Goal: Task Accomplishment & Management: Use online tool/utility

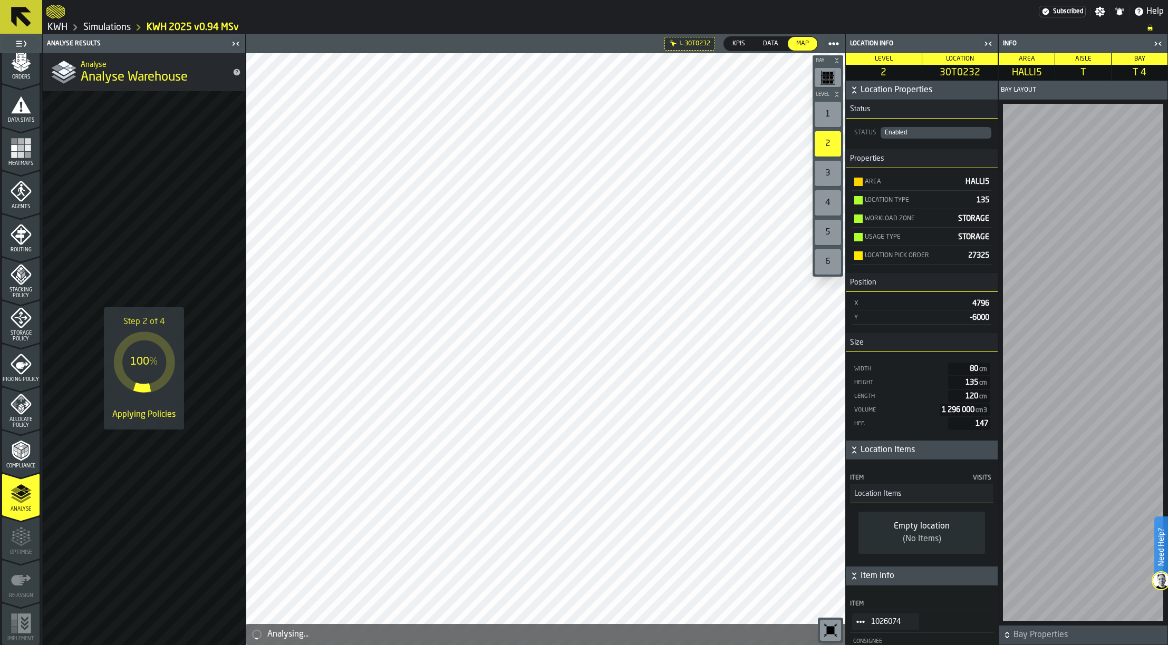
click at [124, 31] on link "Simulations" at bounding box center [106, 28] width 47 height 12
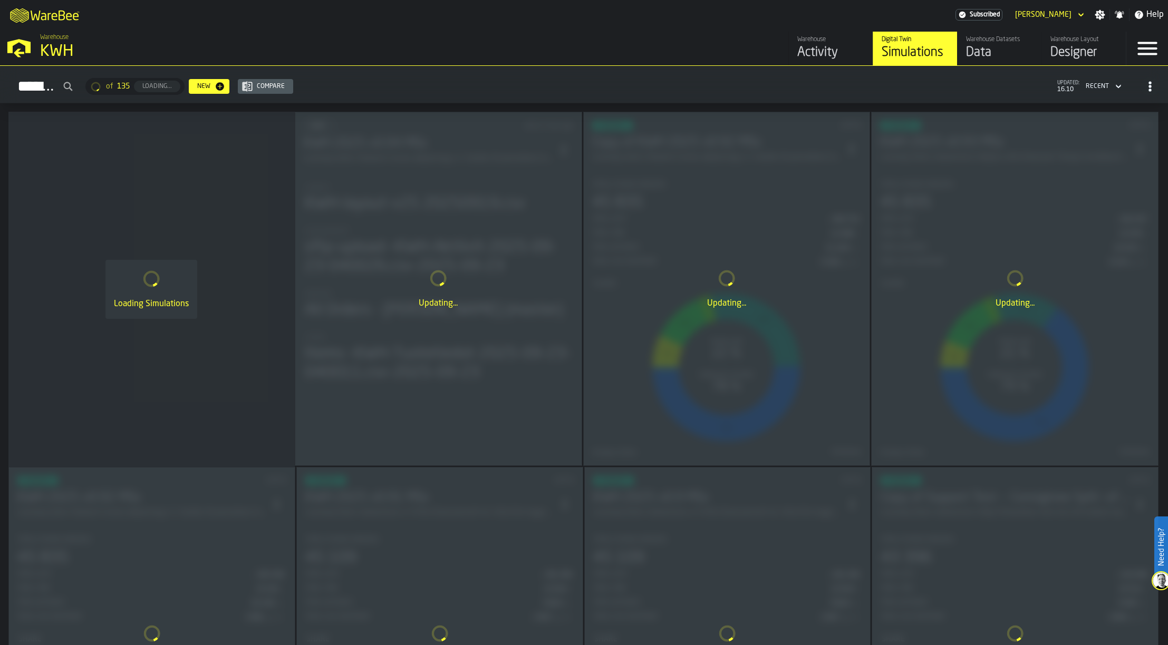
click at [1072, 43] on div "Warehouse Layout" at bounding box center [1083, 39] width 67 height 7
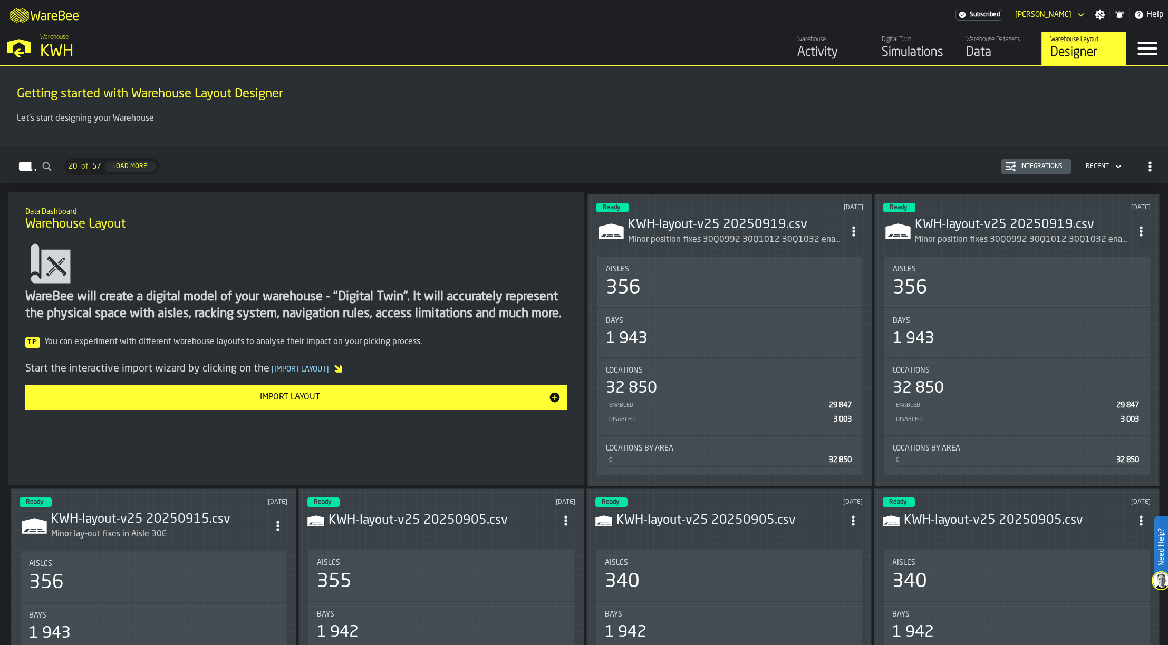
click at [859, 231] on icon "ItemListCard-DashboardItemContainer" at bounding box center [853, 231] width 11 height 11
click at [823, 299] on div "Edit in Designer" at bounding box center [829, 302] width 59 height 13
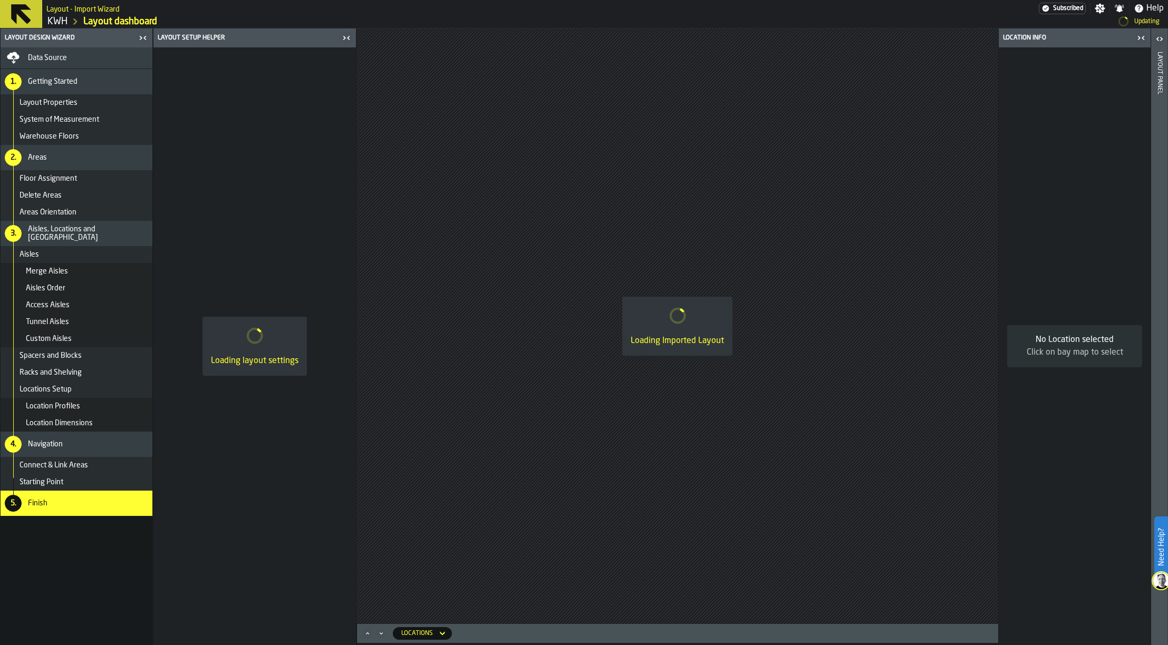
click at [80, 55] on div "Data Source" at bounding box center [88, 58] width 120 height 8
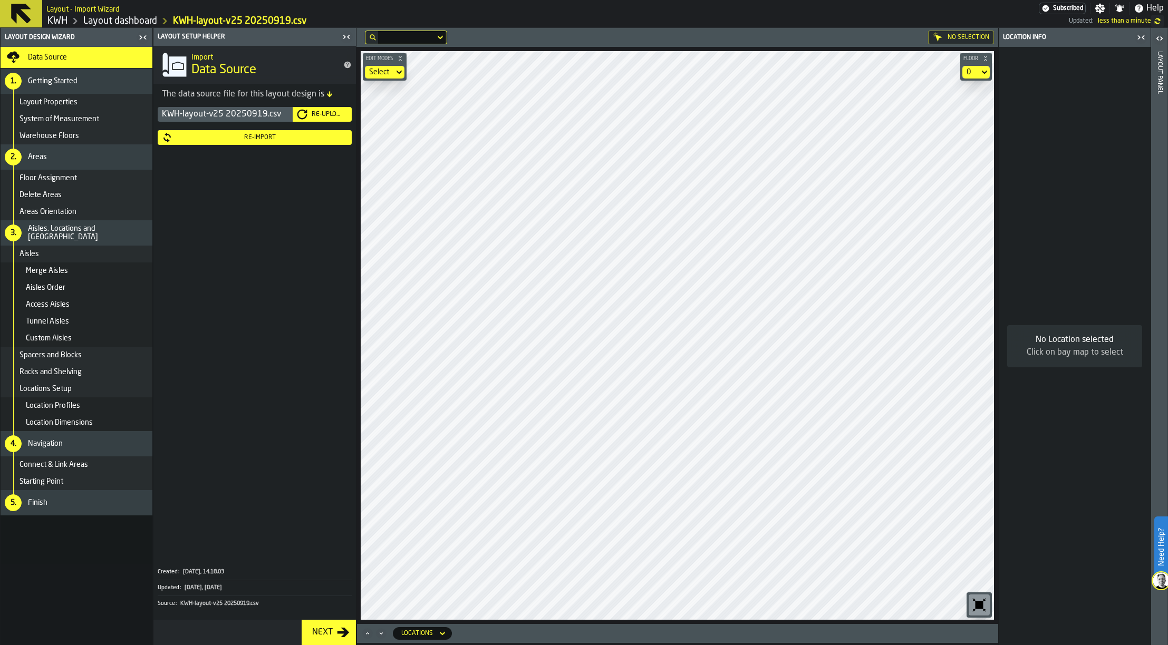
click at [322, 113] on div "Re-Upload" at bounding box center [327, 114] width 40 height 7
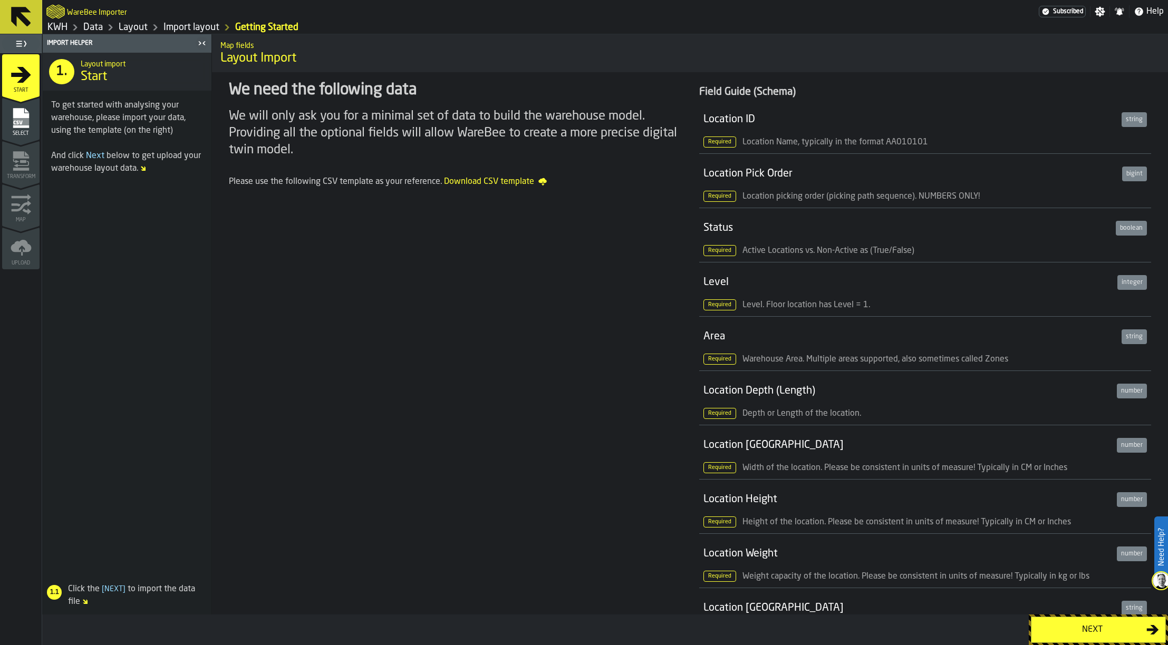
click at [1099, 625] on div "Next" at bounding box center [1091, 630] width 109 height 13
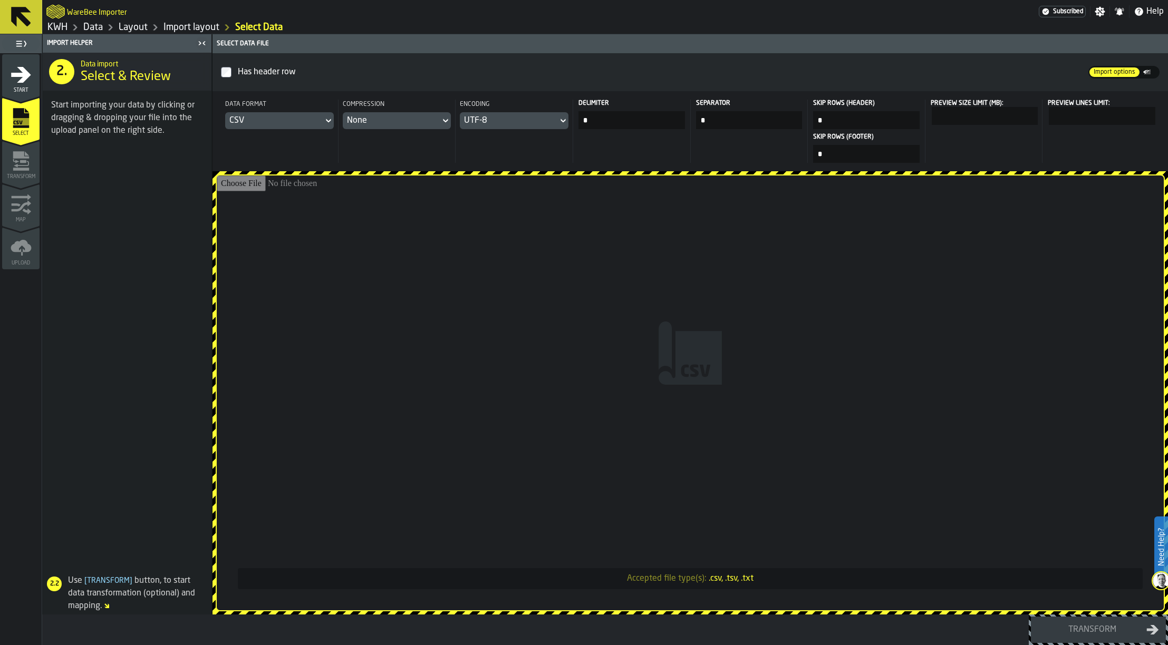
type input "**********"
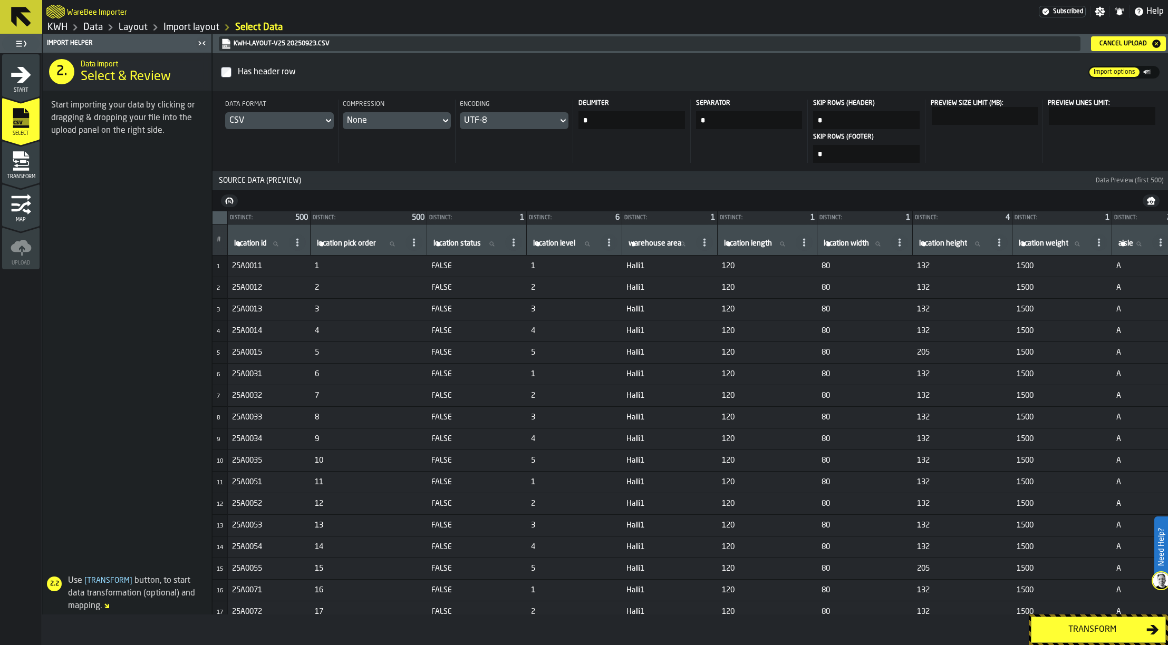
click at [1077, 628] on div "Transform" at bounding box center [1091, 630] width 109 height 13
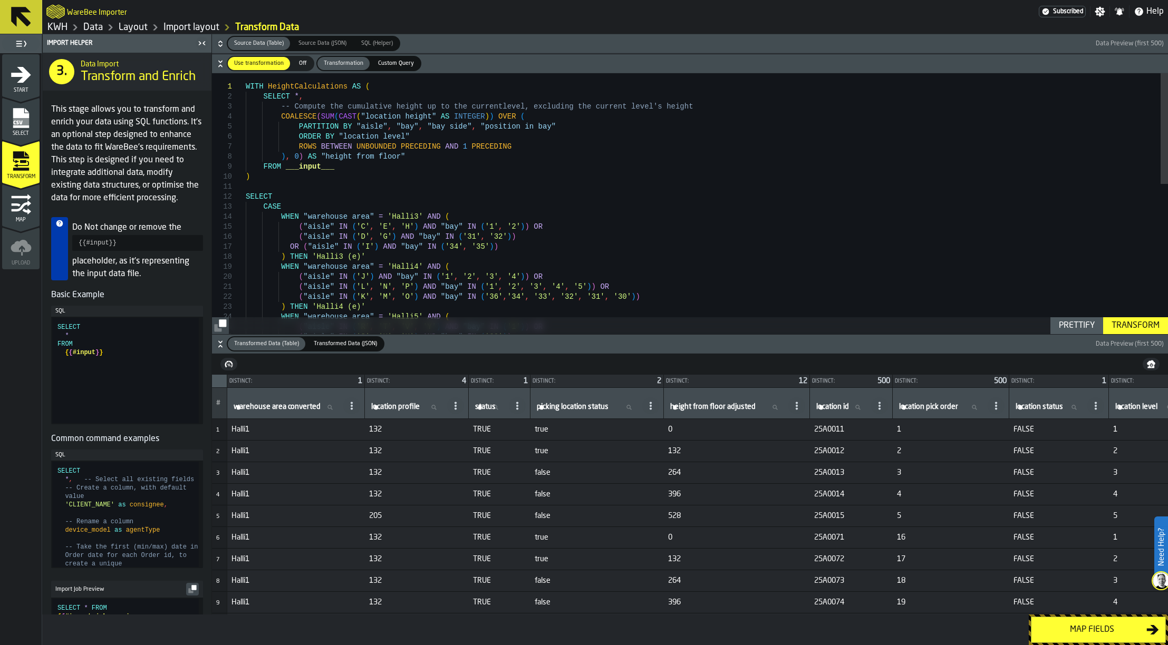
click at [1077, 628] on div "Map fields" at bounding box center [1091, 630] width 109 height 13
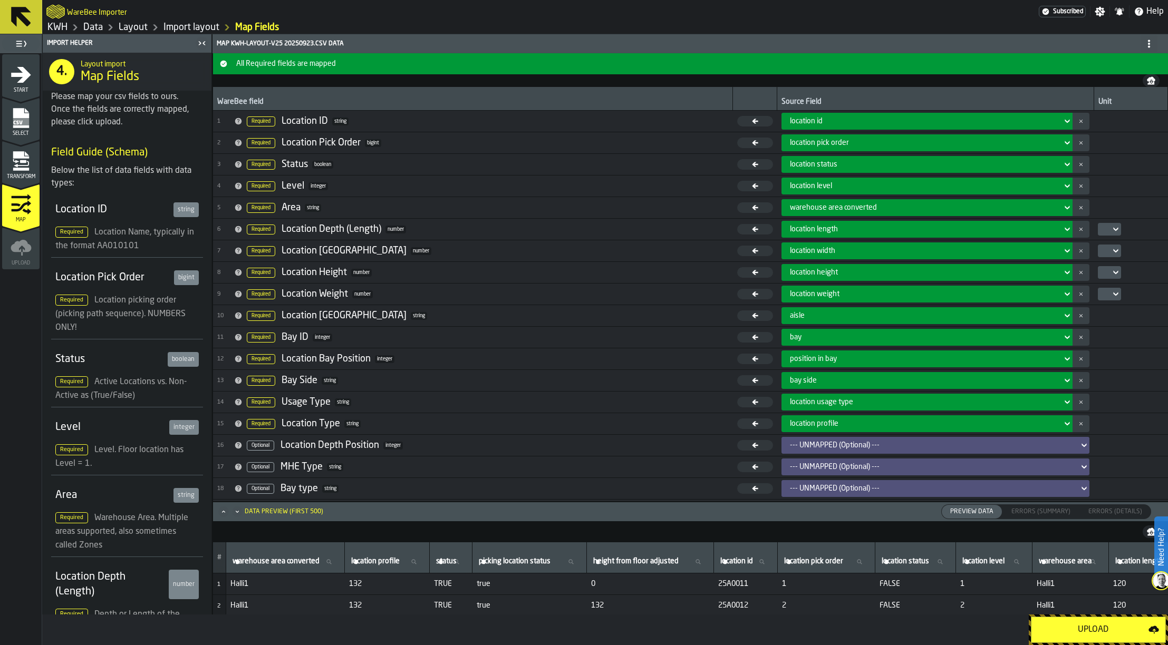
click at [1077, 628] on div "Upload" at bounding box center [1092, 630] width 111 height 13
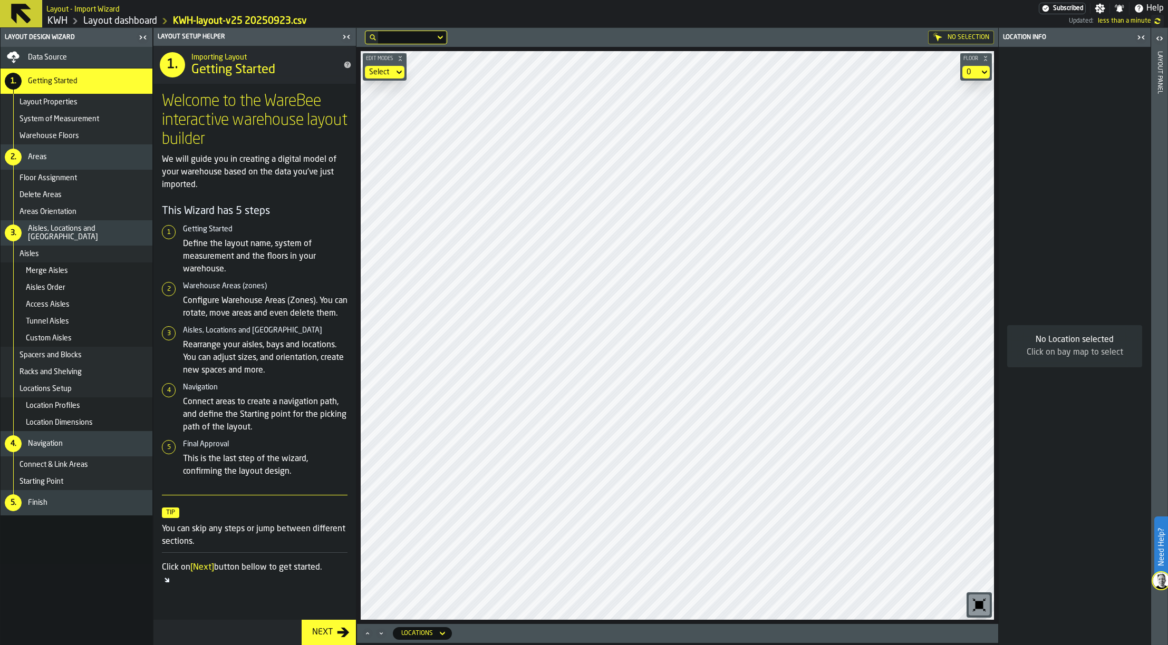
click at [331, 631] on div "Next" at bounding box center [322, 632] width 29 height 13
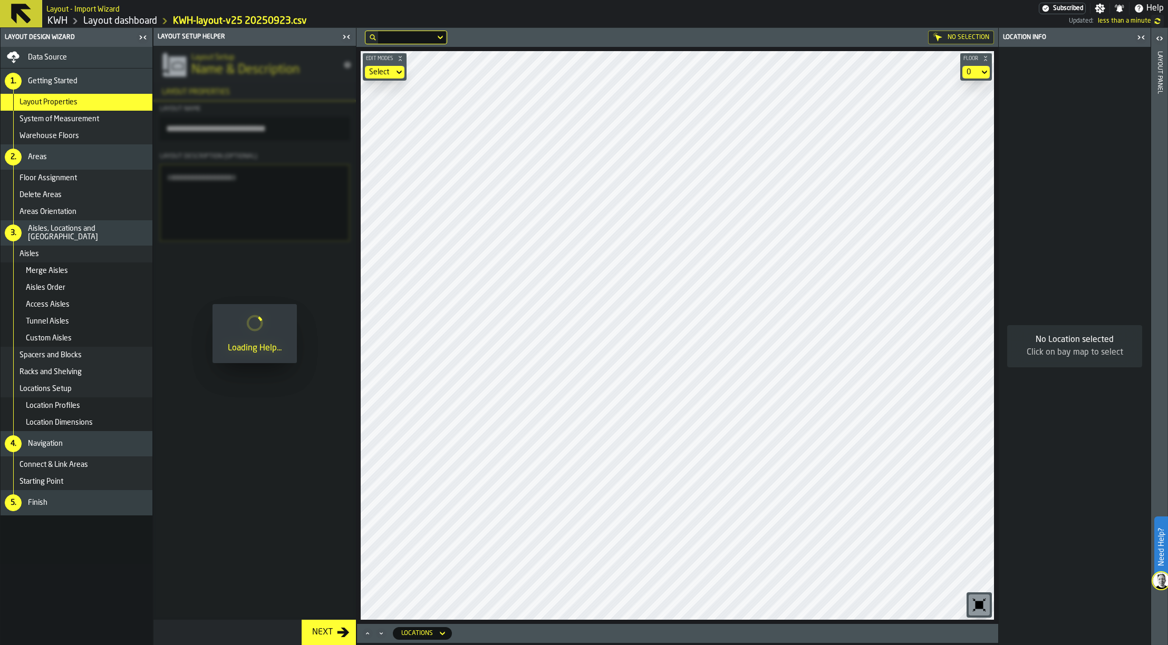
click at [331, 631] on div "Next" at bounding box center [322, 632] width 29 height 13
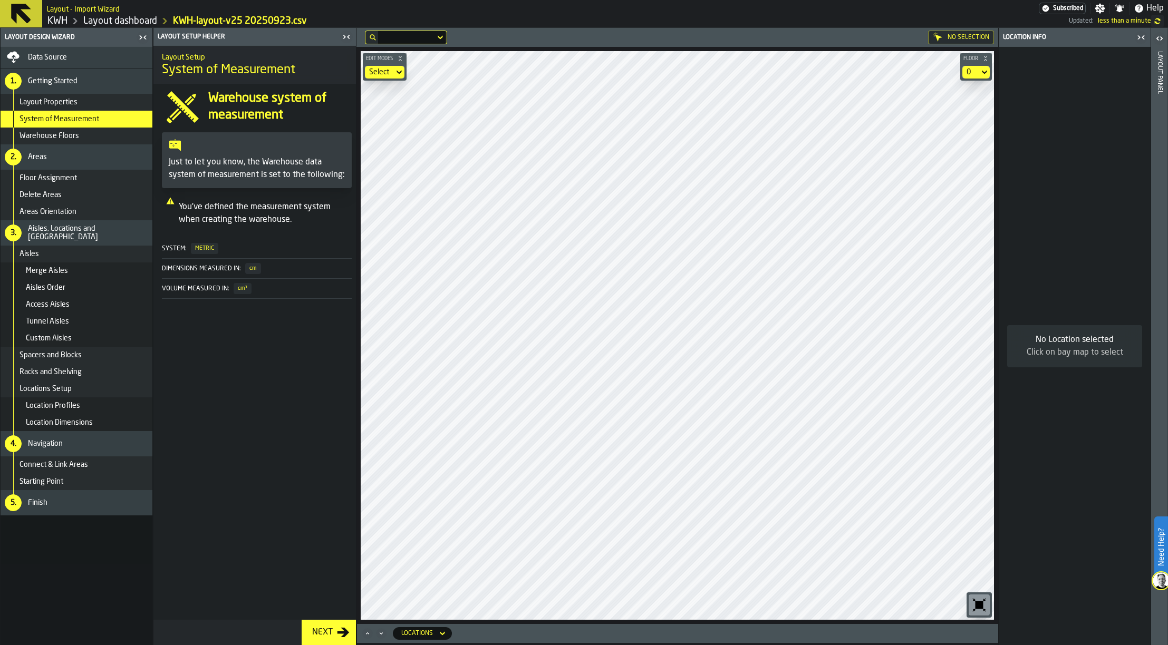
click at [331, 631] on div "Next" at bounding box center [322, 632] width 29 height 13
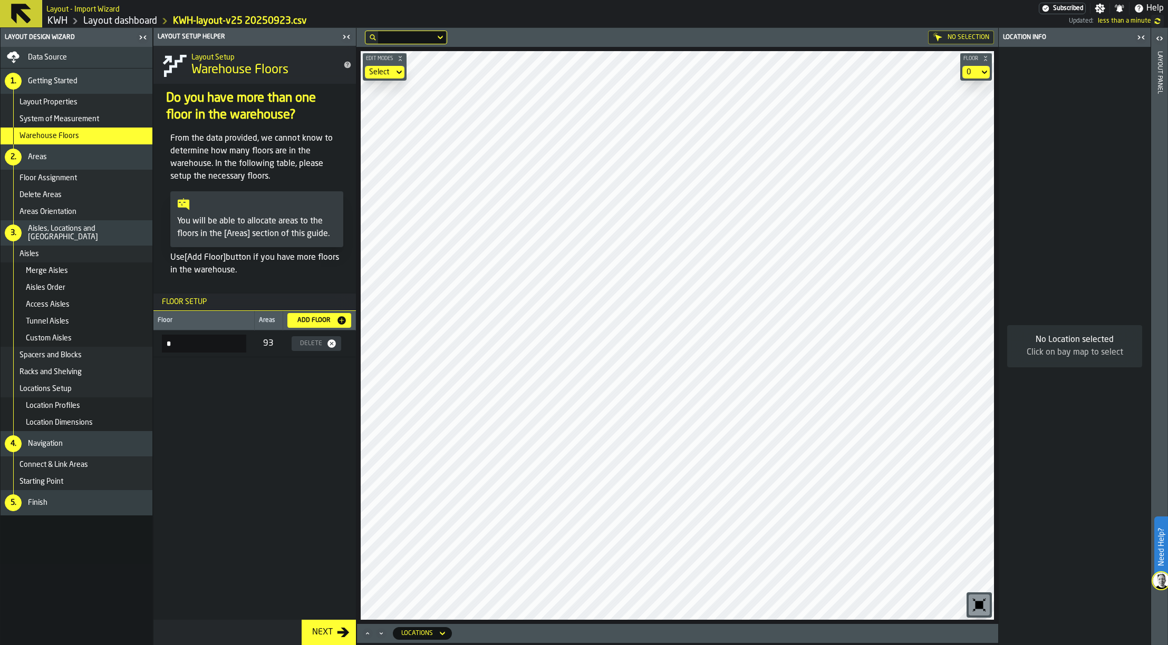
click at [331, 631] on div "Next" at bounding box center [322, 632] width 29 height 13
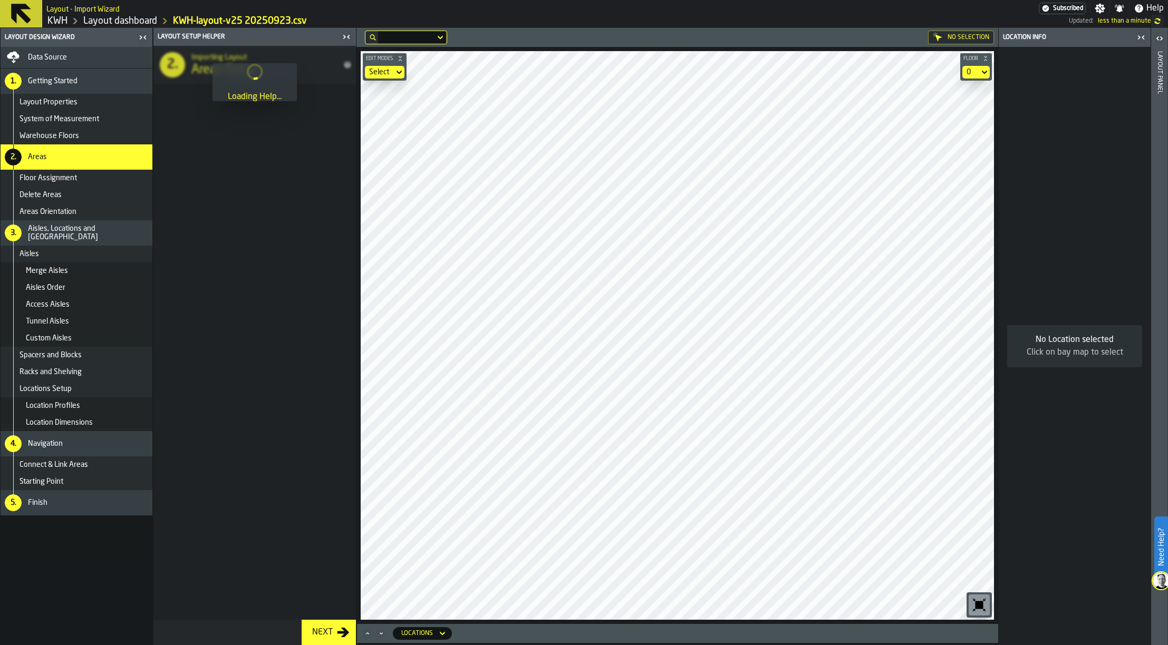
click at [331, 631] on div "Next" at bounding box center [322, 632] width 29 height 13
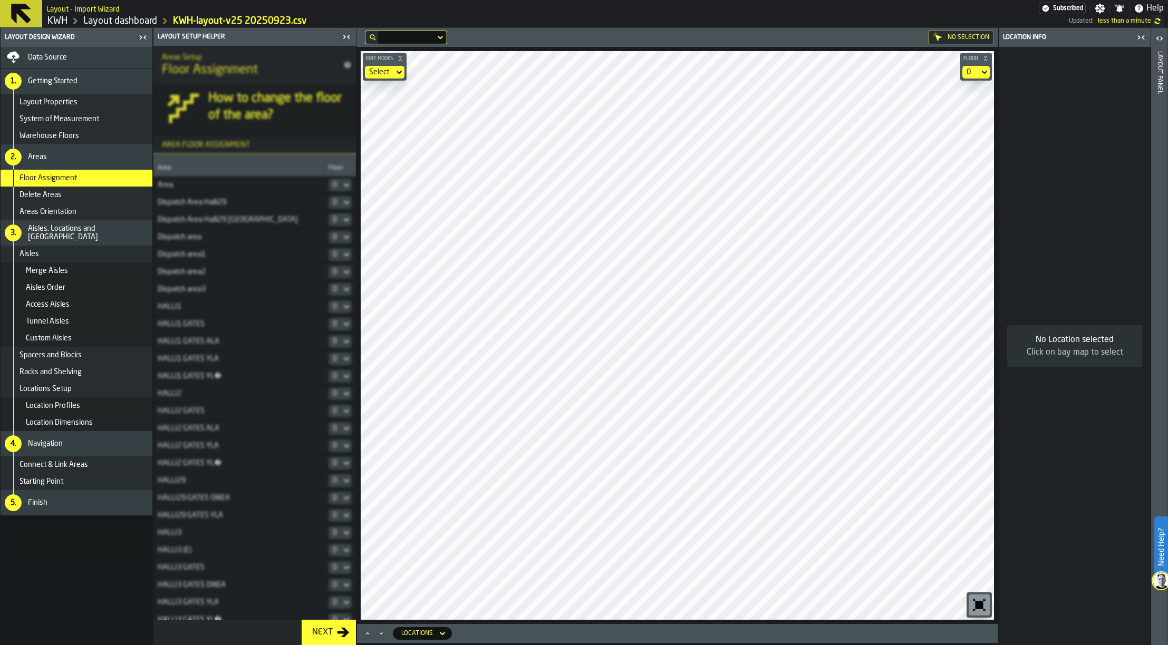
click at [331, 631] on div "Next" at bounding box center [322, 632] width 29 height 13
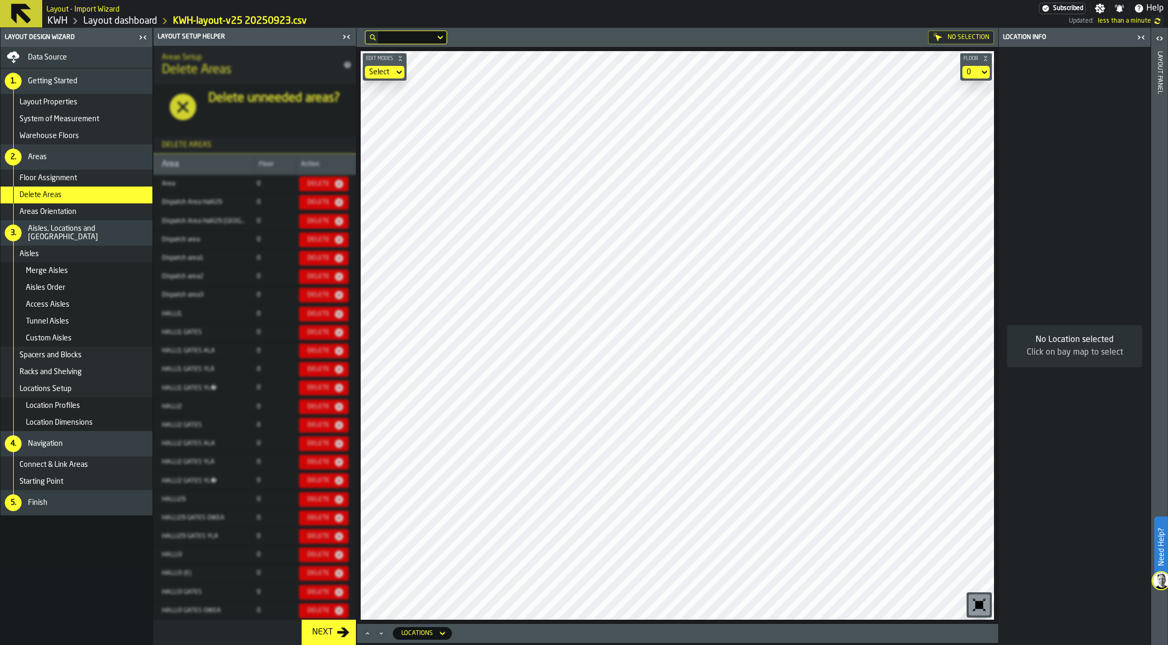
click at [331, 631] on div "Next" at bounding box center [322, 632] width 29 height 13
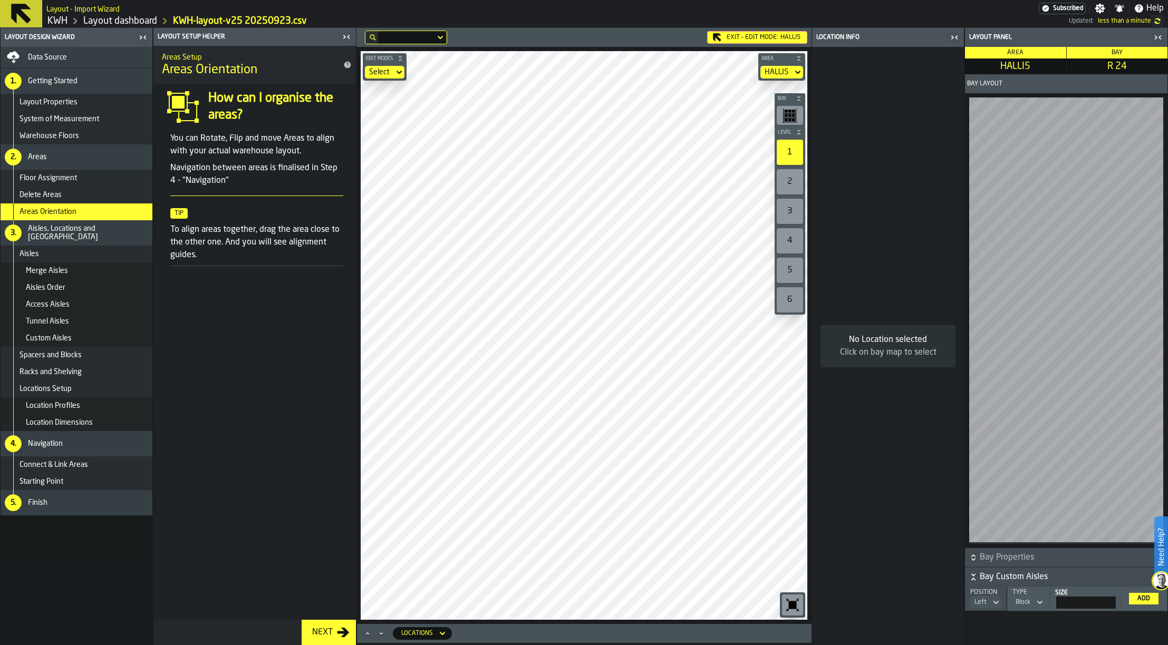
click at [60, 403] on span "Location Profiles" at bounding box center [53, 406] width 54 height 8
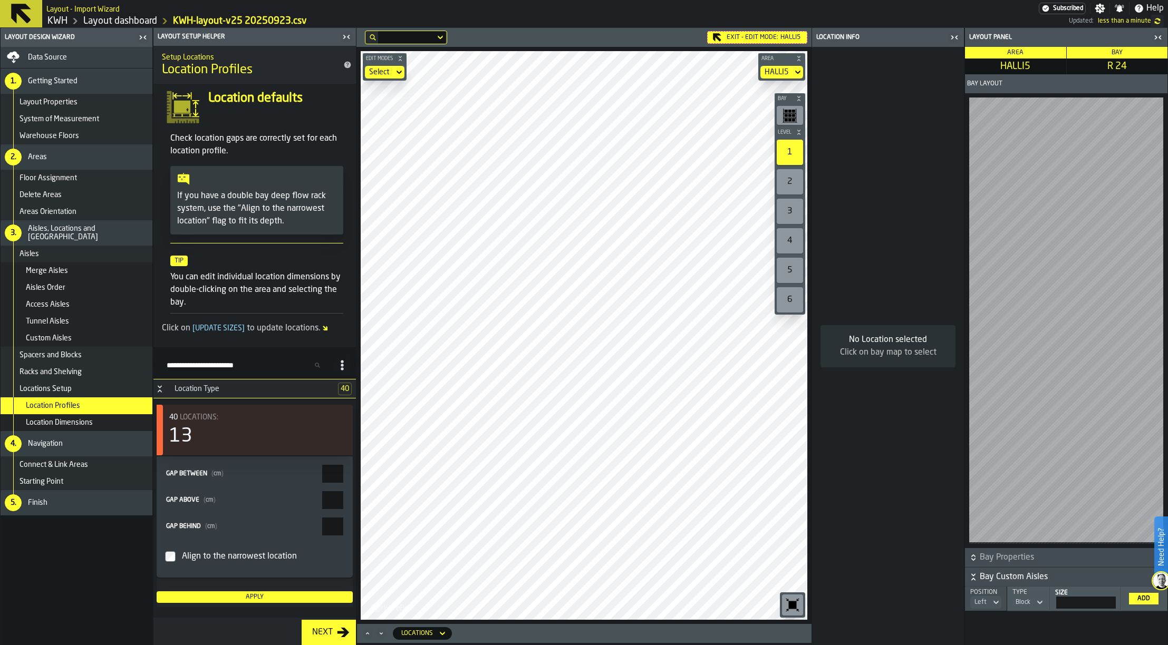
click at [245, 368] on input "Search Profiles (by type)" at bounding box center [245, 365] width 167 height 14
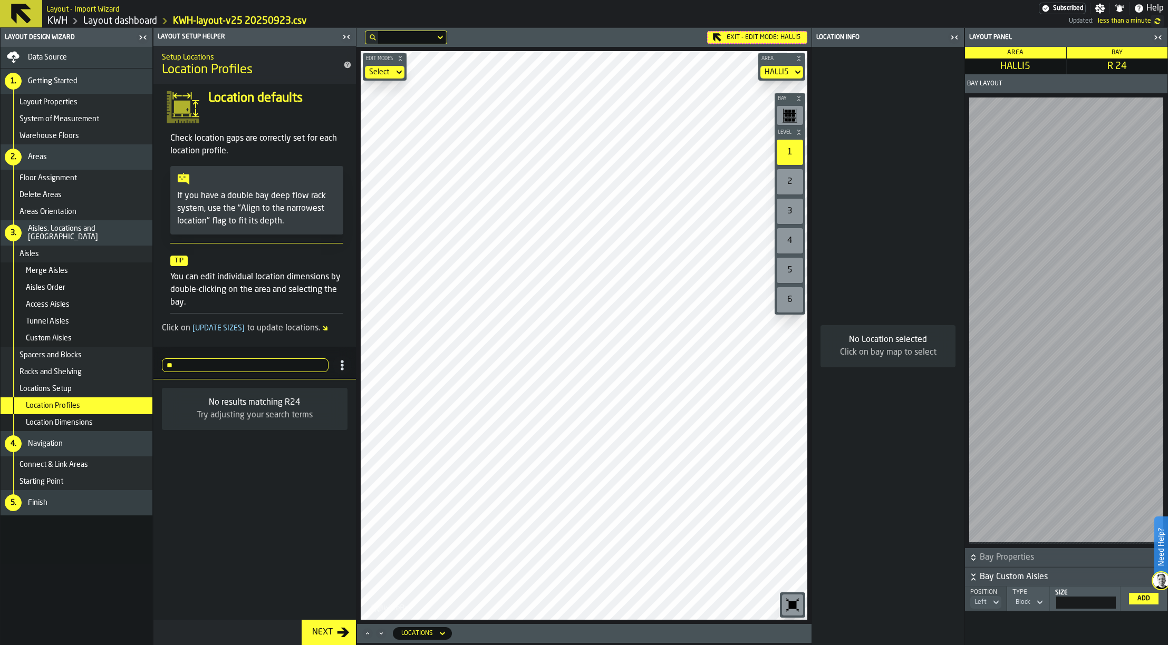
type input "*"
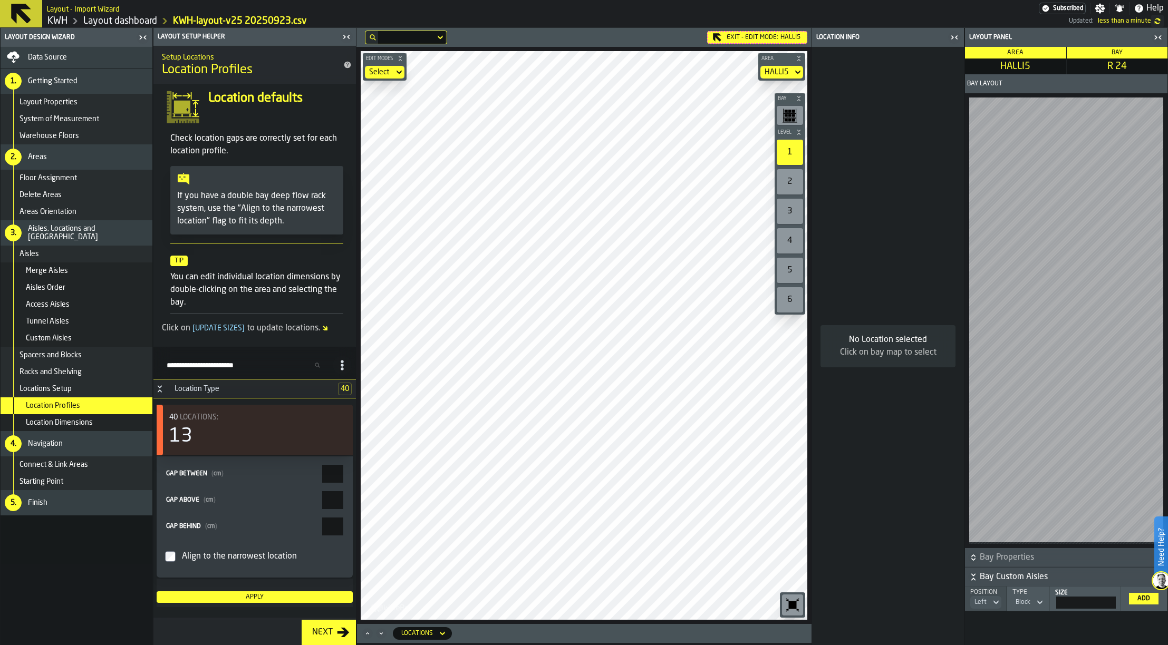
click at [327, 629] on div "Next" at bounding box center [322, 632] width 29 height 13
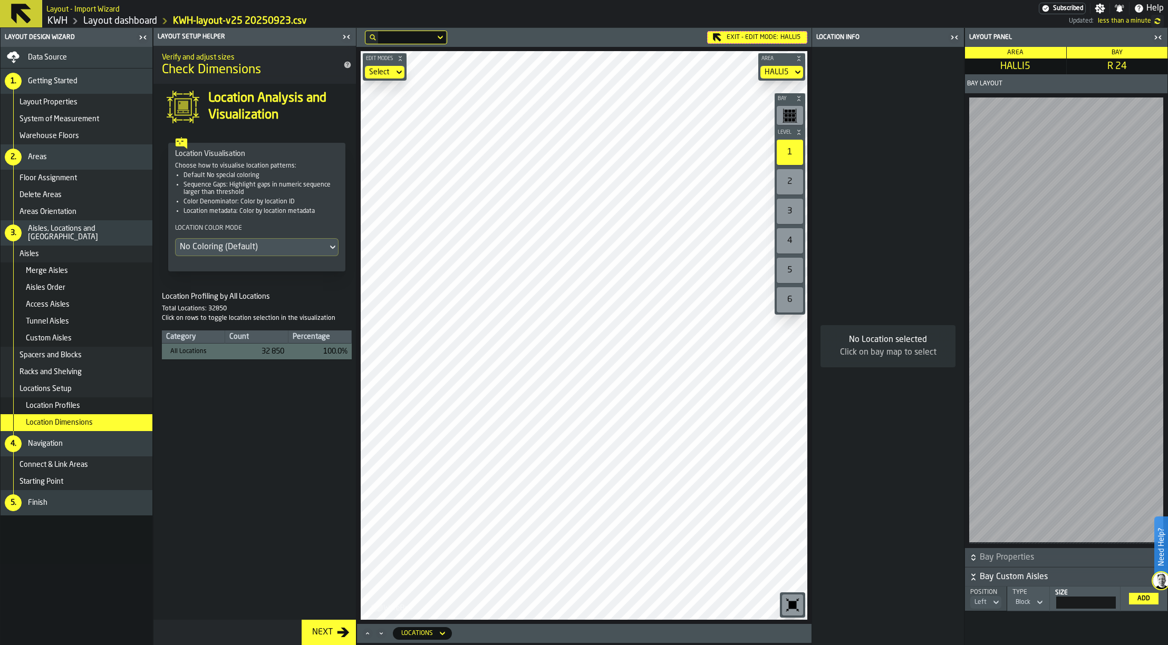
click at [327, 629] on div "Next" at bounding box center [322, 632] width 29 height 13
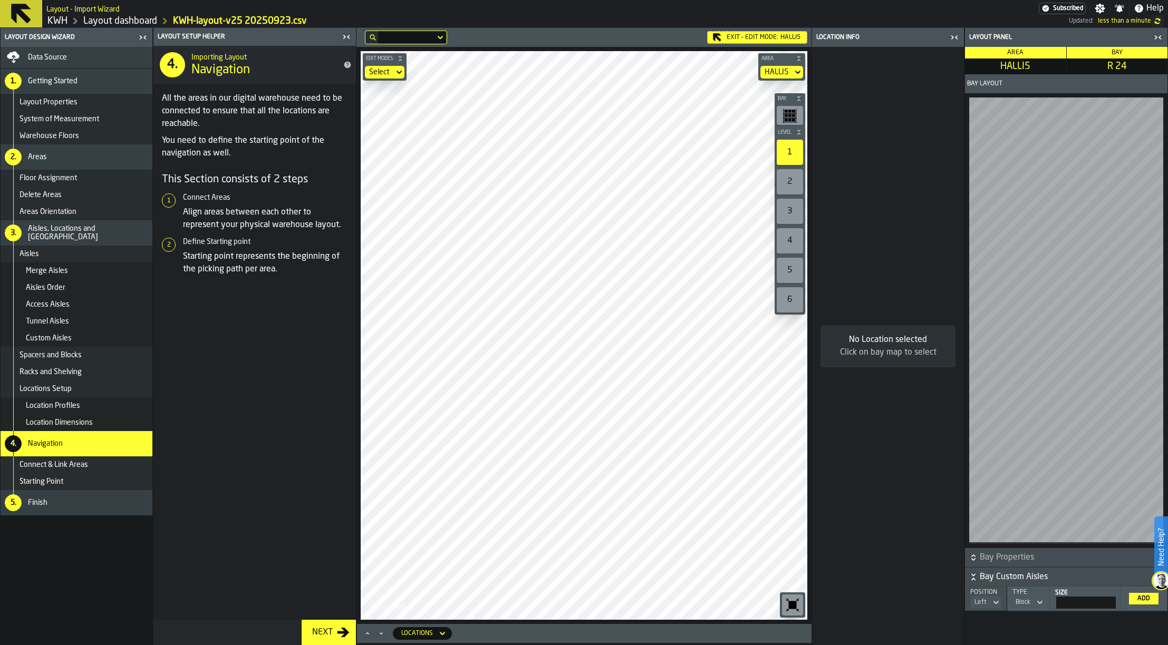
click at [327, 629] on div "Next" at bounding box center [322, 632] width 29 height 13
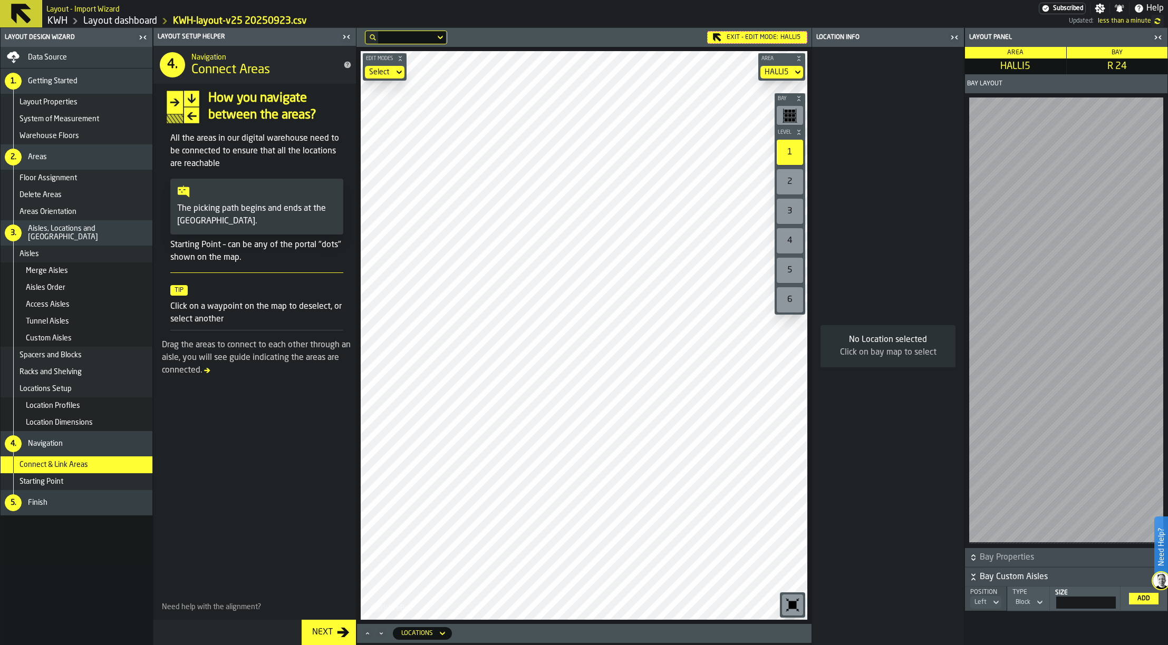
click at [0, 0] on icon at bounding box center [0, 0] width 0 height 0
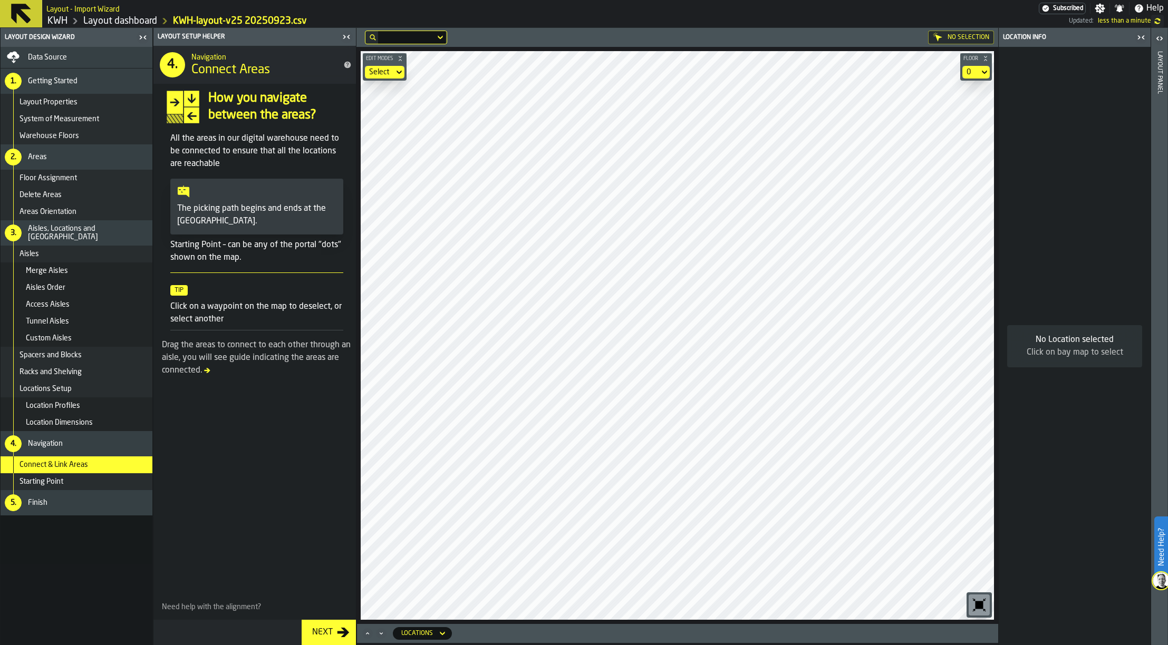
click at [331, 638] on div "Next" at bounding box center [322, 632] width 29 height 13
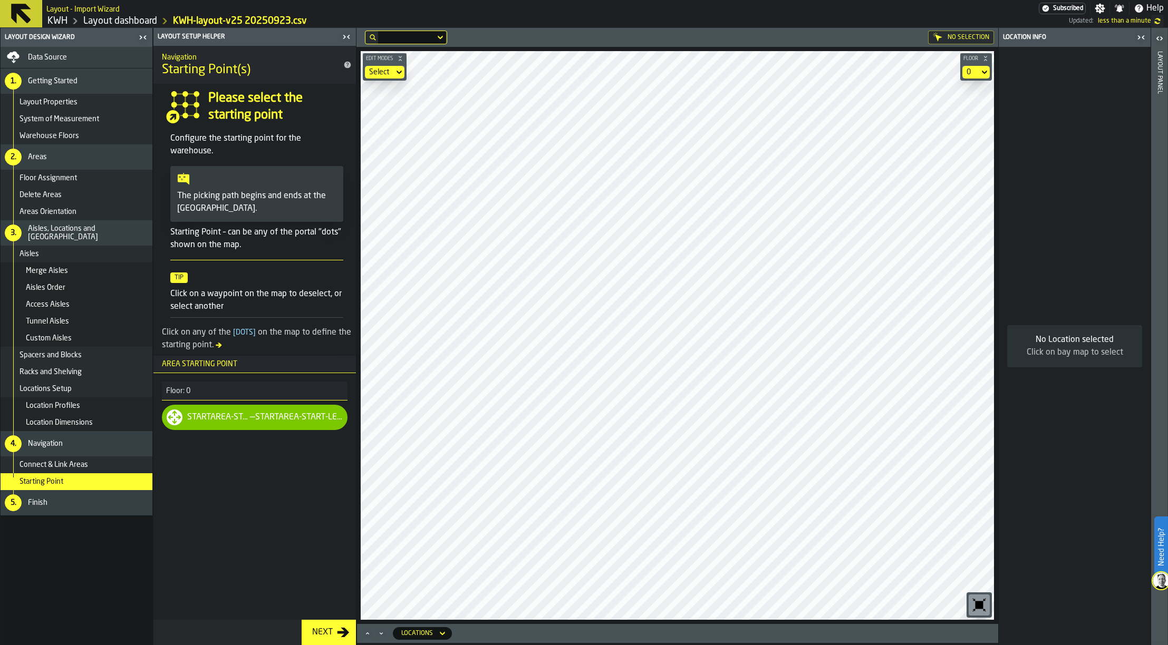
click at [328, 629] on div "Next" at bounding box center [322, 632] width 29 height 13
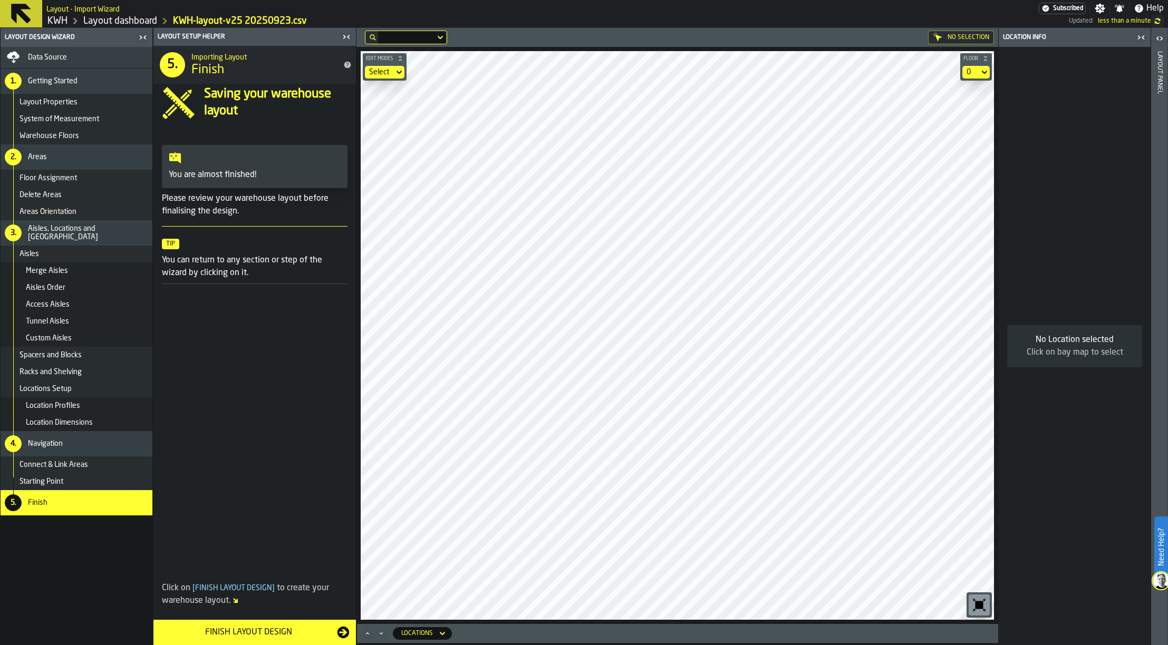
click at [270, 634] on div "Finish Layout Design" at bounding box center [248, 632] width 177 height 13
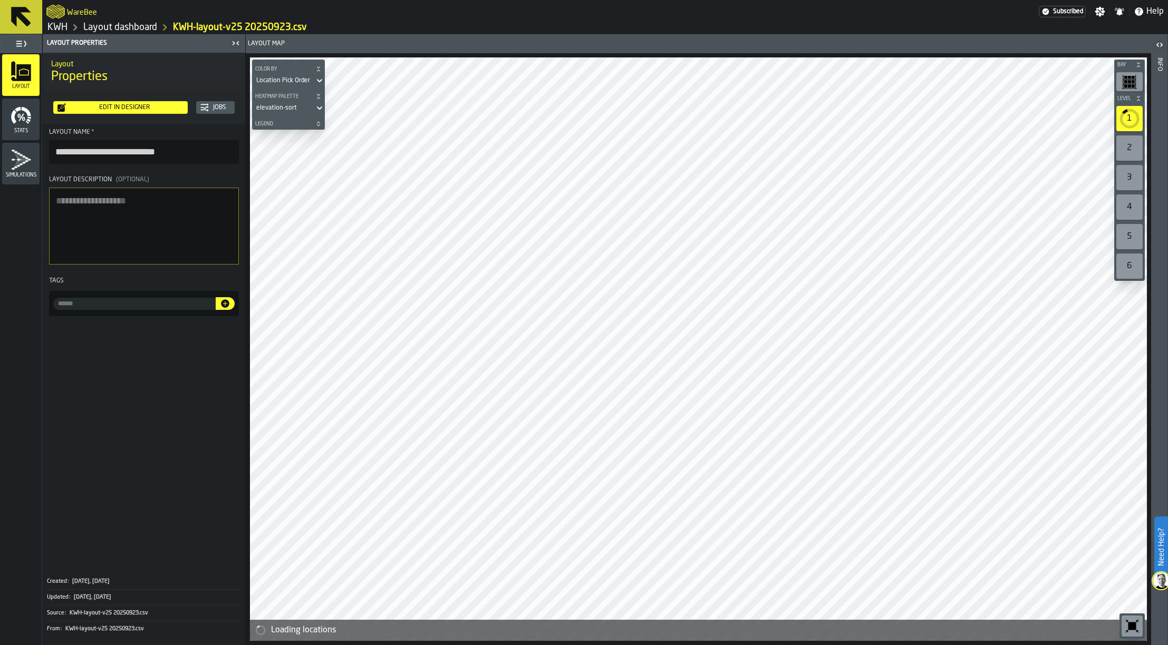
click at [137, 219] on textarea "Layout Description (Optional)" at bounding box center [144, 226] width 190 height 77
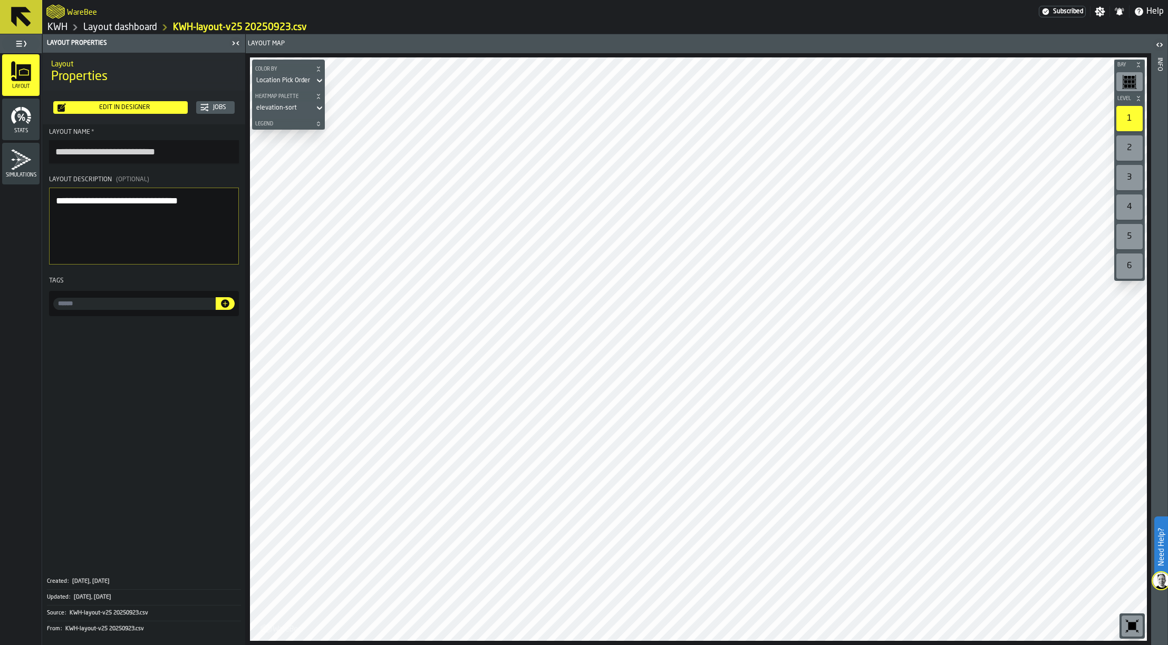
type textarea "**********"
click at [26, 125] on icon "menu Stats" at bounding box center [21, 115] width 21 height 21
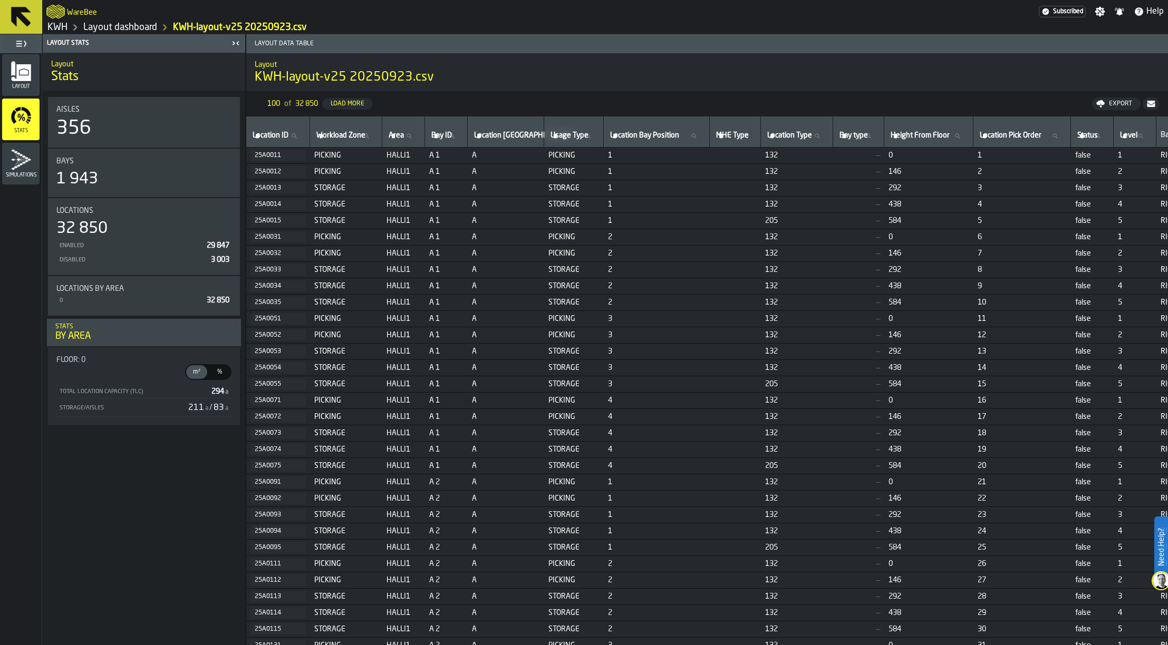
click at [24, 167] on icon "menu Simulations" at bounding box center [21, 159] width 21 height 21
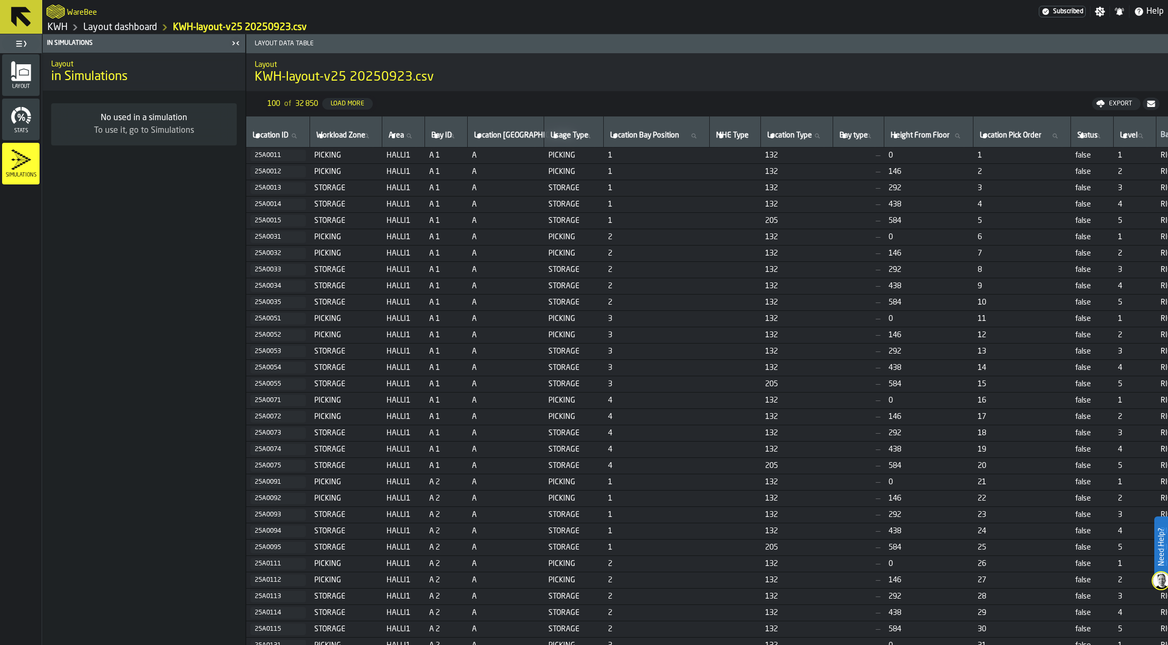
click at [116, 28] on link "Layout dashboard" at bounding box center [120, 28] width 74 height 12
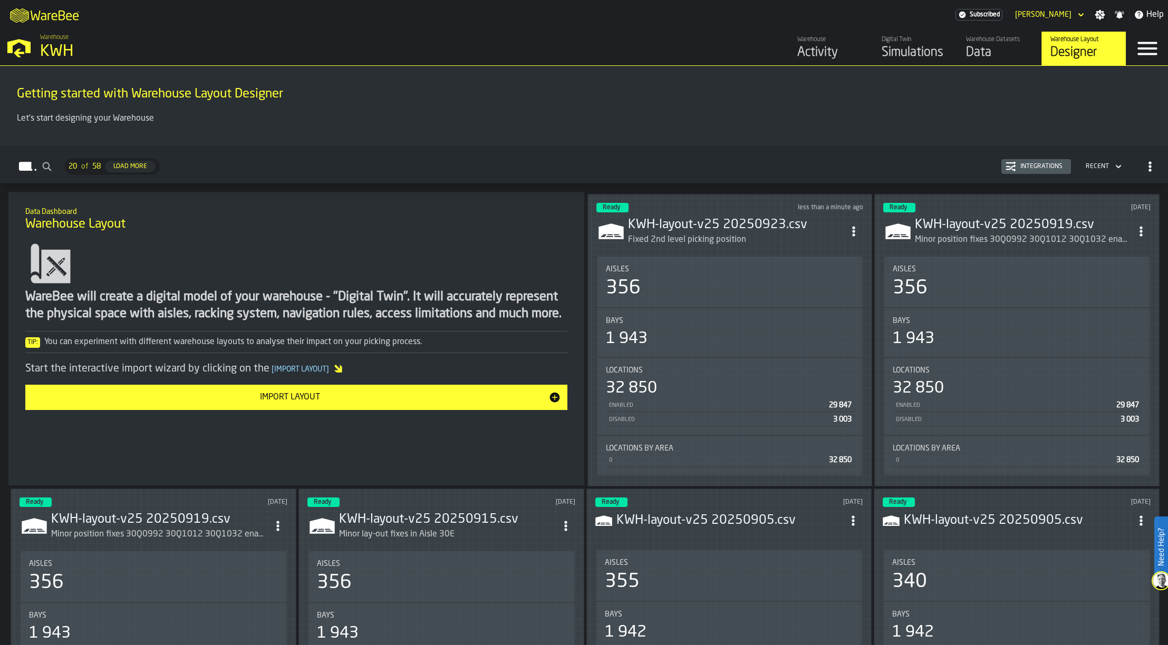
click at [904, 56] on div "Simulations" at bounding box center [914, 52] width 67 height 17
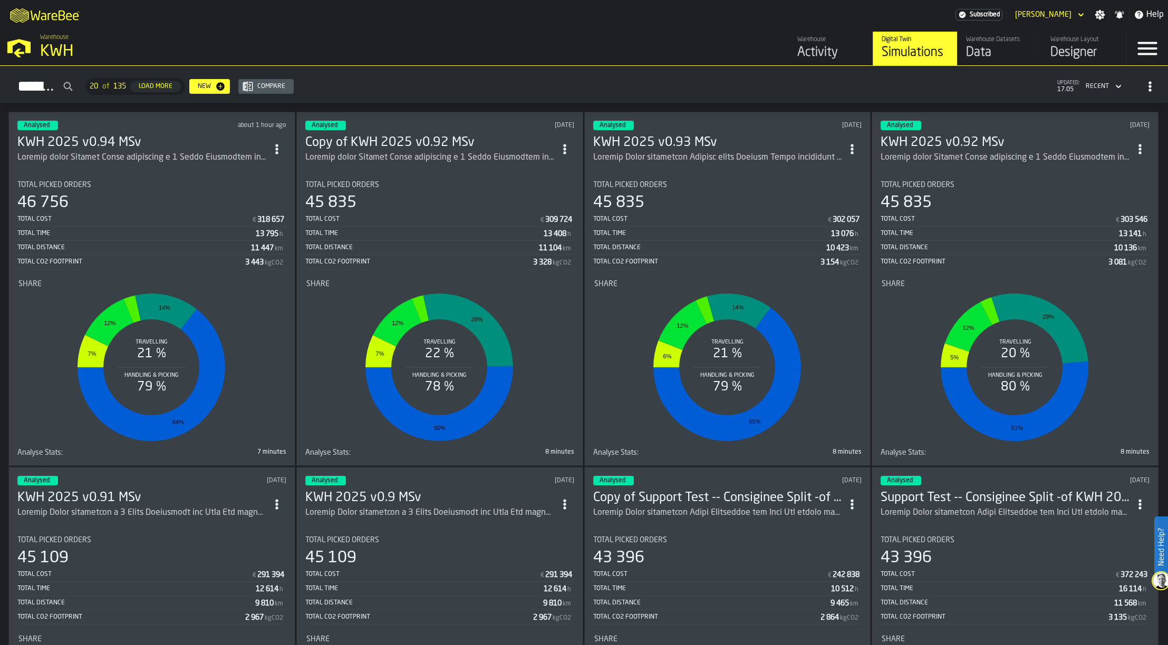
click at [278, 145] on icon "ItemListCard-DashboardItemContainer" at bounding box center [276, 149] width 11 height 11
click at [249, 222] on div "Duplicate" at bounding box center [255, 219] width 55 height 13
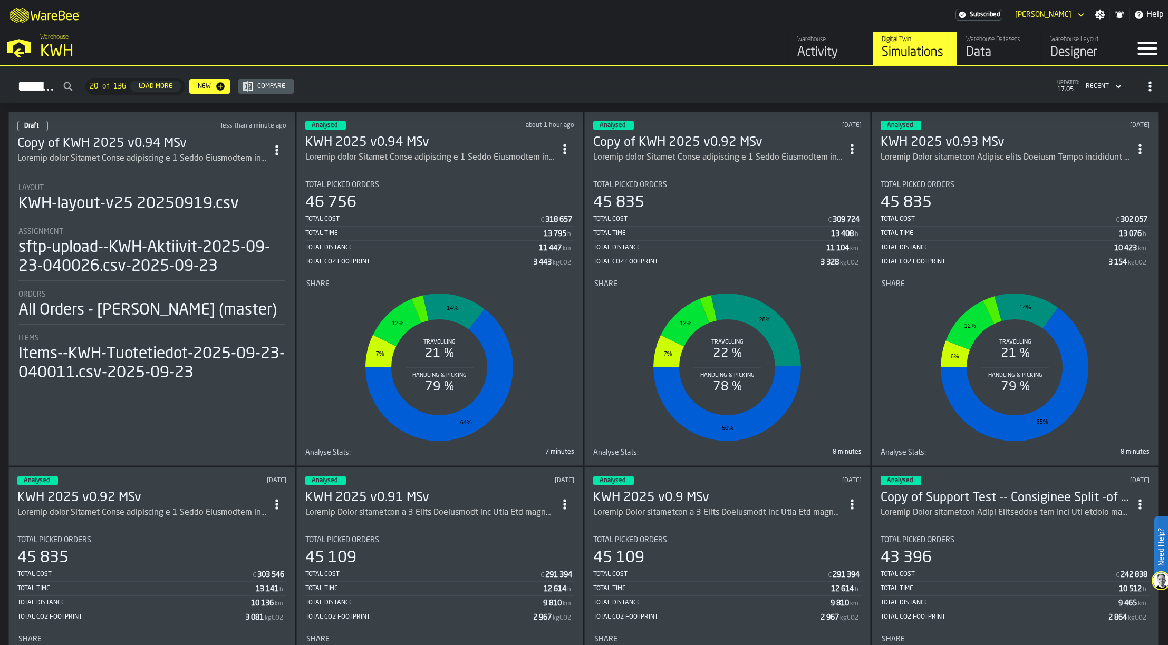
click at [187, 152] on div "ItemListCard-DashboardItemContainer" at bounding box center [142, 158] width 250 height 13
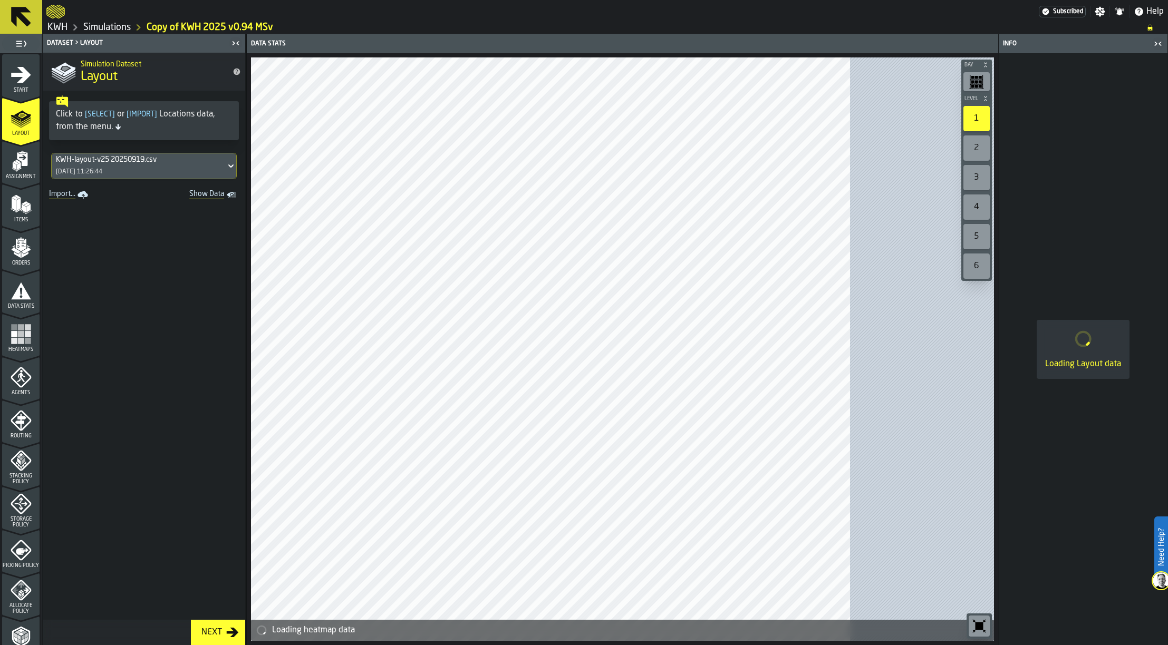
click at [113, 164] on div "KWH-layout-v25 20250919.csv 22/09/2025, 11:26:44" at bounding box center [139, 165] width 174 height 25
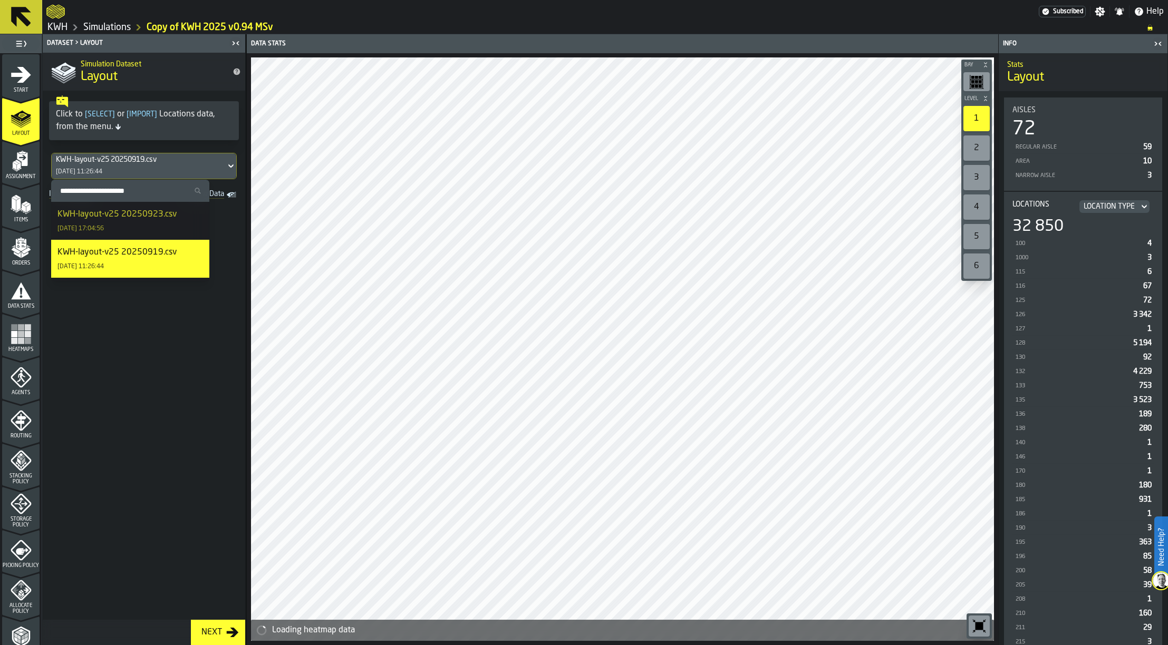
click at [116, 221] on div "KWH-layout-v25 20250923.csv" at bounding box center [116, 214] width 119 height 13
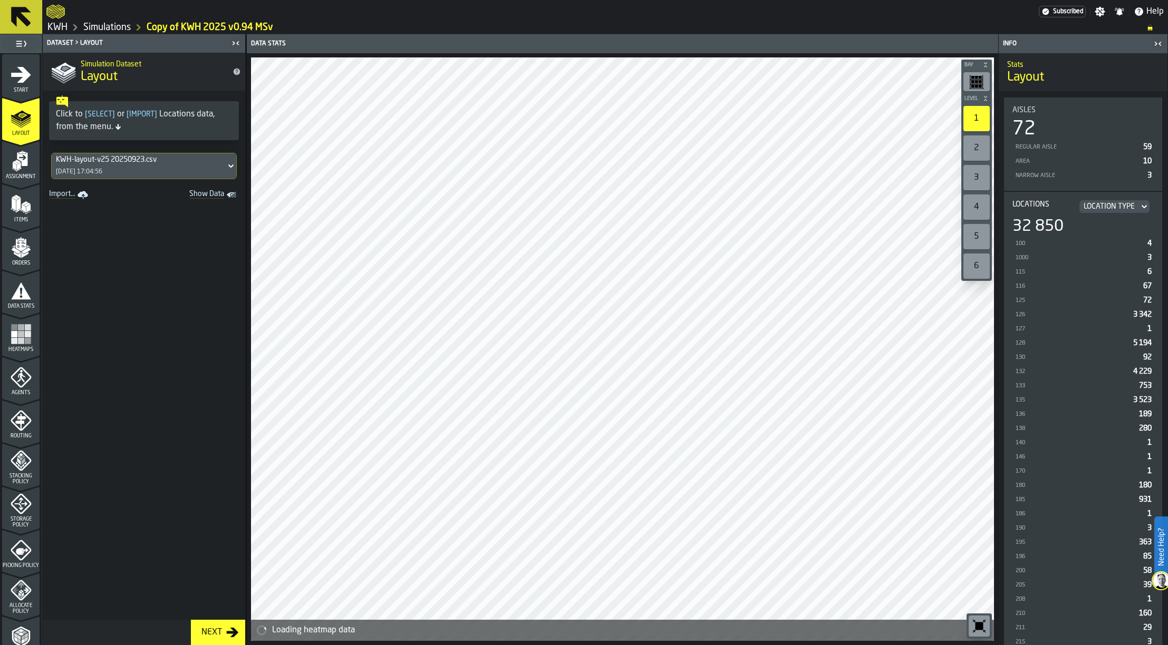
click at [23, 162] on icon "menu Assignment" at bounding box center [22, 159] width 11 height 14
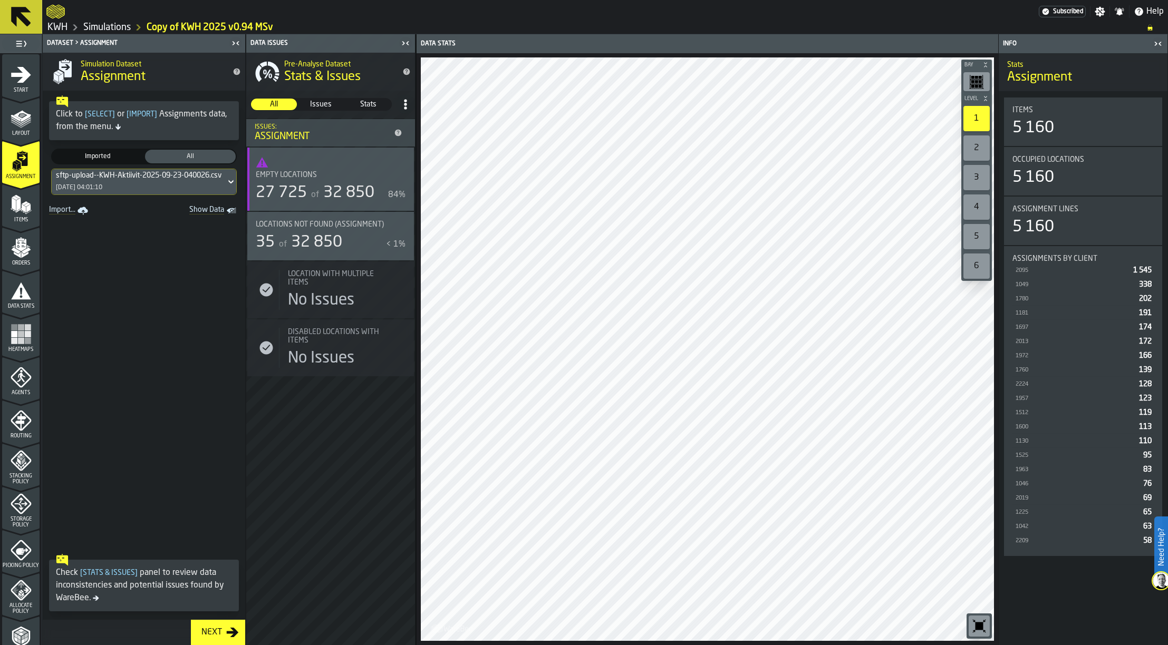
click at [28, 209] on polygon "menu Items" at bounding box center [28, 208] width 4 height 8
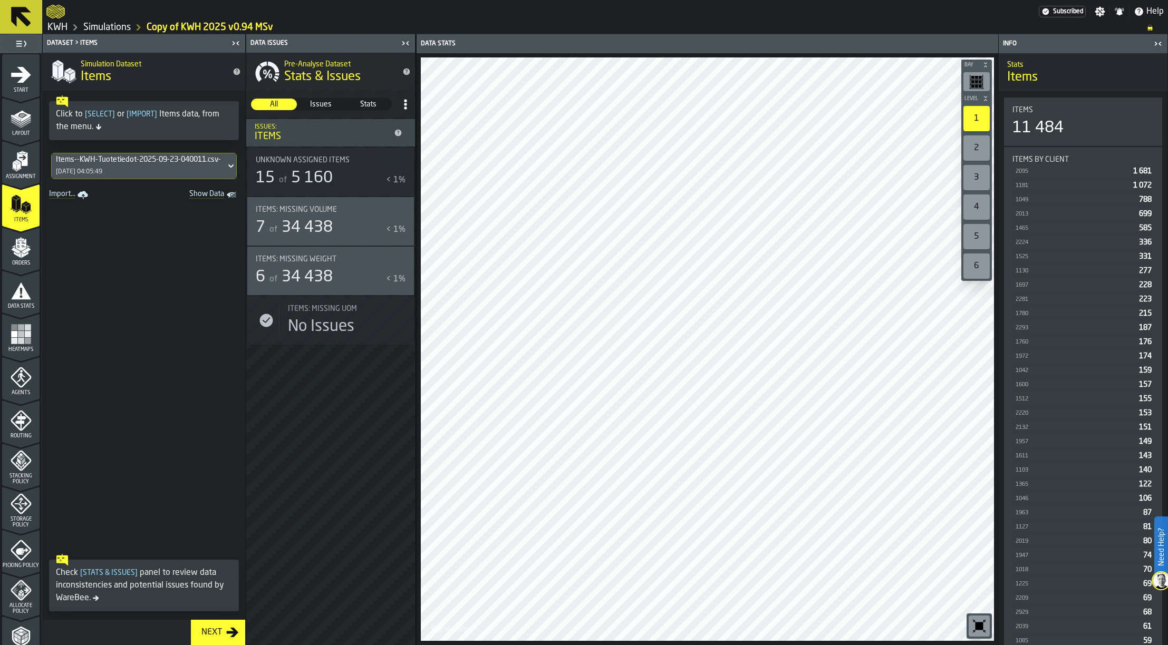
click at [15, 246] on icon "menu Orders" at bounding box center [20, 245] width 11 height 12
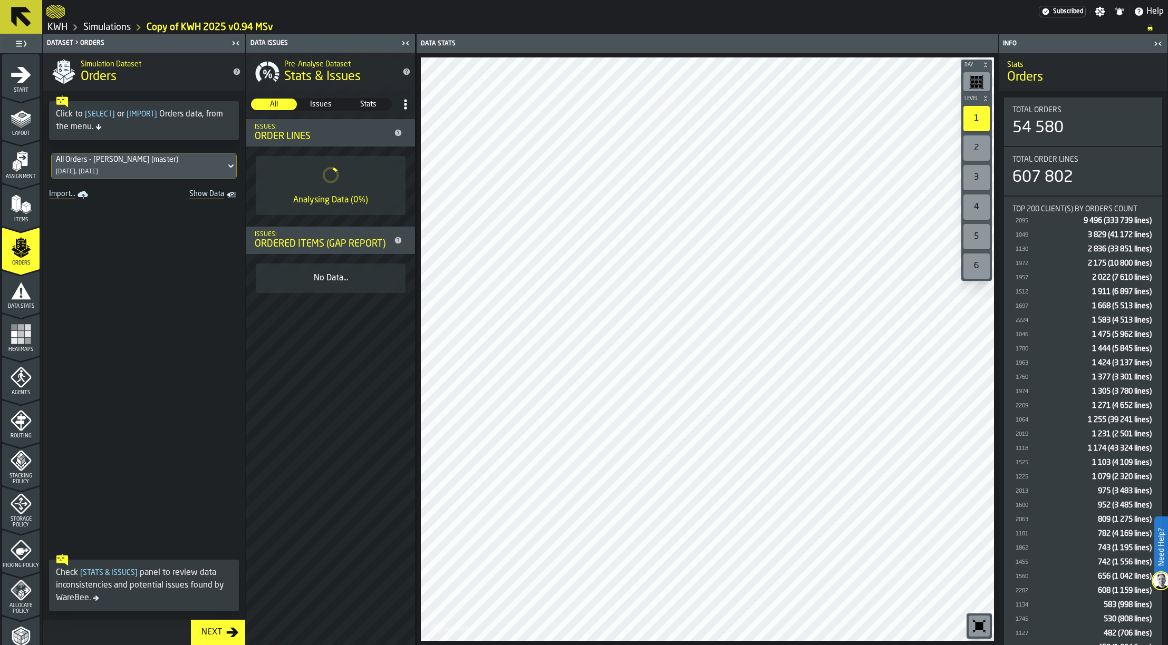
click at [109, 28] on link "Simulations" at bounding box center [106, 28] width 47 height 12
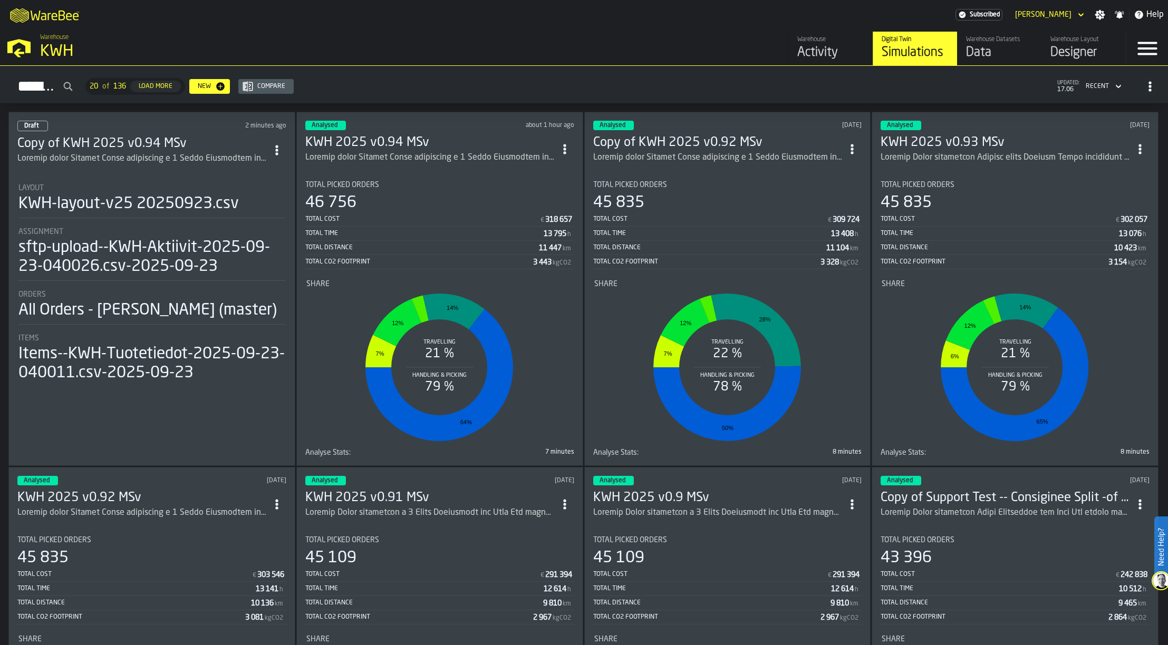
click at [990, 43] on div "Warehouse Datasets" at bounding box center [999, 39] width 67 height 7
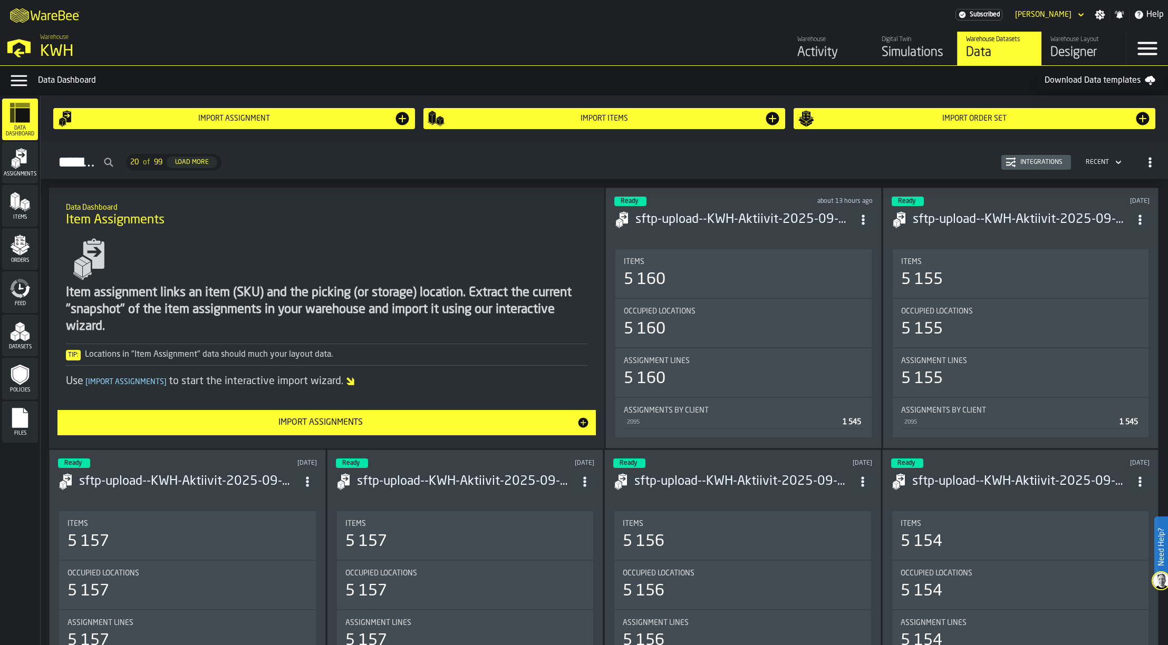
click at [24, 195] on icon "menu Items" at bounding box center [19, 201] width 21 height 21
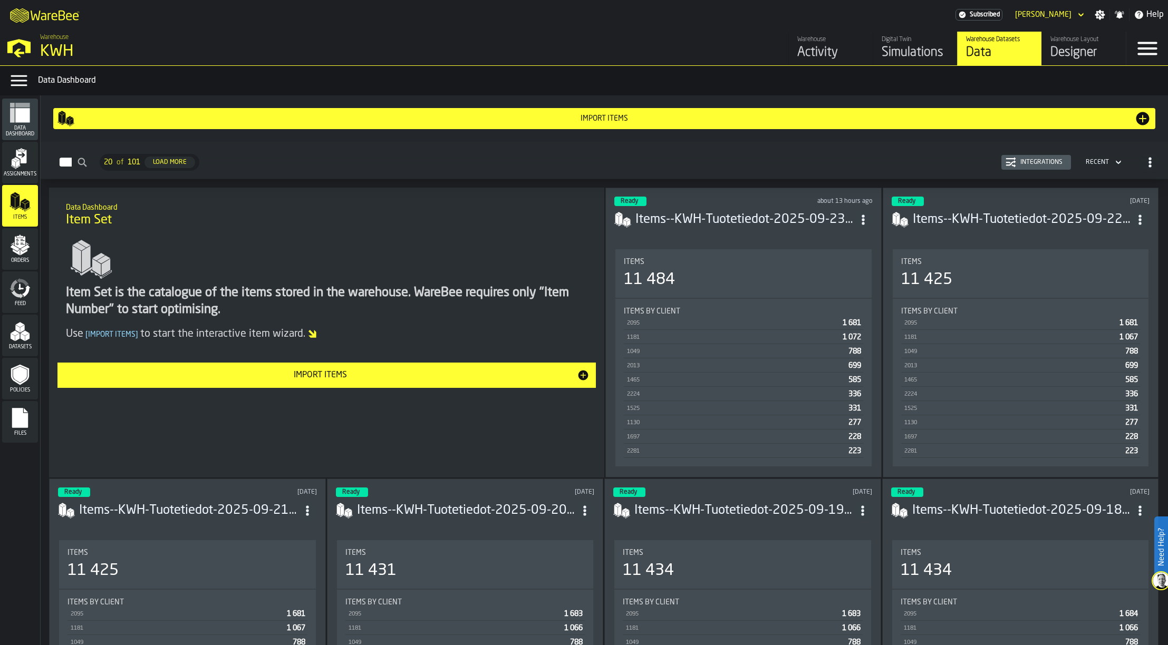
click at [1031, 160] on div "Integrations" at bounding box center [1041, 162] width 51 height 7
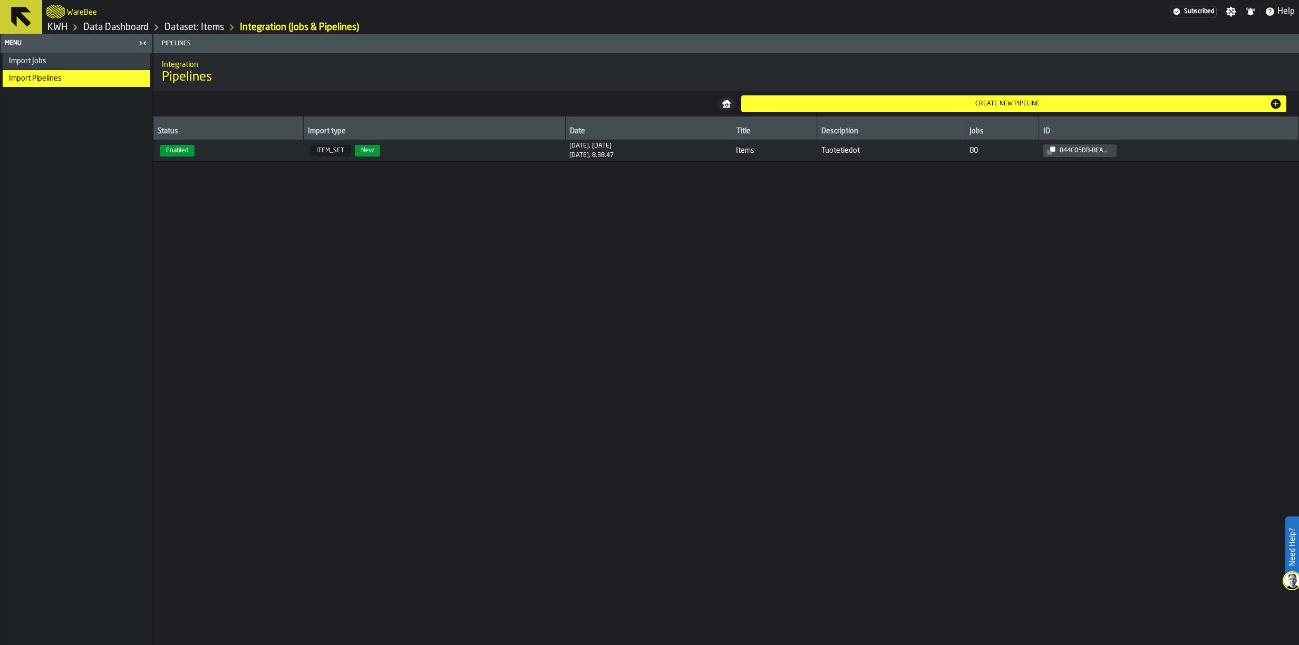
drag, startPoint x: 37, startPoint y: 56, endPoint x: 60, endPoint y: 59, distance: 23.3
click at [39, 57] on div "Import Jobs" at bounding box center [77, 61] width 148 height 17
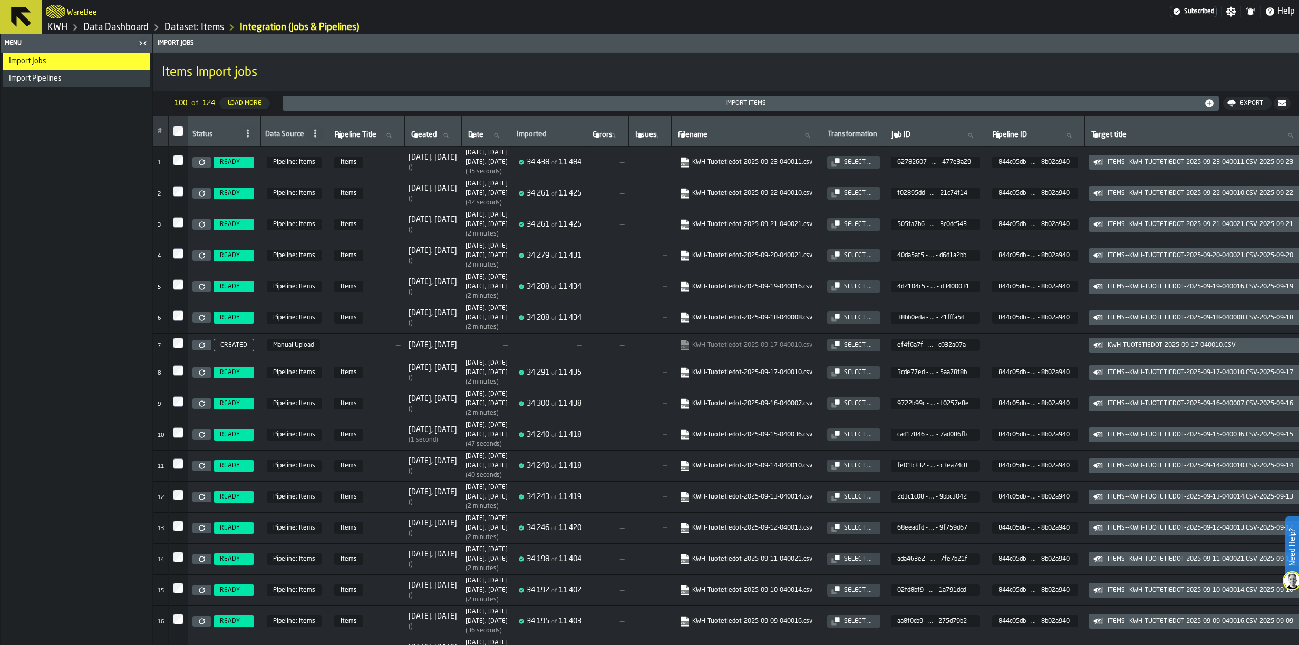
click at [686, 162] on icon "link-to-https://s3.eu-west-1.amazonaws.com/import.app.warebee.com/62782607-85cc…" at bounding box center [681, 159] width 8 height 8
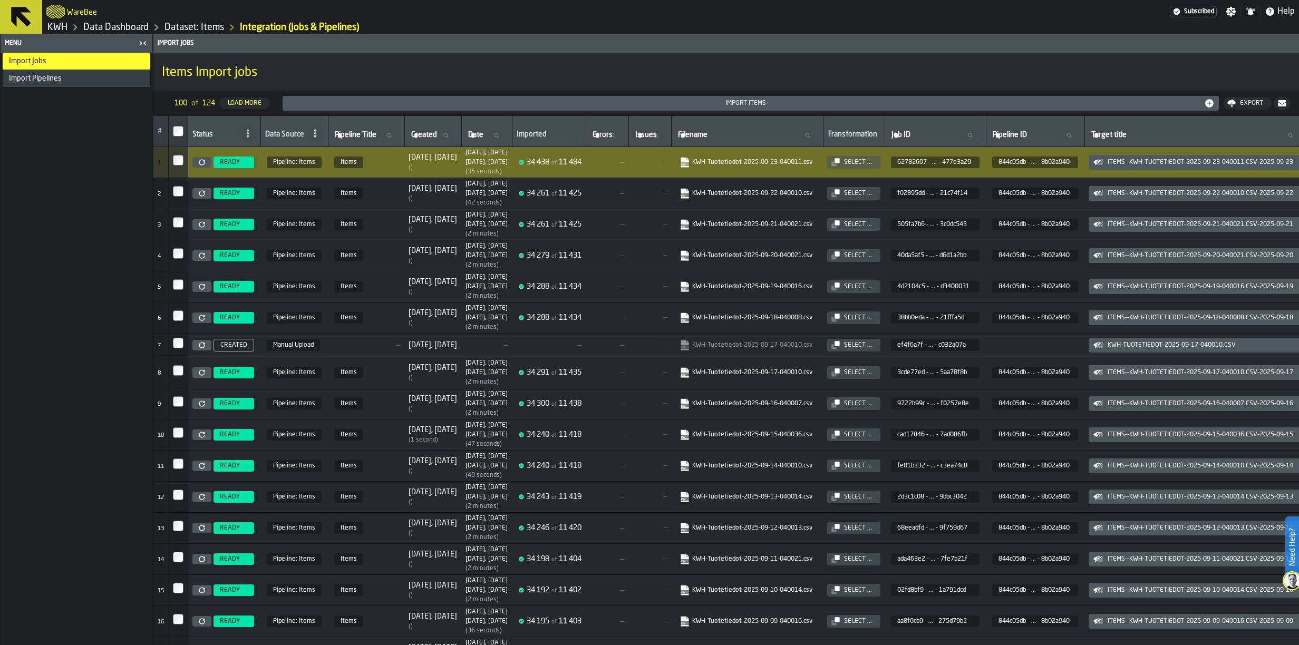
click at [62, 29] on link "KWH" at bounding box center [57, 28] width 20 height 12
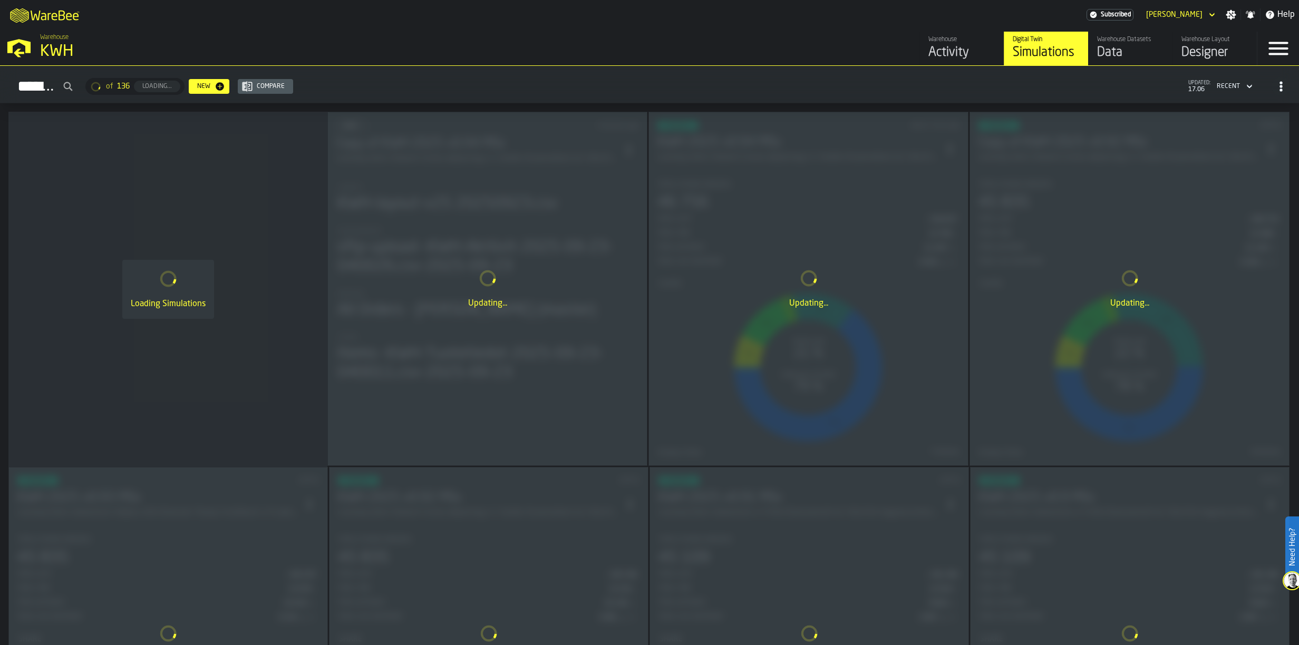
click at [936, 43] on div "Warehouse" at bounding box center [961, 39] width 67 height 7
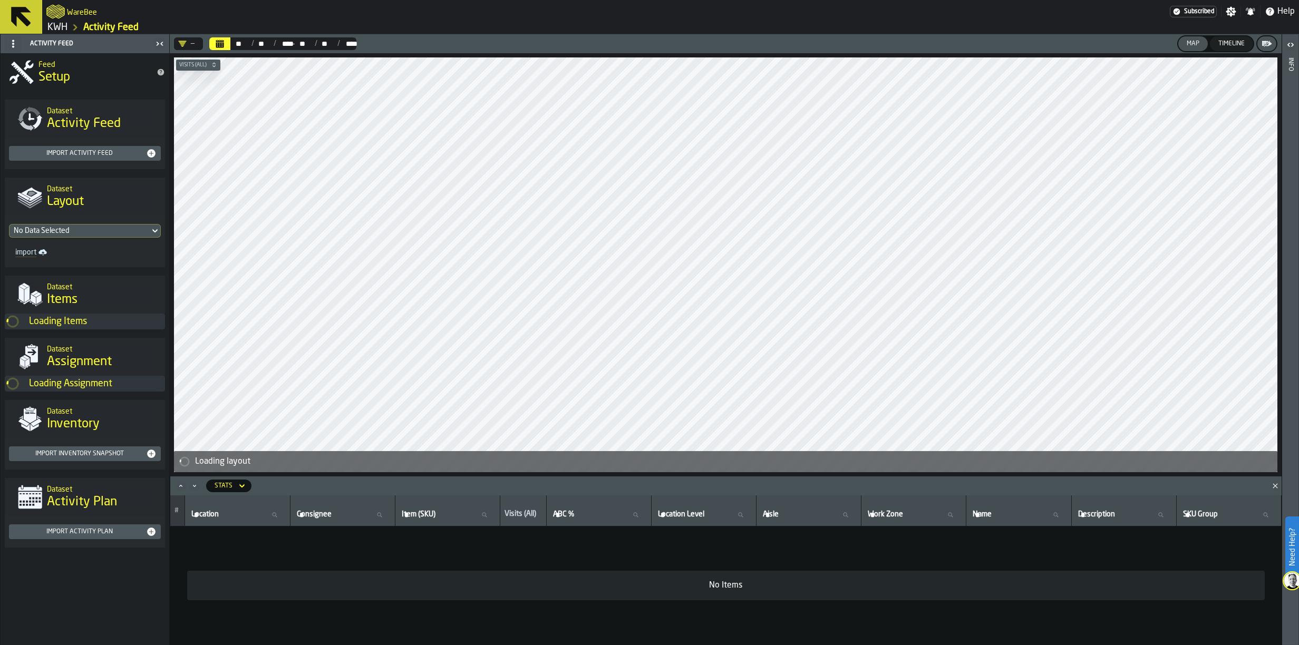
click at [56, 22] on link "KWH" at bounding box center [57, 28] width 20 height 12
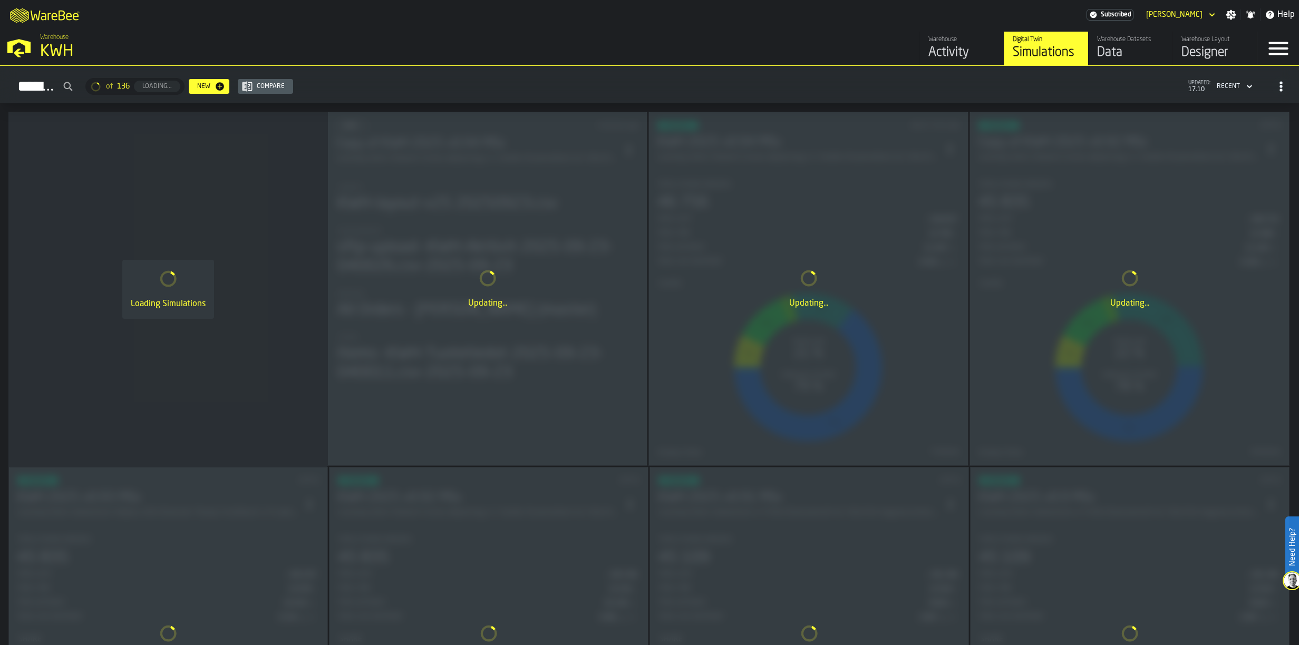
click at [1055, 42] on div "Digital Twin" at bounding box center [1046, 39] width 67 height 7
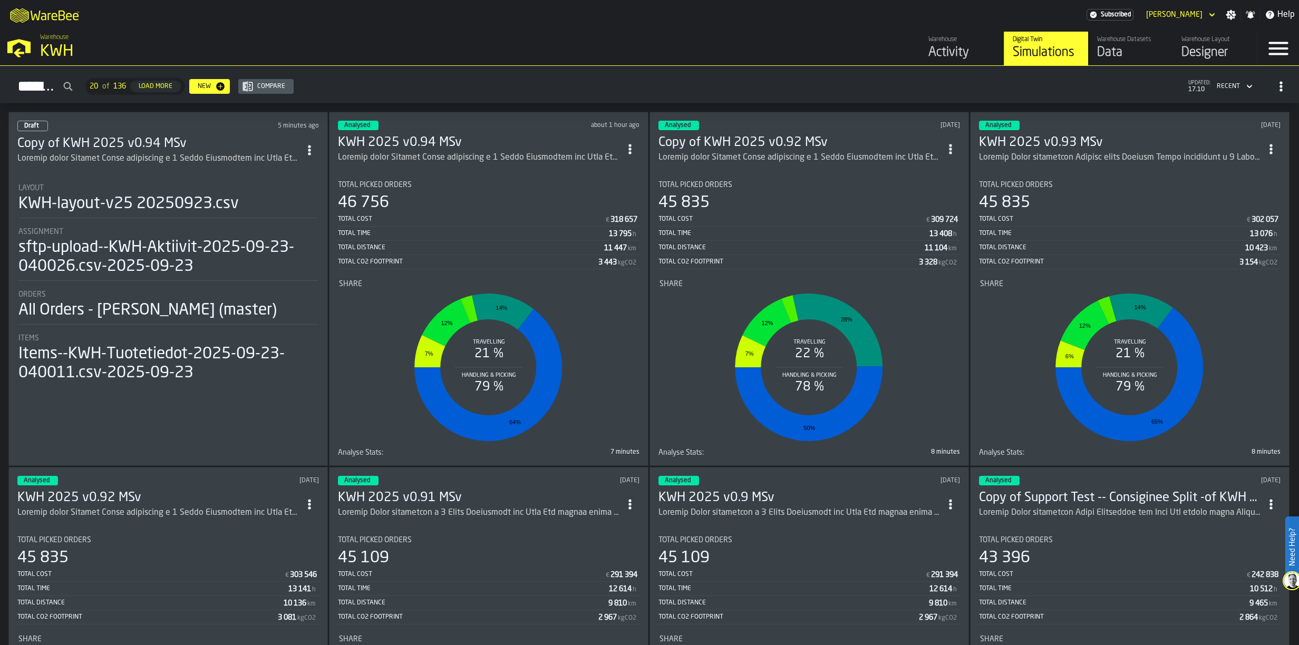
click at [116, 142] on h3 "Copy of KWH 2025 v0.94 MSv" at bounding box center [158, 143] width 283 height 17
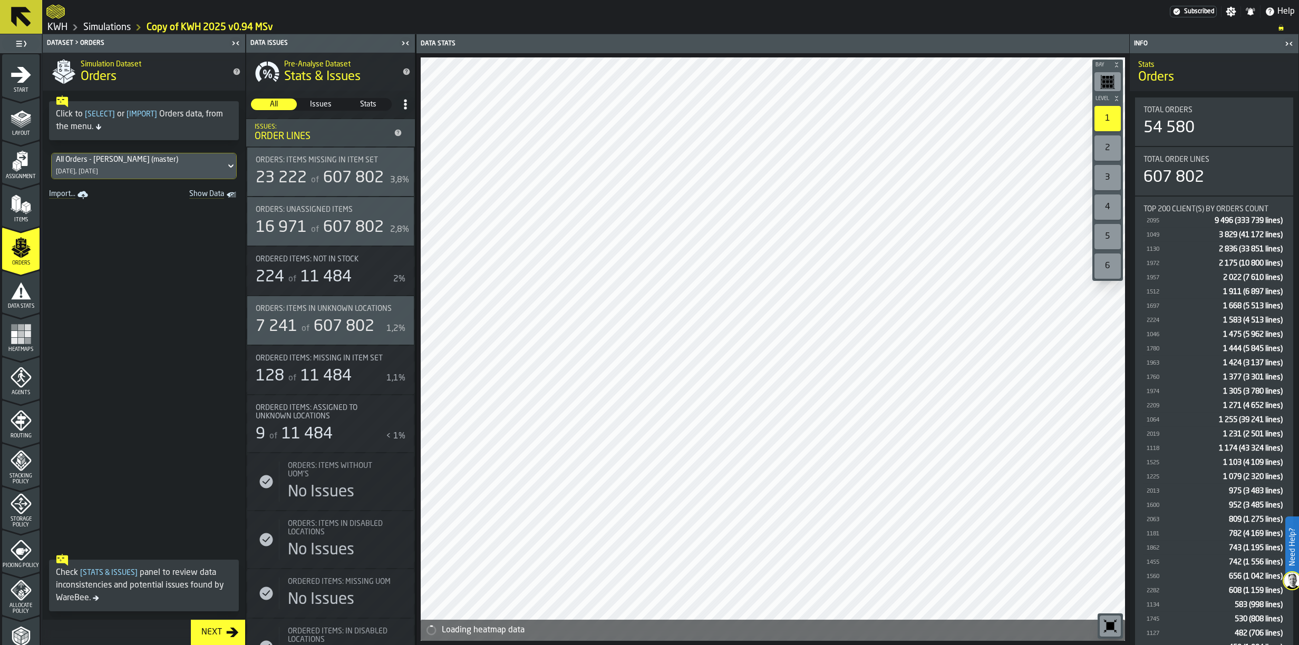
click at [17, 161] on icon "menu Assignment" at bounding box center [21, 161] width 21 height 21
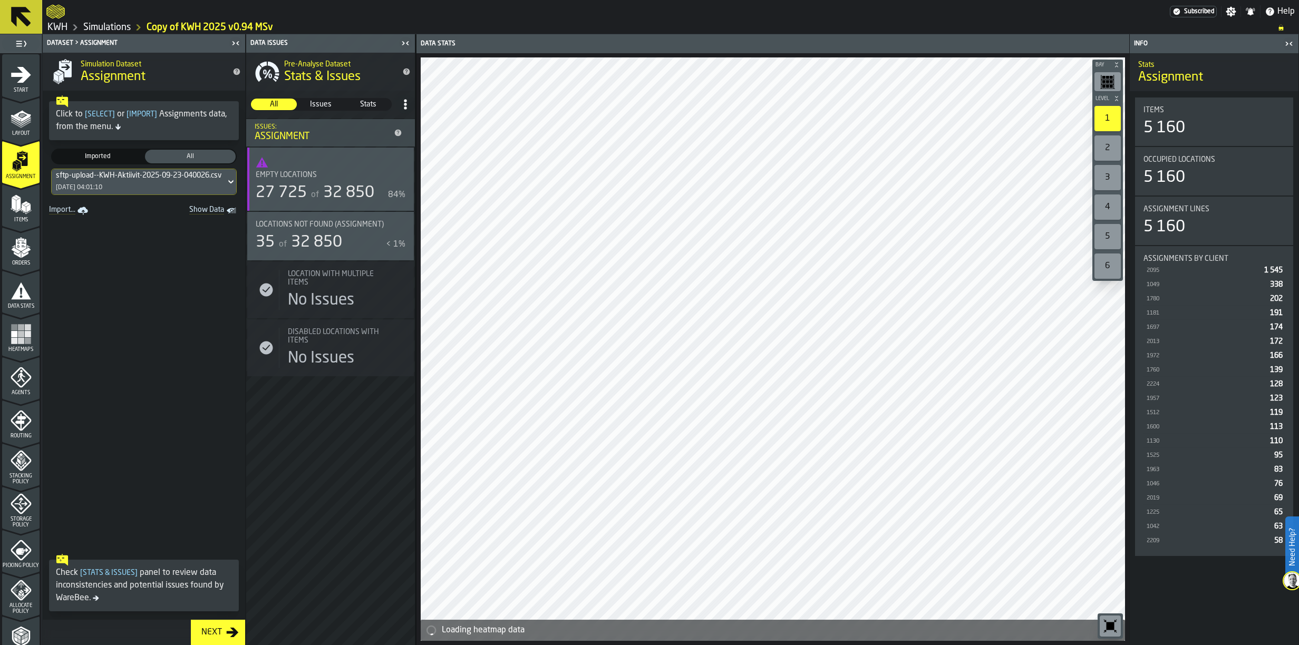
click at [18, 194] on icon "menu Items" at bounding box center [21, 204] width 21 height 21
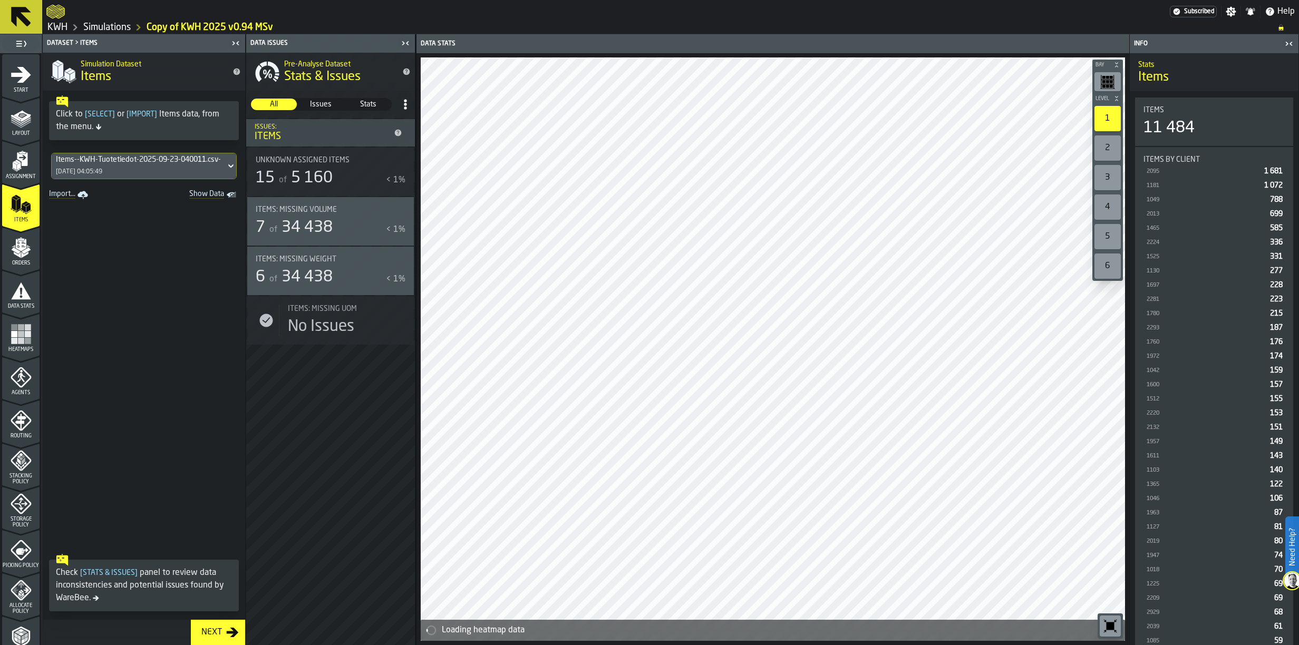
click at [21, 249] on icon "menu Orders" at bounding box center [20, 245] width 11 height 12
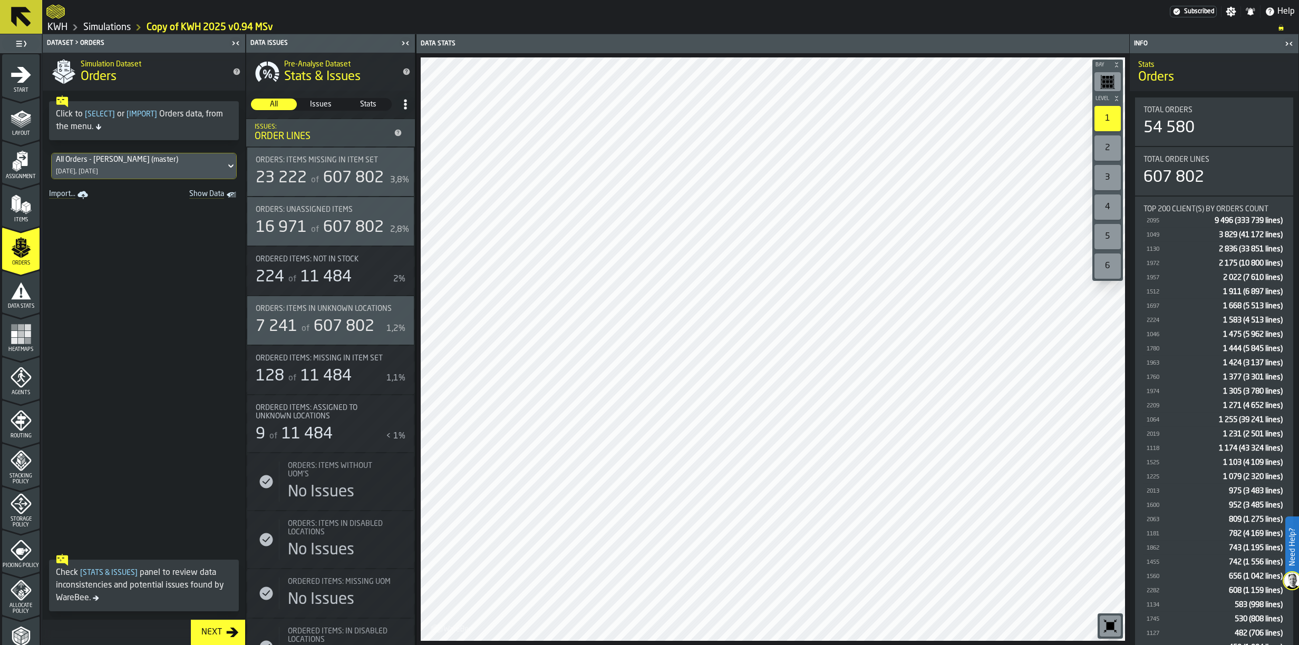
click at [27, 293] on icon "menu Data Stats" at bounding box center [21, 290] width 21 height 21
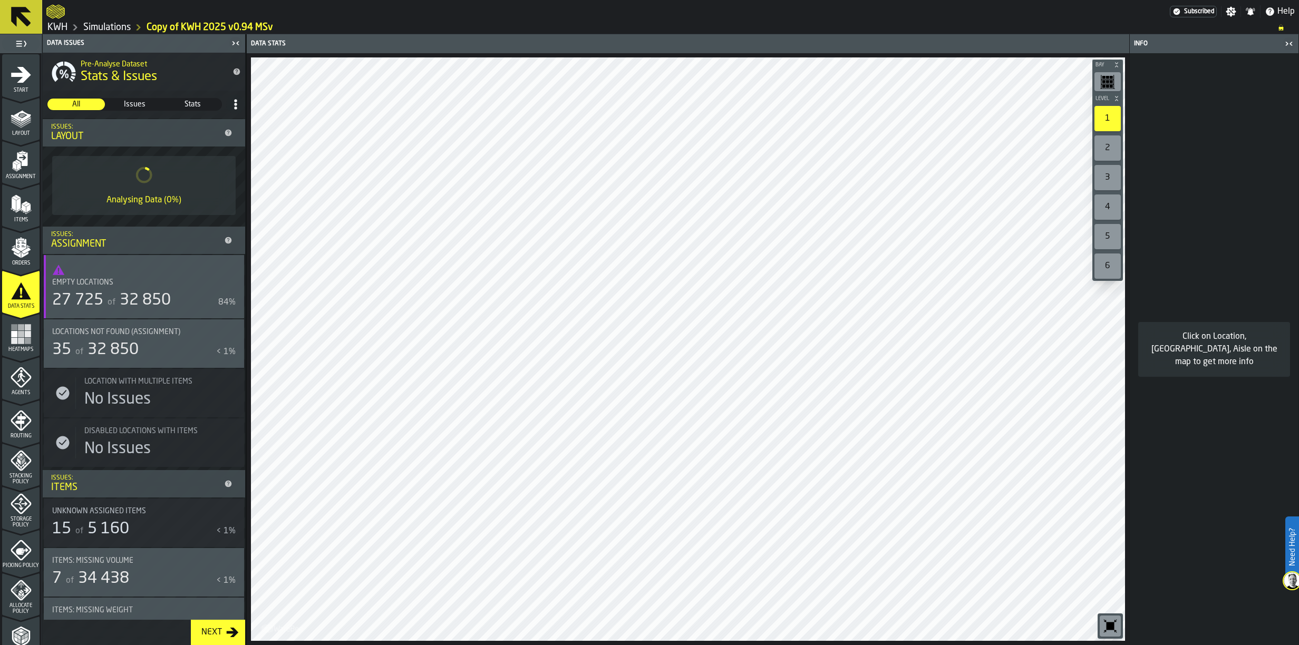
click at [18, 77] on icon "menu Start" at bounding box center [21, 74] width 21 height 21
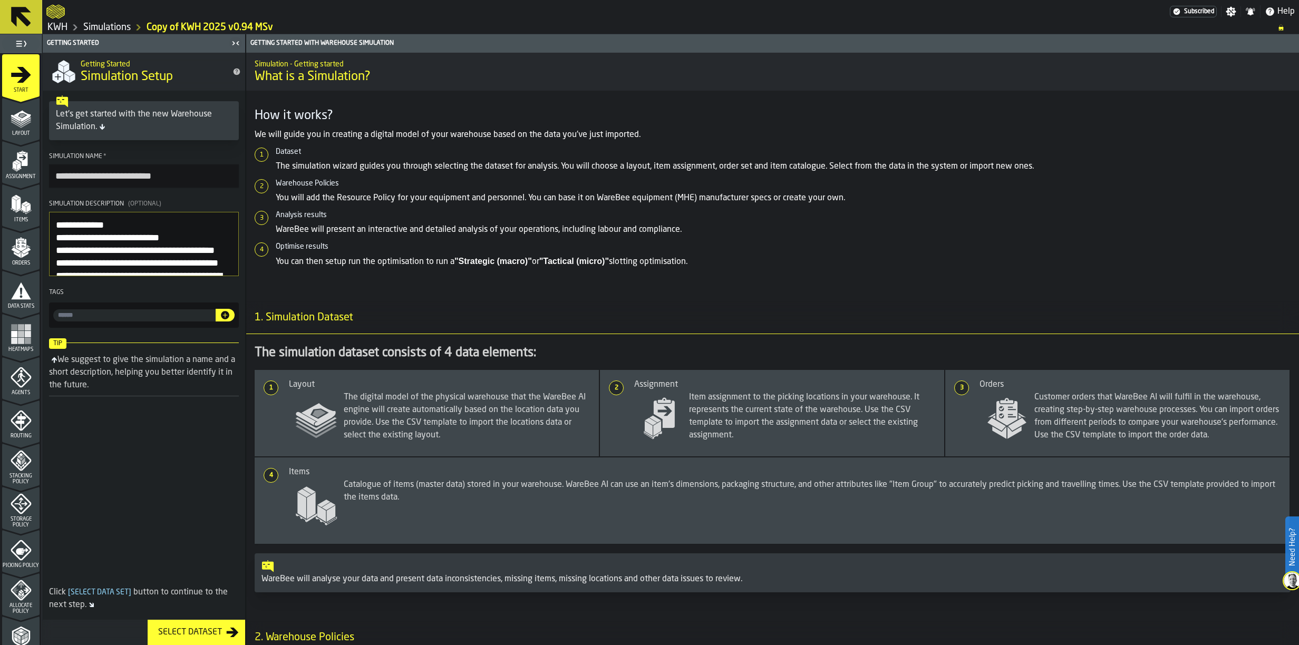
drag, startPoint x: 90, startPoint y: 176, endPoint x: 39, endPoint y: 153, distance: 55.9
click at [37, 181] on aside "**********" at bounding box center [123, 339] width 246 height 611
type input "**********"
click at [55, 228] on textarea "Simulation Description (Optional)" at bounding box center [144, 244] width 190 height 64
type textarea "**********"
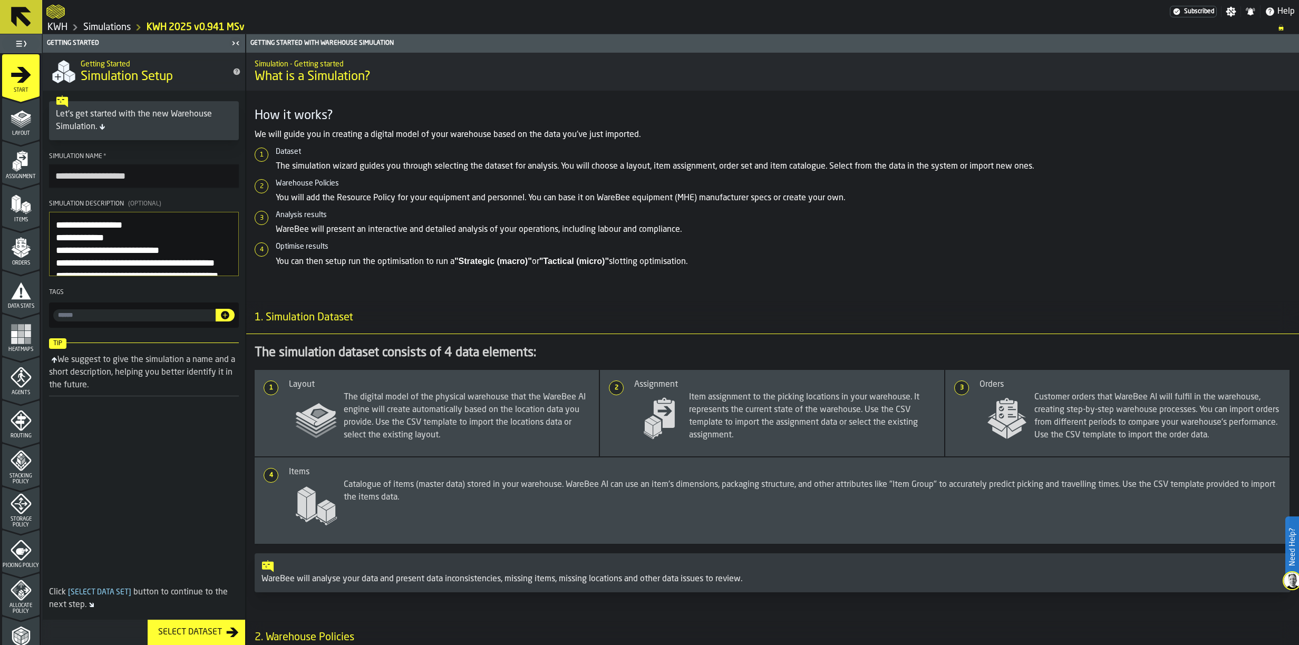
click at [74, 450] on span at bounding box center [144, 498] width 202 height 171
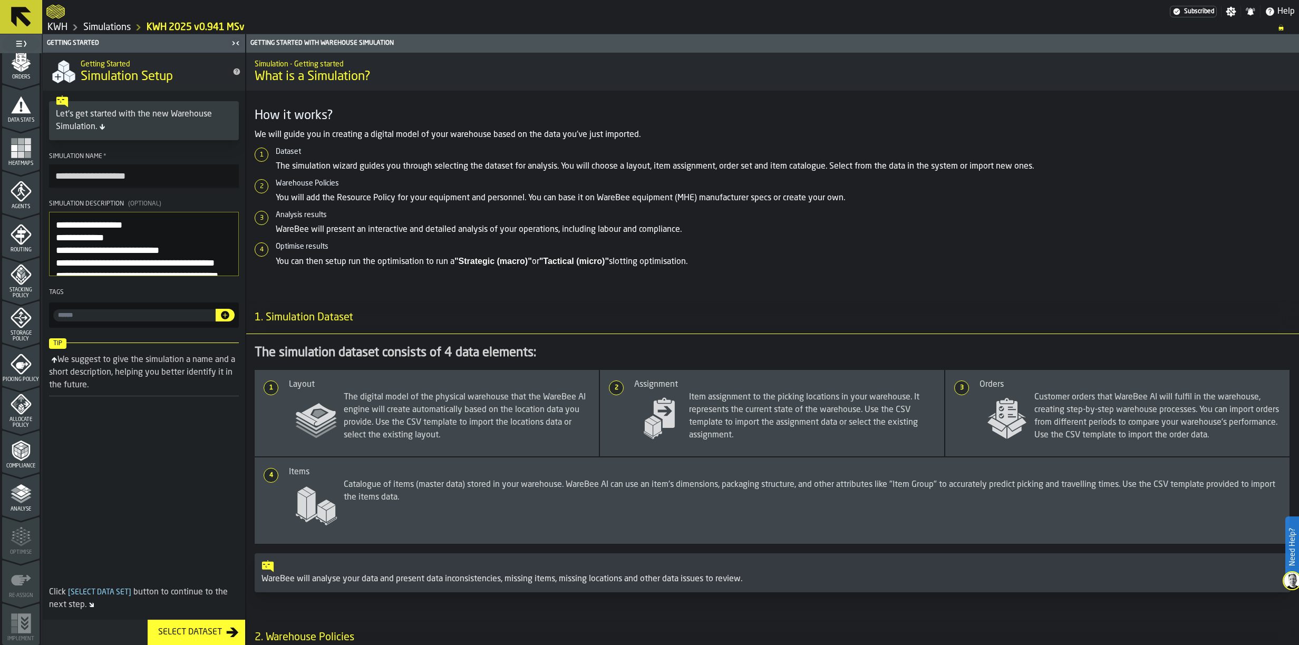
click at [15, 240] on icon "menu Routing" at bounding box center [21, 234] width 21 height 21
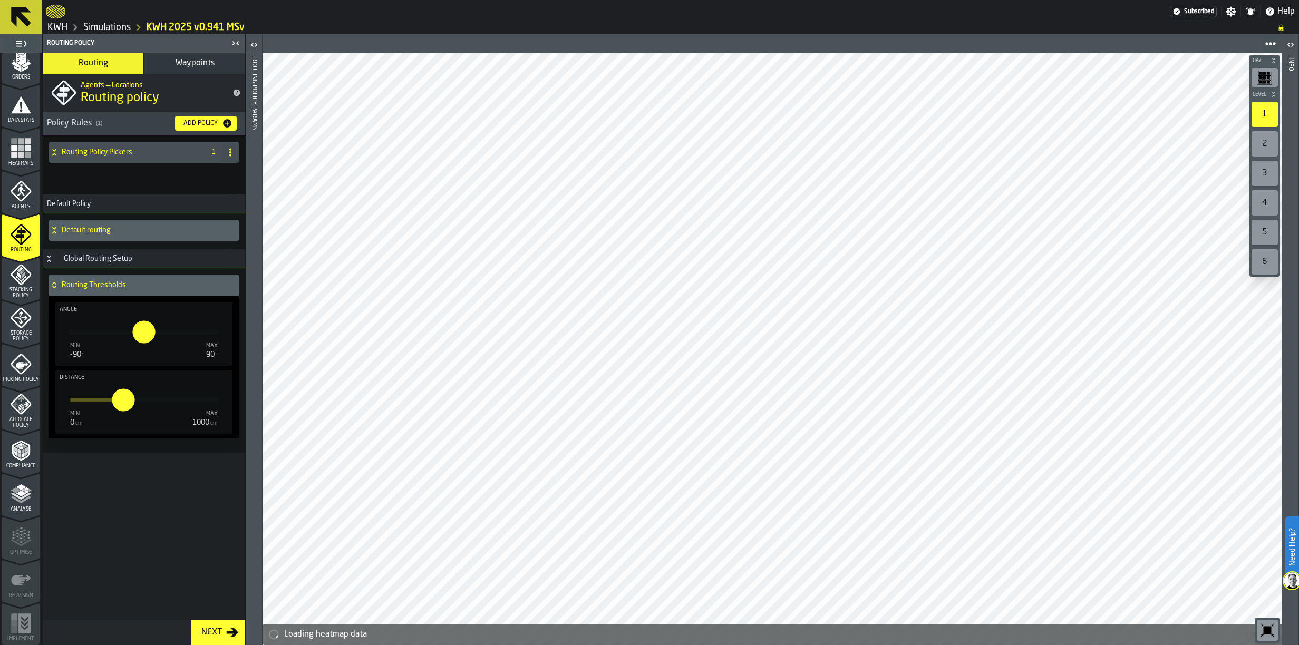
click at [15, 503] on icon "menu Analyse" at bounding box center [21, 493] width 21 height 21
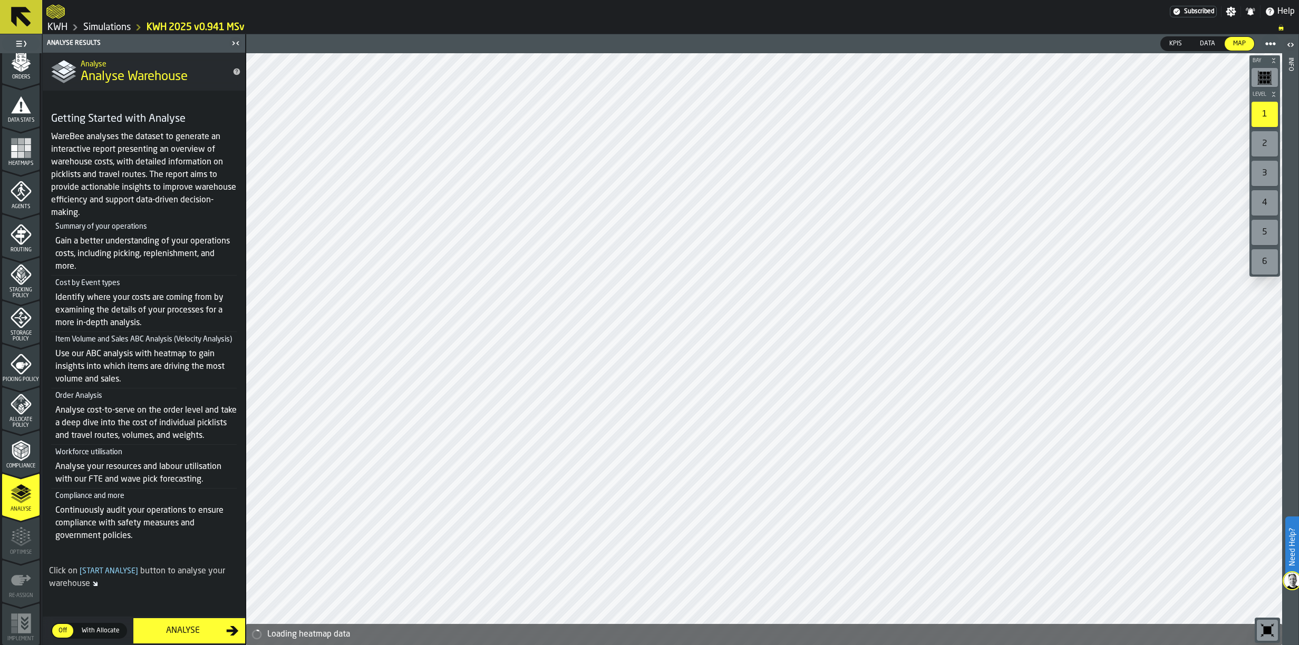
click at [182, 630] on div "Analyse" at bounding box center [183, 631] width 86 height 13
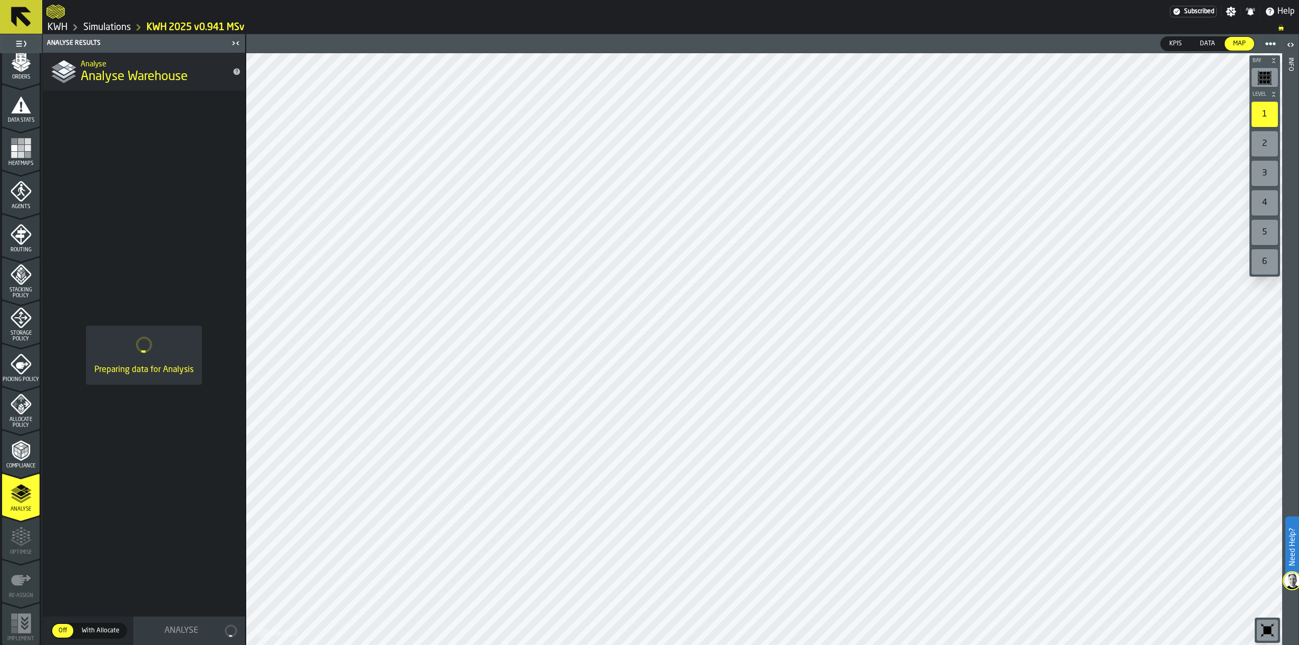
click at [109, 22] on link "Simulations" at bounding box center [106, 28] width 47 height 12
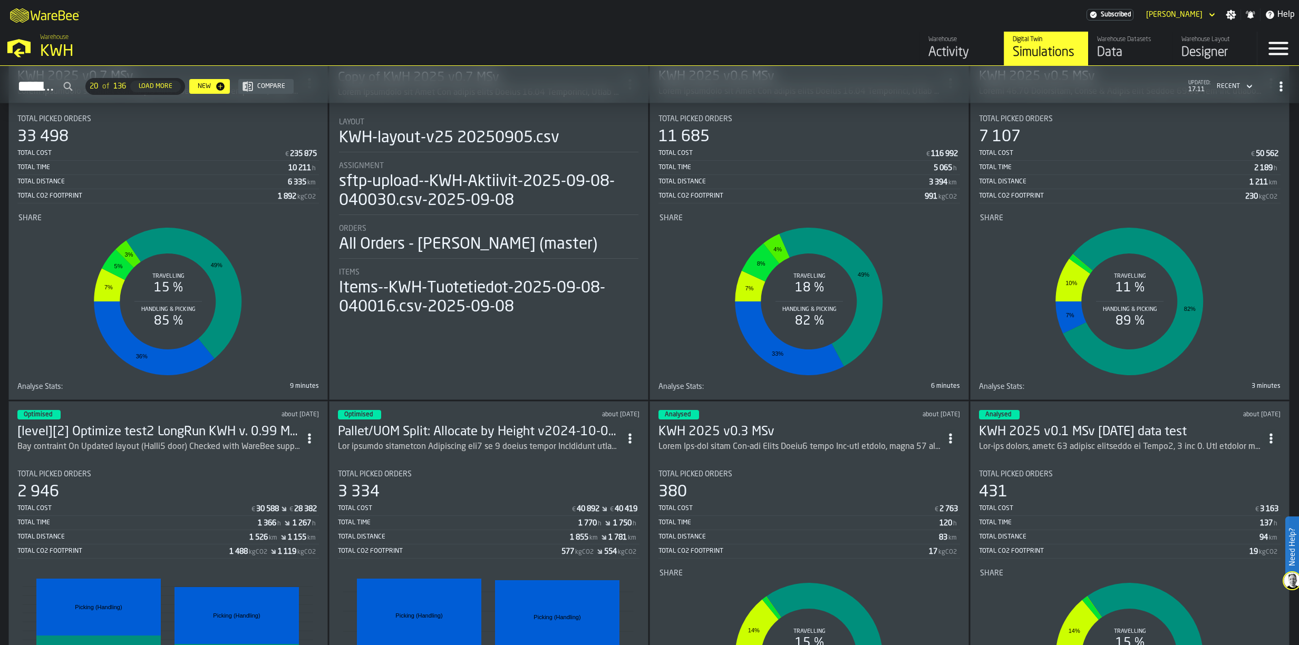
scroll to position [968, 0]
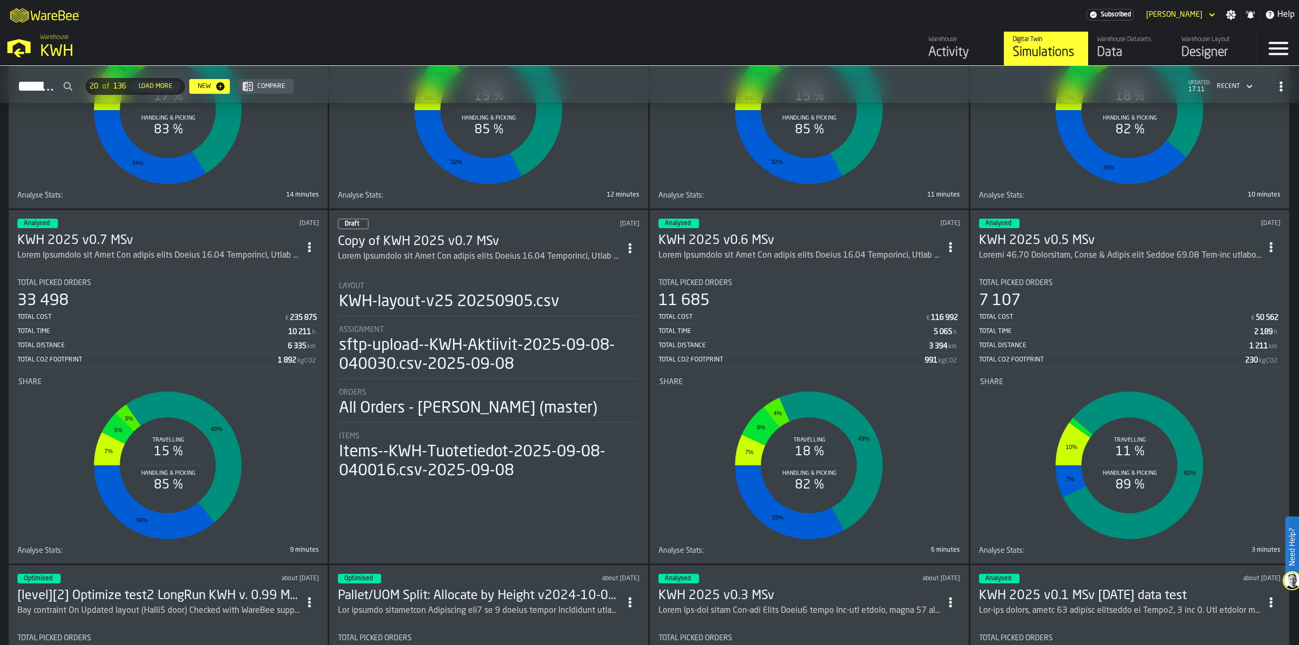
click at [177, 86] on div "Load More" at bounding box center [155, 86] width 42 height 7
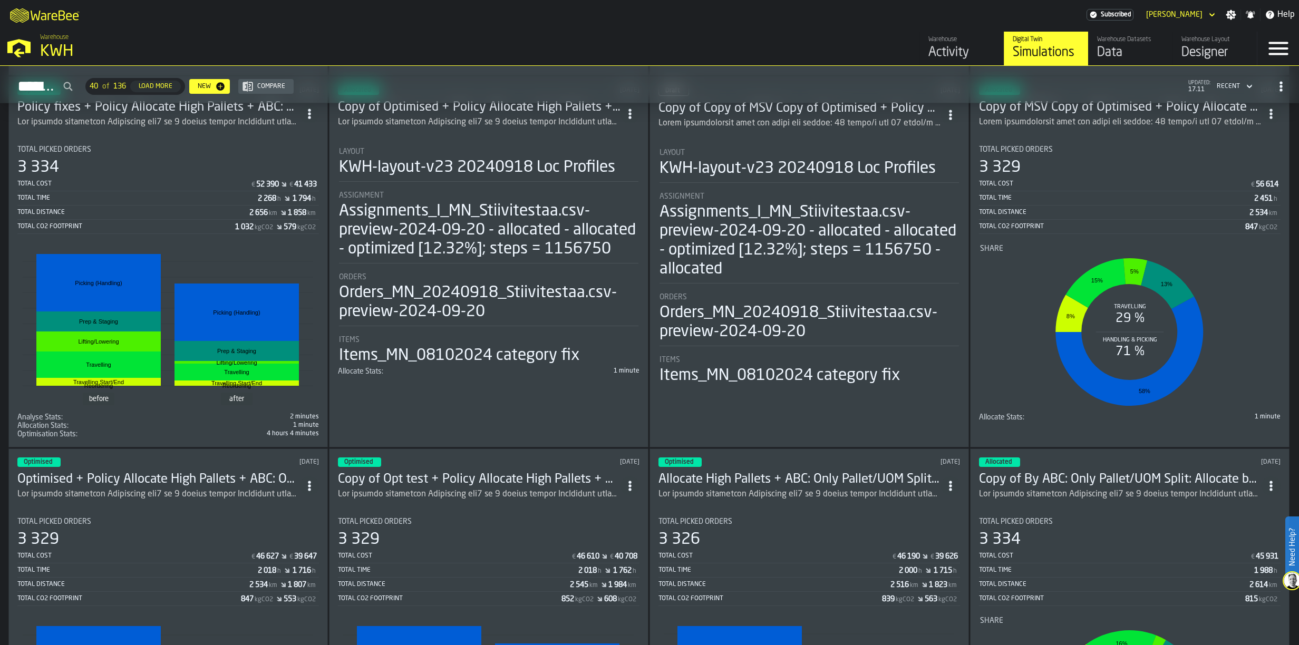
scroll to position [2127, 0]
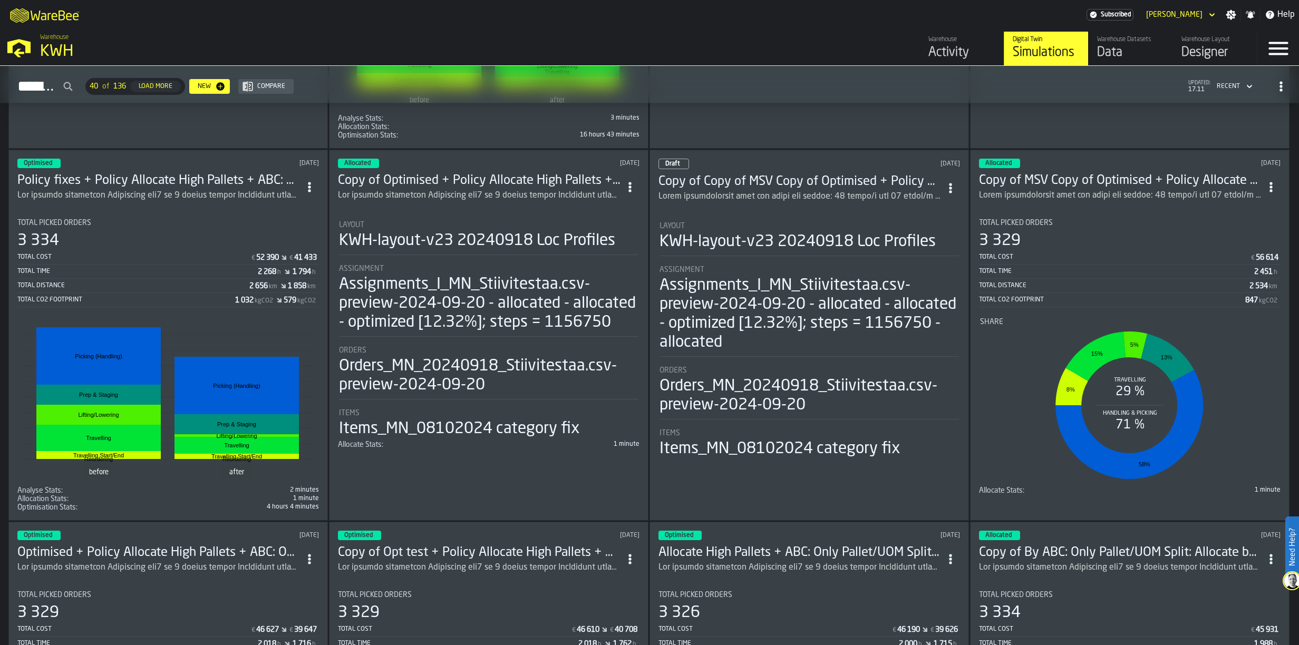
click at [846, 190] on div "ItemListCard-DashboardItemContainer" at bounding box center [799, 196] width 283 height 13
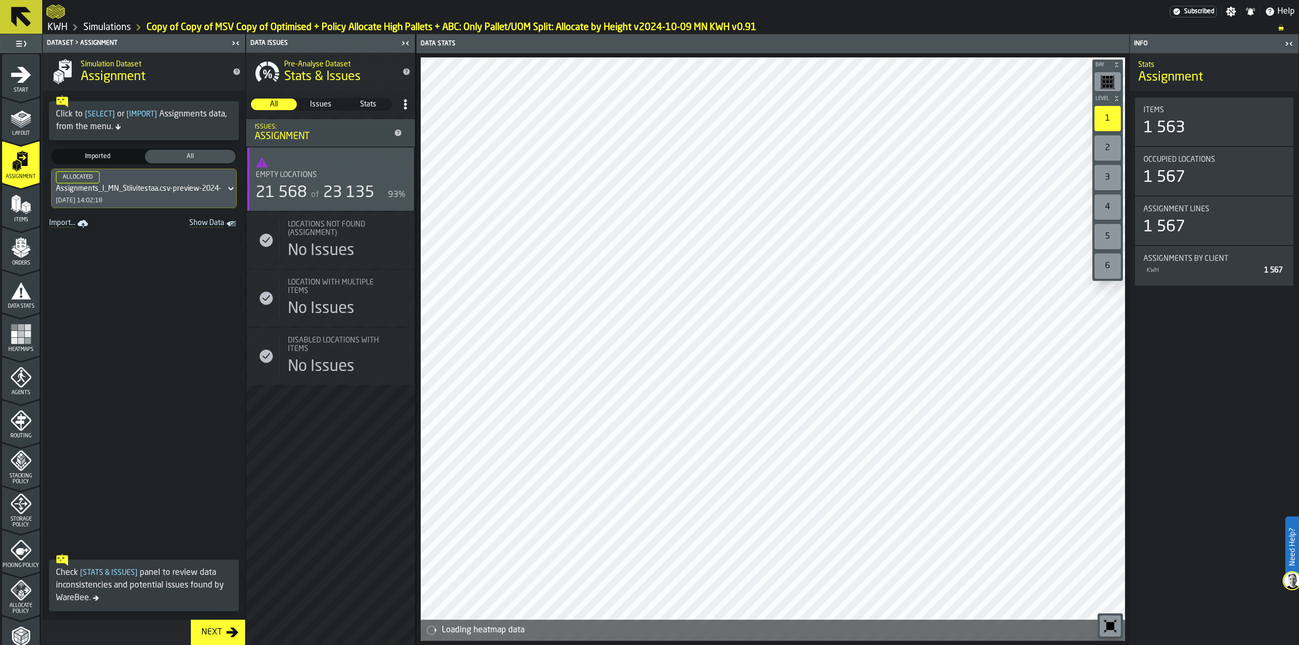
click at [21, 191] on div "Items" at bounding box center [20, 205] width 37 height 35
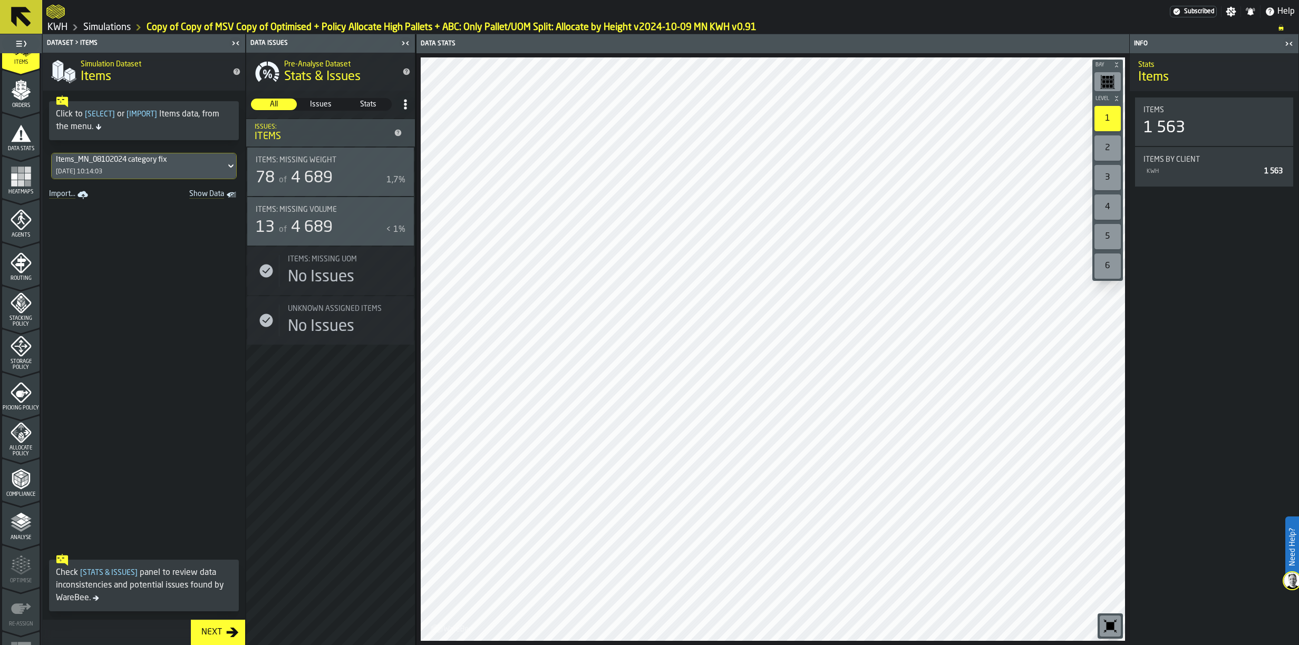
scroll to position [158, 0]
click at [26, 224] on icon "menu Agents" at bounding box center [21, 219] width 21 height 21
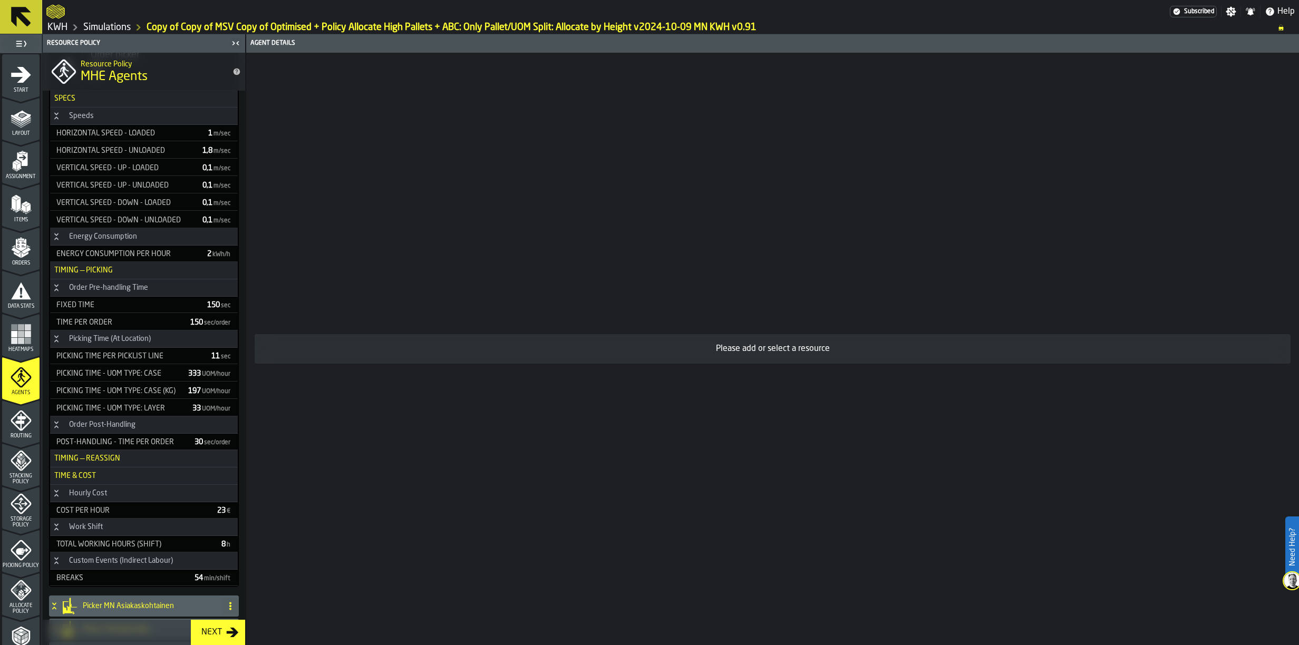
scroll to position [105, 0]
click at [110, 28] on link "Simulations" at bounding box center [106, 28] width 47 height 12
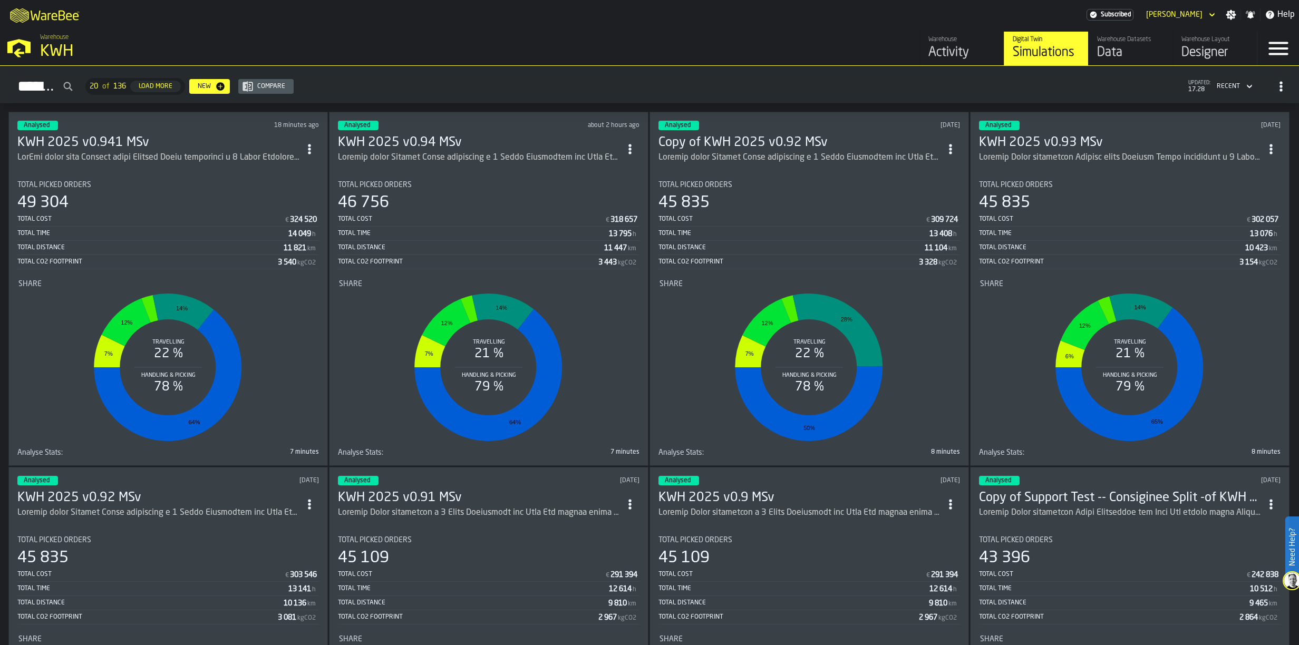
click at [96, 146] on h3 "KWH 2025 v0.941 MSv" at bounding box center [158, 142] width 283 height 17
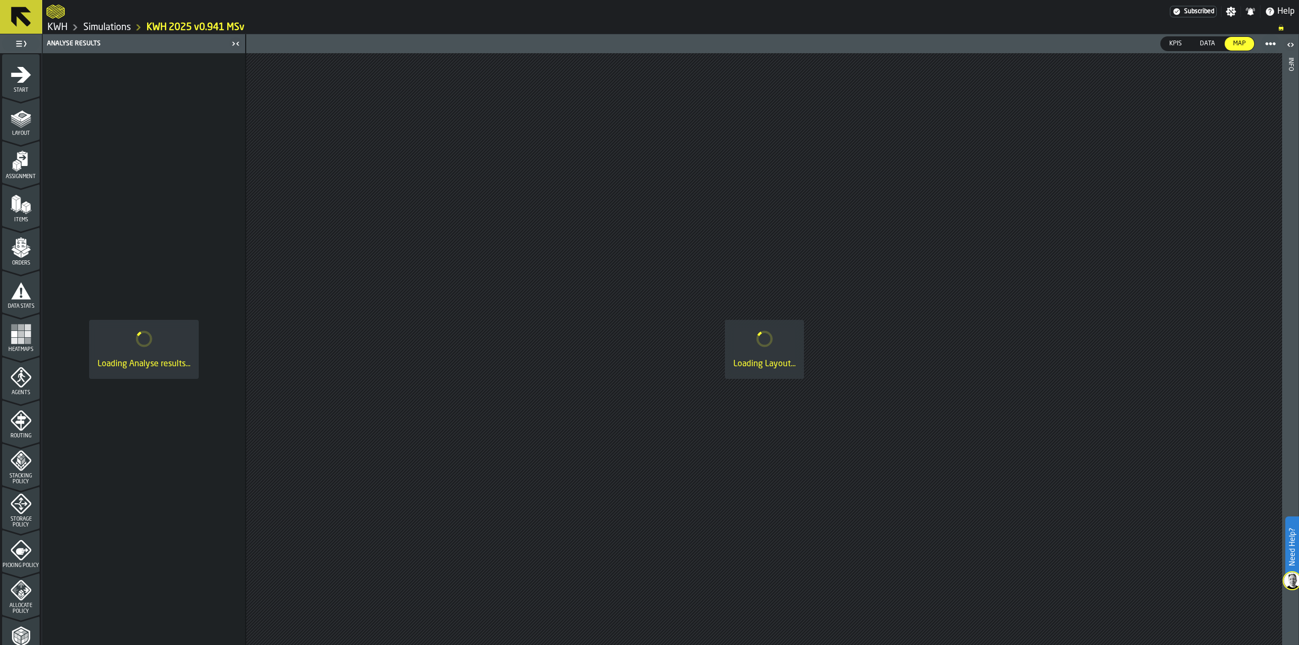
click at [110, 25] on link "Simulations" at bounding box center [106, 28] width 47 height 12
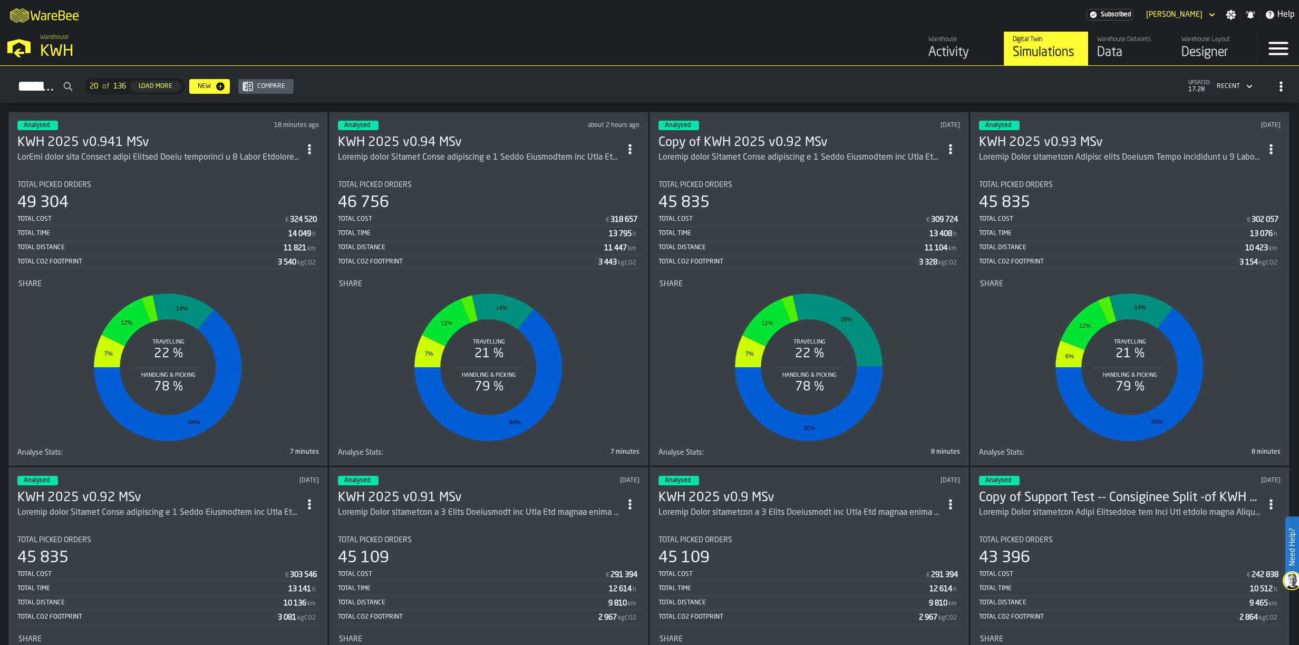
click at [54, 198] on div "49 304" at bounding box center [42, 202] width 51 height 19
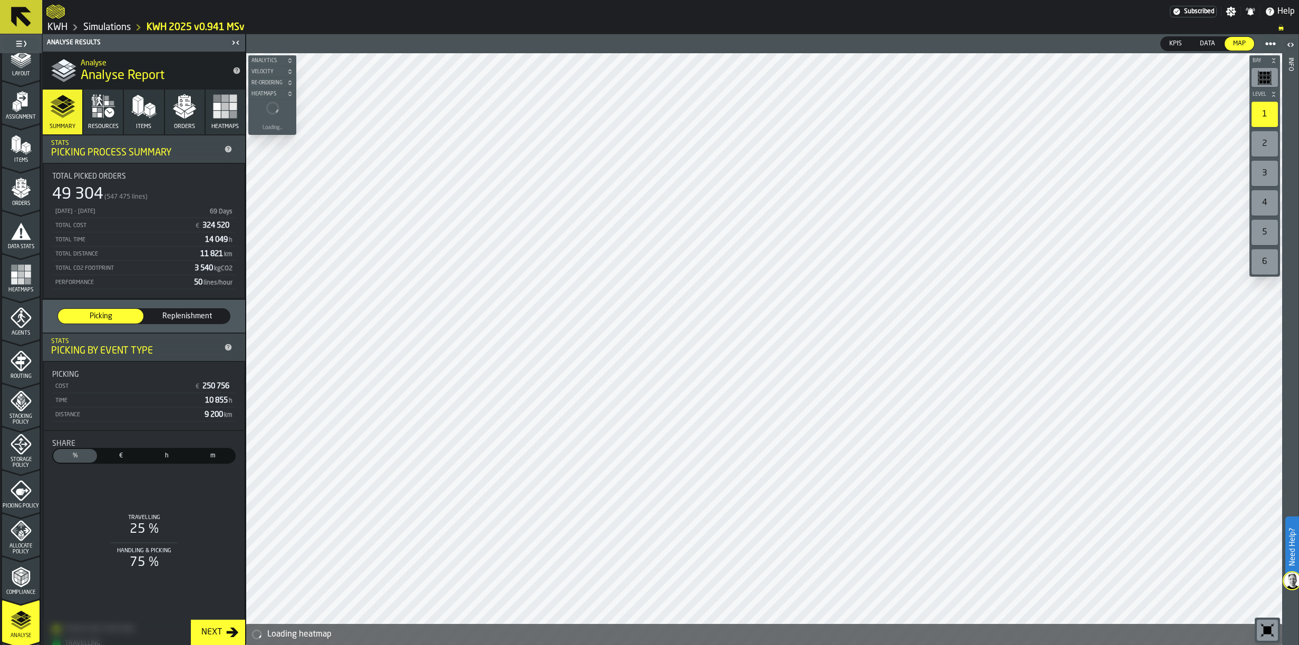
scroll to position [186, 0]
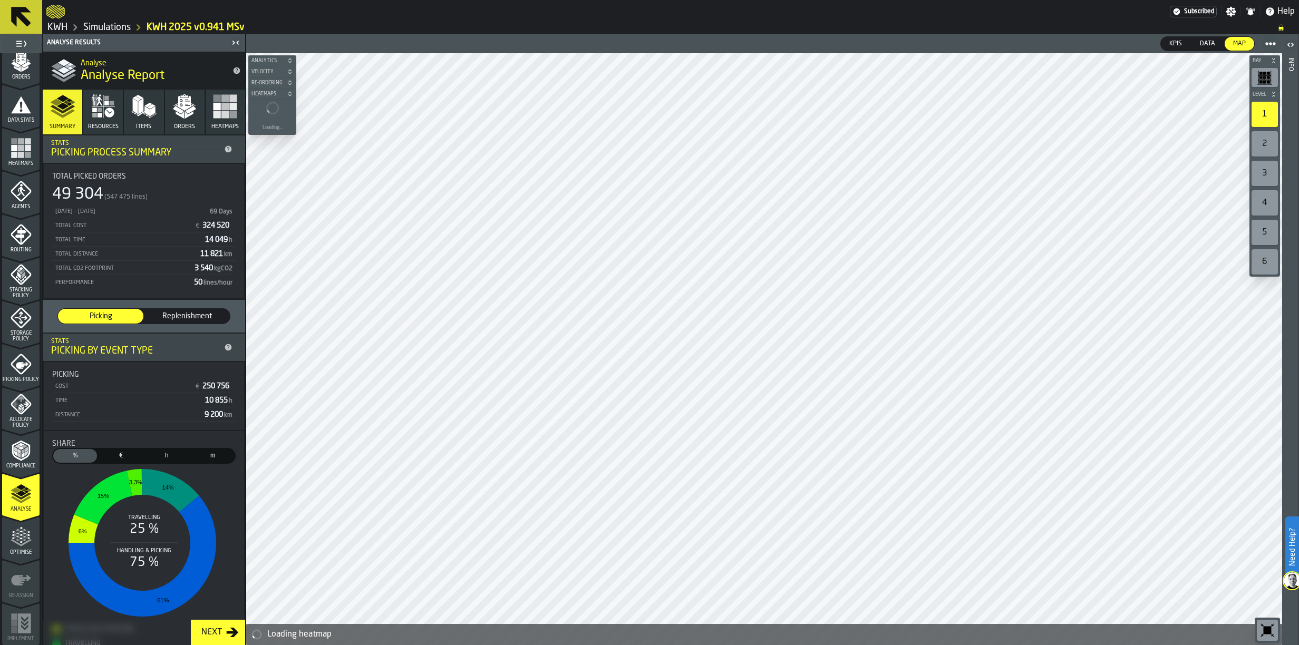
click at [187, 121] on button "Orders" at bounding box center [185, 112] width 40 height 45
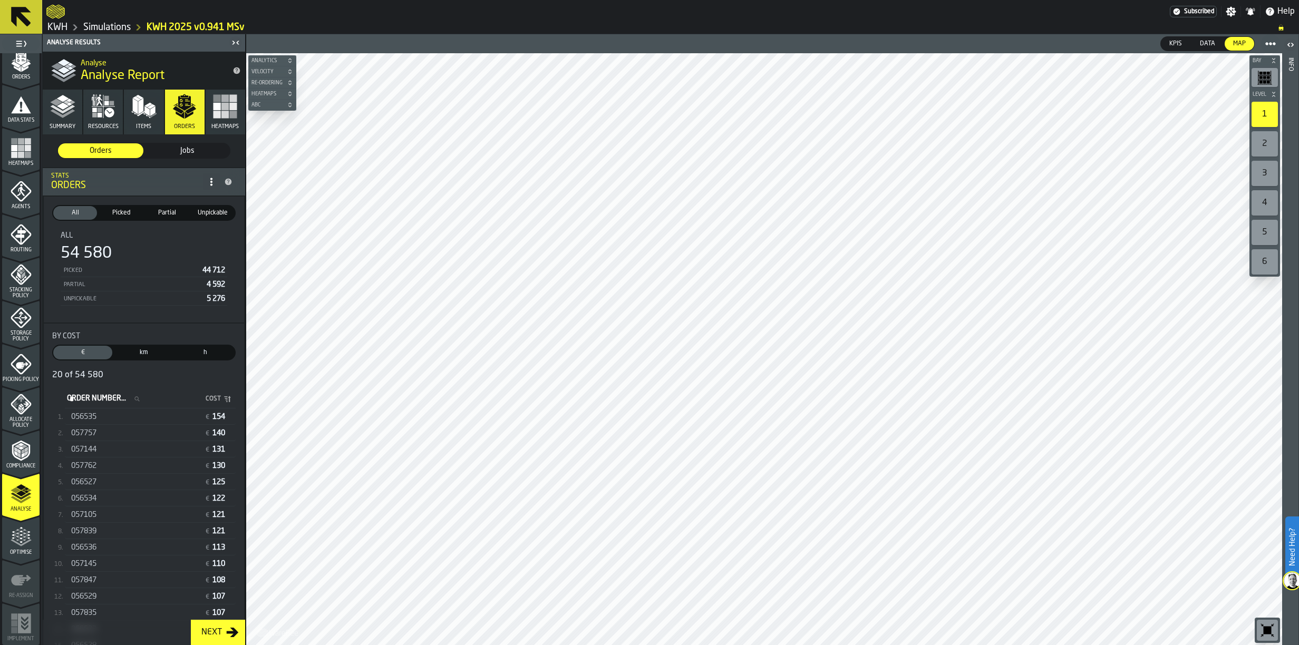
click at [170, 209] on span "Partial" at bounding box center [167, 212] width 40 height 9
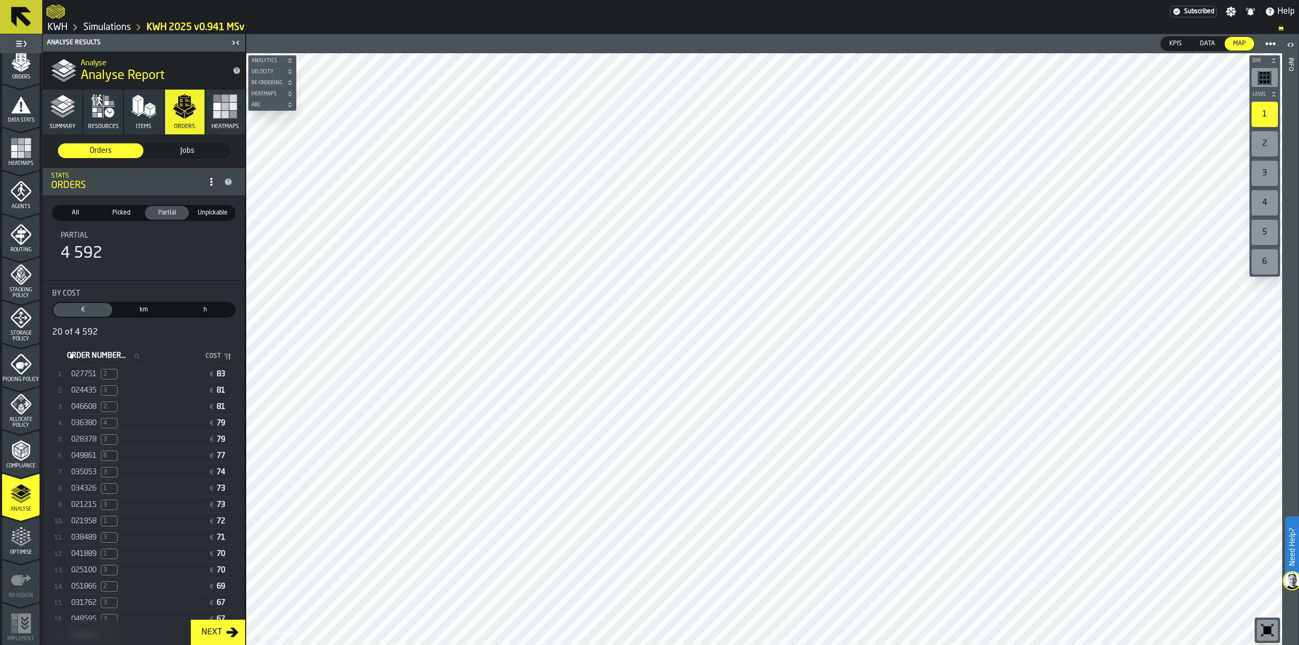
click at [90, 375] on span "027751" at bounding box center [83, 374] width 25 height 8
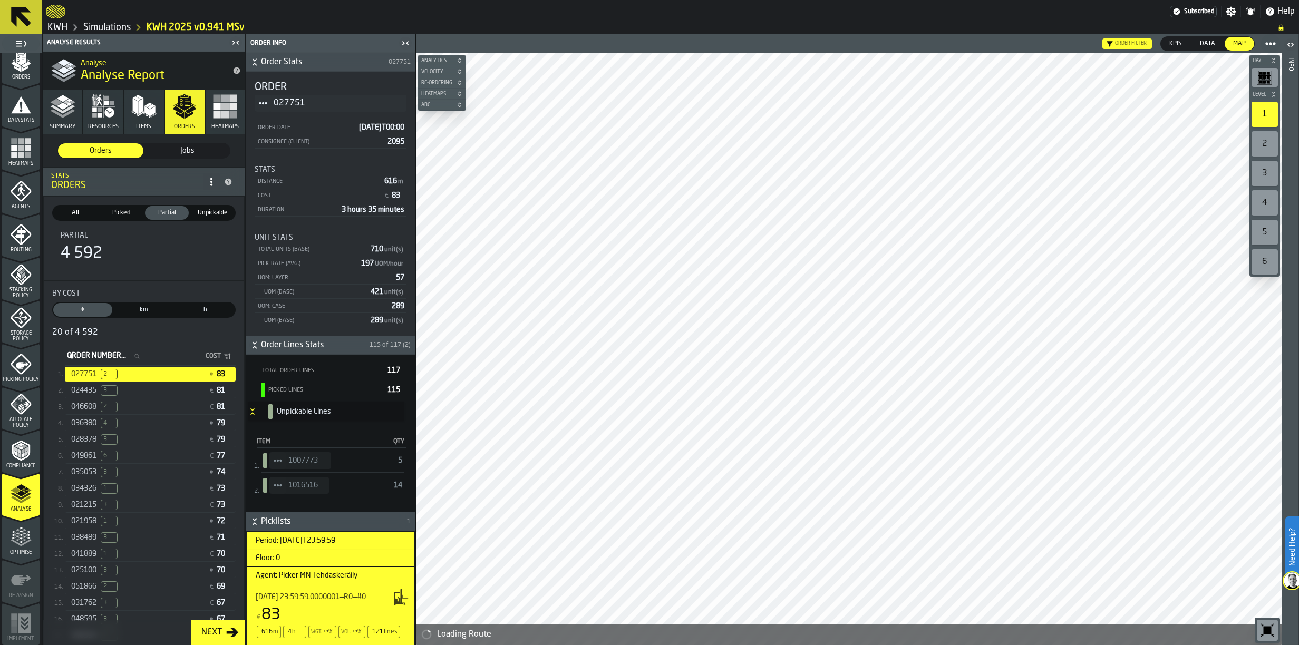
click at [277, 462] on icon "StatList-item-1007773" at bounding box center [278, 460] width 8 height 8
click at [295, 517] on div "Show Items" at bounding box center [307, 518] width 63 height 7
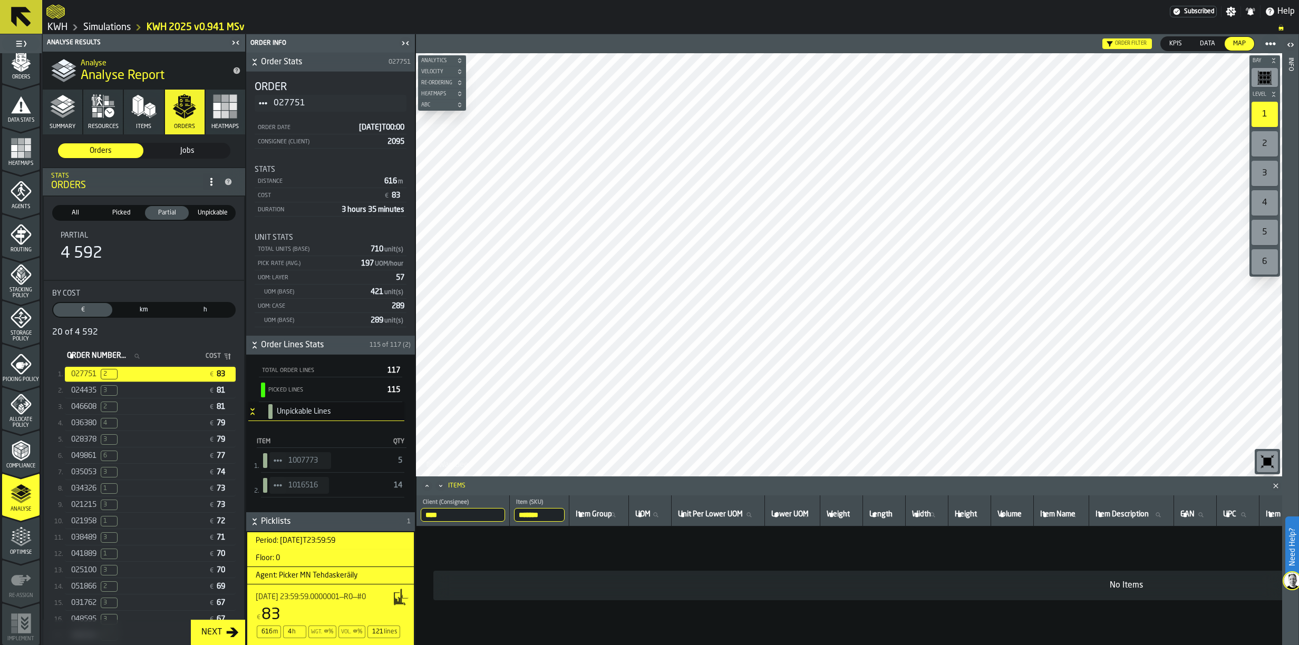
click at [280, 487] on icon "StatList-item-1016516" at bounding box center [278, 485] width 8 height 8
click at [306, 539] on li "Show Items" at bounding box center [306, 543] width 75 height 20
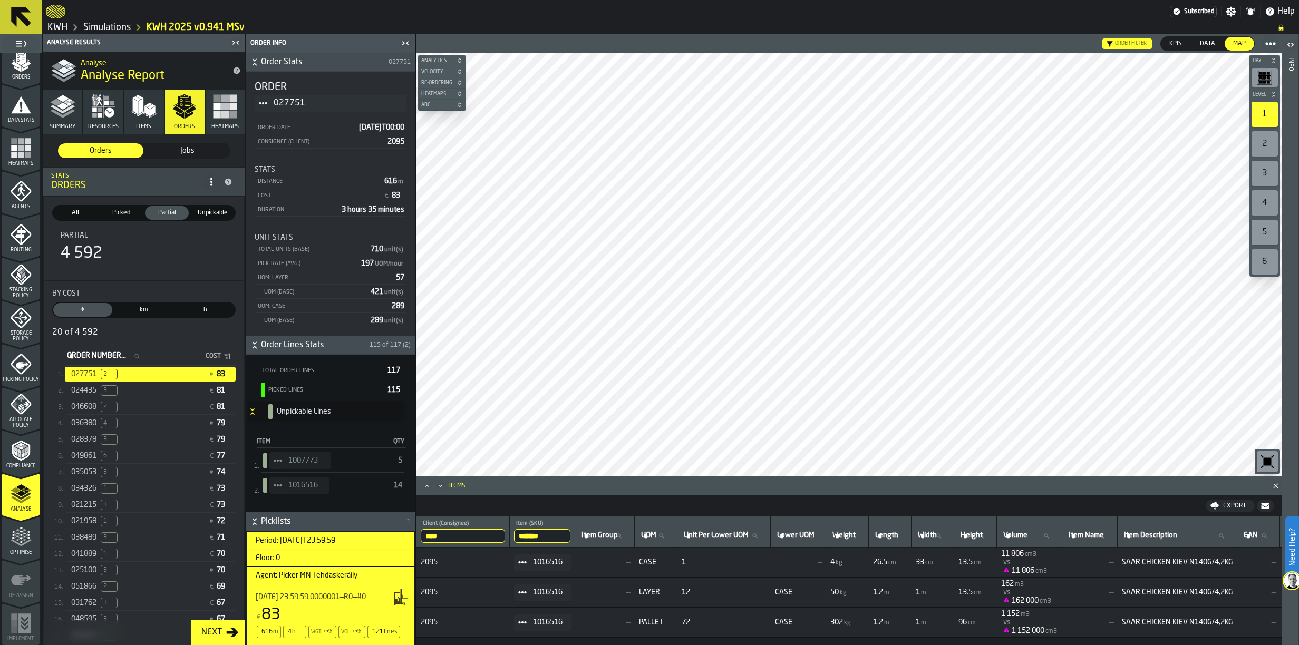
click at [282, 483] on span "StatList-item-1016516" at bounding box center [277, 485] width 17 height 17
click at [302, 502] on div "Show Assignment" at bounding box center [307, 504] width 63 height 7
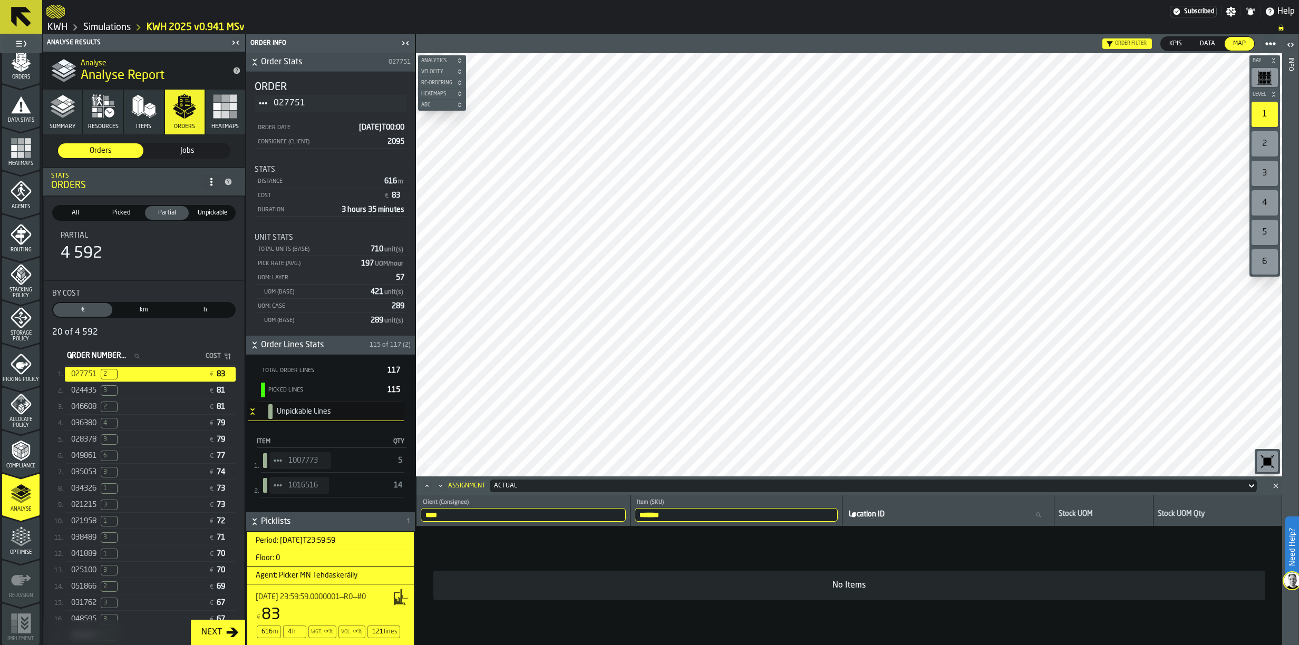
click at [275, 486] on circle "StatList-item-1016516" at bounding box center [274, 485] width 3 height 3
click at [295, 546] on div "Show Items" at bounding box center [307, 543] width 63 height 7
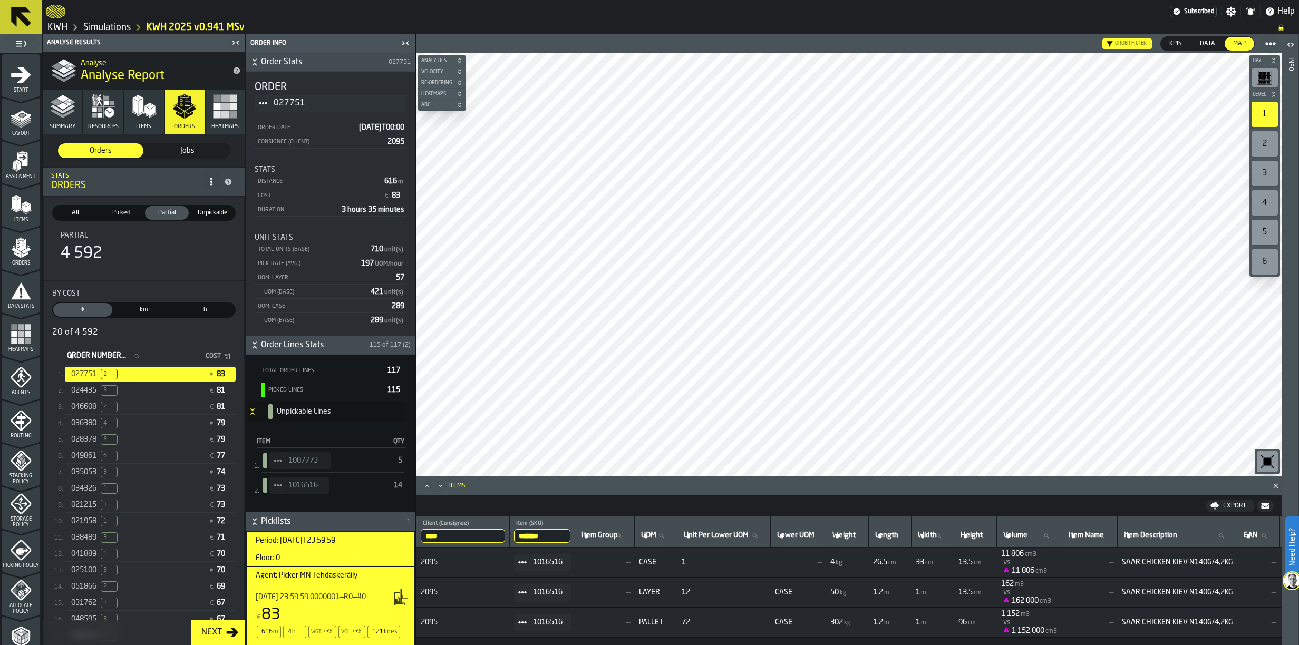
scroll to position [186, 0]
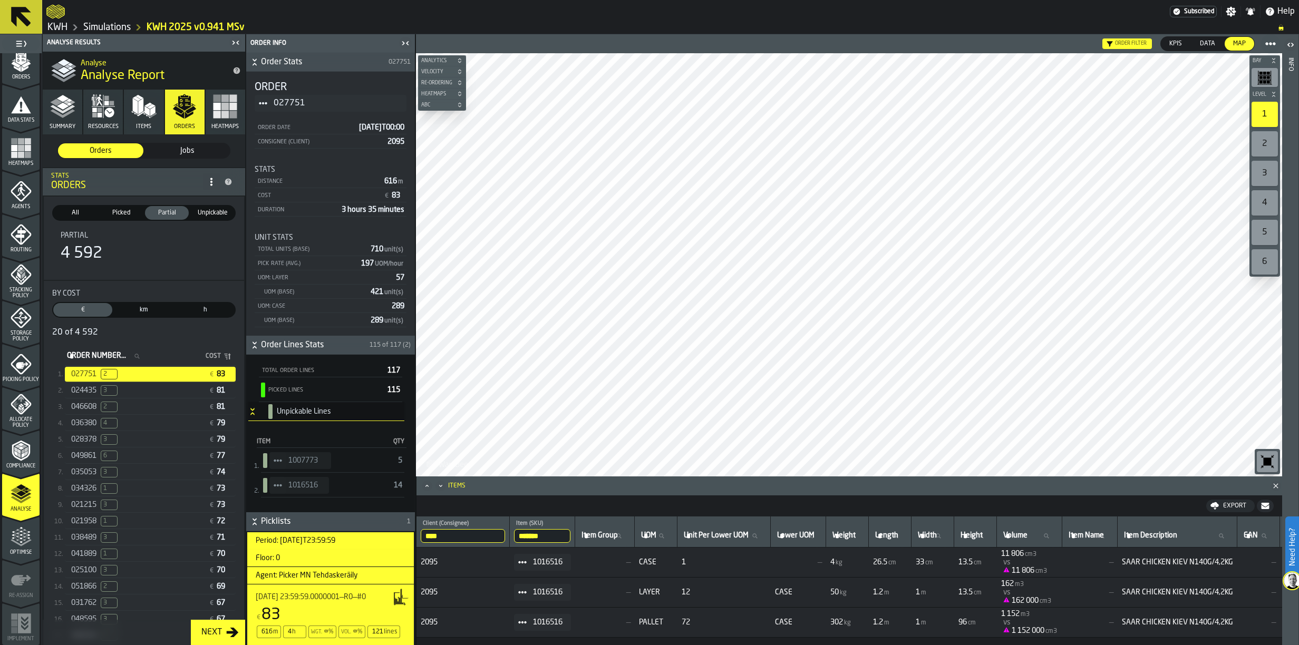
click at [81, 395] on span "024435" at bounding box center [83, 390] width 25 height 8
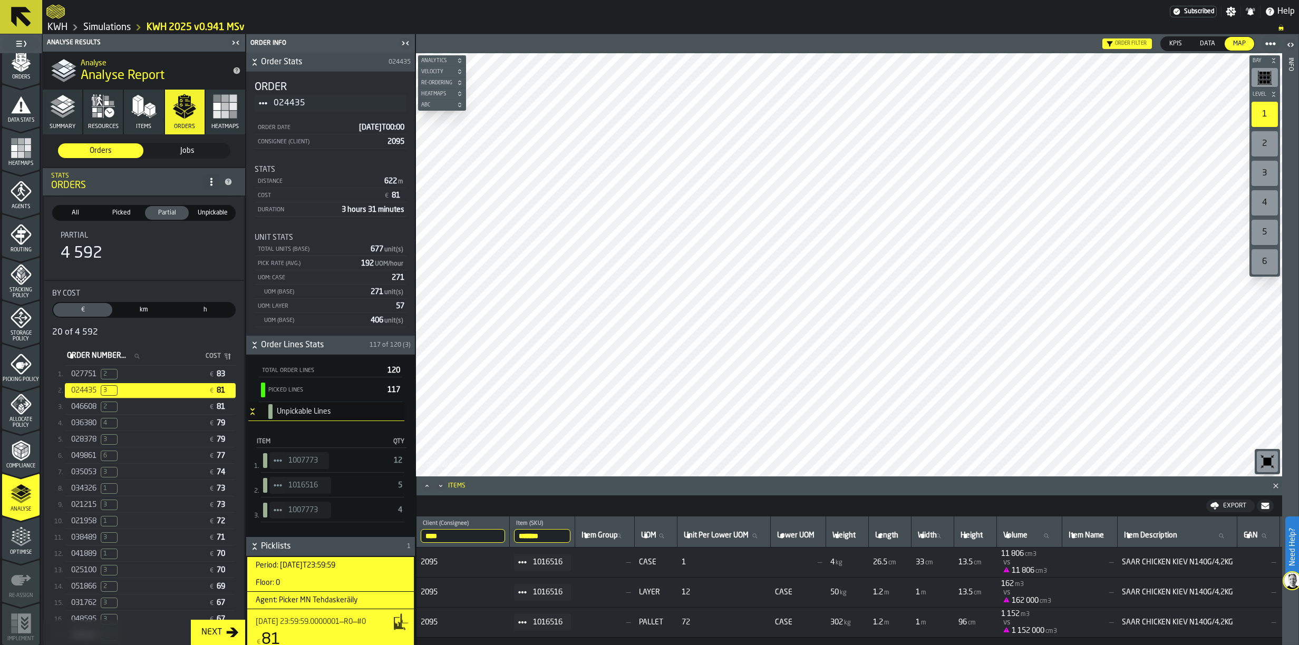
click at [103, 497] on div "034326 1 € 73" at bounding box center [150, 488] width 171 height 15
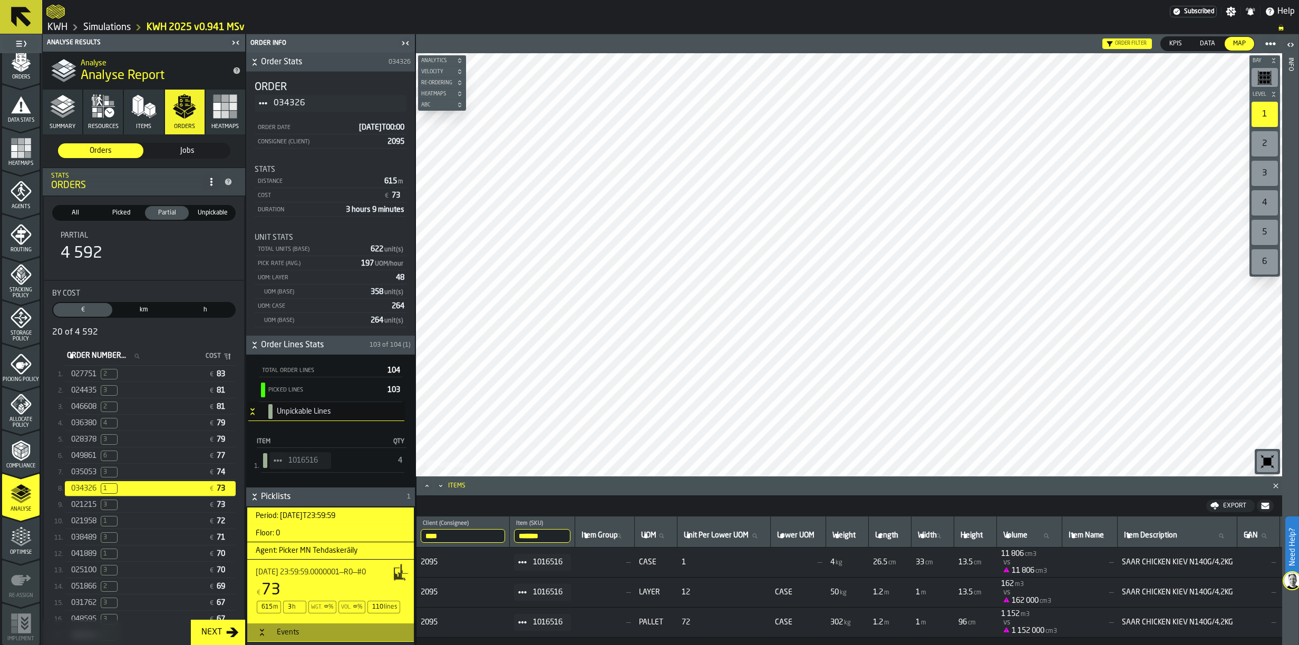
click at [125, 212] on span "Picked" at bounding box center [121, 212] width 40 height 9
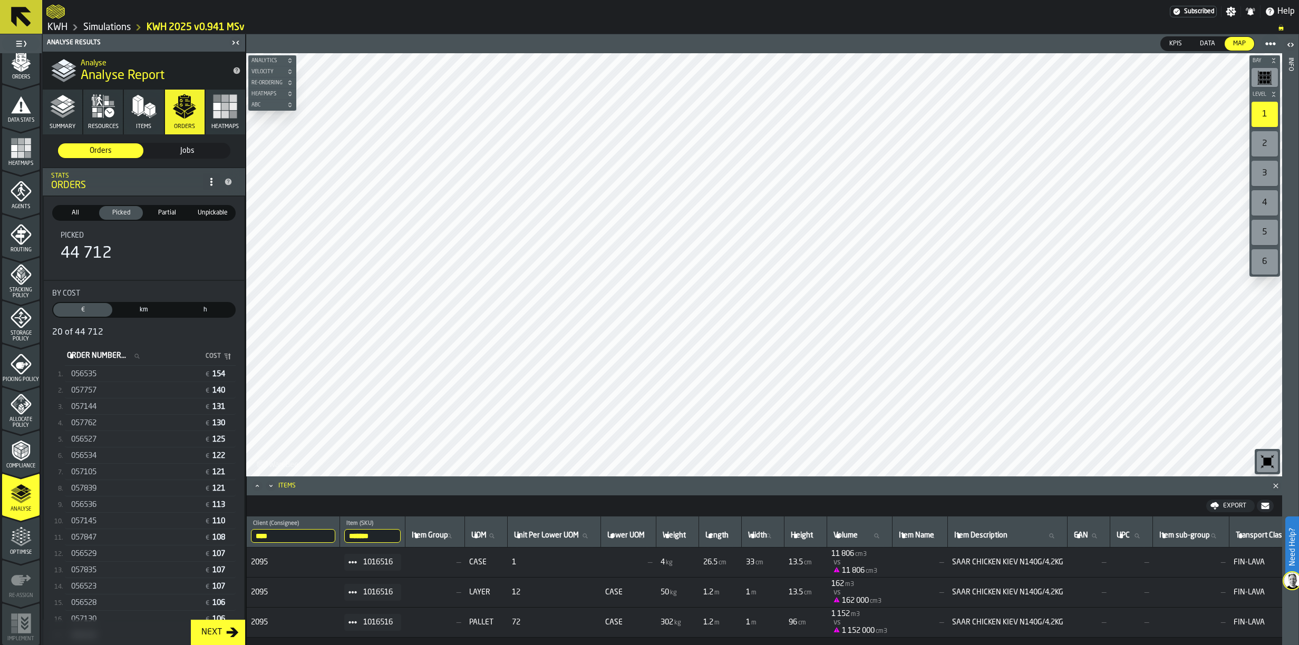
click at [96, 378] on span "056535" at bounding box center [83, 374] width 25 height 8
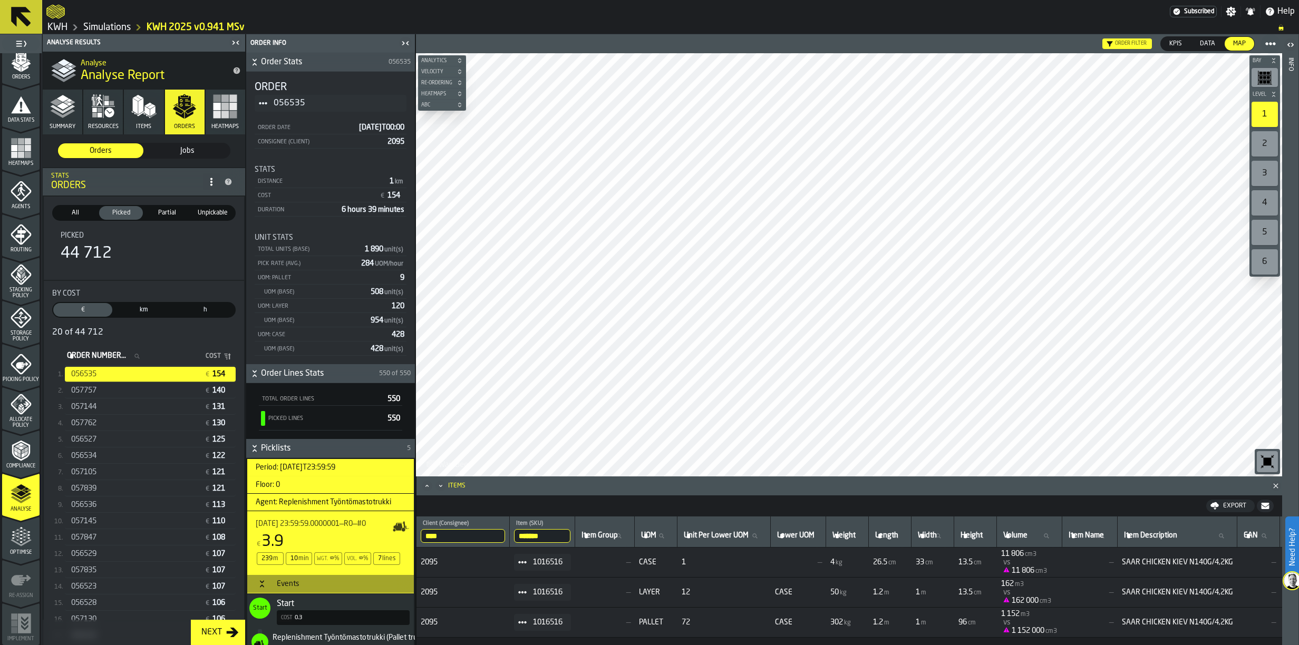
click at [121, 553] on div "056529" at bounding box center [135, 554] width 129 height 8
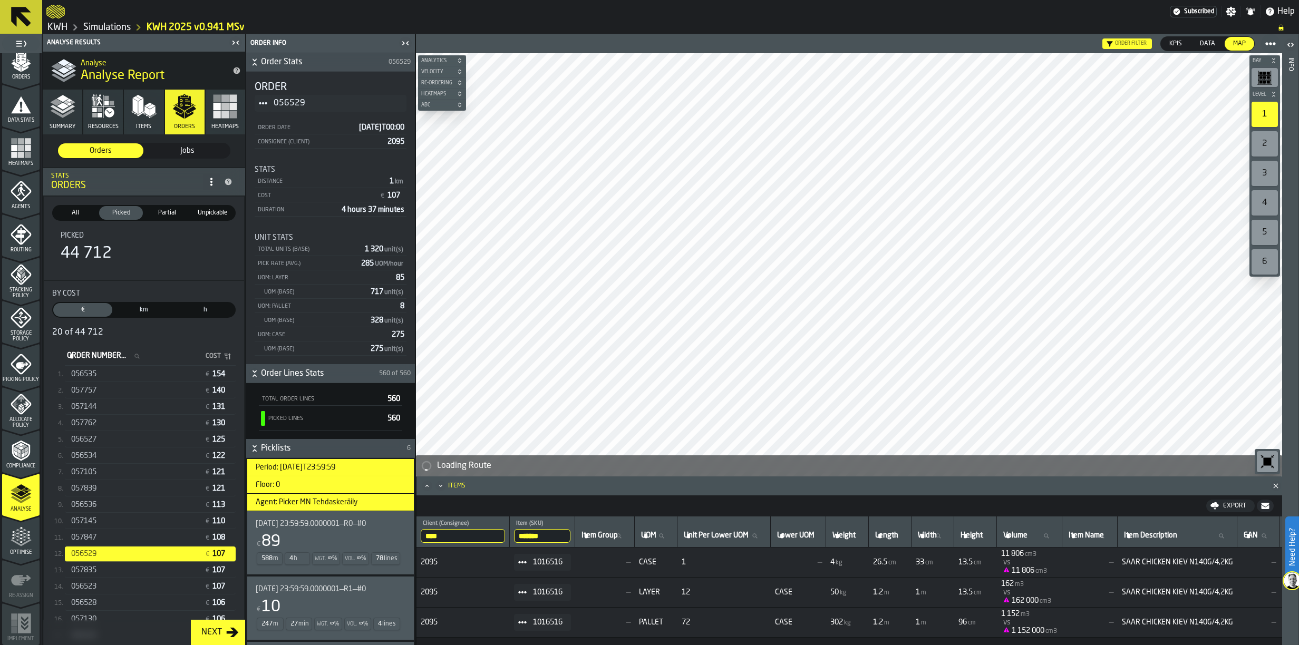
drag, startPoint x: 113, startPoint y: 116, endPoint x: 119, endPoint y: 115, distance: 5.3
click at [113, 115] on icon "button" at bounding box center [103, 106] width 25 height 25
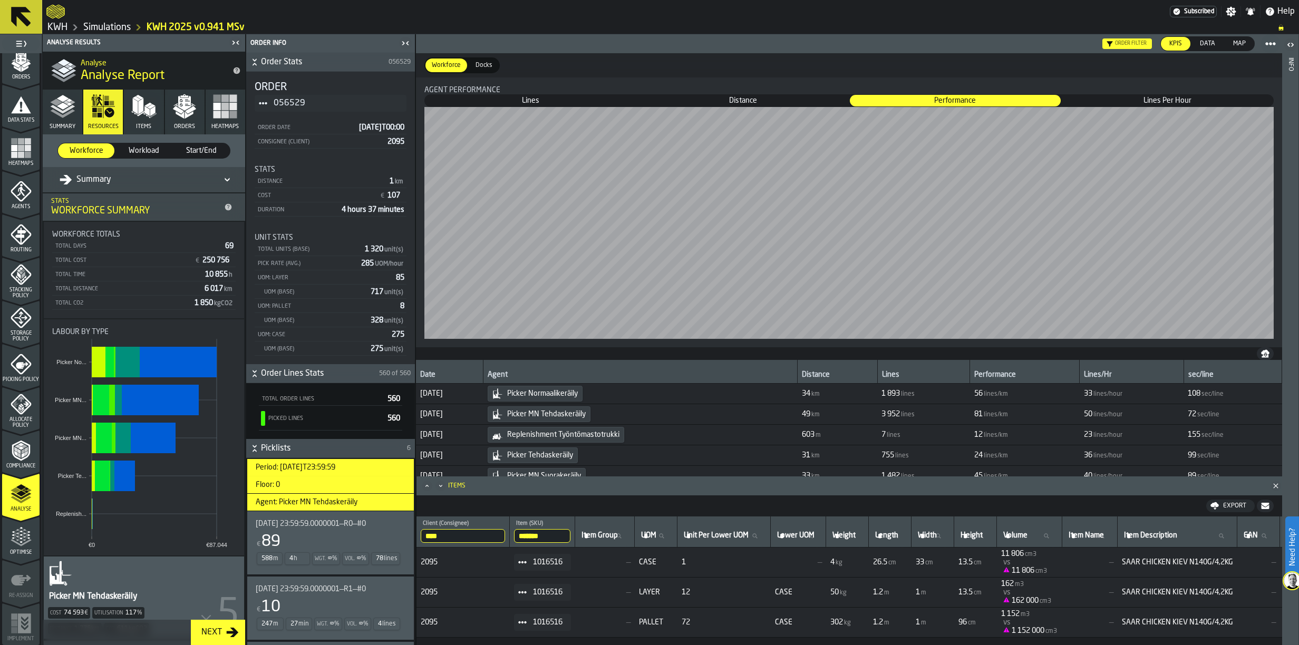
click at [86, 178] on div "Summary" at bounding box center [86, 179] width 52 height 13
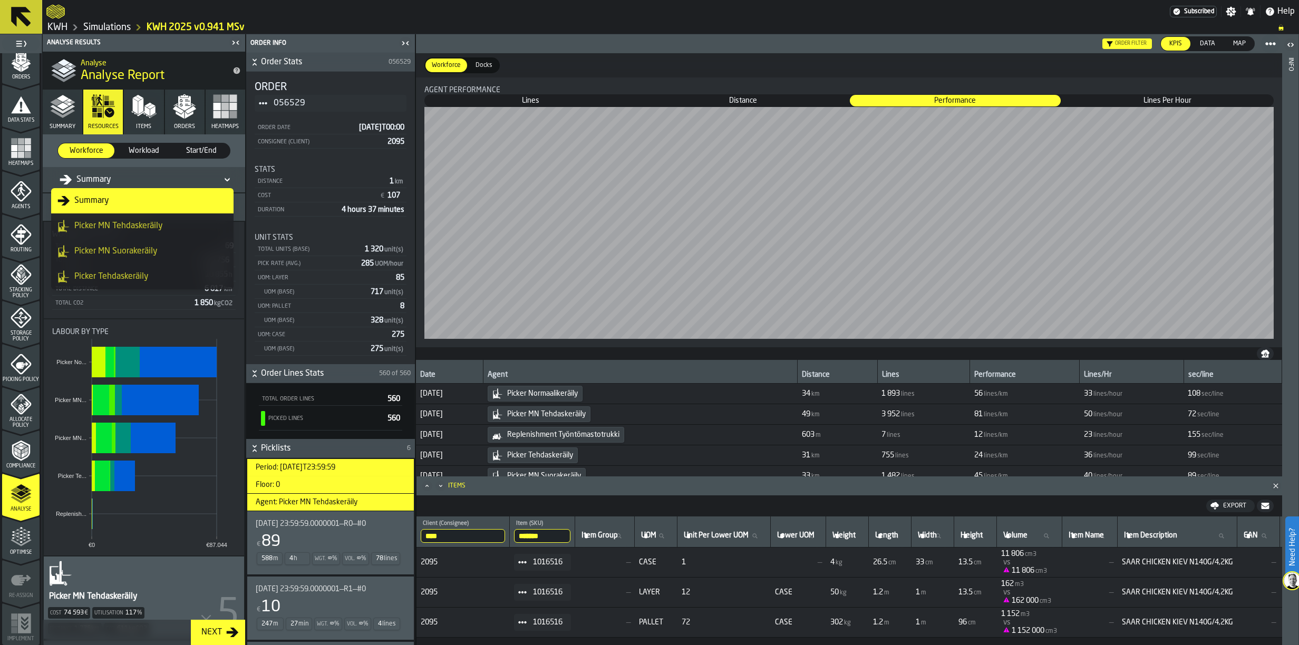
click at [98, 225] on div "Picker MN Tehdaskeräily" at bounding box center [142, 226] width 170 height 13
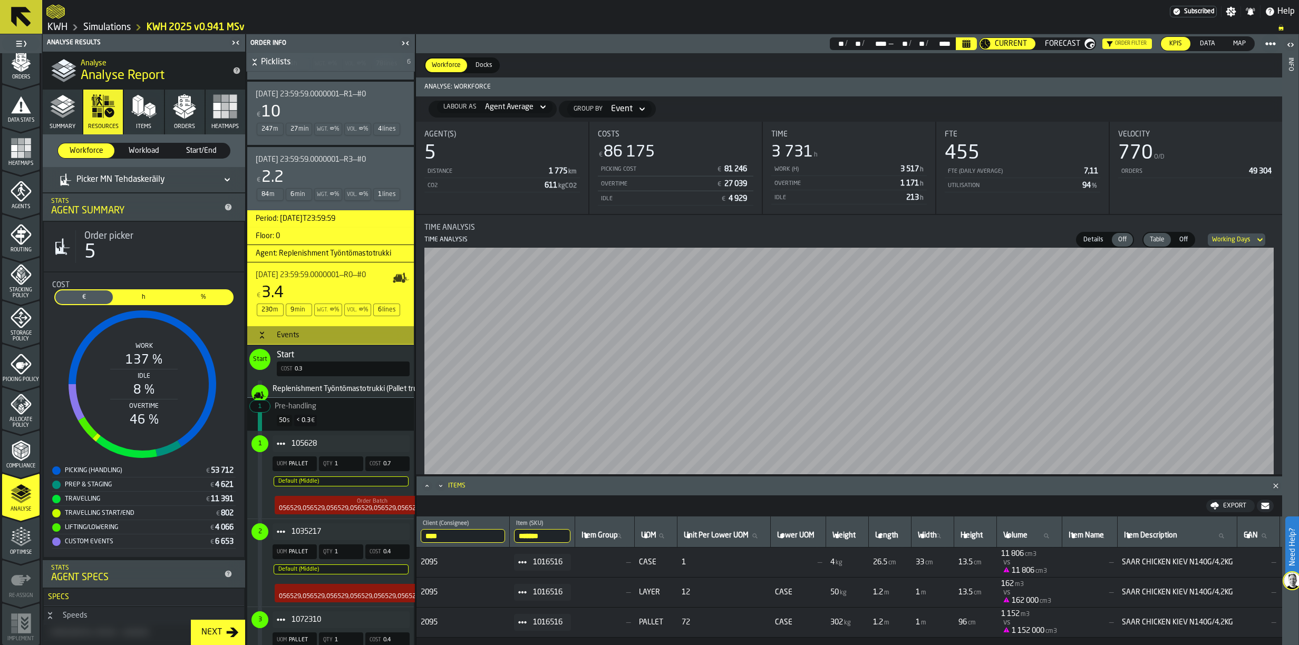
scroll to position [316, 0]
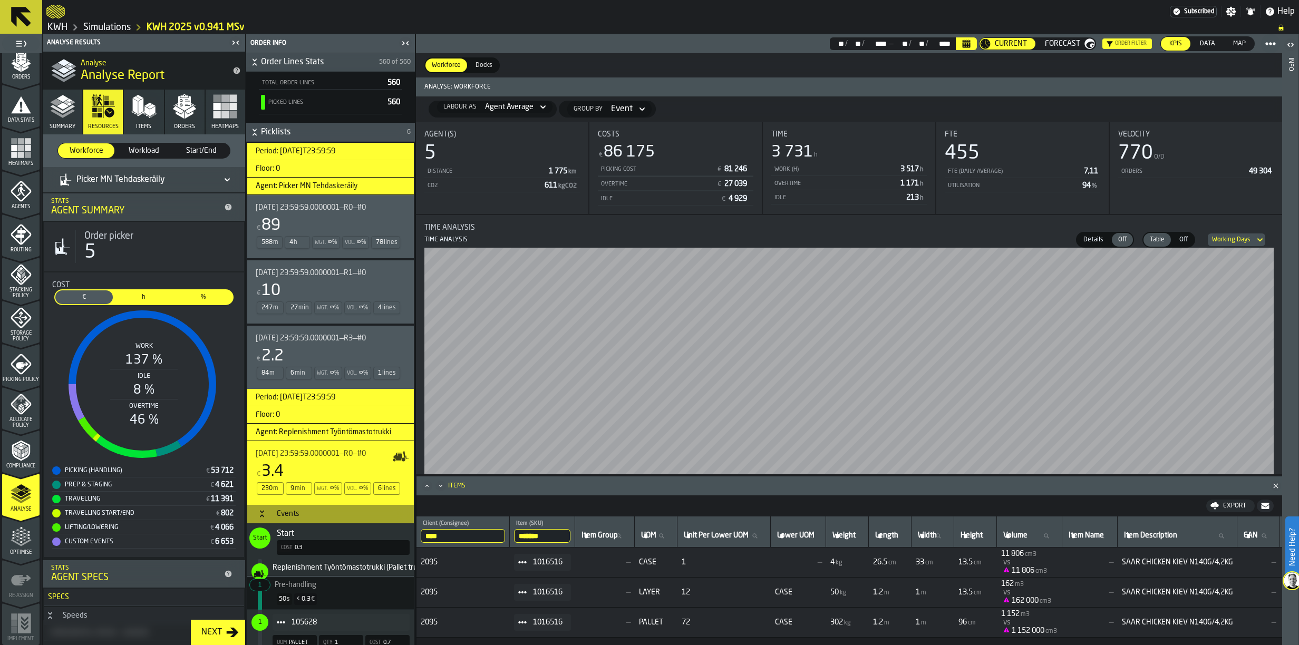
click at [53, 99] on icon "button" at bounding box center [62, 106] width 25 height 25
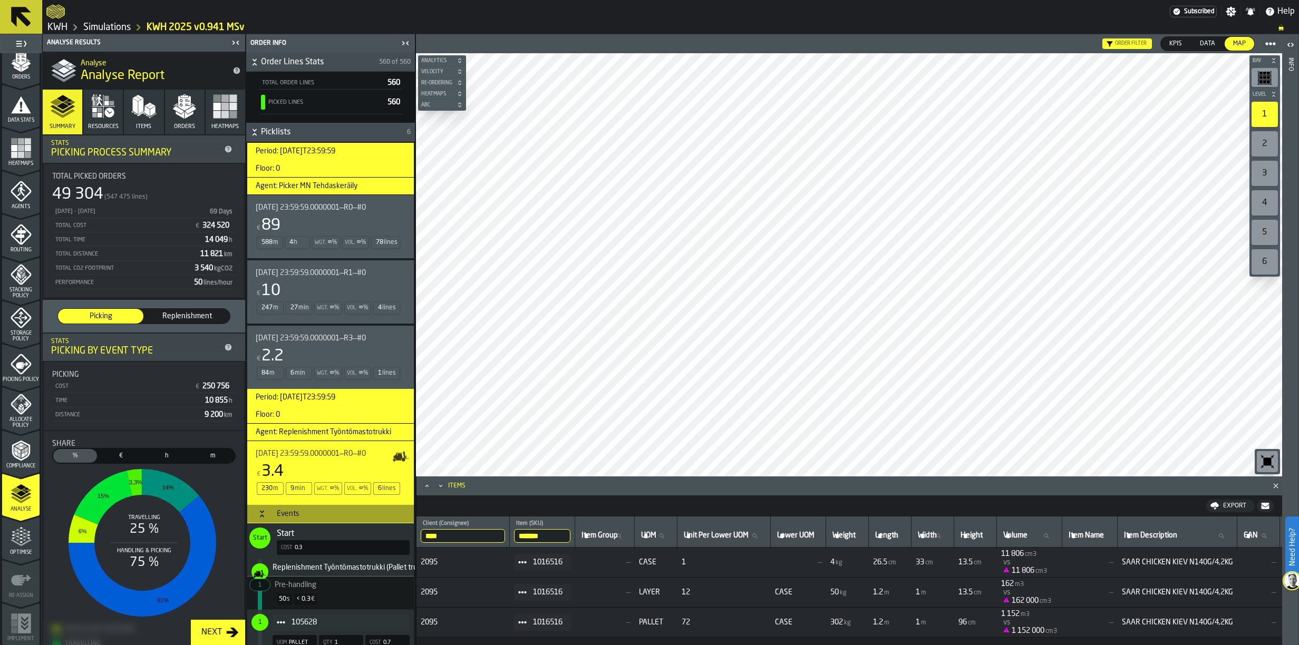
click at [1294, 584] on img at bounding box center [1292, 580] width 17 height 17
click at [1272, 618] on icon at bounding box center [1274, 621] width 13 height 13
click at [188, 108] on icon "button" at bounding box center [184, 106] width 25 height 25
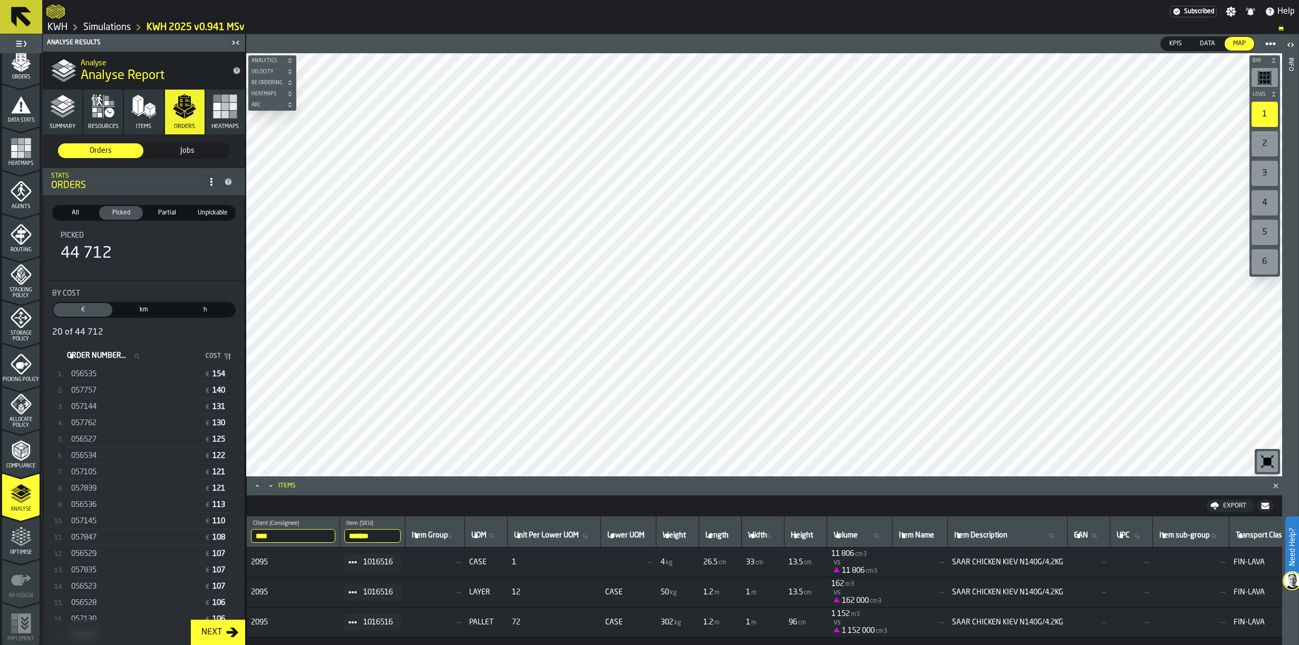
click at [166, 152] on span "Jobs" at bounding box center [187, 150] width 77 height 11
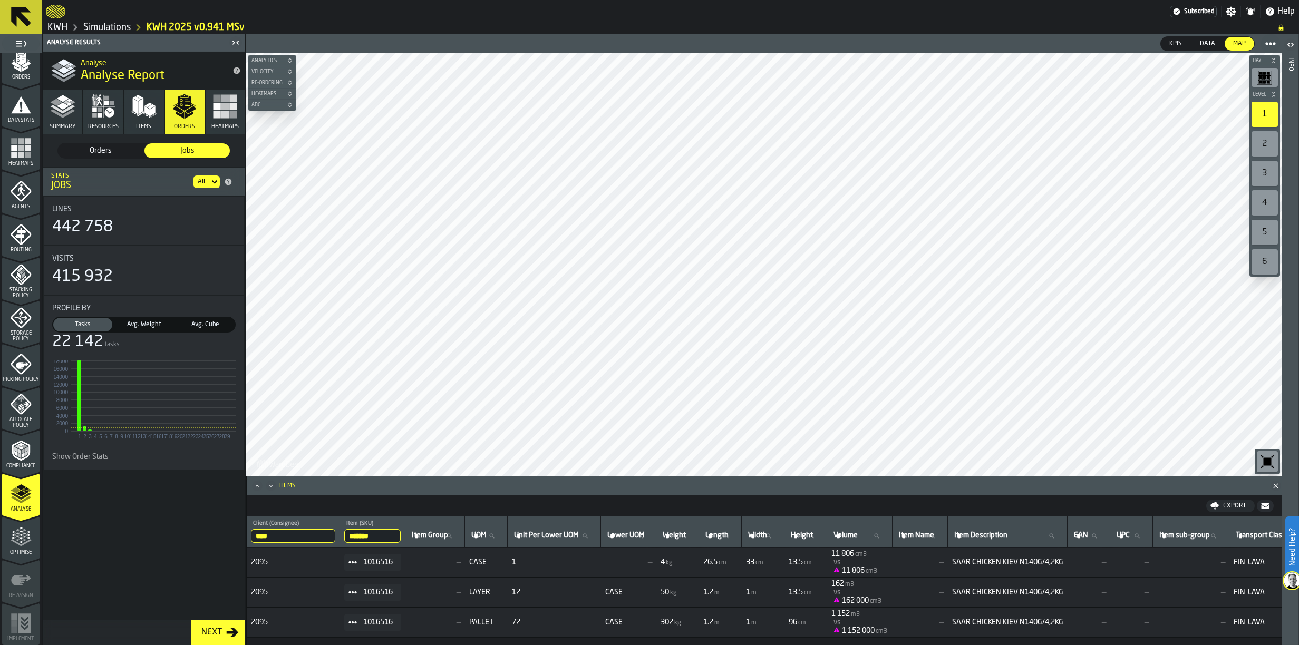
click at [83, 149] on span "Orders" at bounding box center [100, 150] width 77 height 11
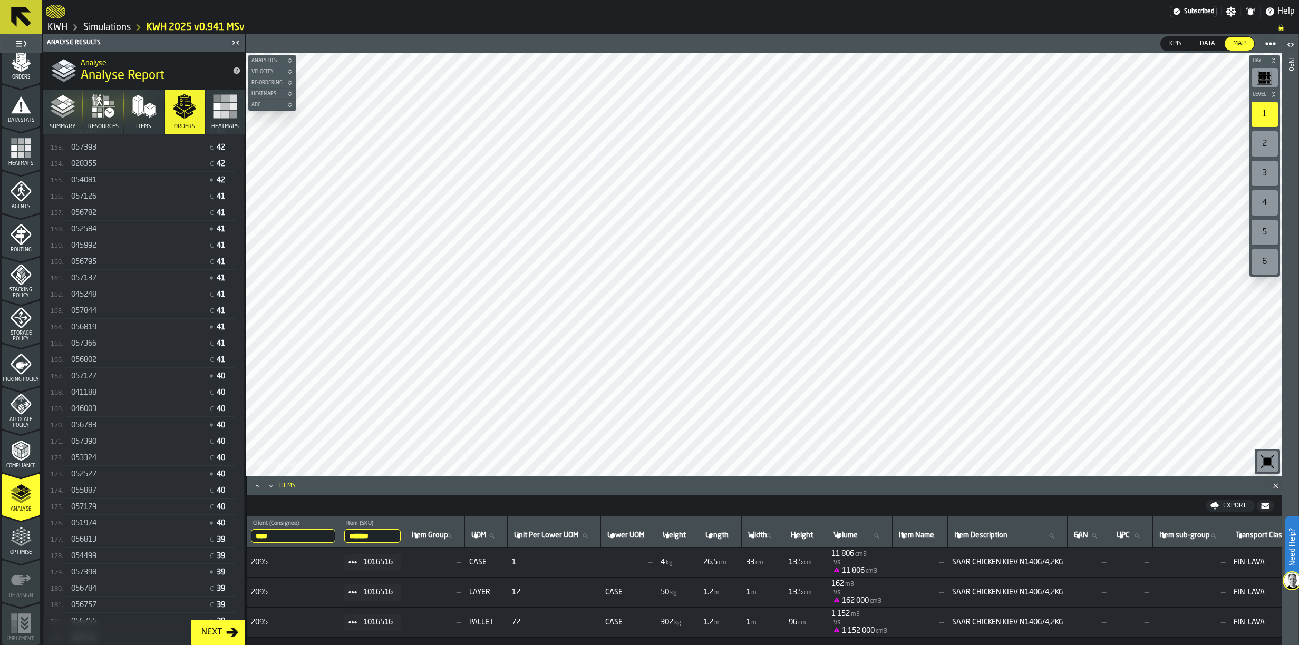
scroll to position [2700, 0]
click at [99, 525] on div "057179 € 40" at bounding box center [150, 517] width 171 height 15
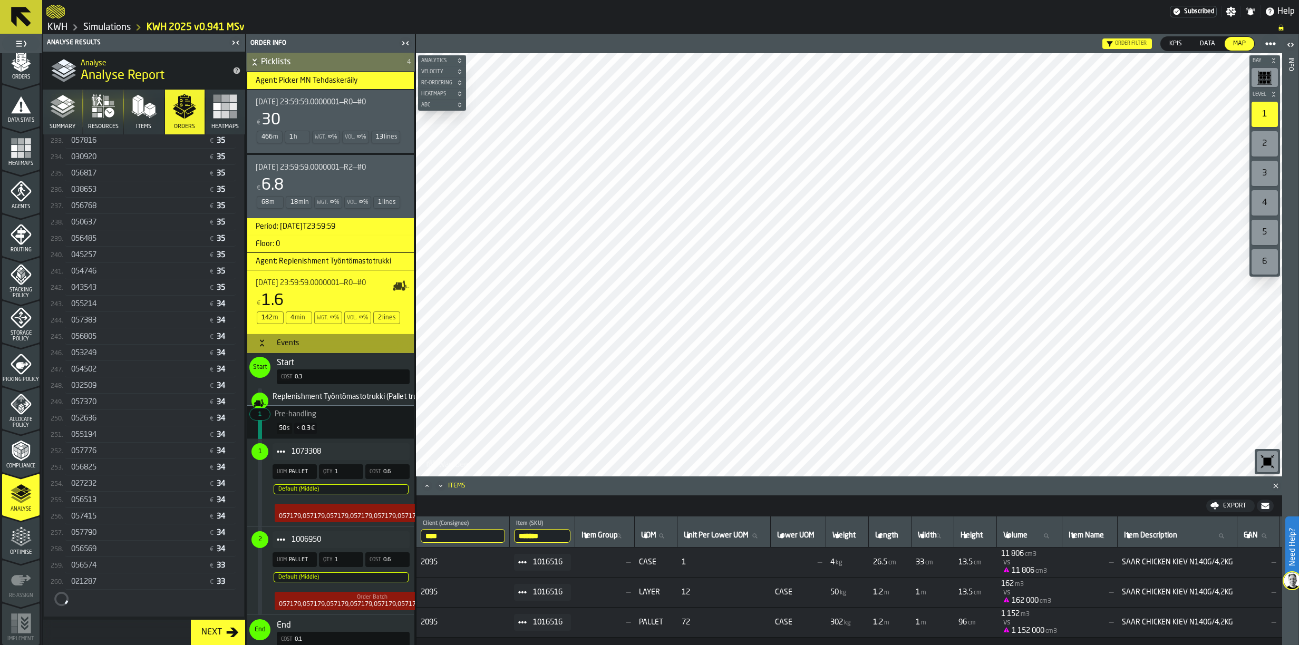
scroll to position [4026, 0]
click at [89, 596] on span "035718" at bounding box center [83, 596] width 25 height 8
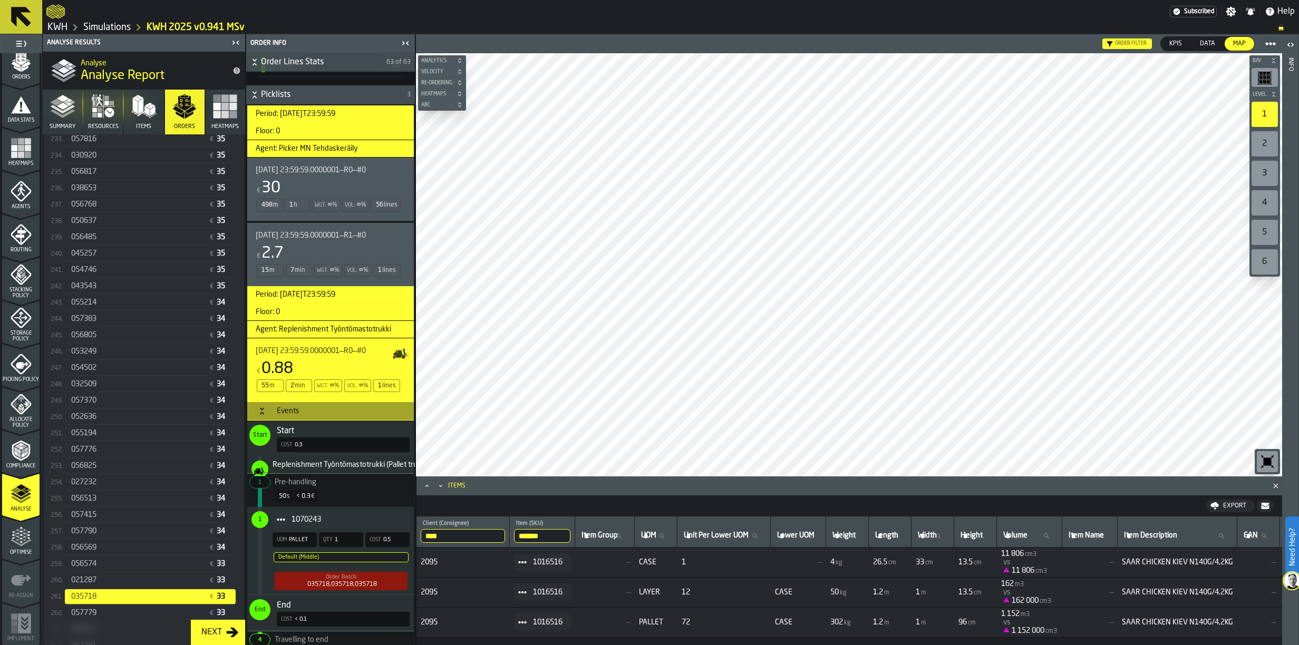
scroll to position [369, 0]
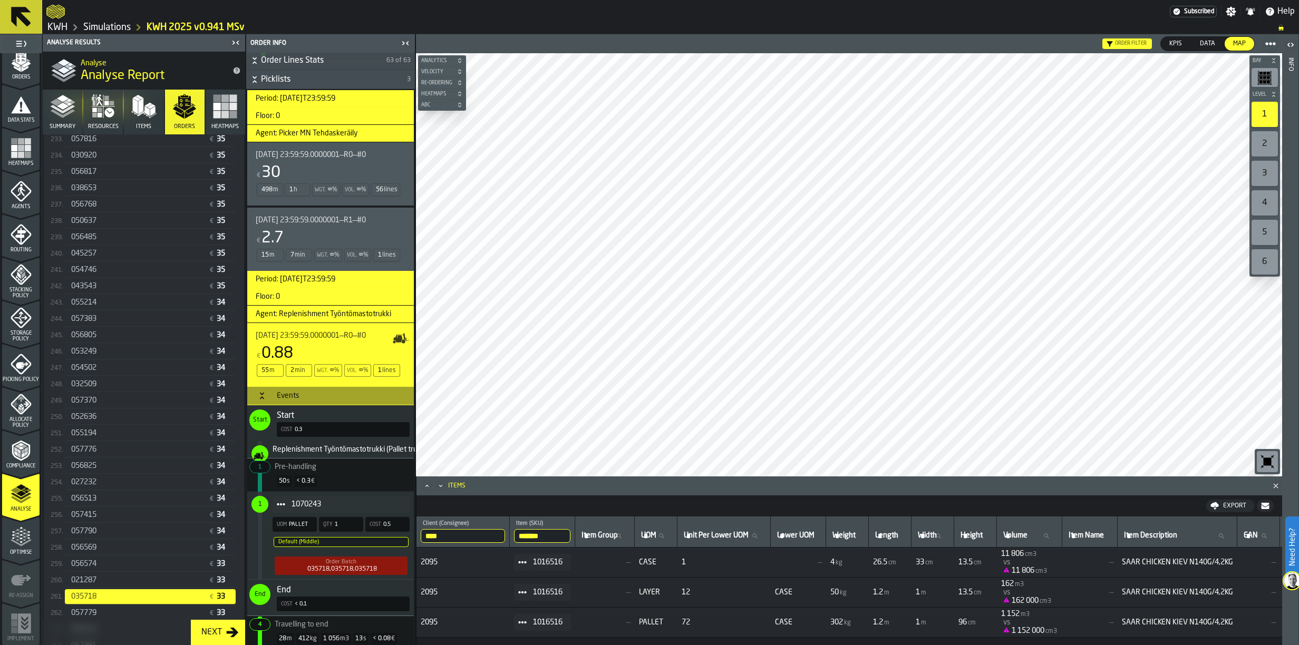
click at [1270, 482] on button "Close" at bounding box center [1275, 486] width 13 height 11
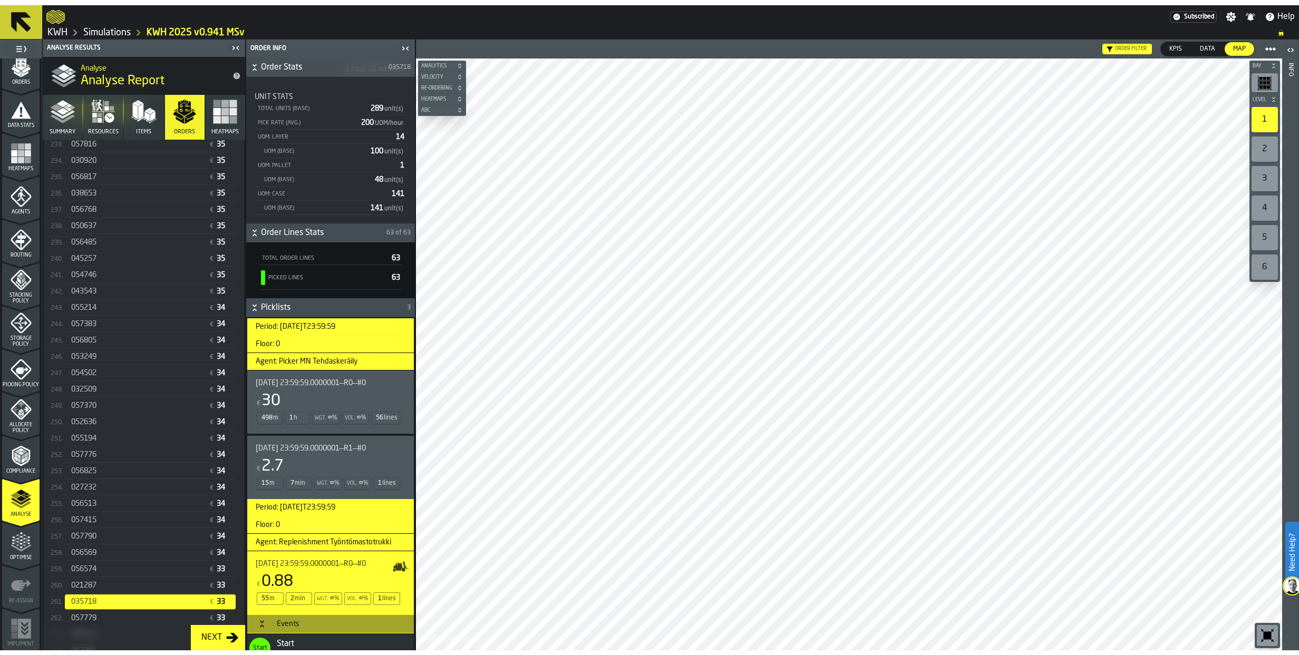
scroll to position [377, 0]
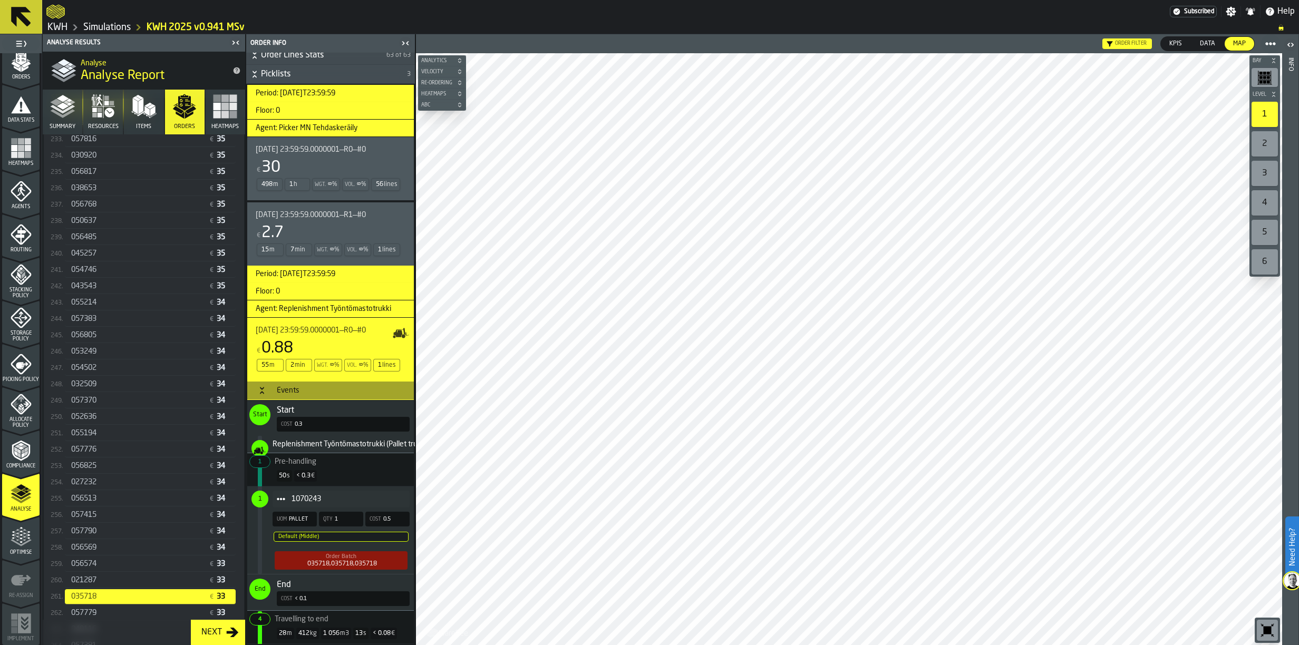
click at [390, 645] on html "Need Help? Subscribed Settings Notifications Help KWH Simulations KWH 2025 v0.9…" at bounding box center [649, 322] width 1299 height 645
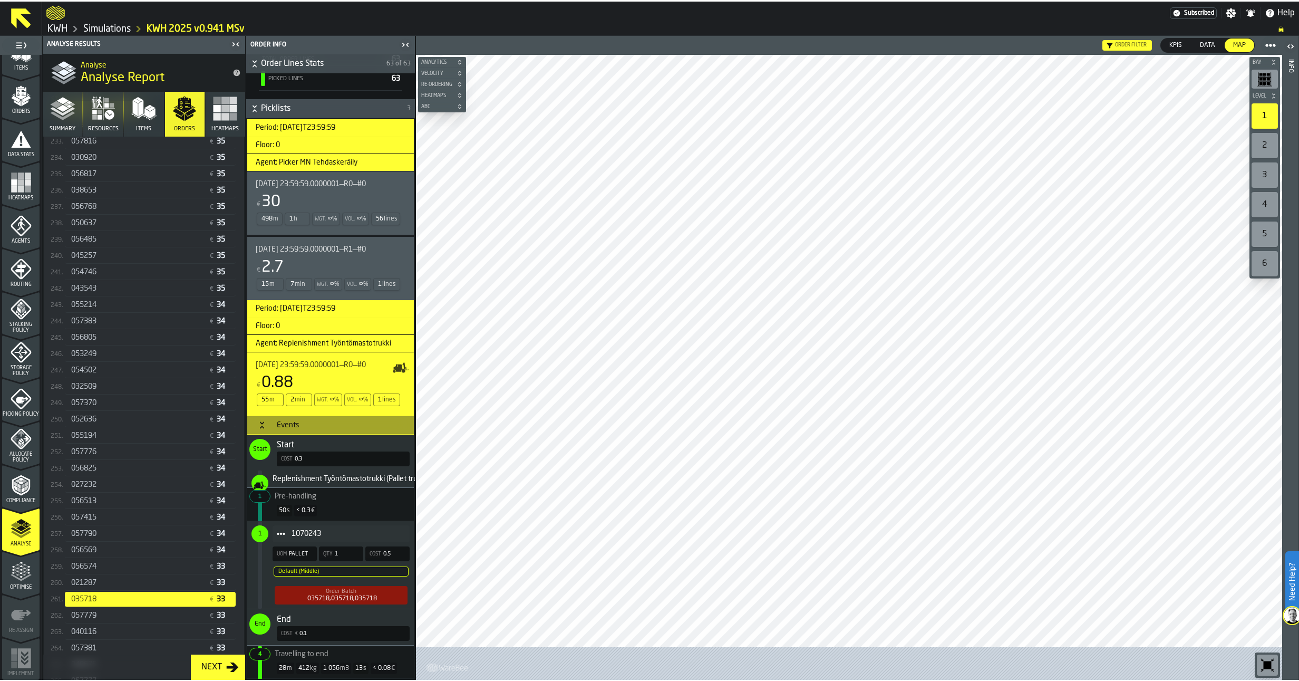
scroll to position [342, 0]
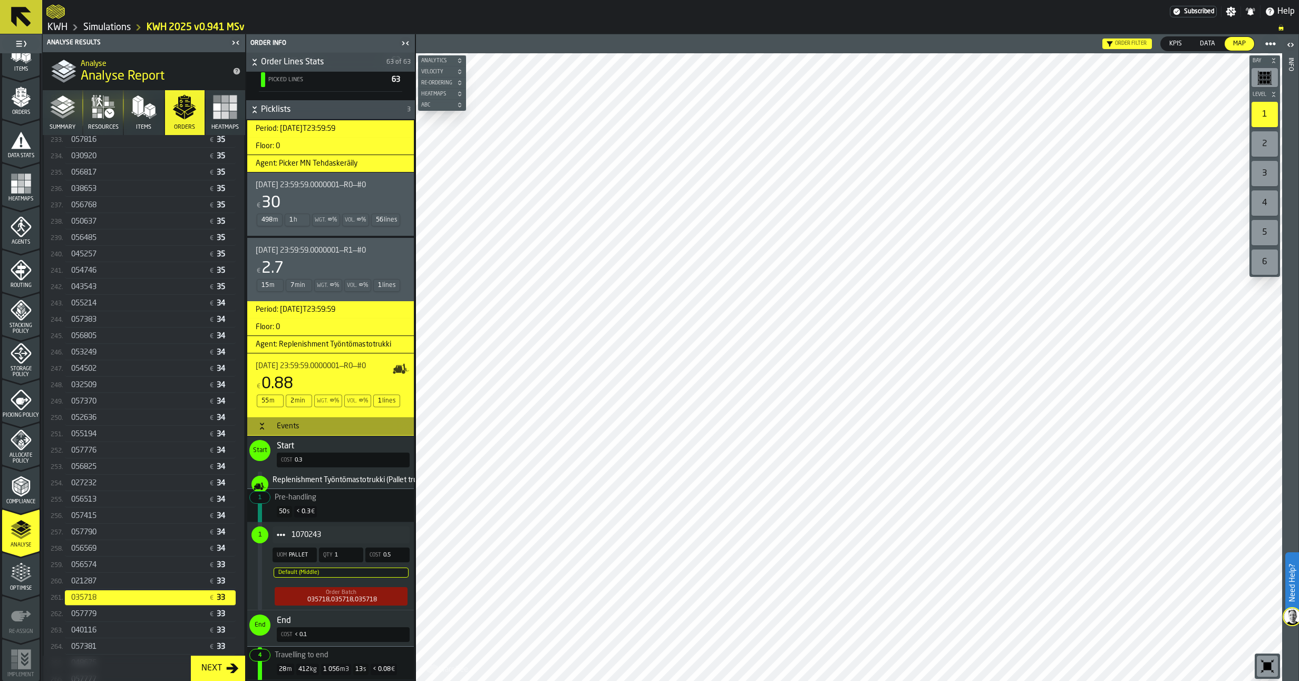
click at [85, 577] on div "021287 € 33" at bounding box center [150, 581] width 171 height 15
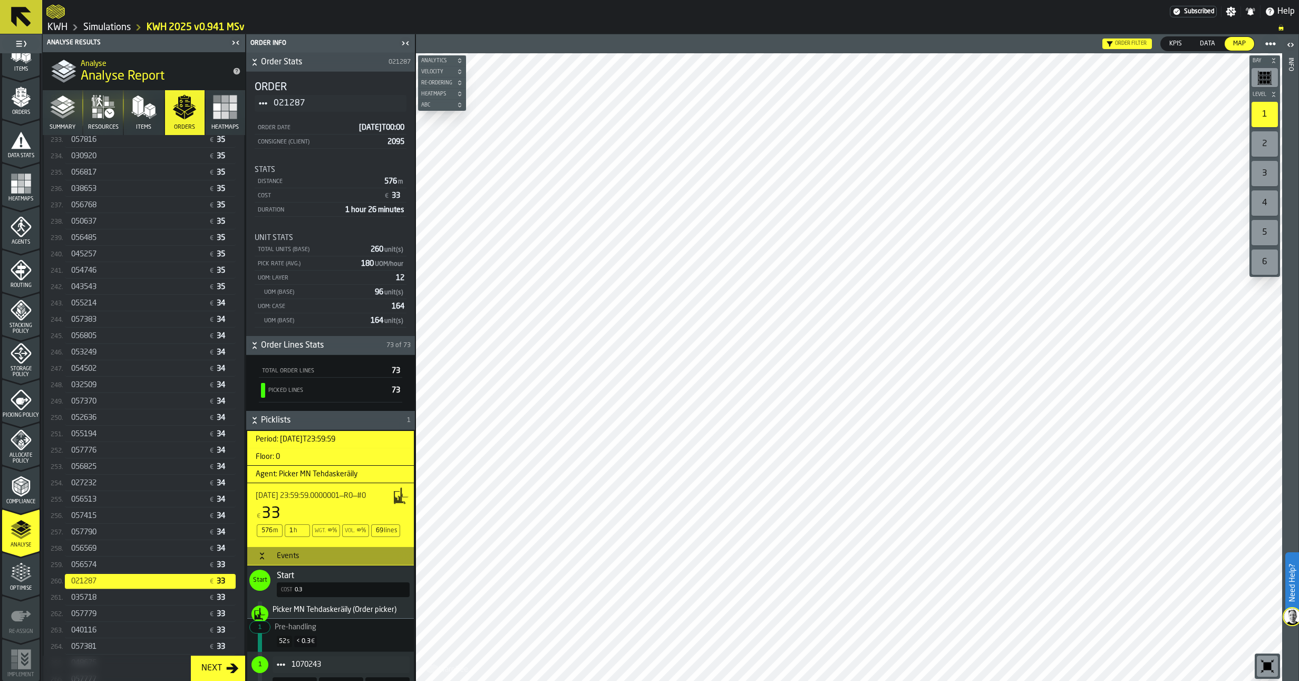
click at [92, 601] on span "035718" at bounding box center [83, 597] width 25 height 8
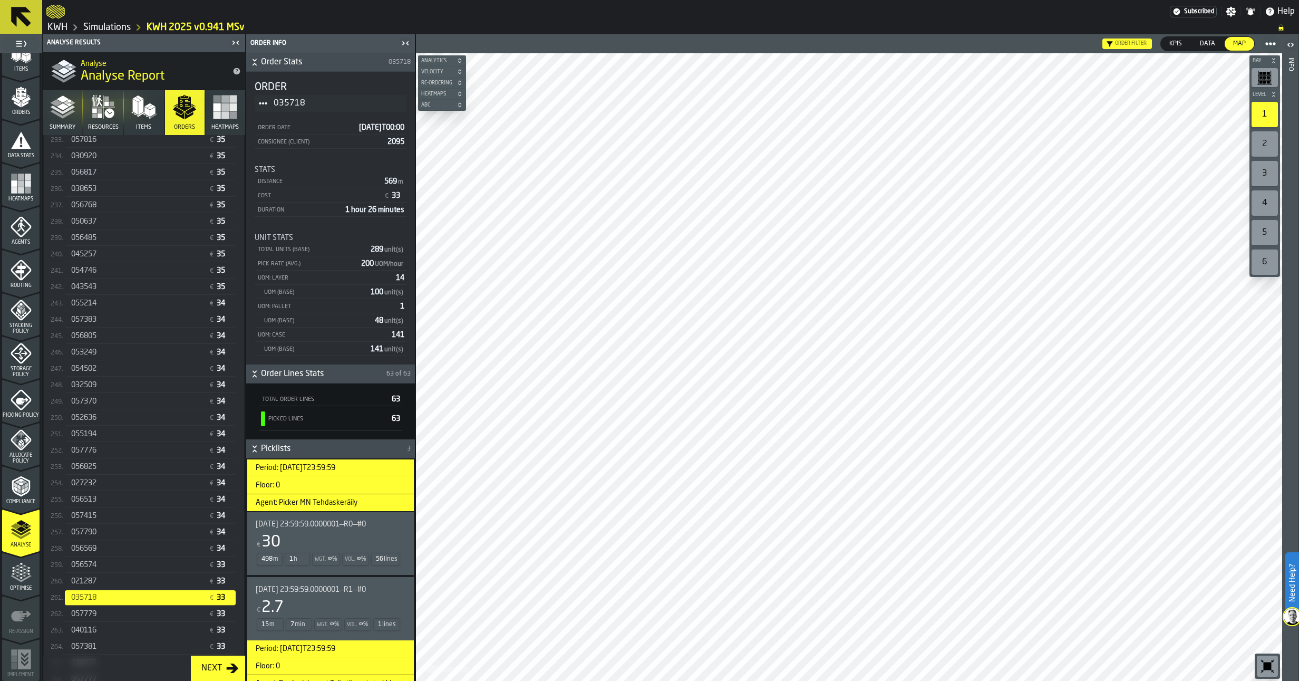
click at [192, 585] on div "021287" at bounding box center [137, 581] width 133 height 8
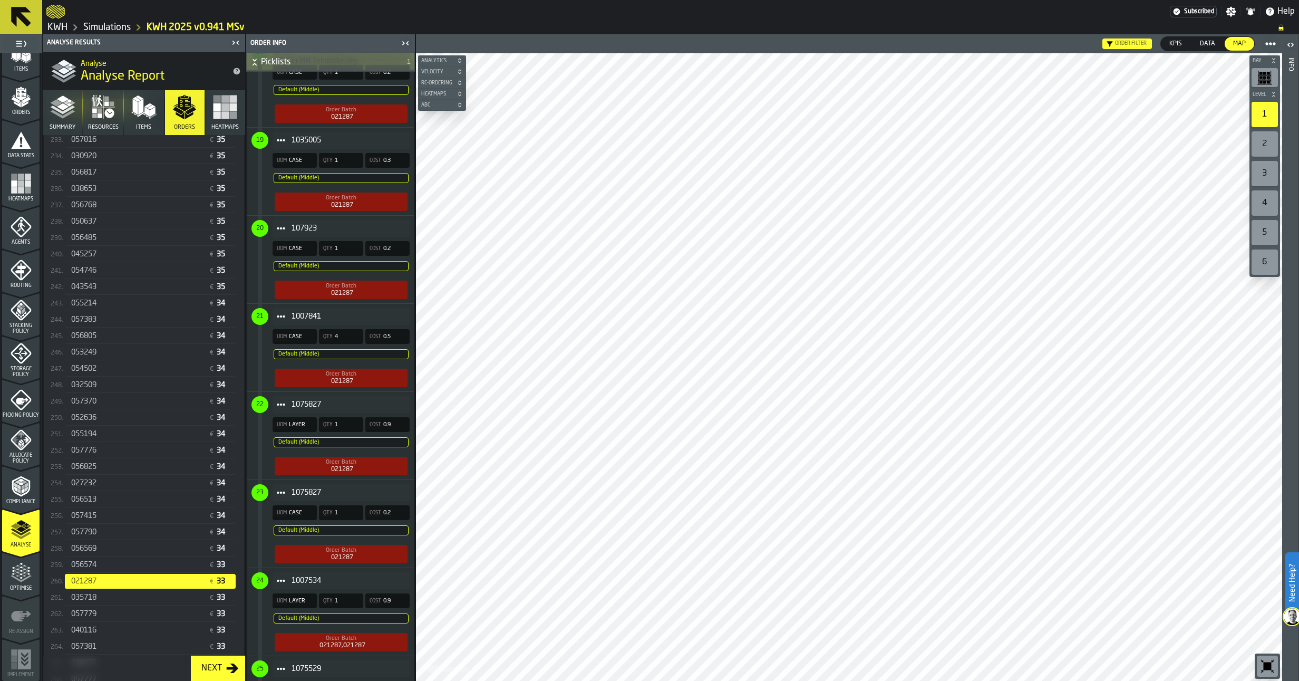
scroll to position [2267, 0]
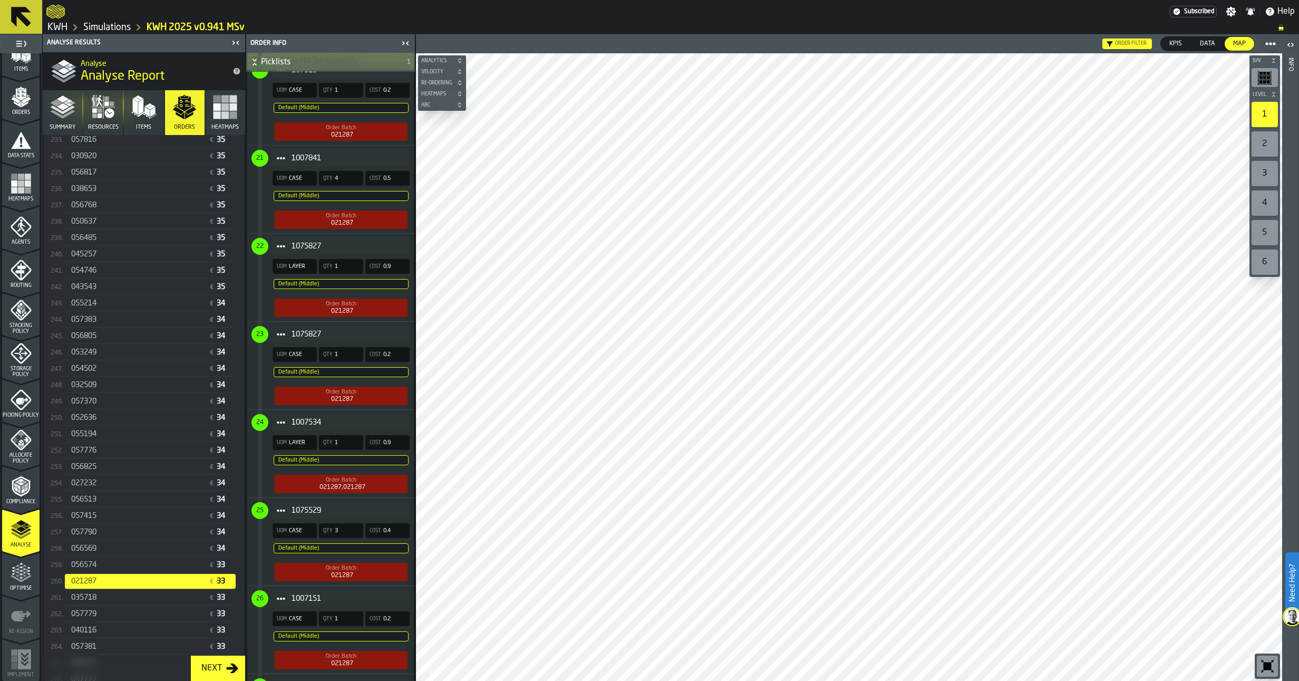
click at [67, 596] on div "035718" at bounding box center [136, 597] width 138 height 8
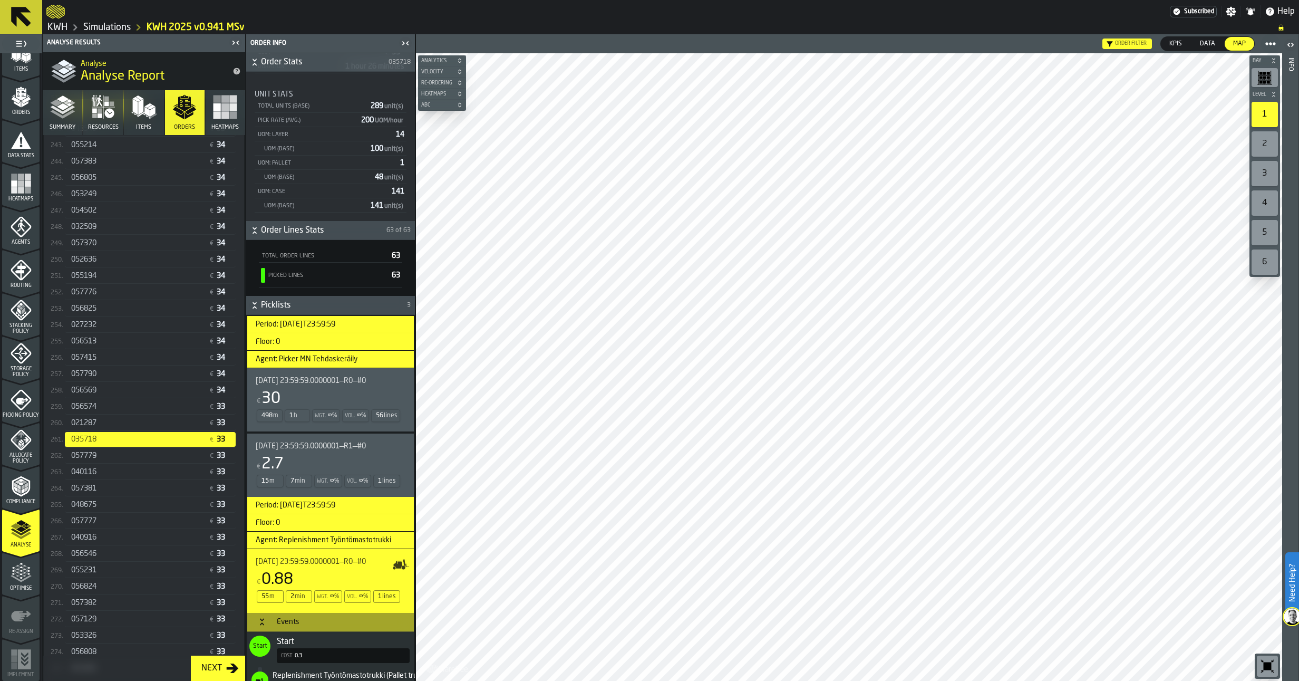
scroll to position [158, 0]
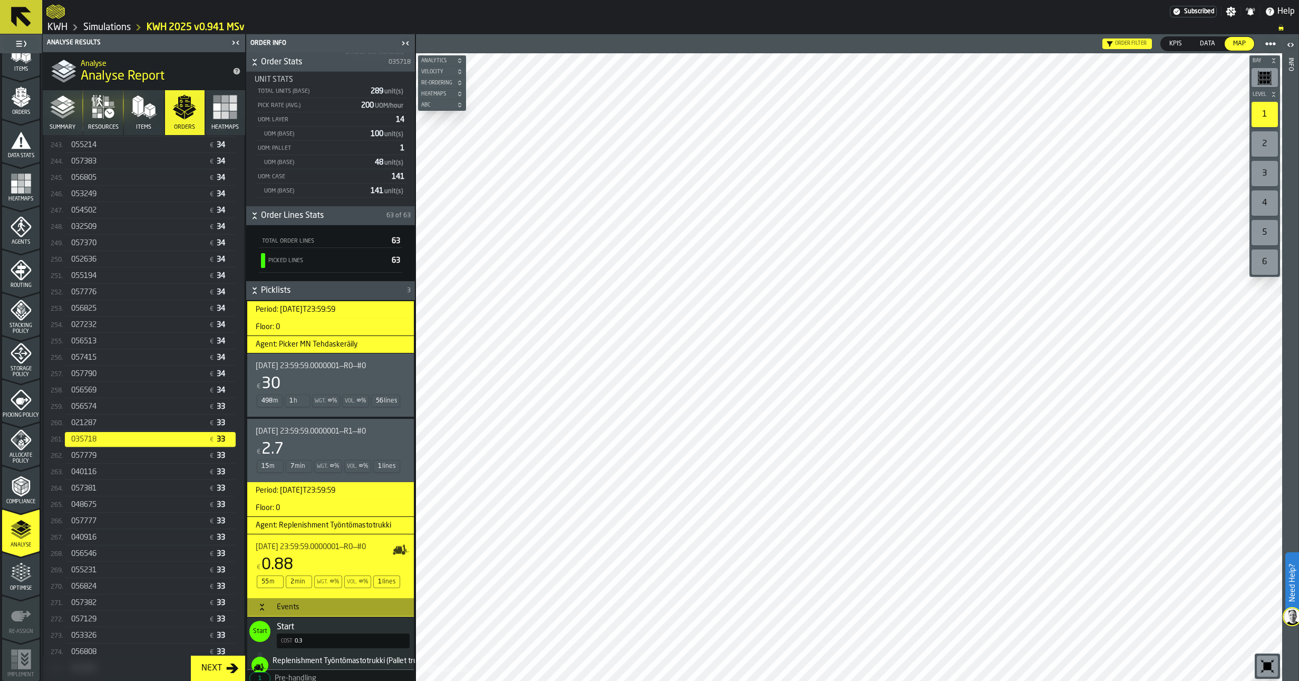
click at [317, 371] on div "[DATE] 23:59:59.0000001—R0—#0 € 30 498 m 1 h Wgt. ∞ % Vol. ∞ % 56 lines" at bounding box center [328, 385] width 145 height 46
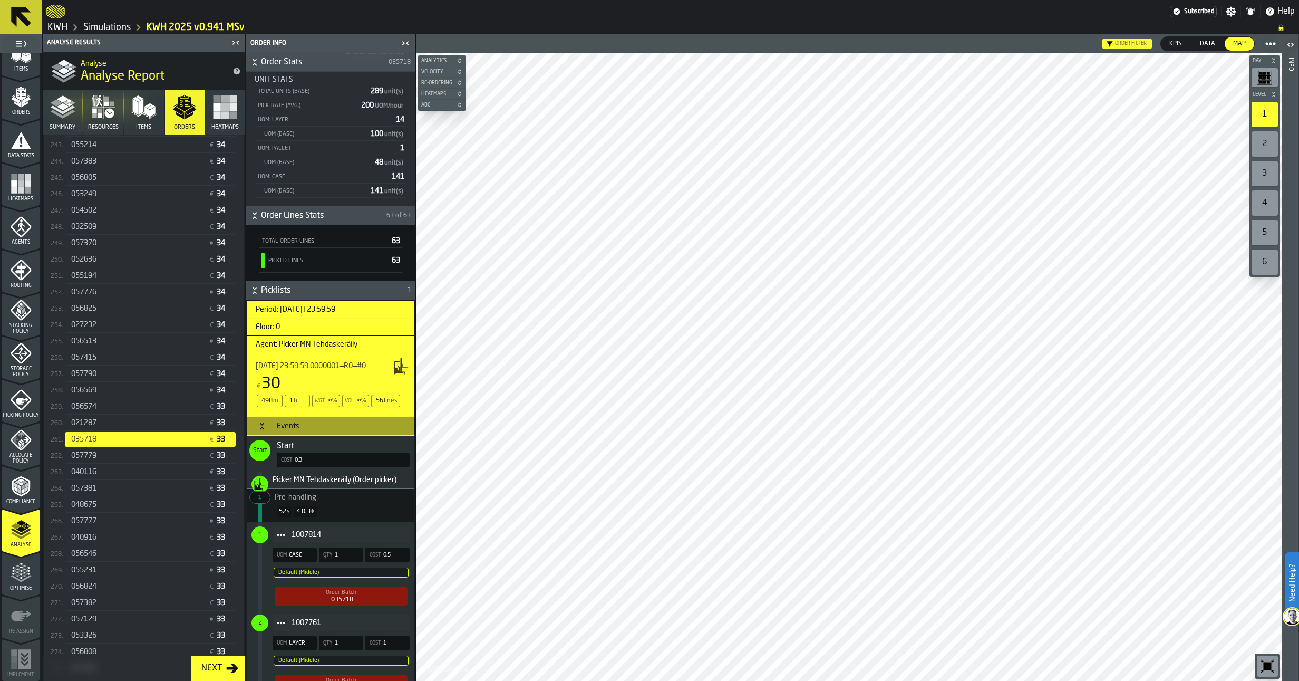
click at [119, 499] on div "048675 € 33" at bounding box center [150, 504] width 171 height 15
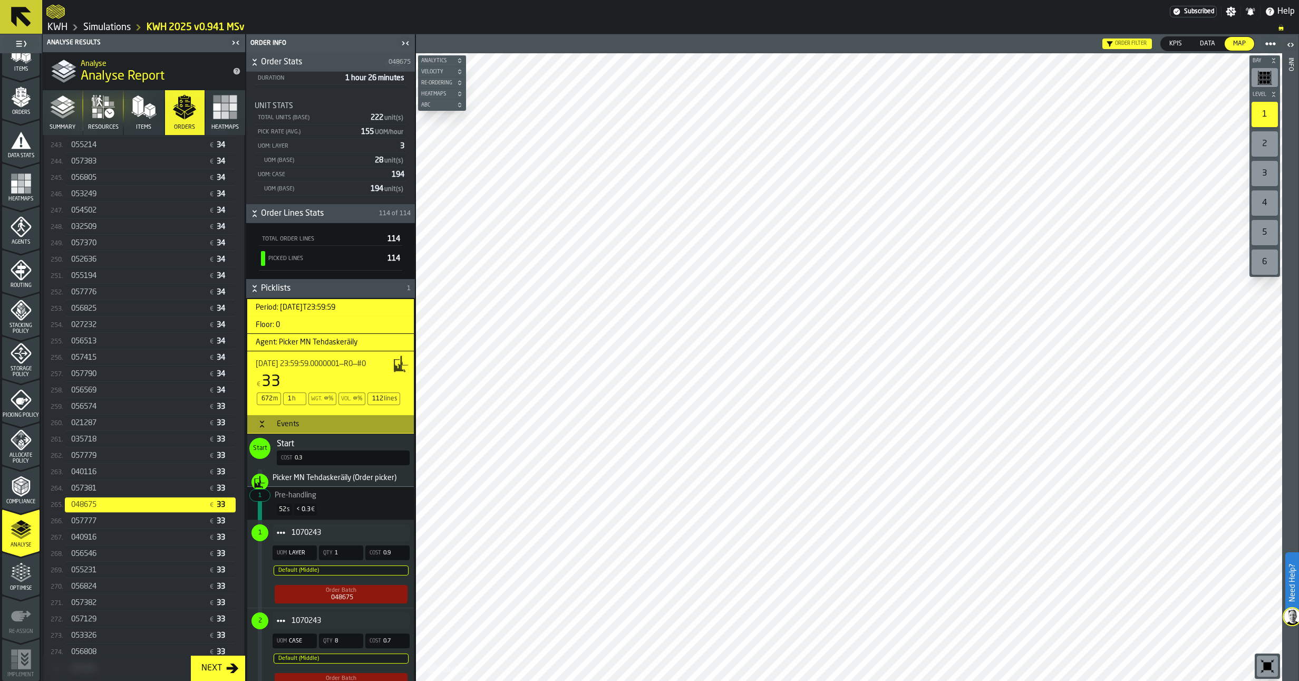
scroll to position [211, 0]
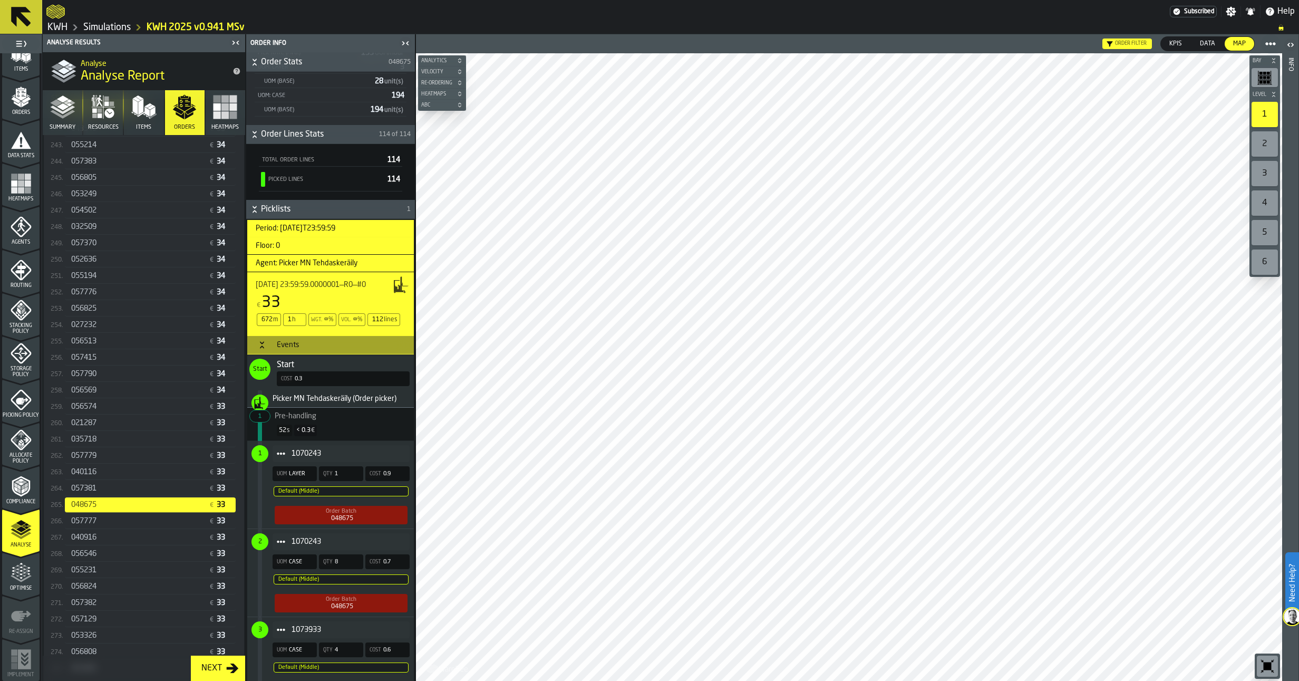
click at [89, 508] on span "048675" at bounding box center [83, 504] width 25 height 8
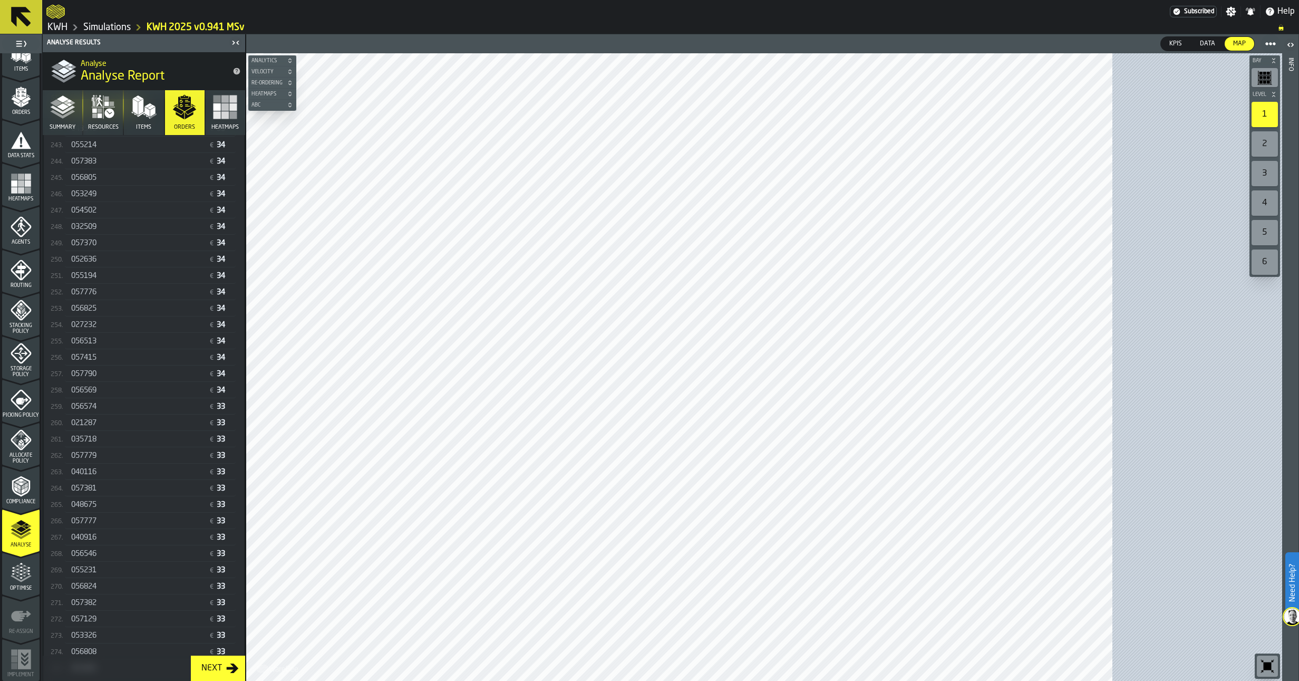
click at [89, 508] on span "048675" at bounding box center [83, 504] width 25 height 8
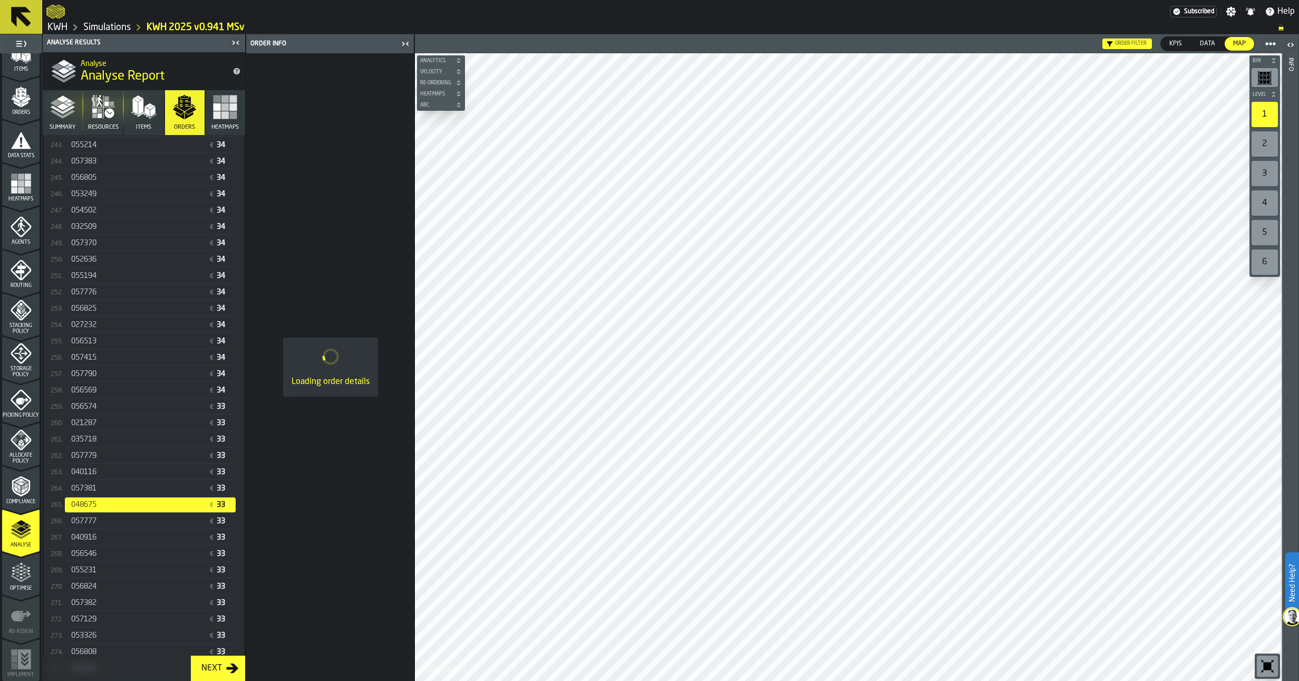
click at [89, 508] on span "048675" at bounding box center [83, 504] width 25 height 8
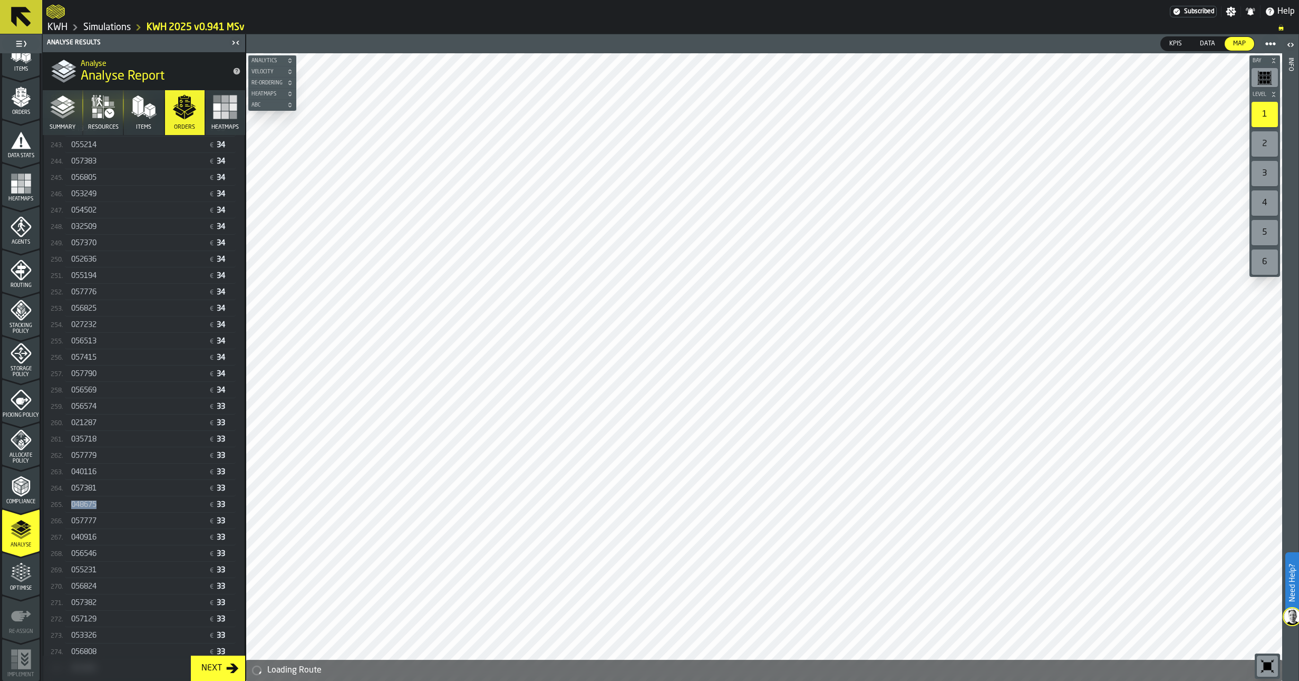
copy span "048675"
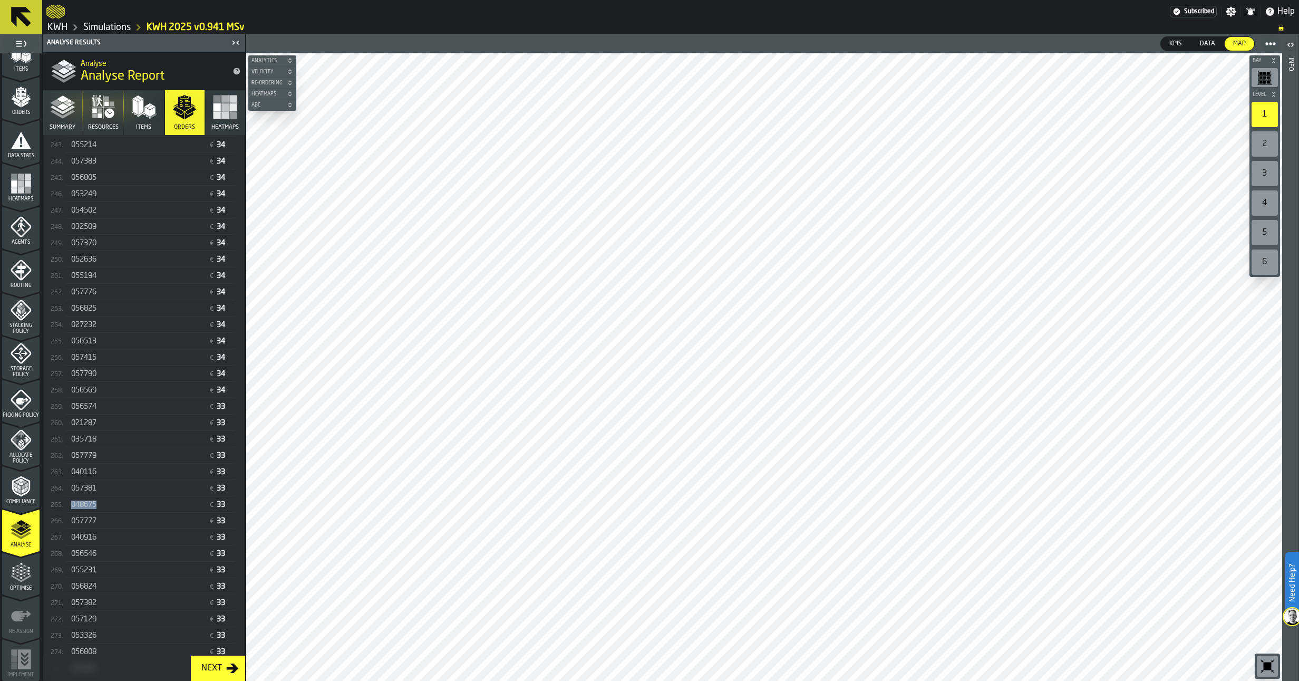
click at [93, 508] on span "048675" at bounding box center [83, 504] width 25 height 8
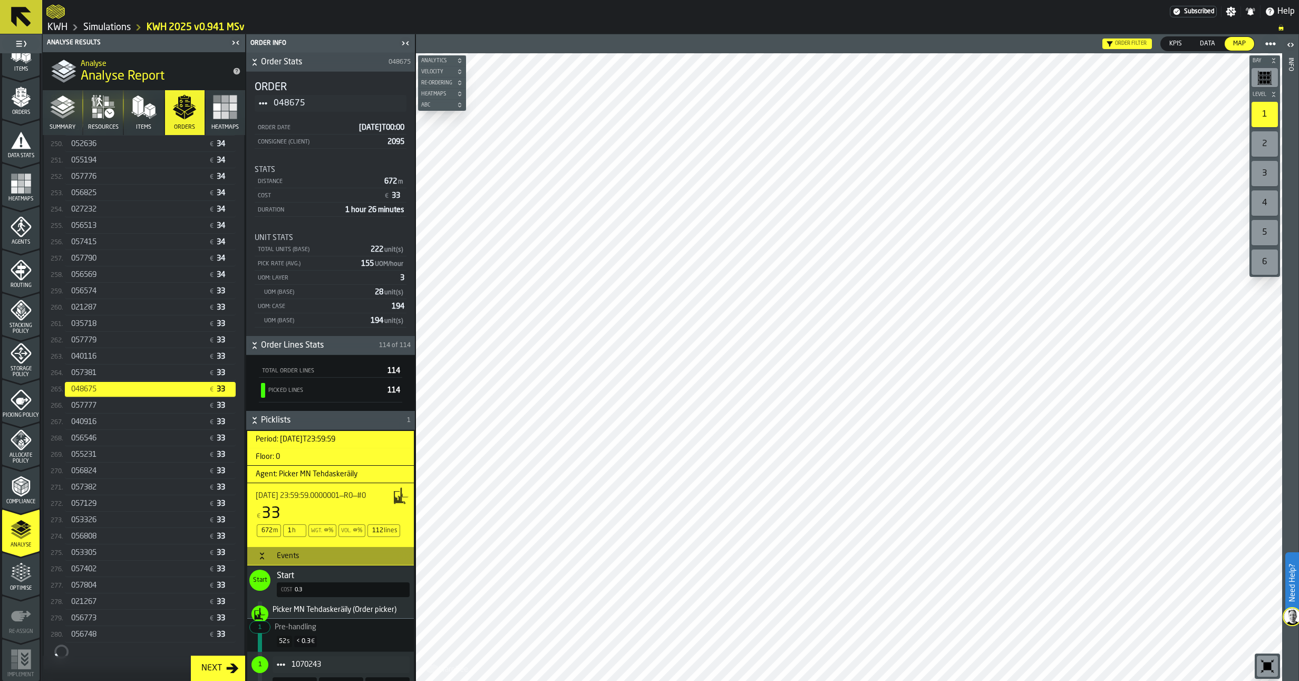
scroll to position [4300, 0]
click at [115, 600] on div "021267" at bounding box center [137, 601] width 133 height 8
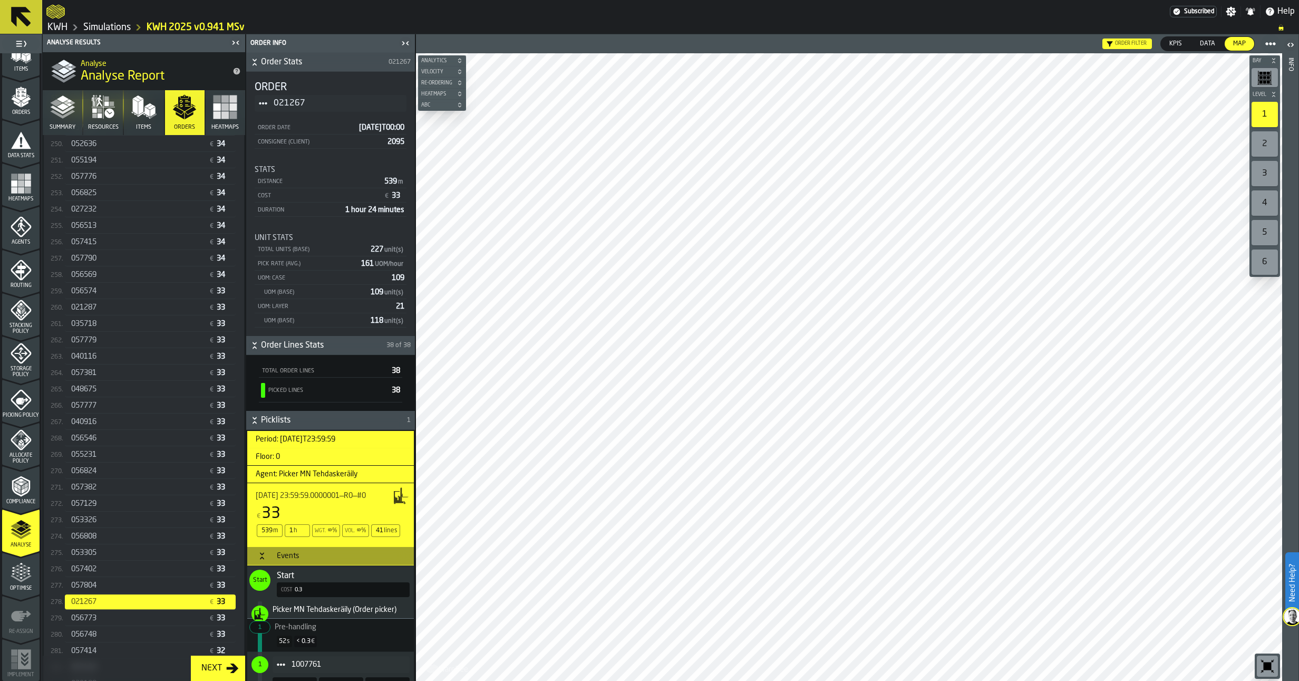
click at [86, 602] on span "021267" at bounding box center [83, 601] width 25 height 8
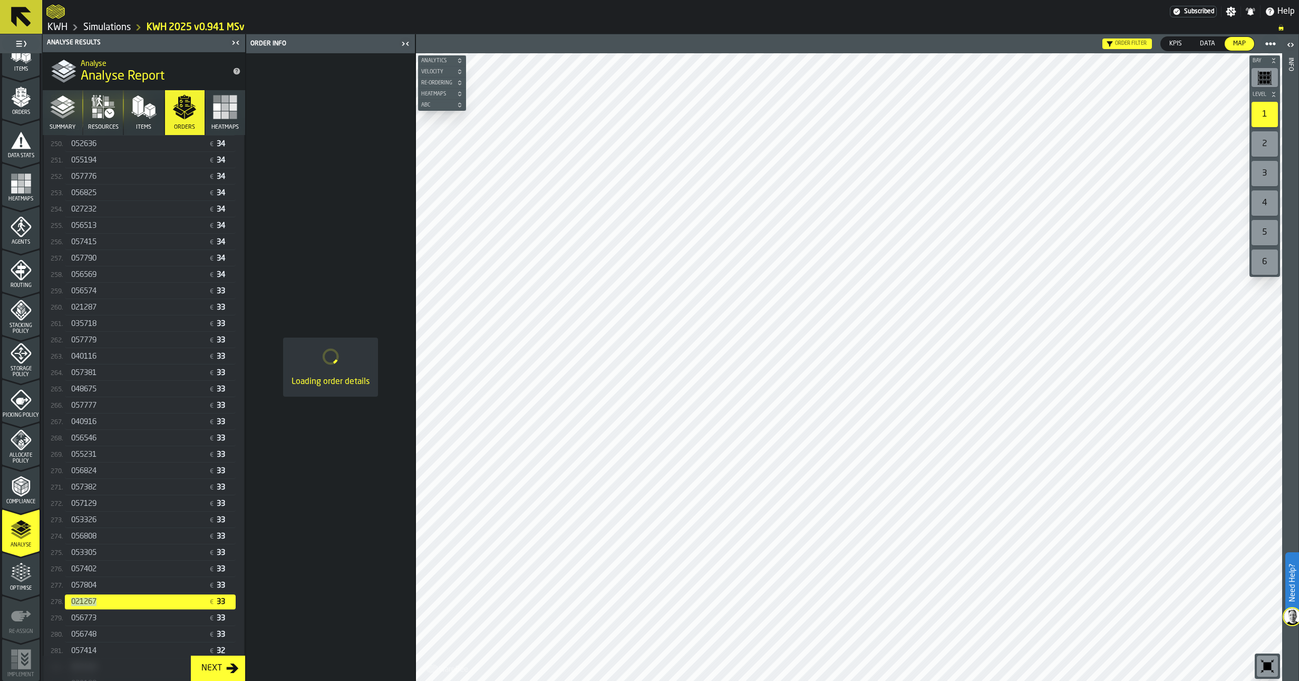
copy span "021267"
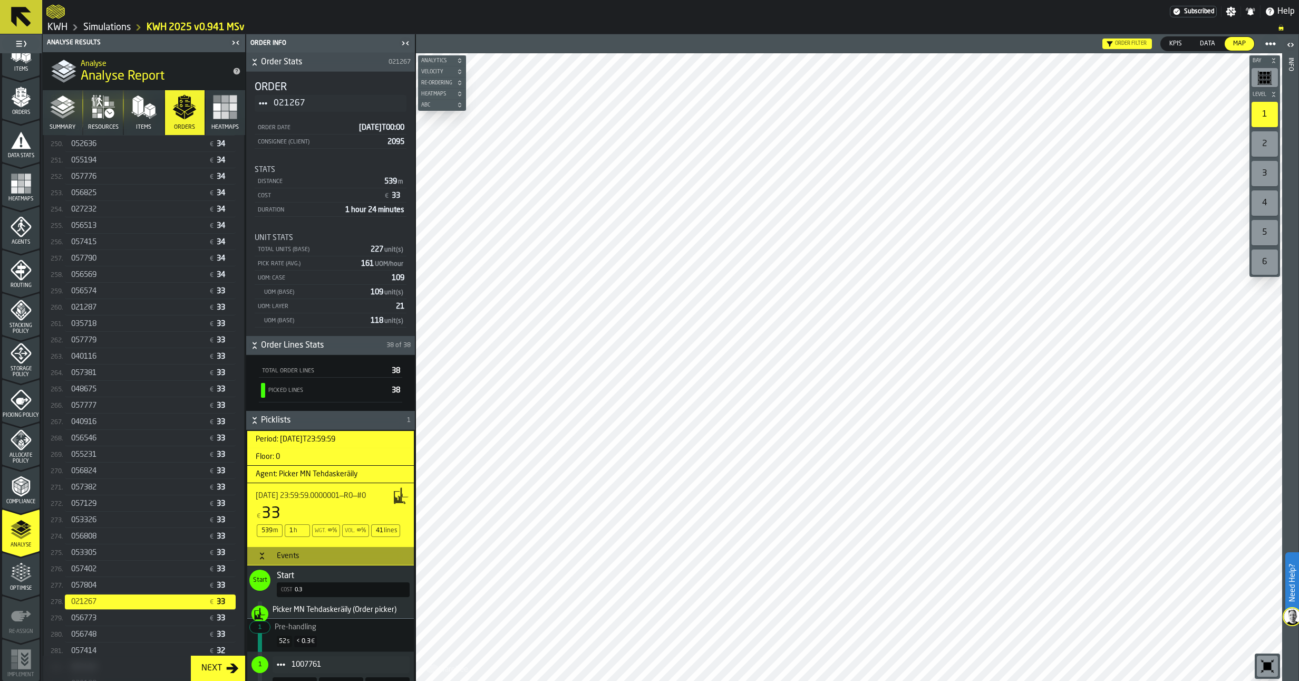
click at [167, 621] on div "056773" at bounding box center [137, 618] width 133 height 8
click at [89, 634] on span "056748" at bounding box center [83, 634] width 25 height 8
click at [88, 617] on span "056823" at bounding box center [83, 615] width 25 height 8
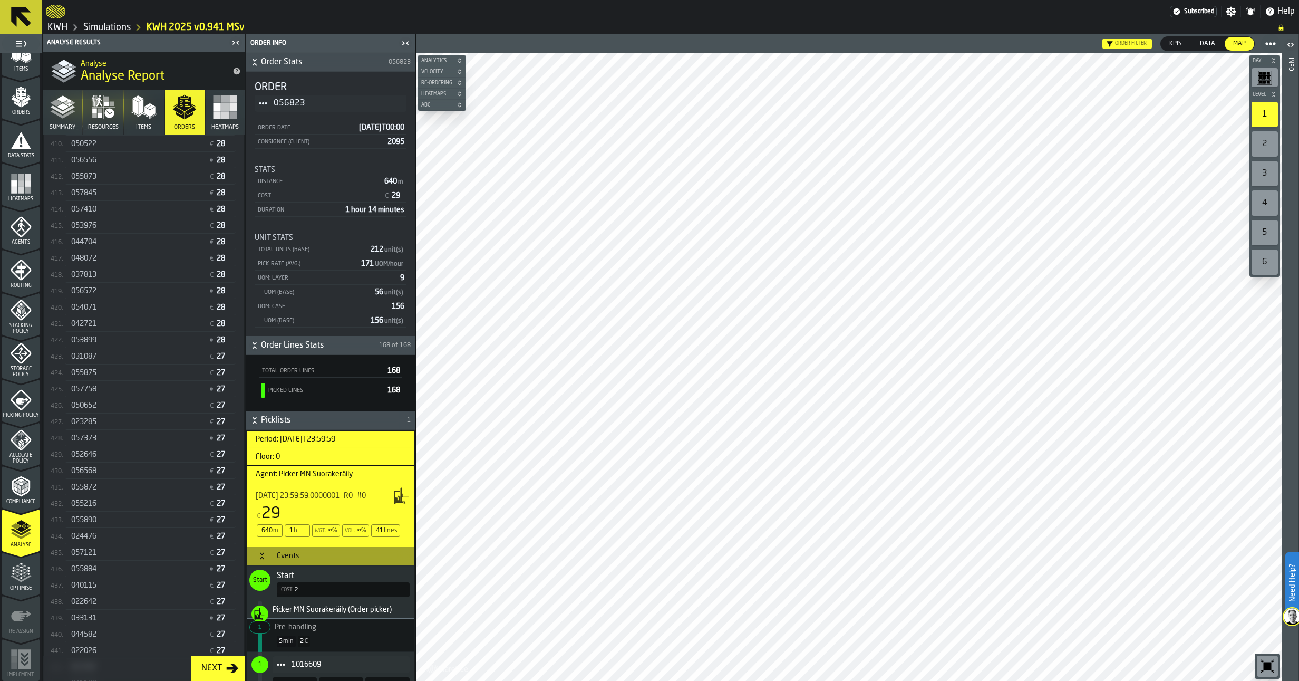
click at [138, 567] on div "055884" at bounding box center [137, 569] width 133 height 8
click at [82, 568] on span "055884" at bounding box center [83, 569] width 25 height 8
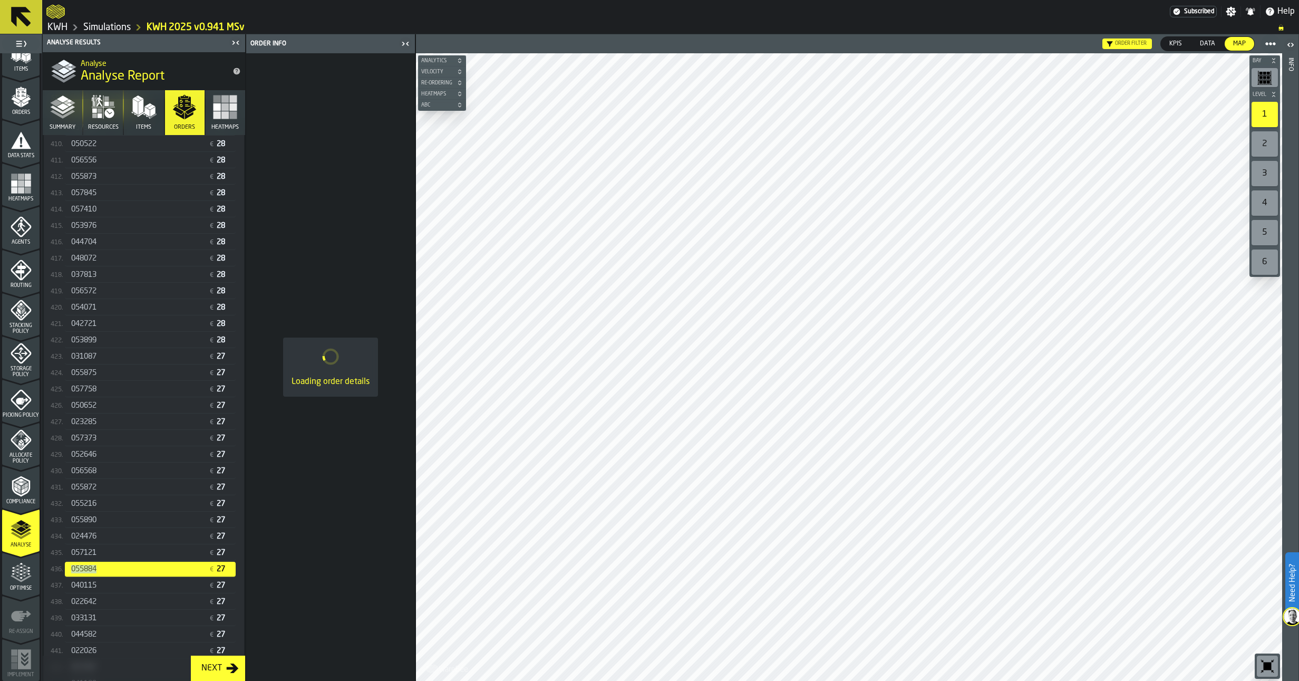
drag, startPoint x: 82, startPoint y: 568, endPoint x: 242, endPoint y: 585, distance: 161.1
click at [76, 570] on span "055884" at bounding box center [83, 569] width 25 height 8
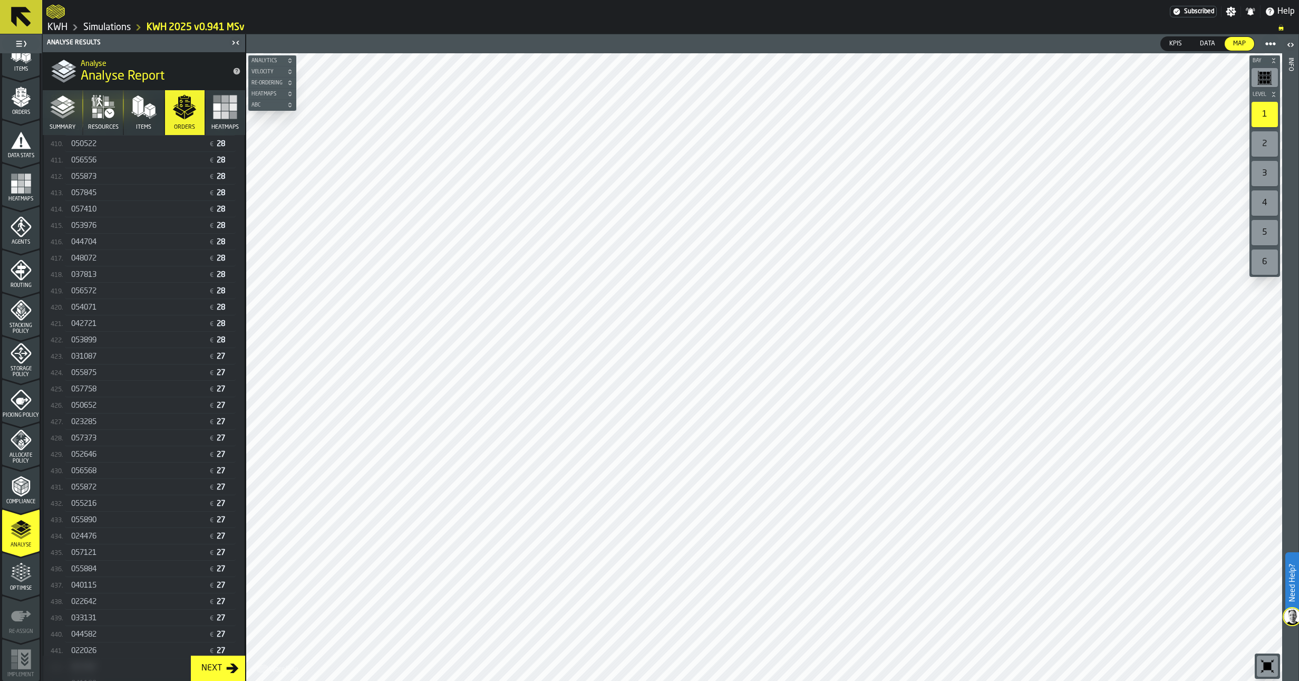
click at [79, 571] on span "055884" at bounding box center [83, 569] width 25 height 8
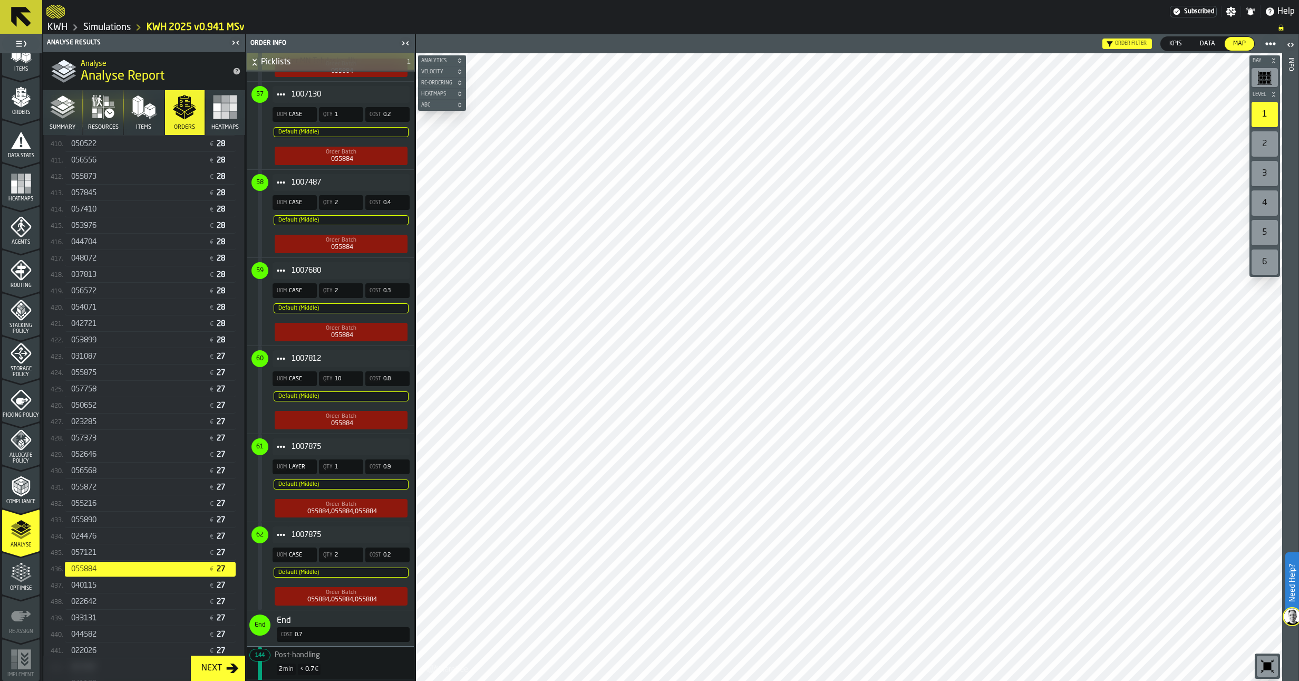
scroll to position [5534, 0]
click at [277, 530] on icon "Item" at bounding box center [281, 534] width 8 height 8
click at [260, 537] on span "62" at bounding box center [259, 534] width 7 height 7
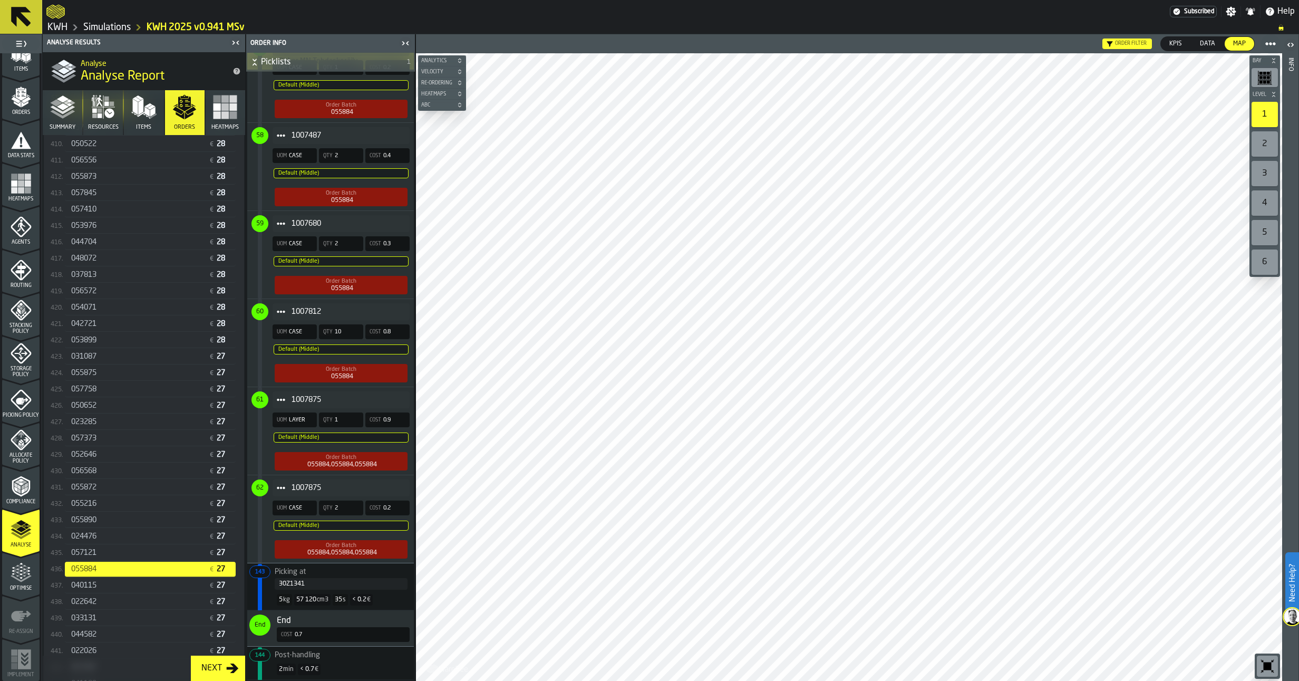
scroll to position [5582, 0]
click at [262, 397] on span "61" at bounding box center [259, 399] width 7 height 7
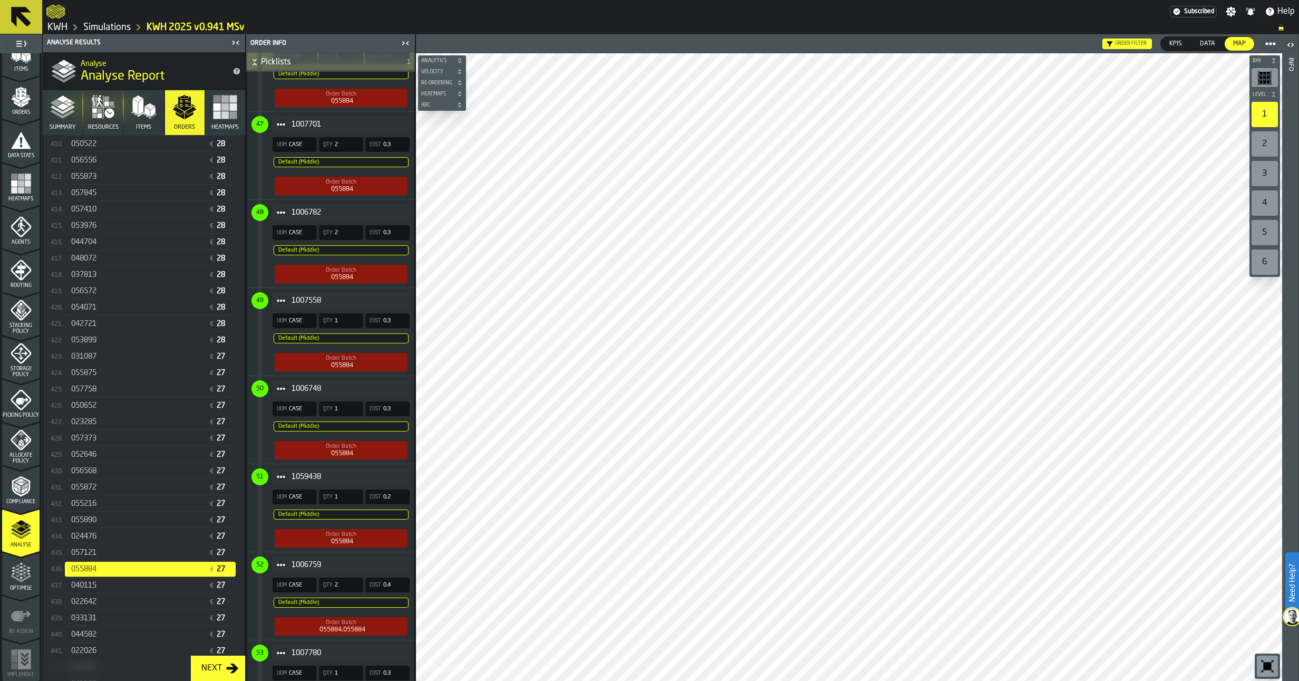
scroll to position [4556, 0]
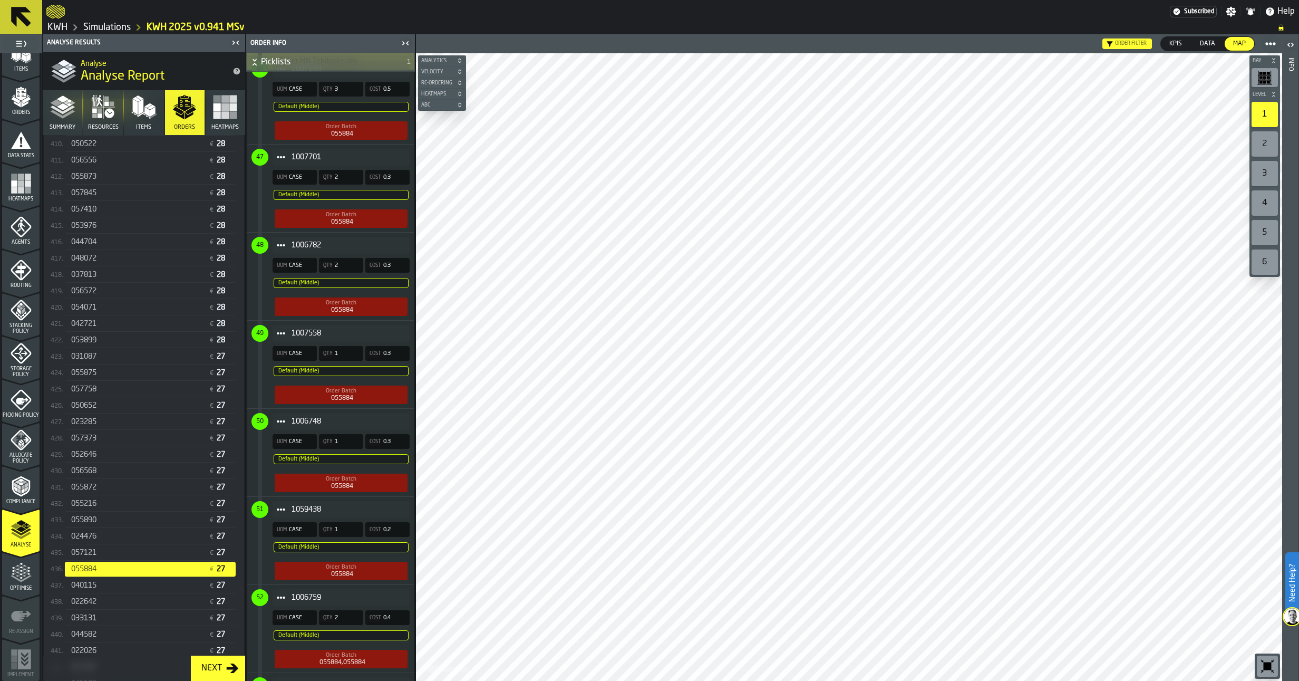
click at [70, 120] on button "Summary" at bounding box center [63, 112] width 40 height 45
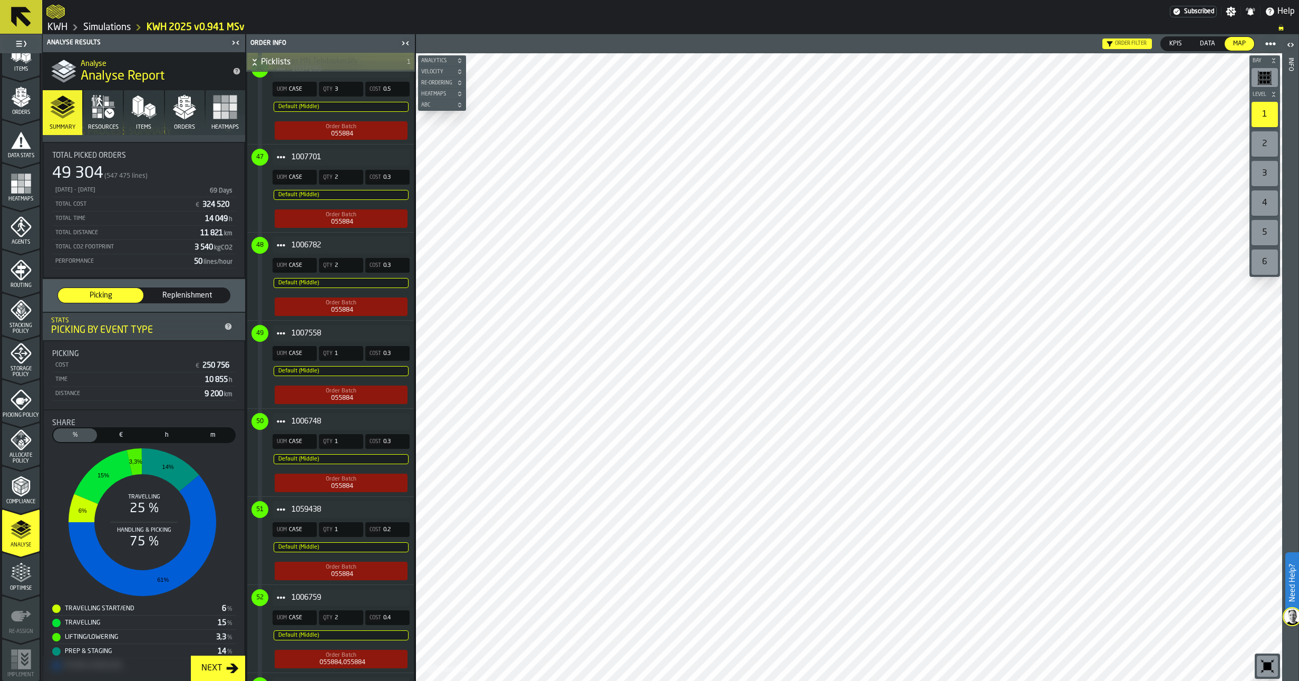
scroll to position [0, 0]
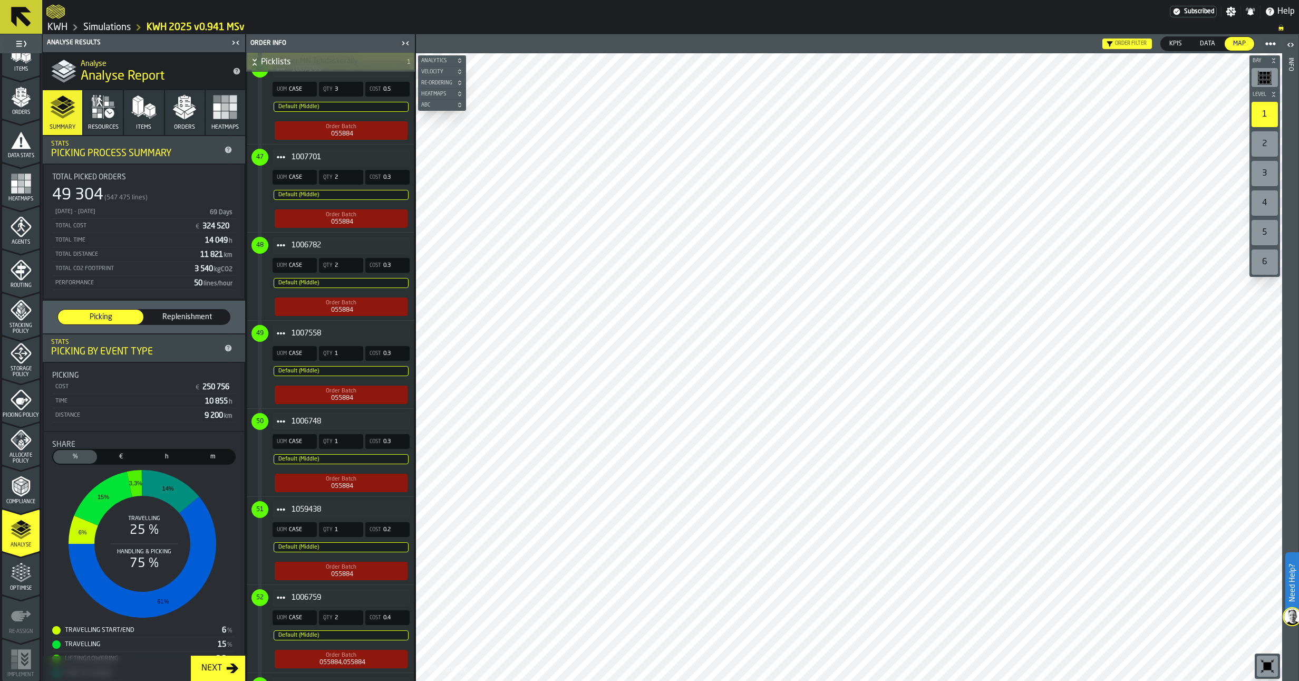
click at [158, 456] on span "h" at bounding box center [167, 456] width 40 height 9
click at [105, 26] on link "Simulations" at bounding box center [106, 28] width 47 height 12
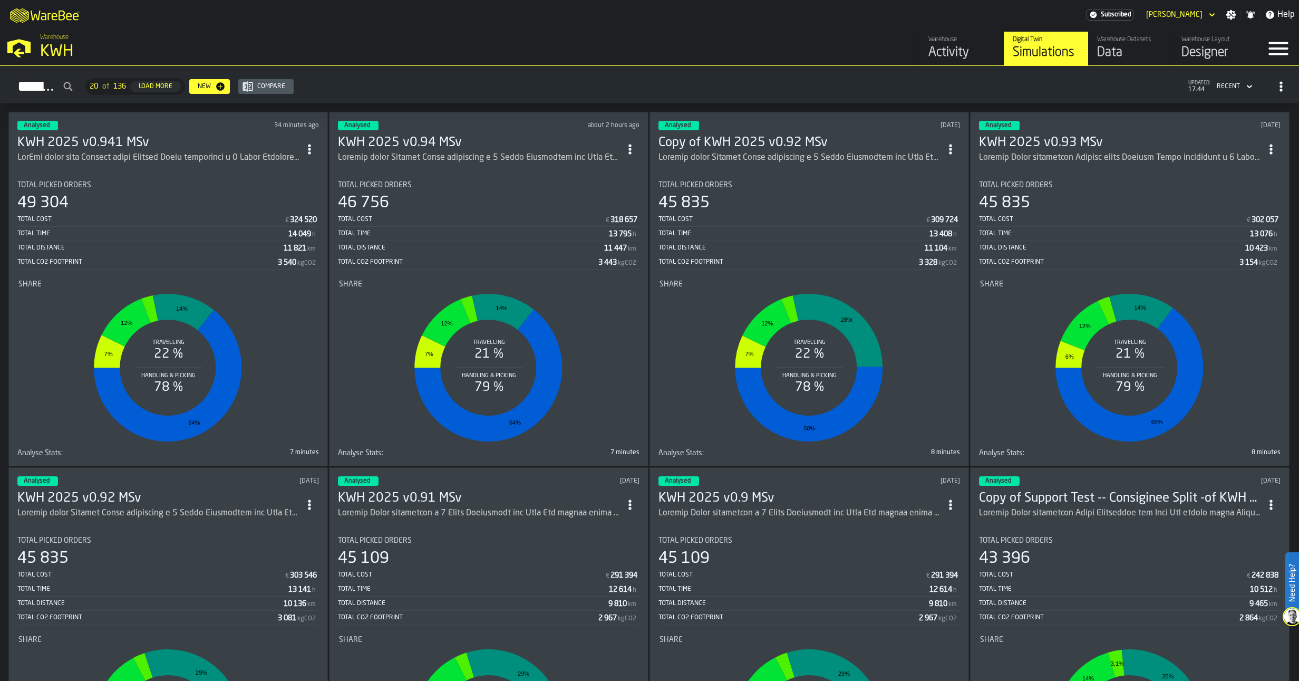
click at [452, 143] on h3 "KWH 2025 v0.94 MSv" at bounding box center [479, 142] width 283 height 17
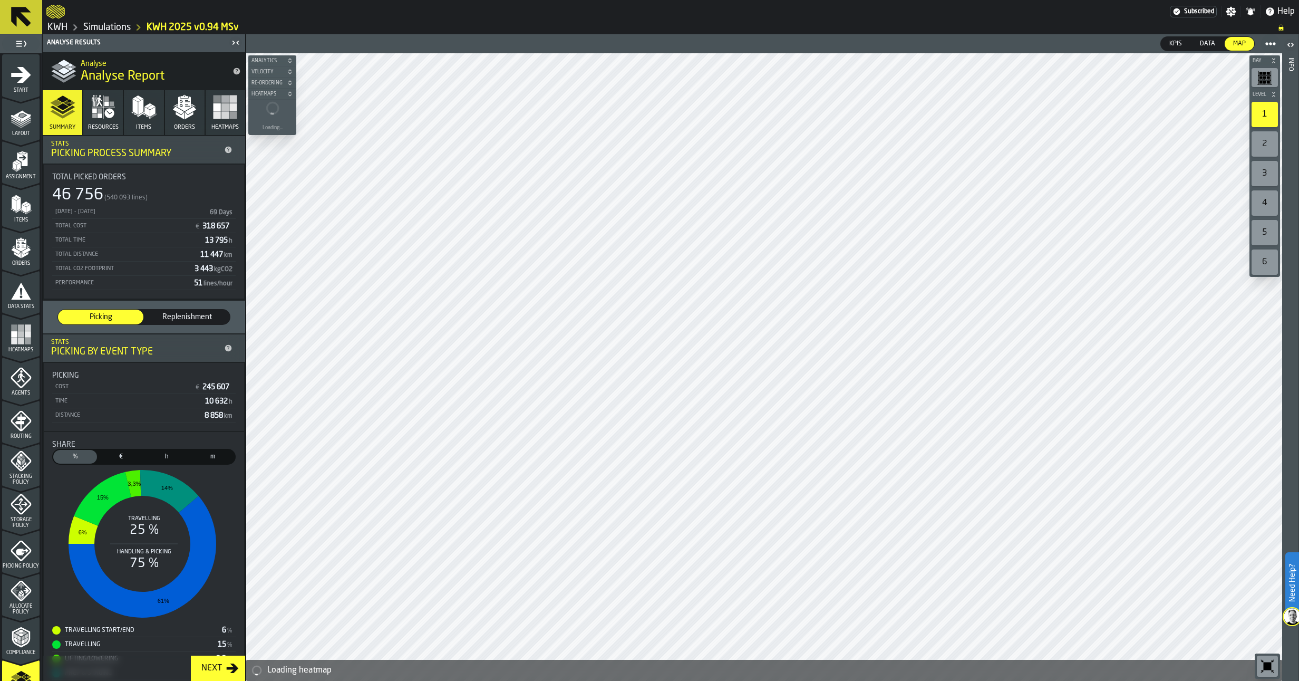
click at [164, 454] on span "h" at bounding box center [167, 456] width 40 height 9
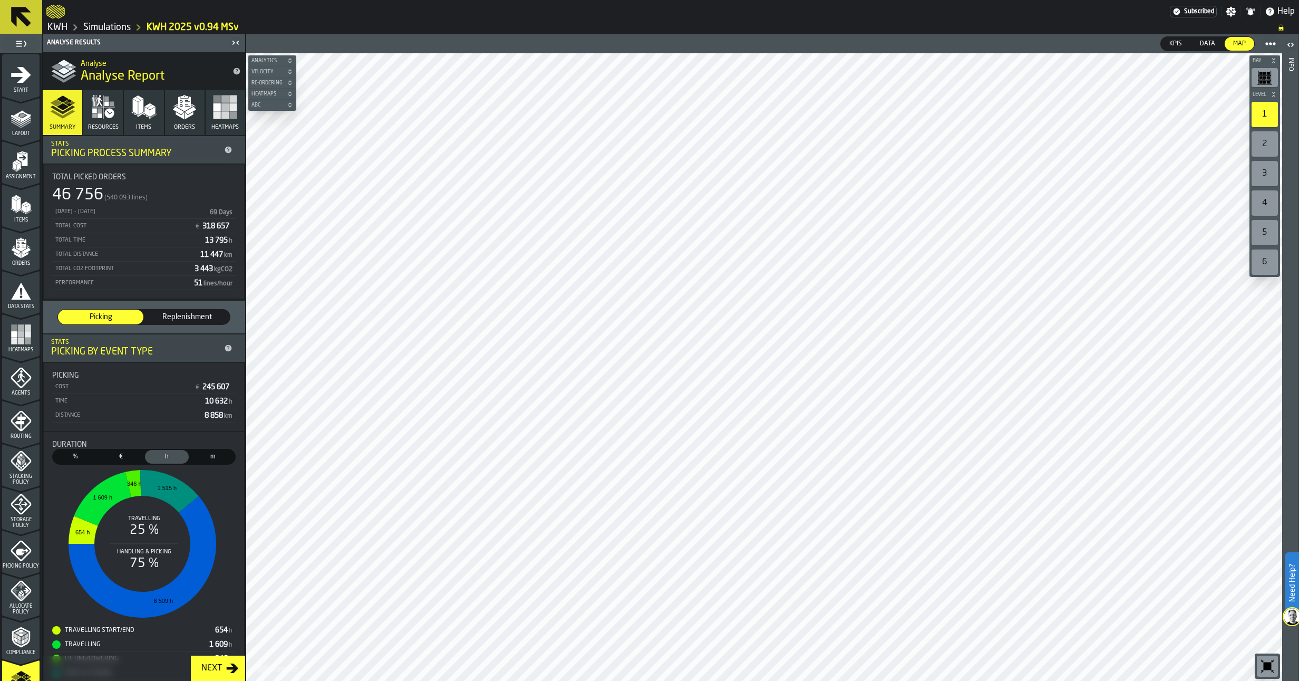
click at [230, 114] on rect "button" at bounding box center [233, 114] width 7 height 7
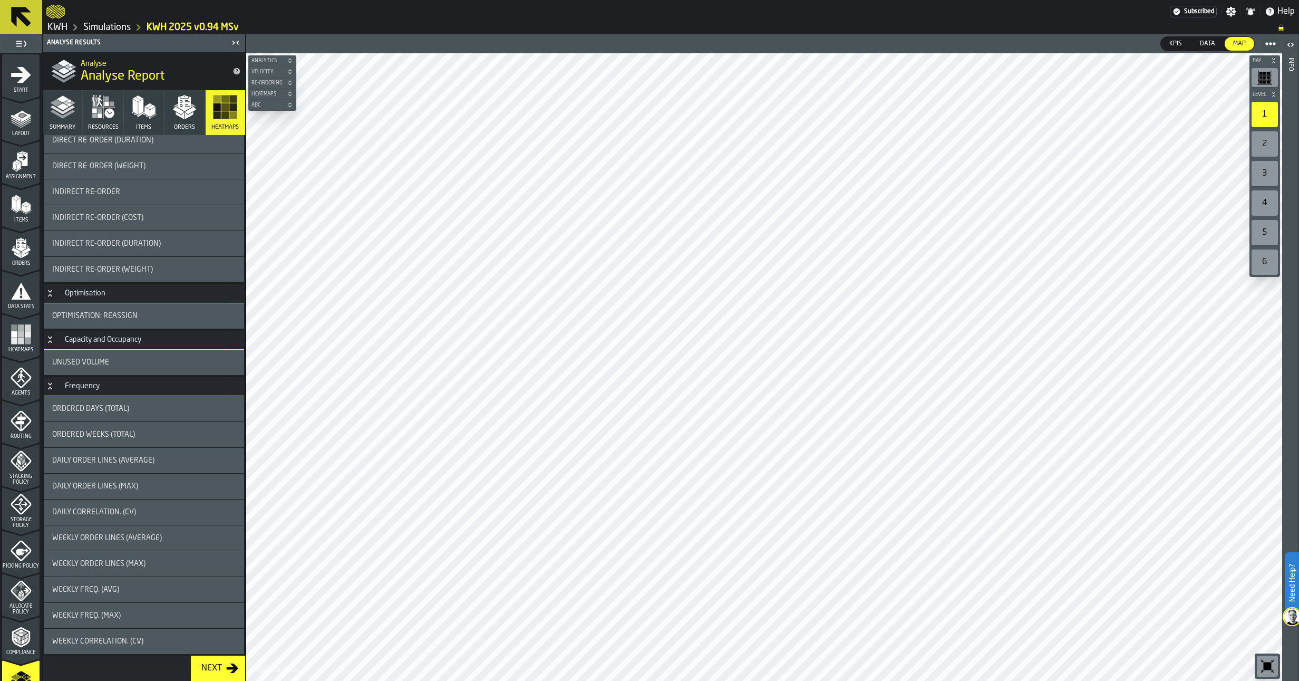
scroll to position [666, 0]
click at [99, 512] on span "Daily Correlation. (CV)" at bounding box center [94, 511] width 84 height 8
click at [103, 461] on span "Daily Order Lines (Average)" at bounding box center [103, 459] width 102 height 8
click at [100, 436] on span "Ordered Weeks (Total)" at bounding box center [93, 434] width 83 height 8
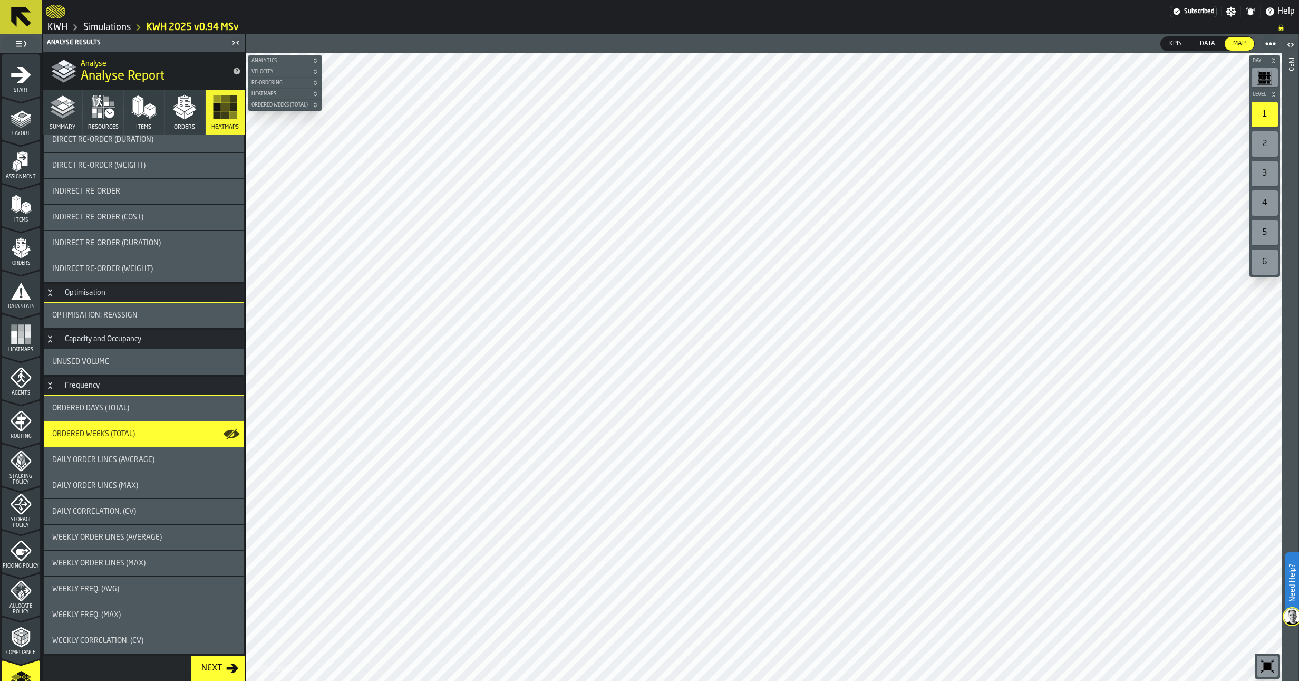
drag, startPoint x: 80, startPoint y: 459, endPoint x: 83, endPoint y: 464, distance: 5.9
click at [81, 459] on span "Daily Order Lines (Average)" at bounding box center [103, 459] width 102 height 8
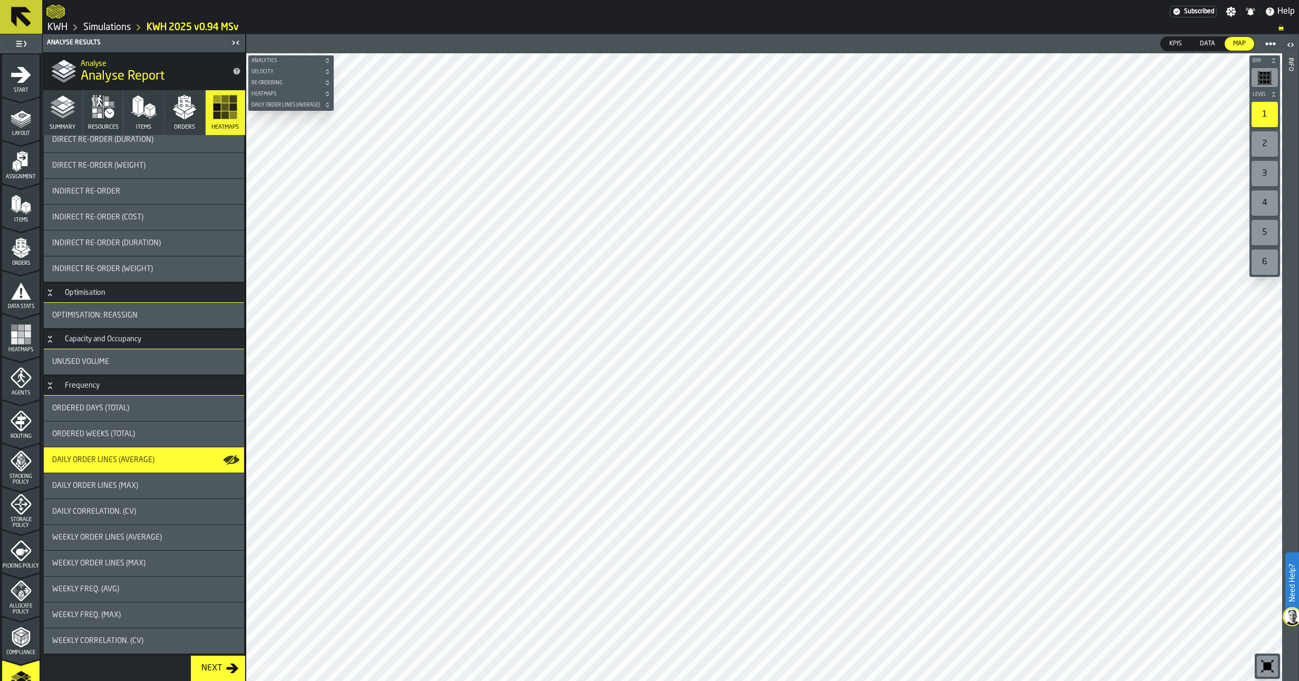
click at [101, 247] on span "Indirect re-order (duration)" at bounding box center [106, 243] width 109 height 8
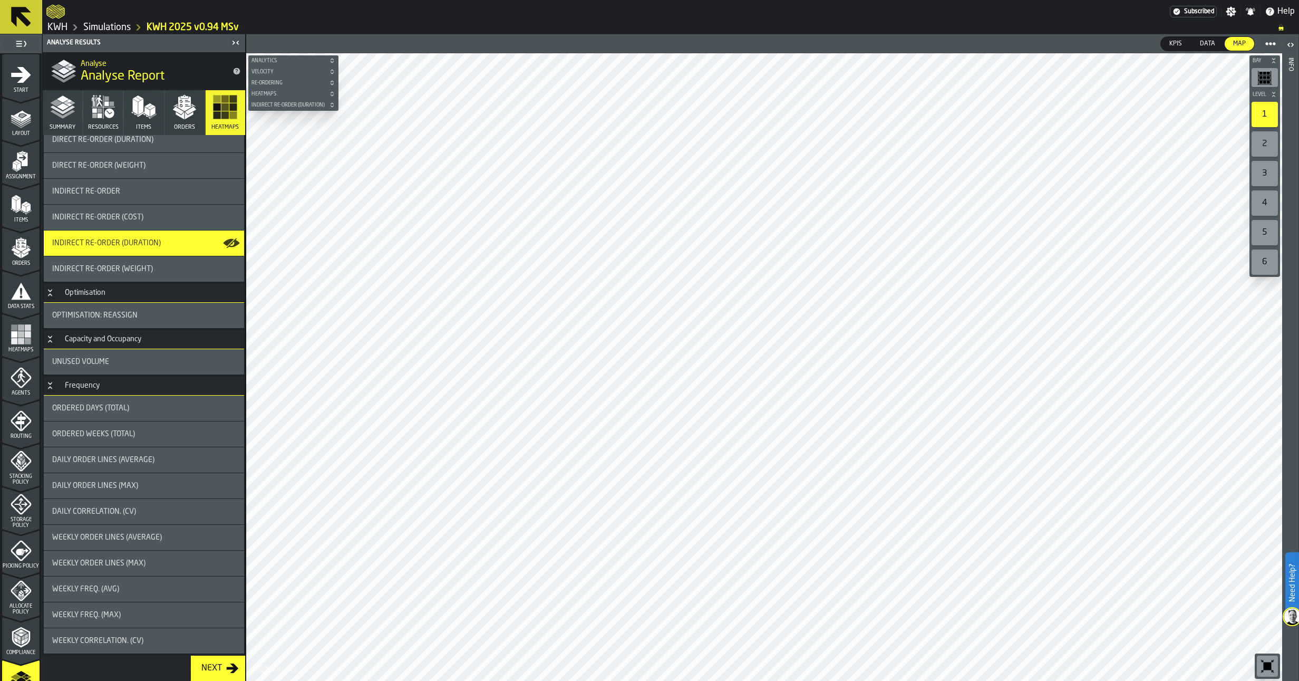
click at [78, 265] on span "Indirect re-order (weight)" at bounding box center [102, 269] width 101 height 8
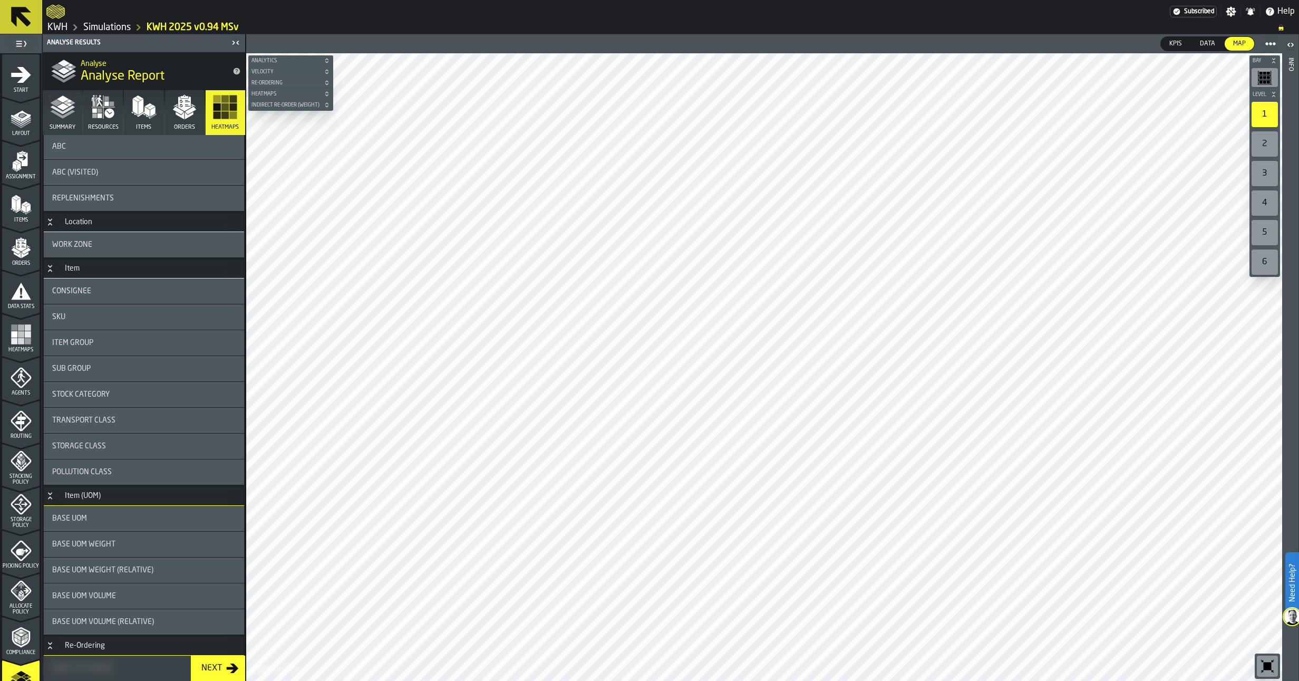
scroll to position [0, 0]
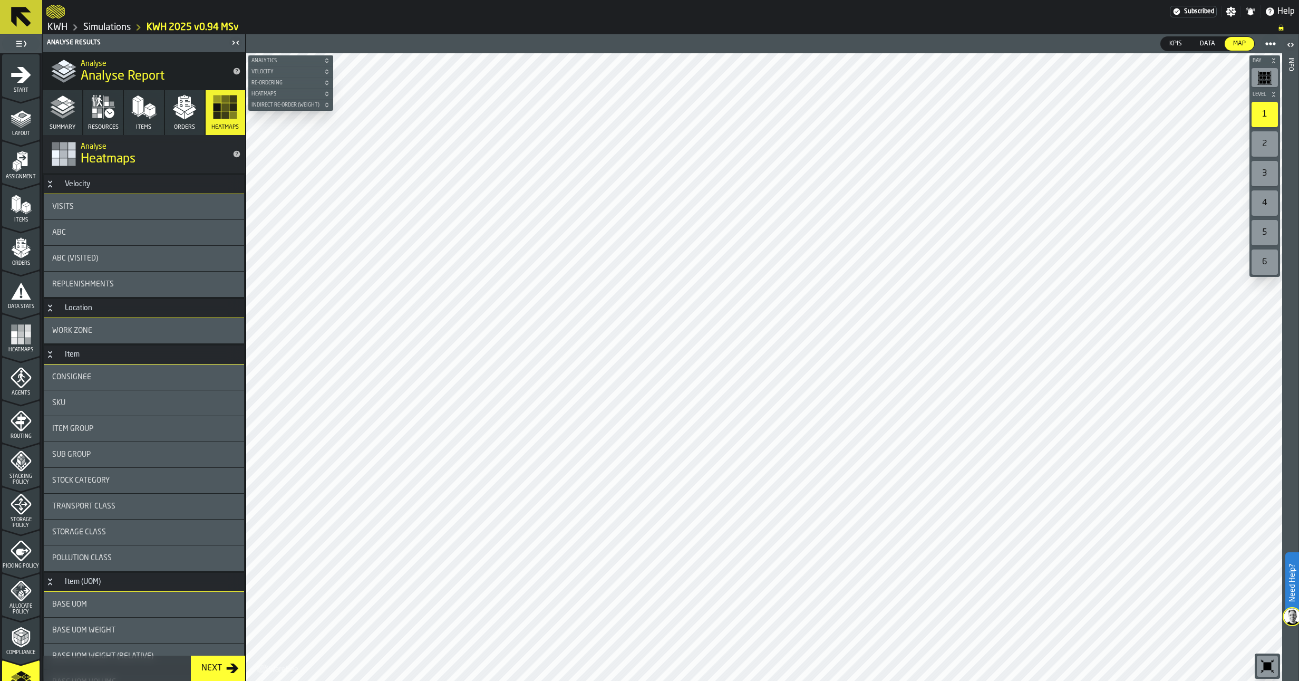
click at [83, 326] on span "Work Zone" at bounding box center [72, 330] width 40 height 8
click at [292, 60] on icon "button-" at bounding box center [290, 60] width 6 height 6
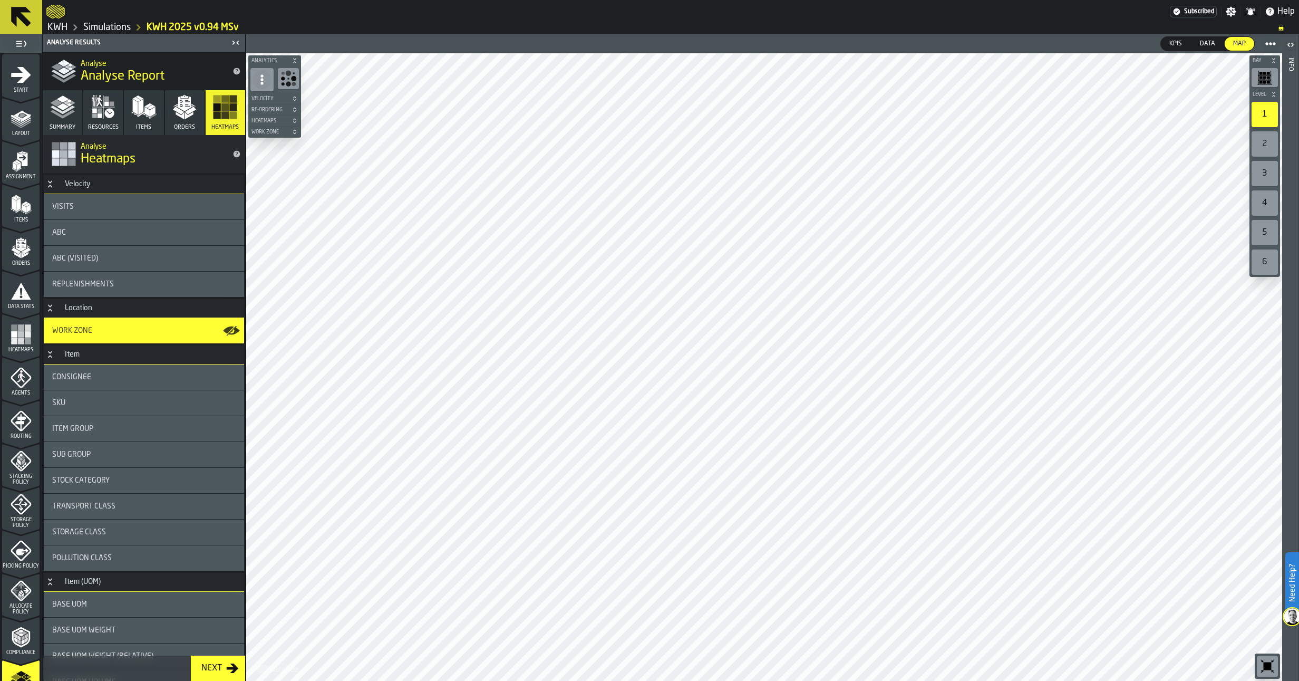
click at [292, 60] on icon "button-" at bounding box center [294, 60] width 6 height 6
click at [291, 105] on icon "button-" at bounding box center [290, 105] width 6 height 6
click at [1267, 143] on div "2" at bounding box center [1264, 143] width 26 height 25
click at [1263, 111] on div "1" at bounding box center [1264, 114] width 26 height 25
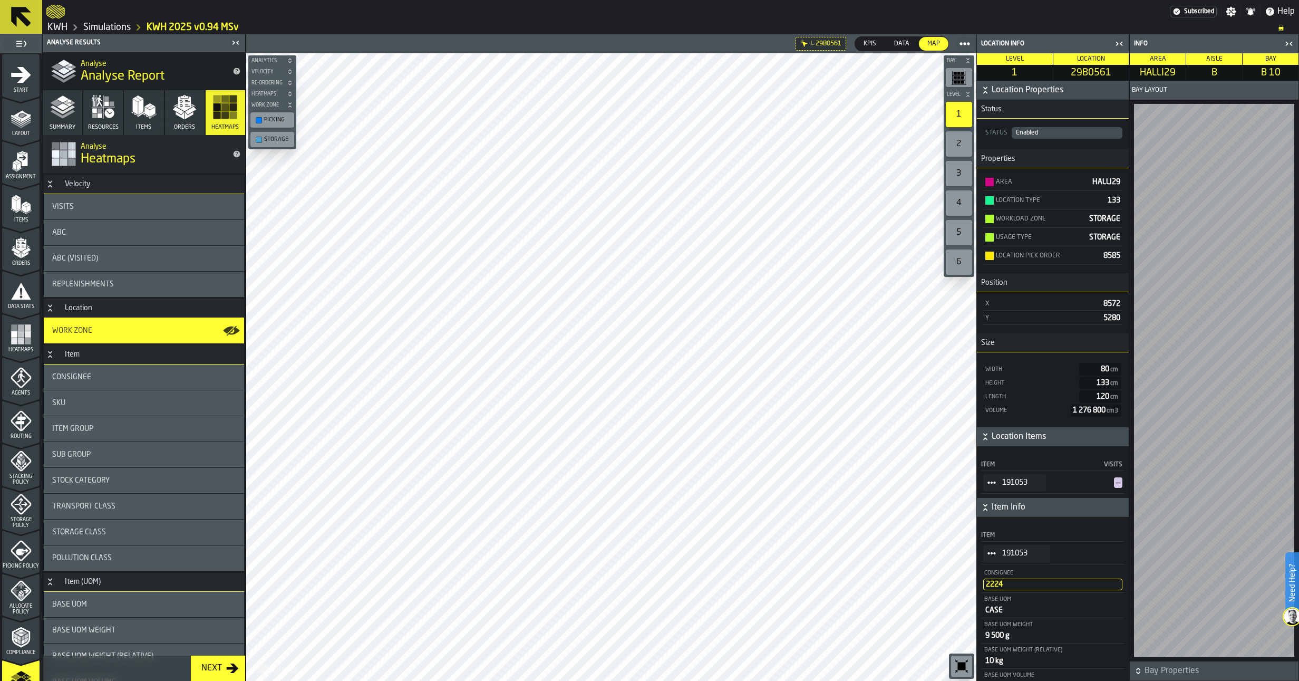
click at [962, 139] on div "2" at bounding box center [959, 143] width 26 height 25
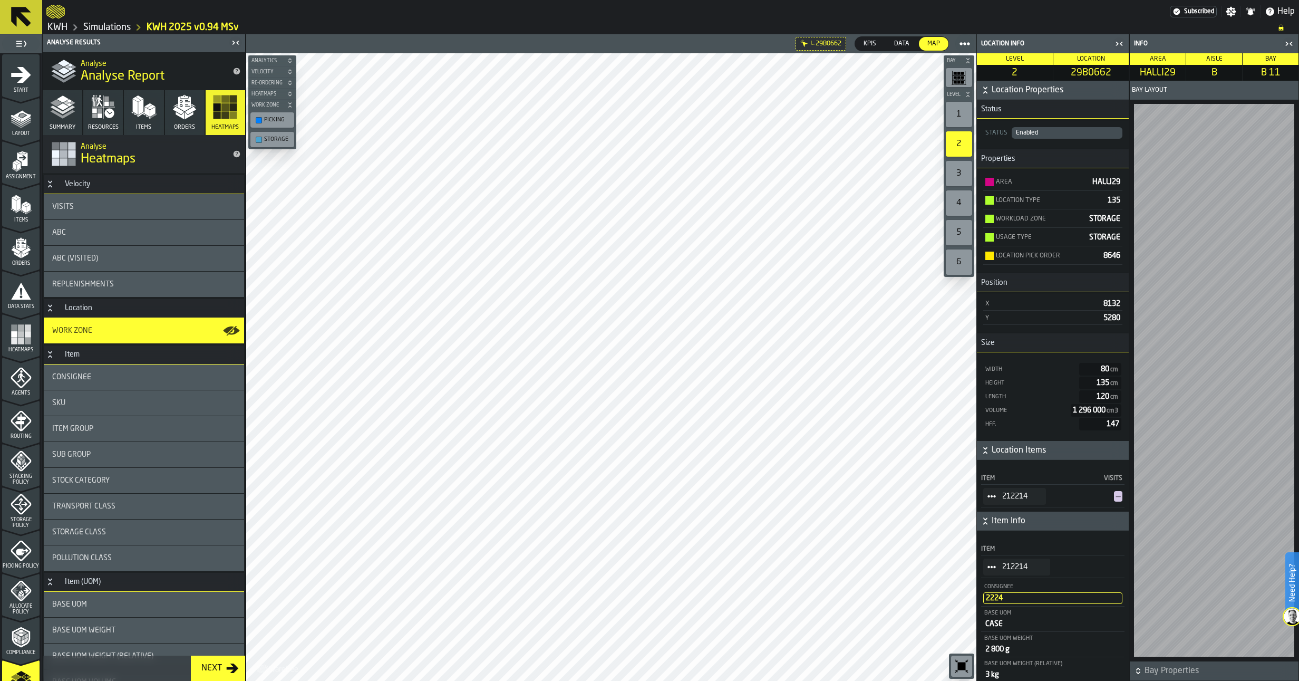
click at [944, 110] on label "1" at bounding box center [959, 115] width 31 height 30
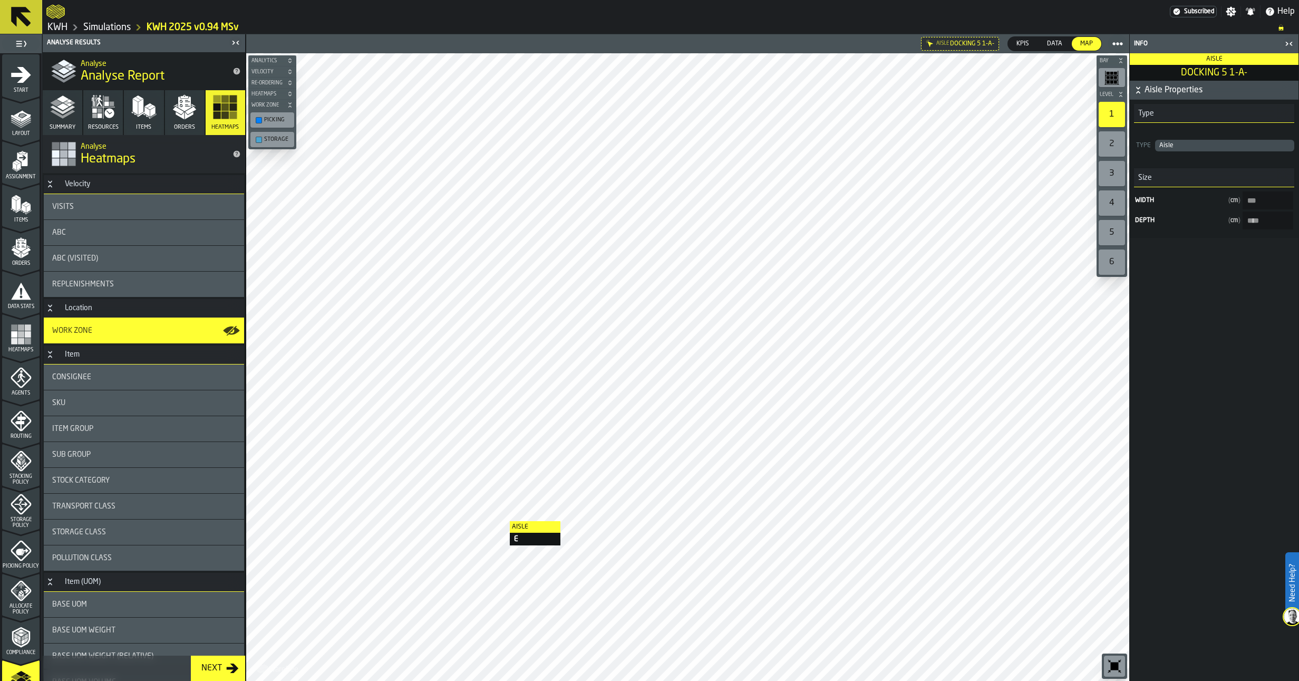
type 1-A--size-w "***"
type 1-A--size-d "****"
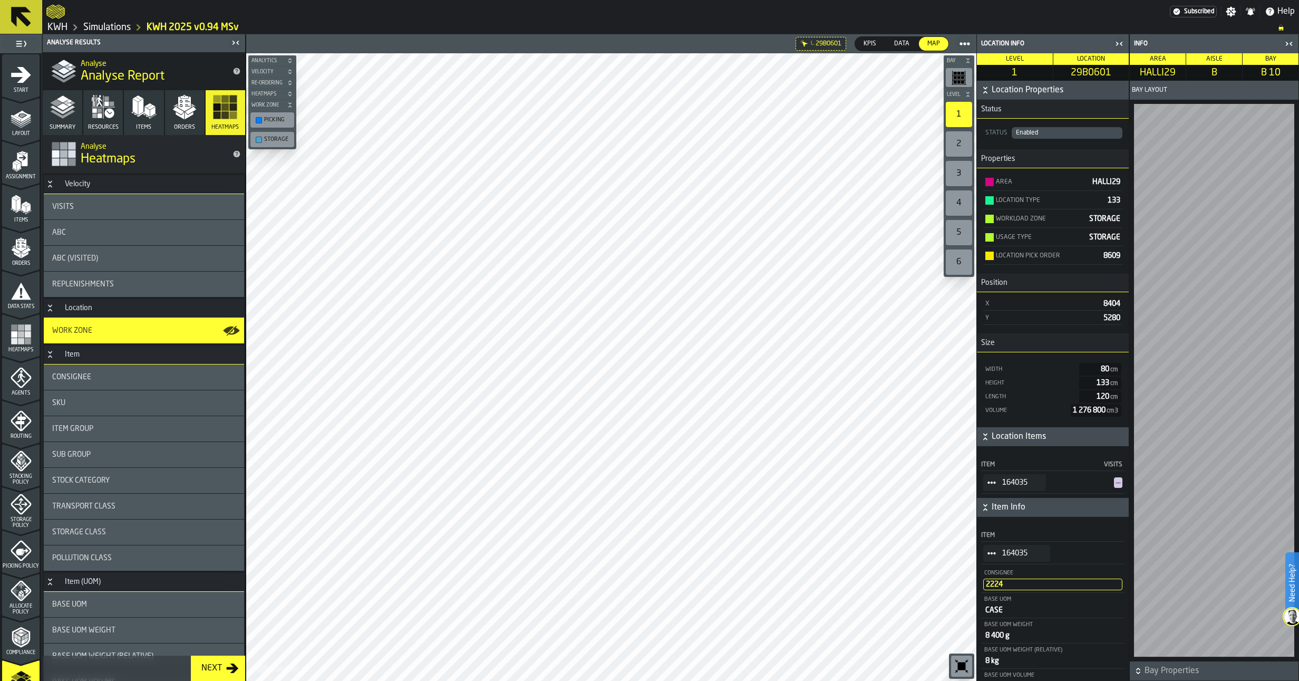
click at [960, 142] on div "2" at bounding box center [959, 143] width 26 height 25
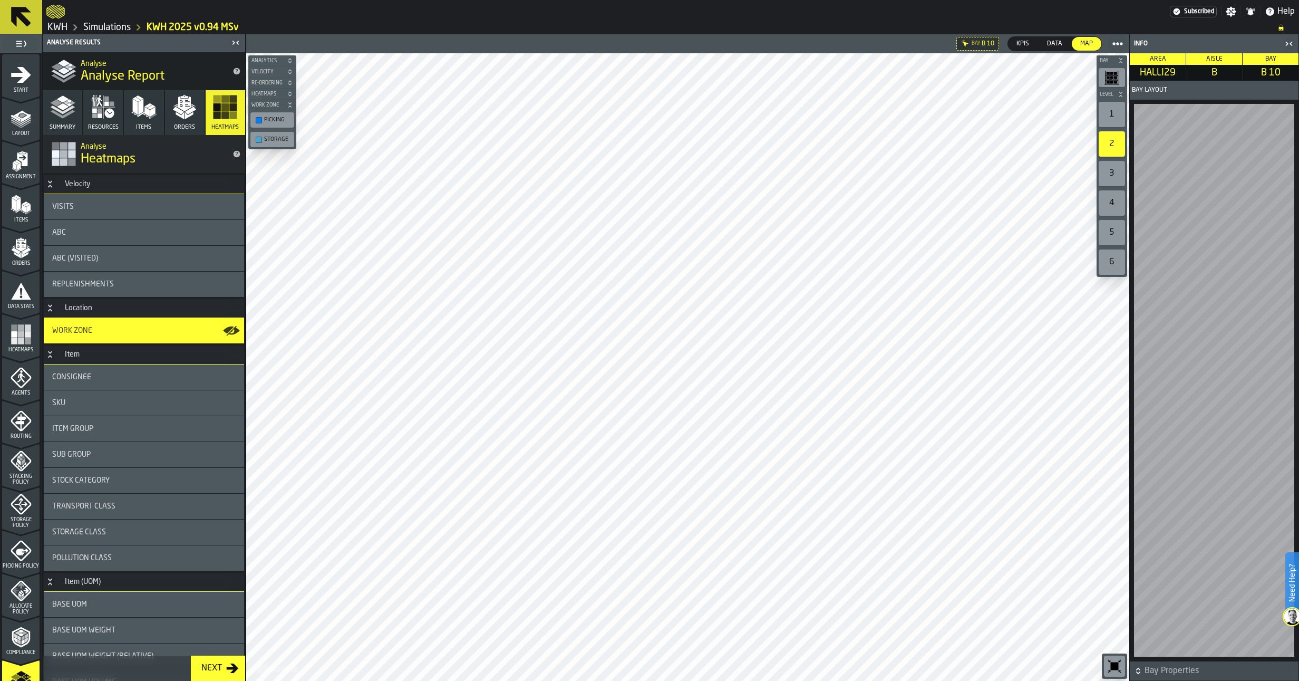
drag, startPoint x: 61, startPoint y: 28, endPoint x: 69, endPoint y: 27, distance: 7.9
click at [61, 28] on link "KWH" at bounding box center [57, 28] width 20 height 12
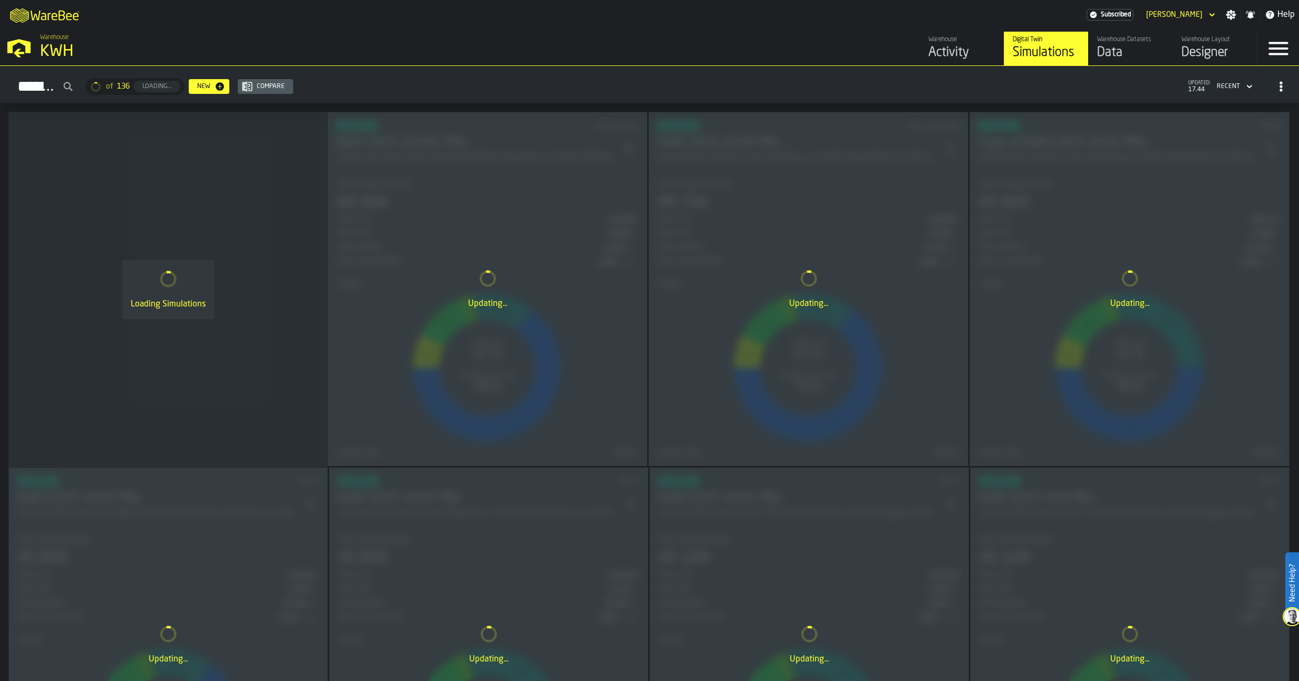
click at [1210, 44] on div "Warehouse Layout Designer" at bounding box center [1214, 48] width 67 height 25
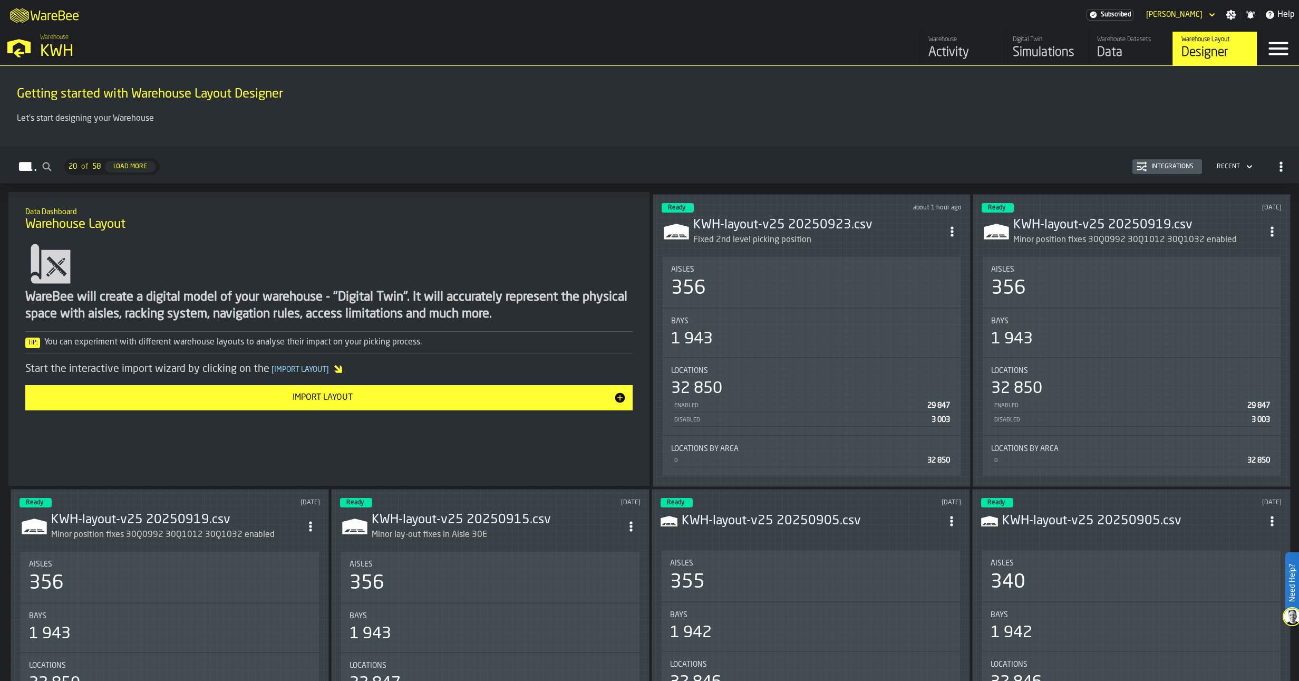
click at [955, 227] on icon "ItemListCard-DashboardItemContainer" at bounding box center [952, 231] width 11 height 11
click at [921, 298] on div "Edit in Designer" at bounding box center [928, 302] width 59 height 13
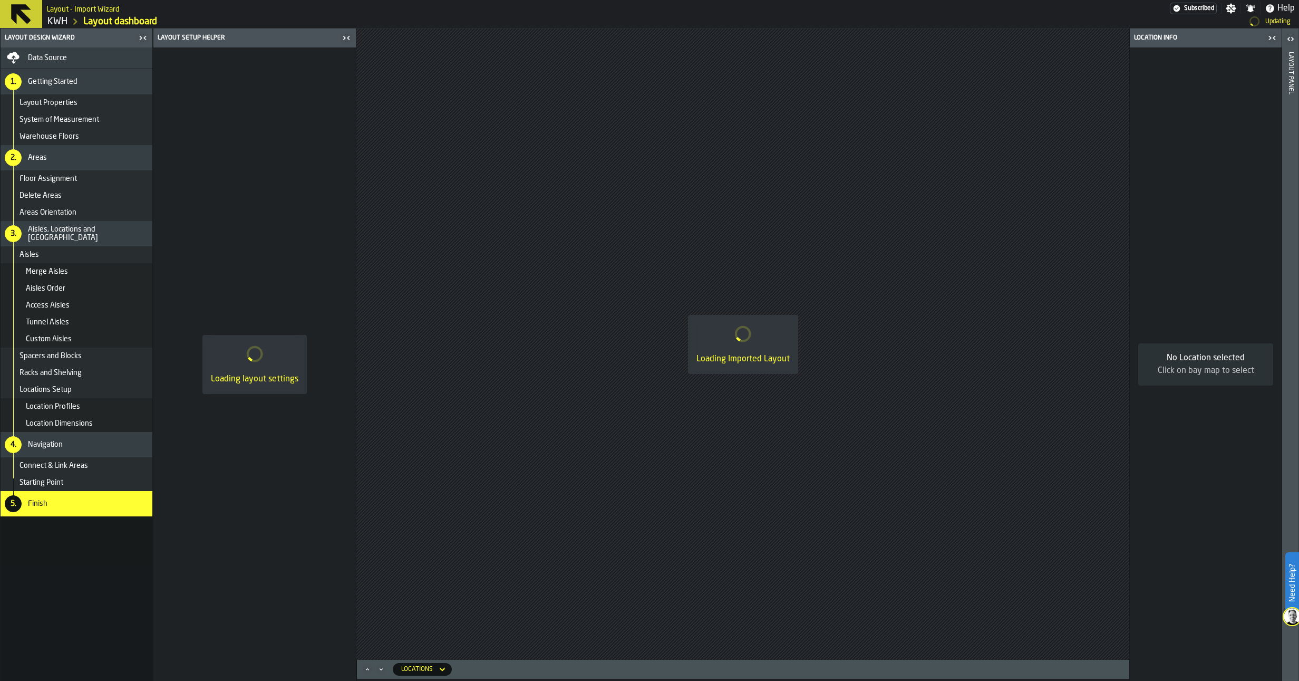
click at [1293, 611] on img at bounding box center [1292, 616] width 17 height 17
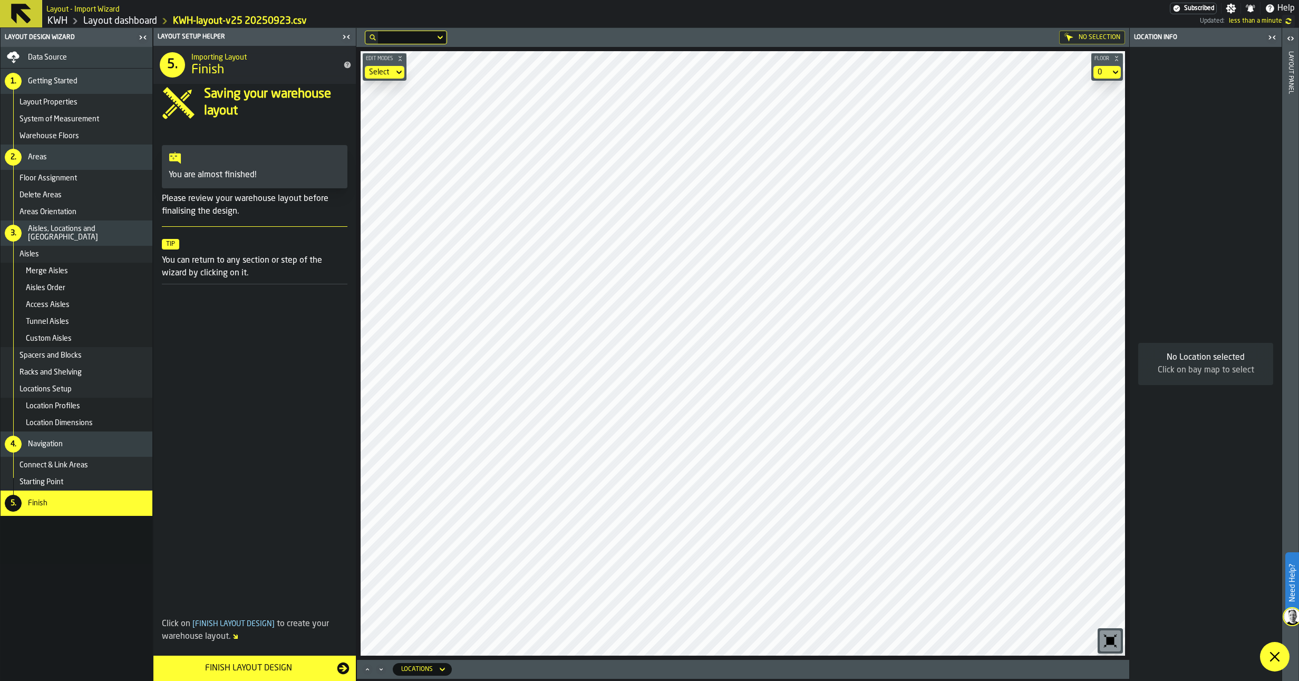
click at [110, 21] on link "Layout dashboard" at bounding box center [120, 21] width 74 height 12
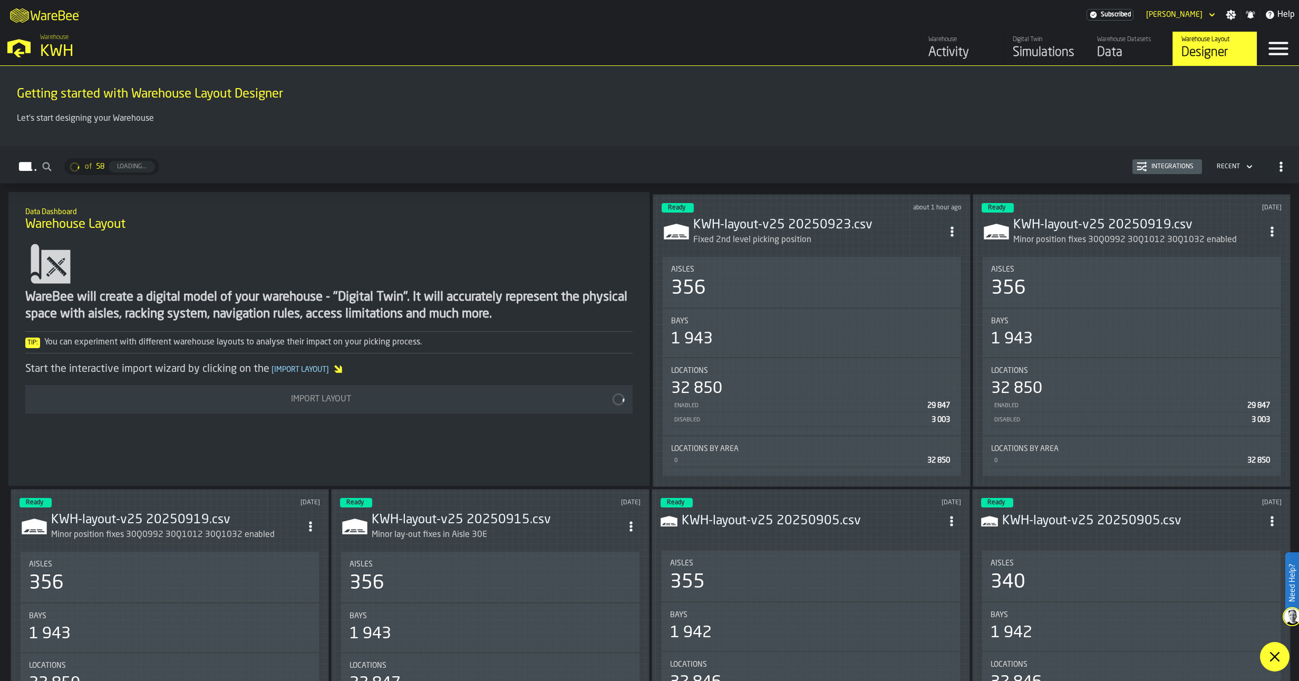
click at [949, 230] on icon "ItemListCard-DashboardItemContainer" at bounding box center [952, 231] width 11 height 11
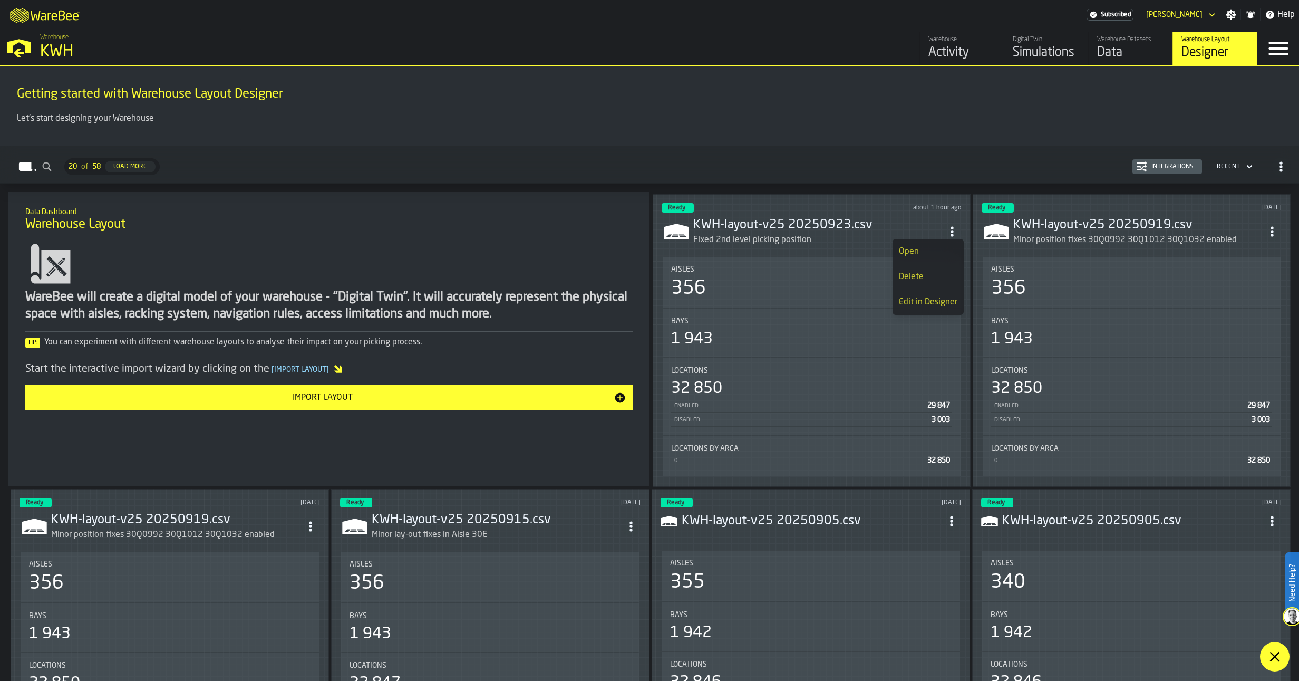
click at [936, 302] on div "Edit in Designer" at bounding box center [928, 302] width 59 height 13
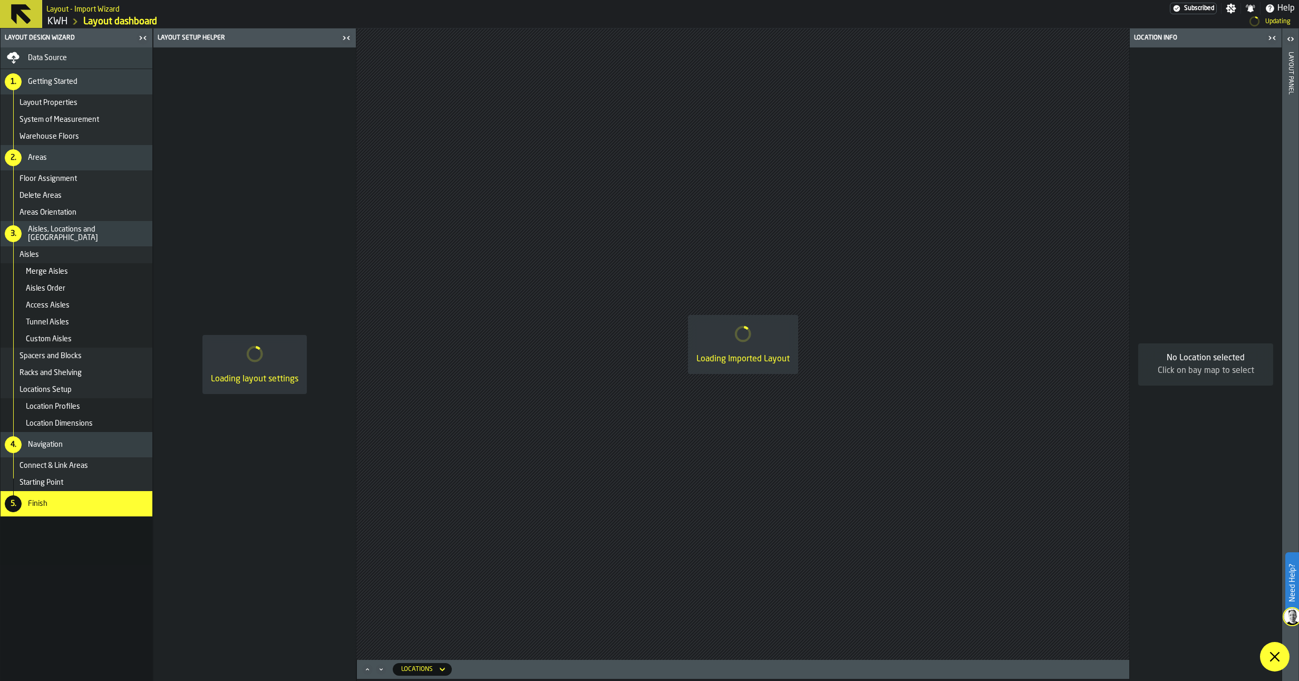
click at [62, 55] on span "Data Source" at bounding box center [47, 58] width 39 height 8
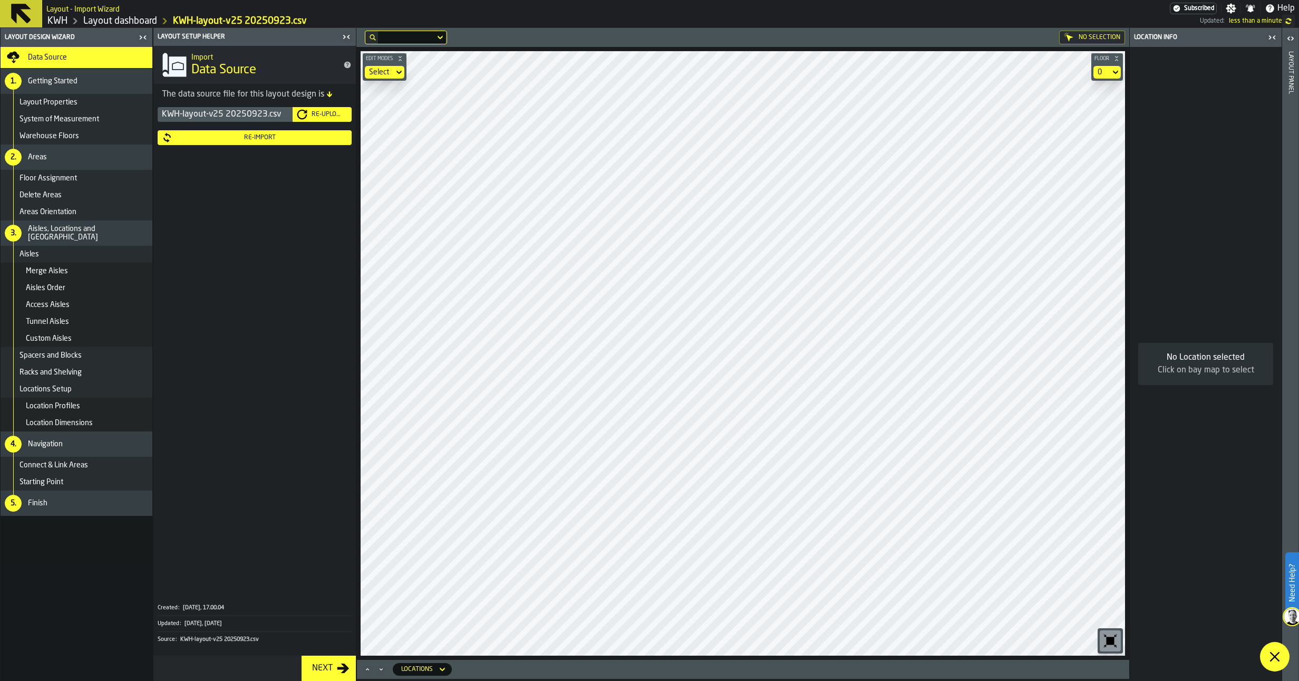
click at [321, 111] on div "Re-Upload" at bounding box center [327, 114] width 40 height 7
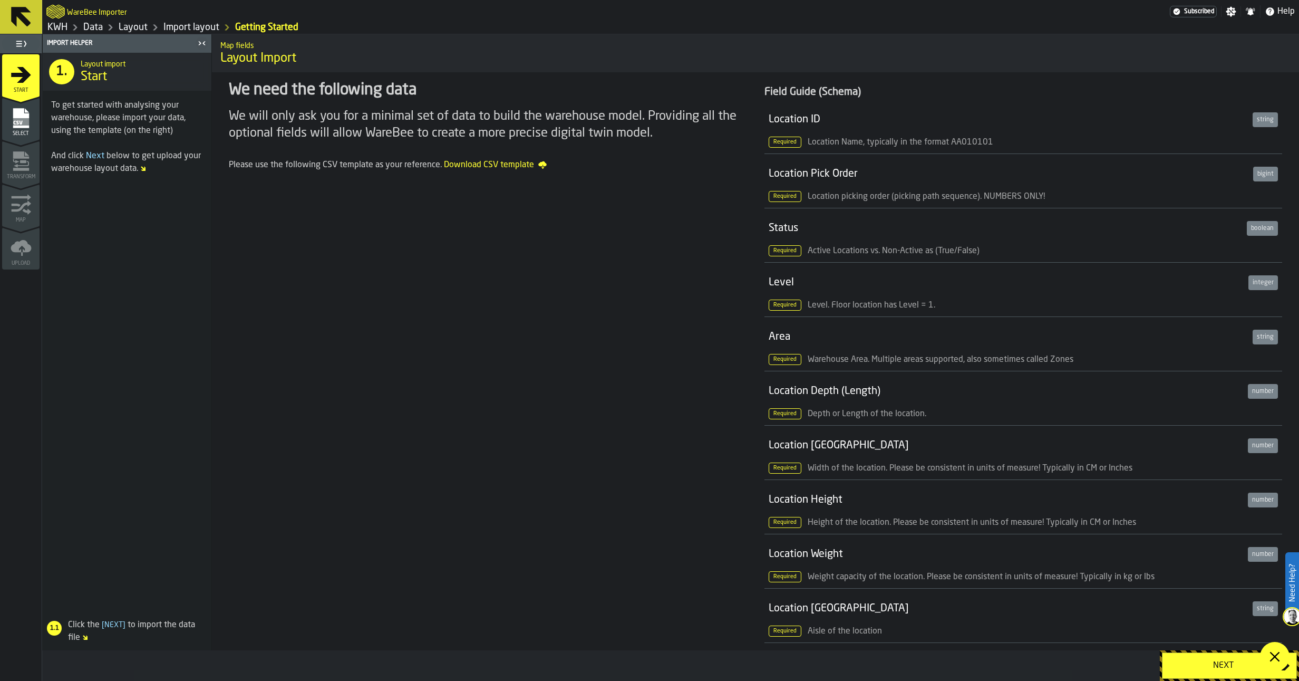
click at [1279, 645] on icon at bounding box center [1274, 656] width 13 height 13
click at [1221, 645] on div "Next" at bounding box center [1223, 665] width 109 height 13
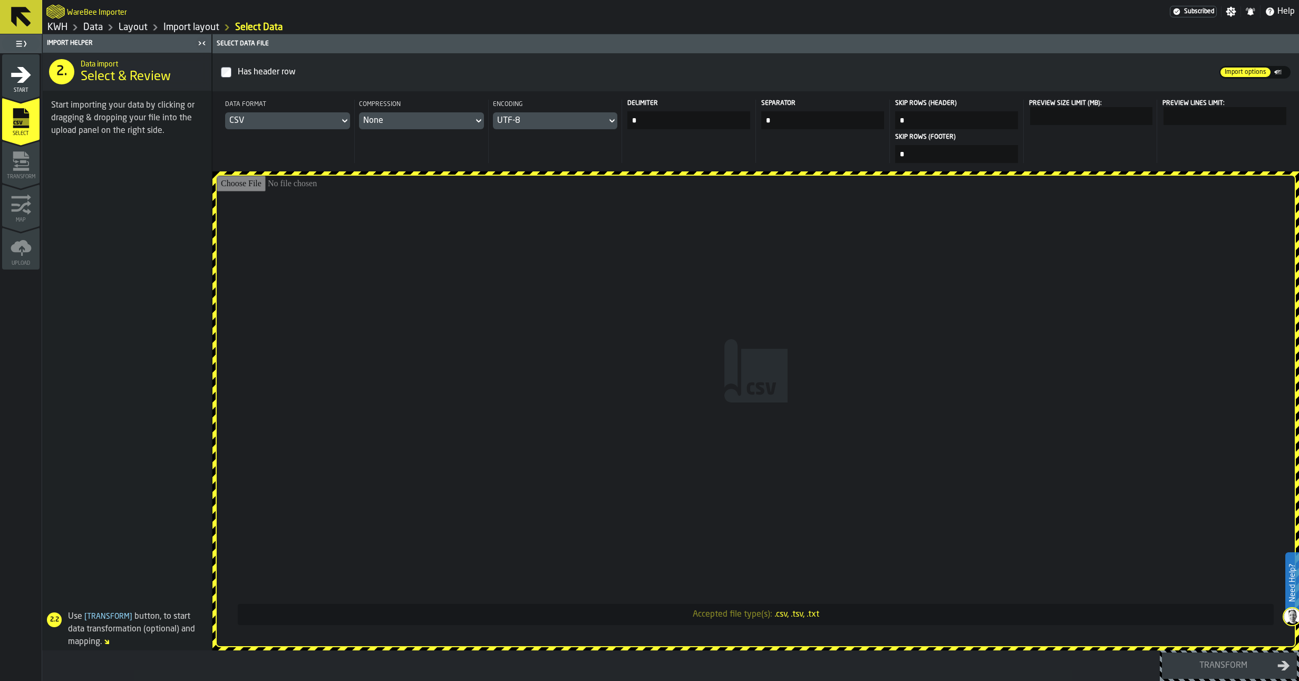
type input "**********"
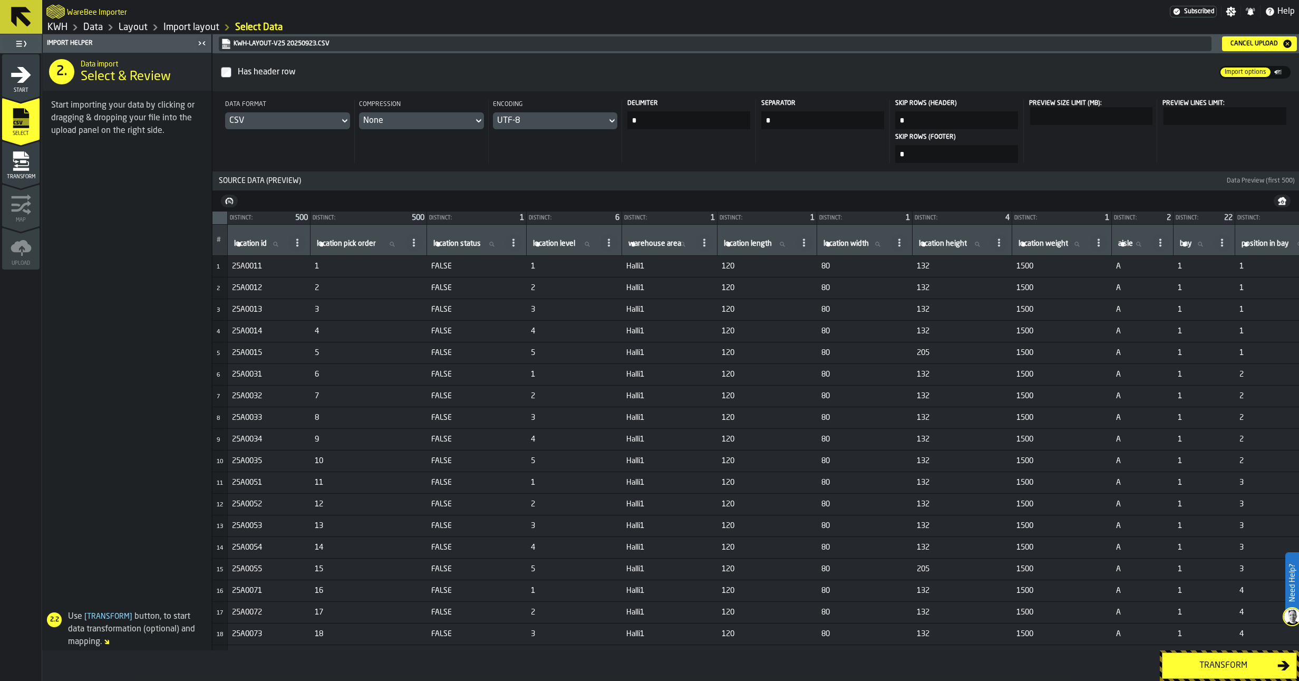
click at [1216, 645] on div "Transform" at bounding box center [1223, 665] width 109 height 13
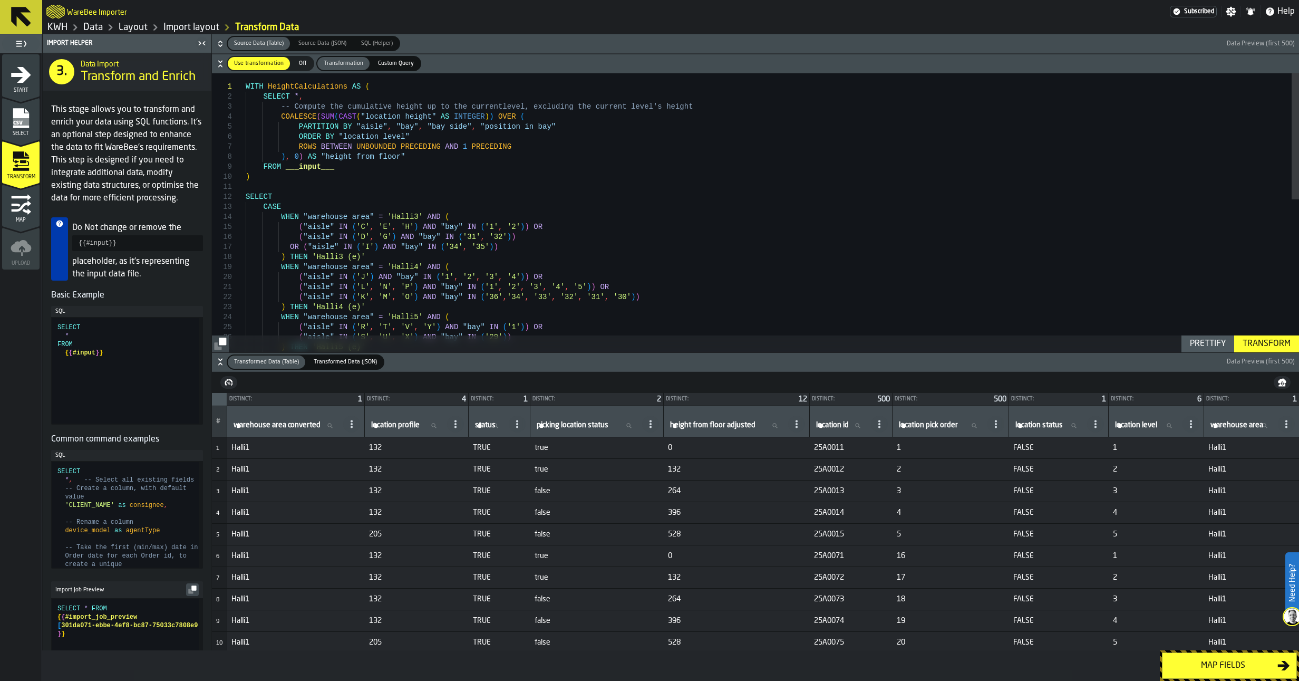
click at [1216, 645] on div "Map fields" at bounding box center [1223, 665] width 109 height 13
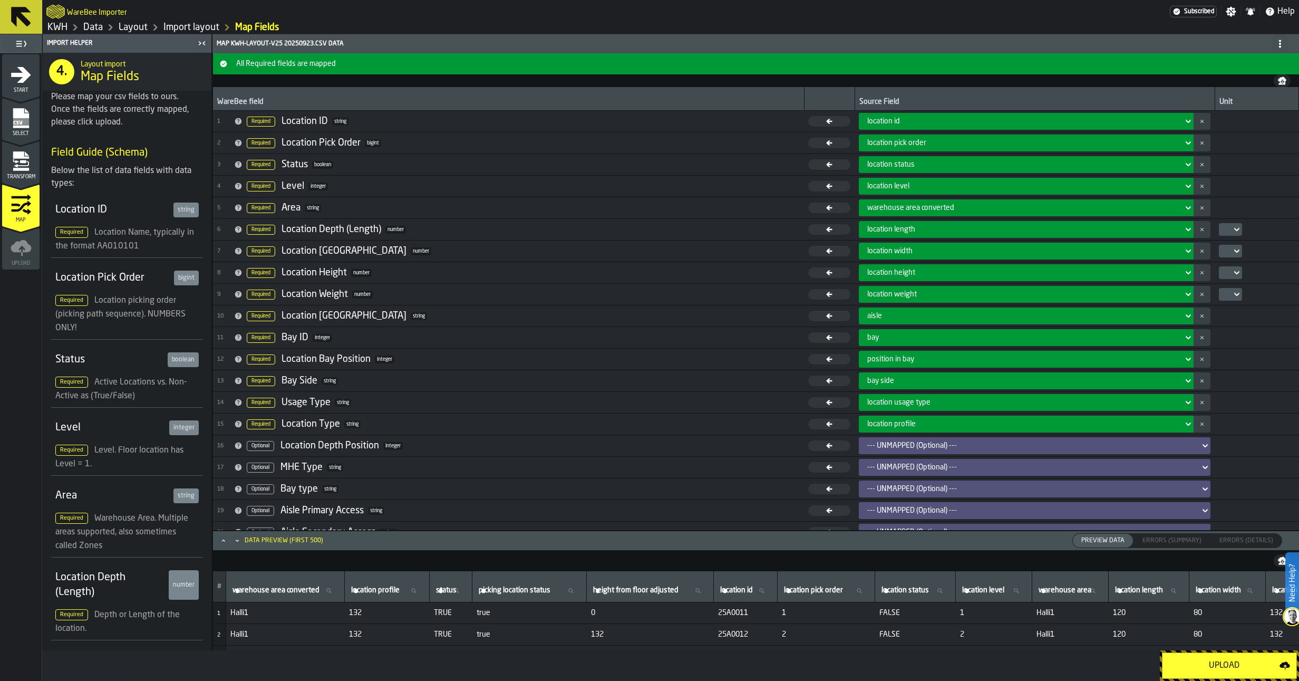
click at [1216, 645] on div "Upload" at bounding box center [1224, 665] width 111 height 13
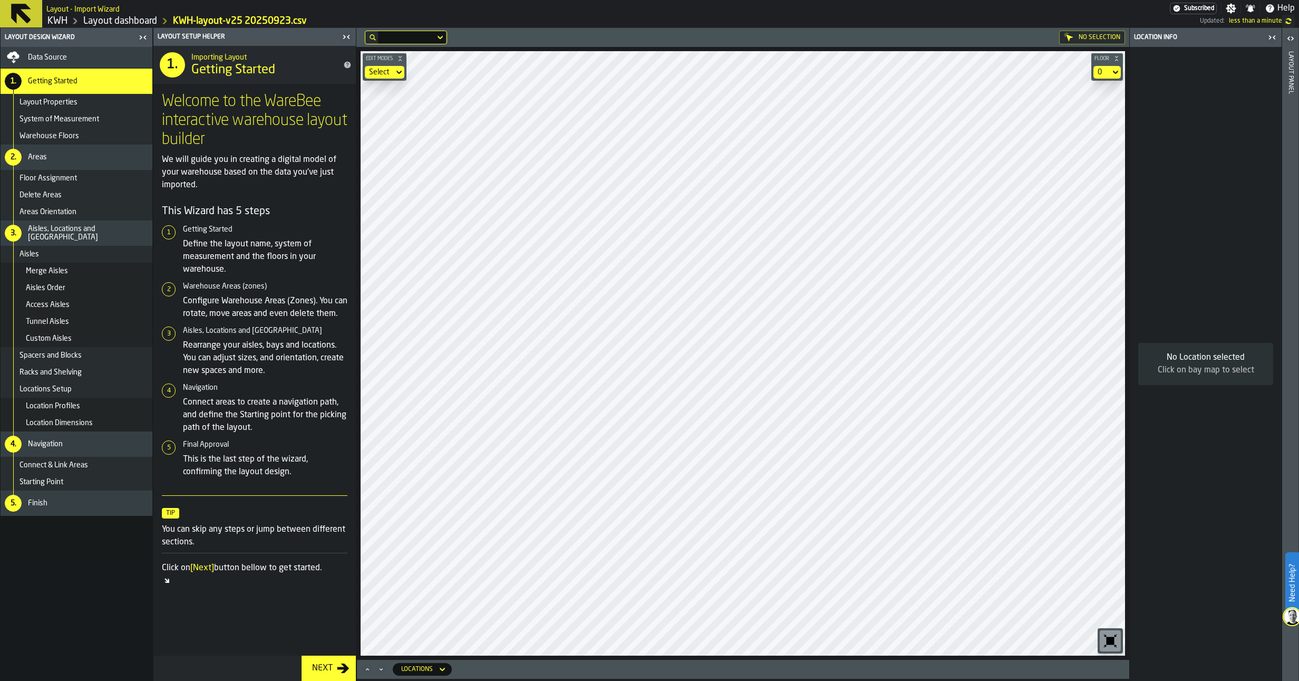
click at [316, 645] on div "Next" at bounding box center [322, 668] width 29 height 13
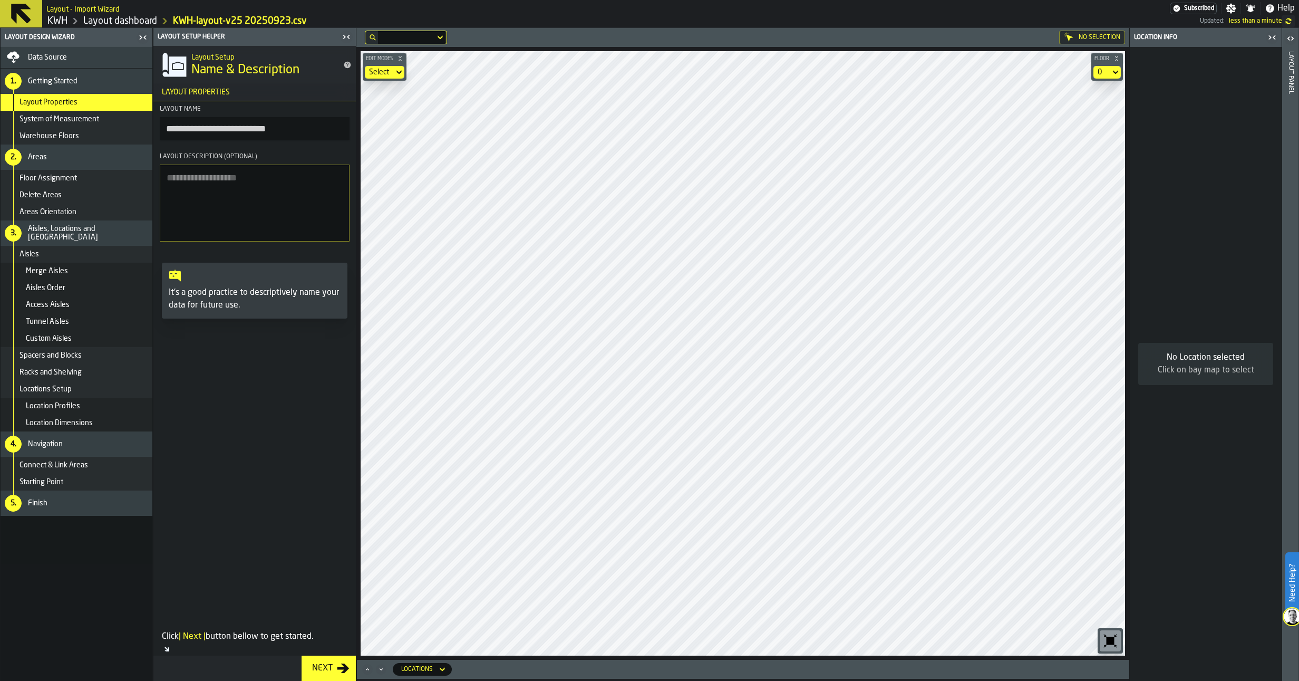
click at [315, 645] on div "Next" at bounding box center [322, 668] width 29 height 13
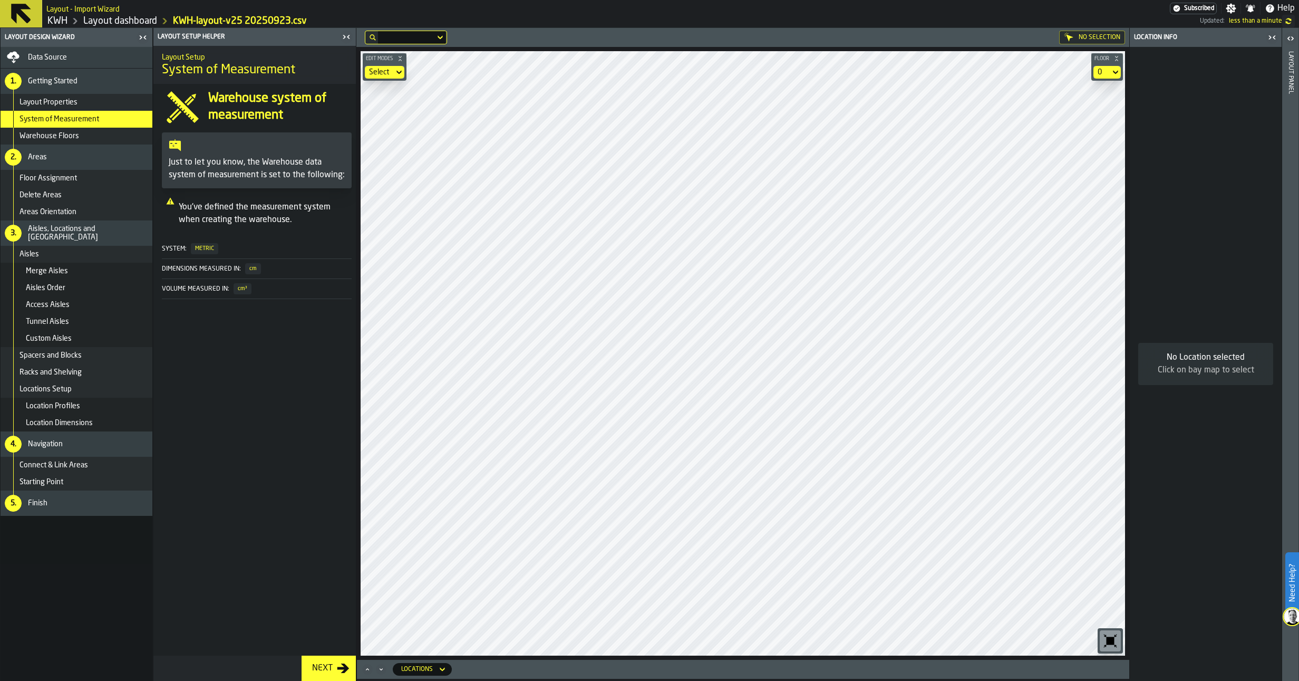
click at [315, 645] on div "Next" at bounding box center [322, 668] width 29 height 13
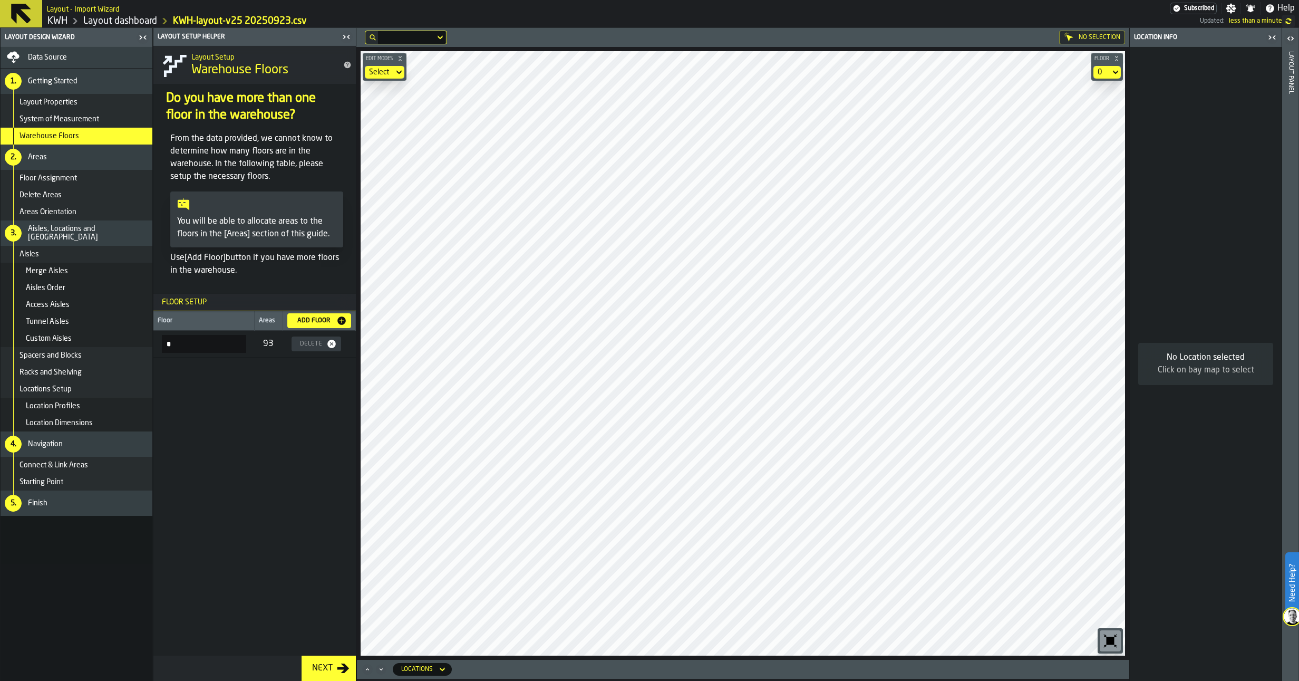
click at [315, 645] on div "Next" at bounding box center [322, 668] width 29 height 13
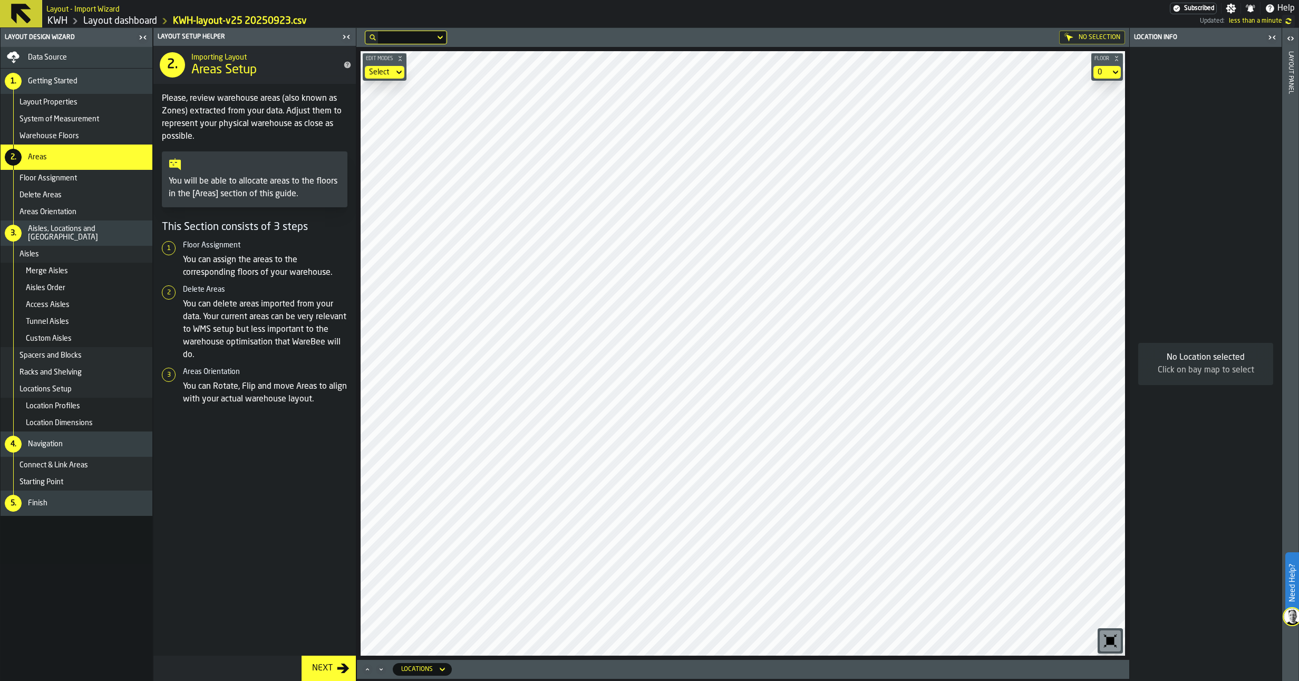
click at [315, 645] on div "Next" at bounding box center [322, 668] width 29 height 13
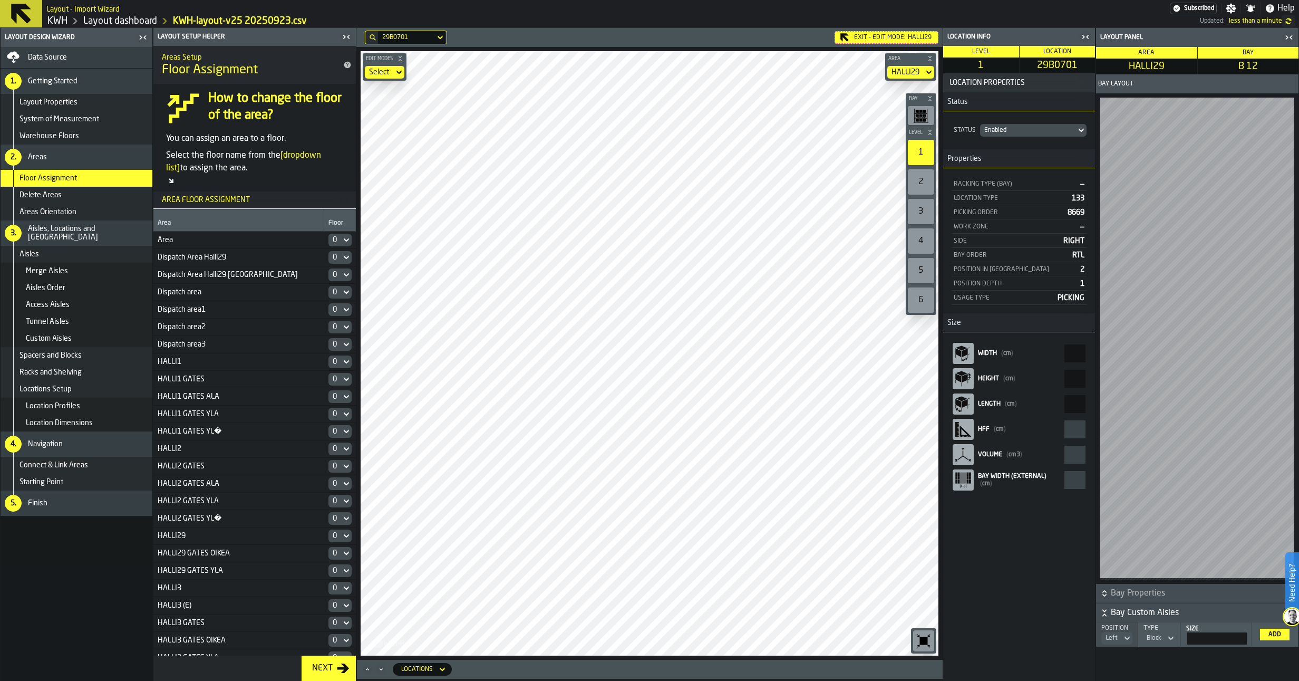
click at [920, 183] on div "2" at bounding box center [921, 181] width 26 height 25
click at [924, 150] on div "1" at bounding box center [921, 152] width 26 height 25
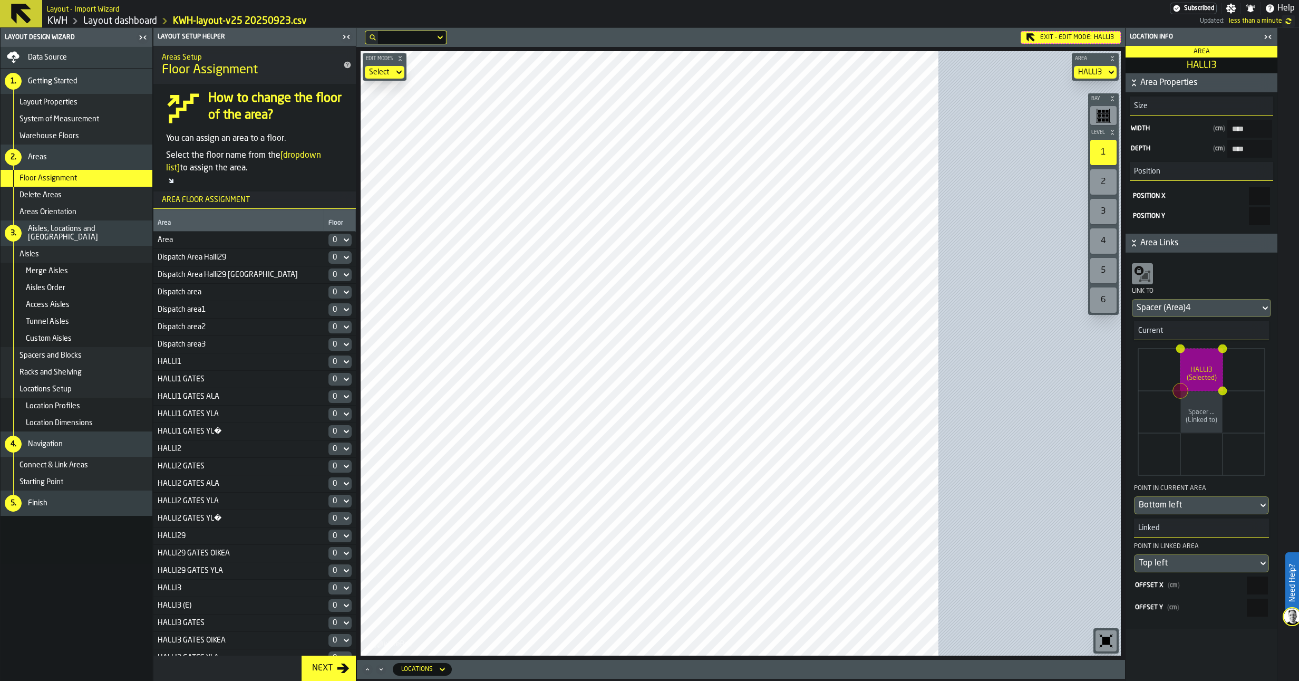
type input "****"
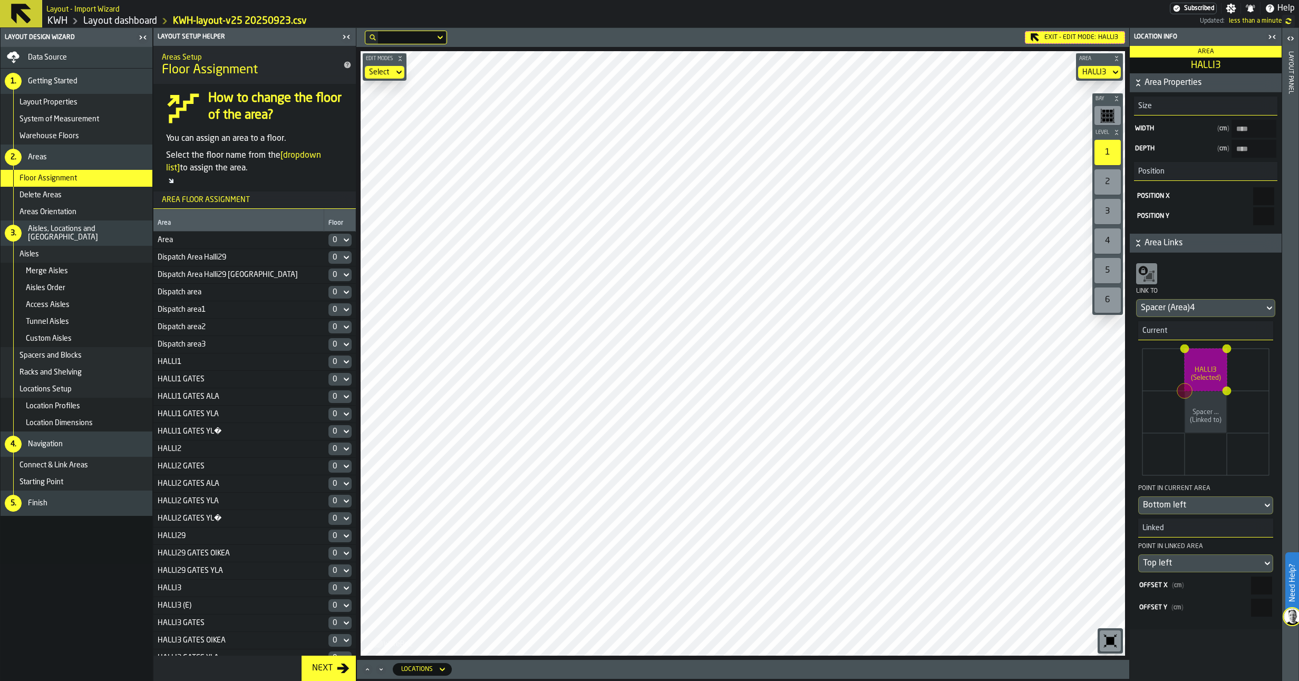
click at [1112, 184] on div "2" at bounding box center [1107, 181] width 26 height 25
click at [0, 0] on icon at bounding box center [0, 0] width 0 height 0
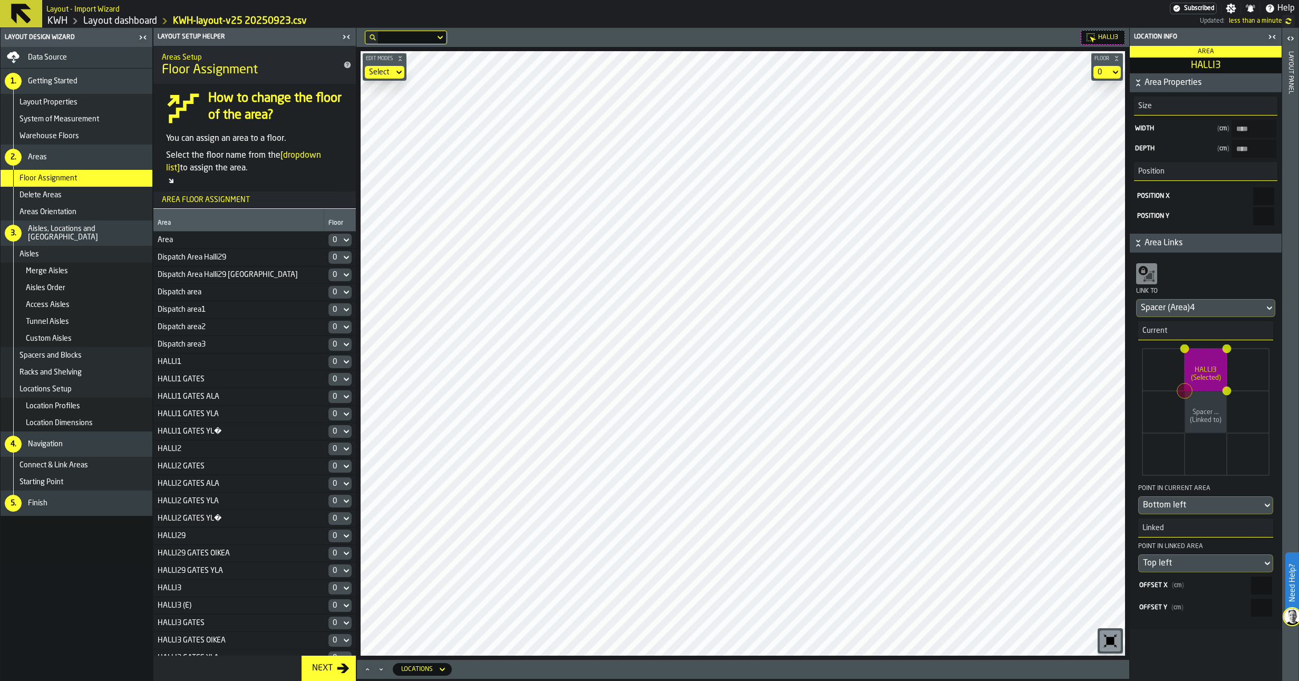
click at [316, 645] on div "Next" at bounding box center [322, 668] width 29 height 13
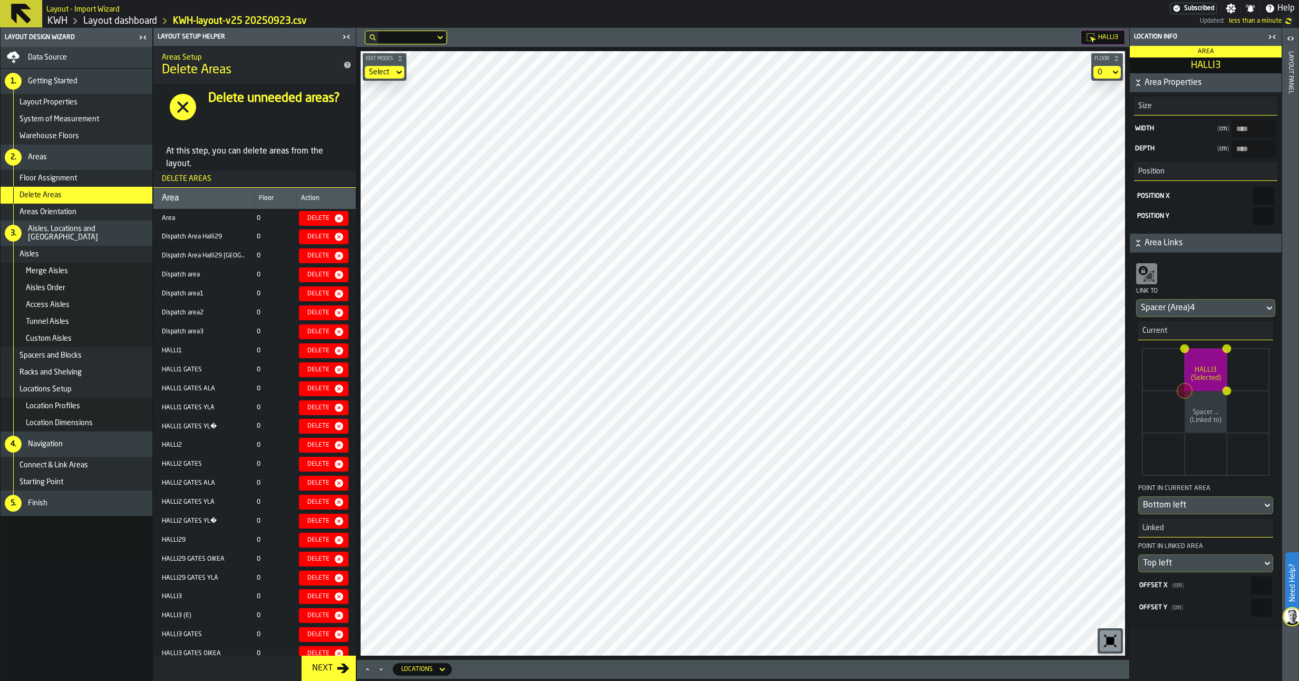
click at [71, 503] on div "Finish" at bounding box center [88, 503] width 120 height 8
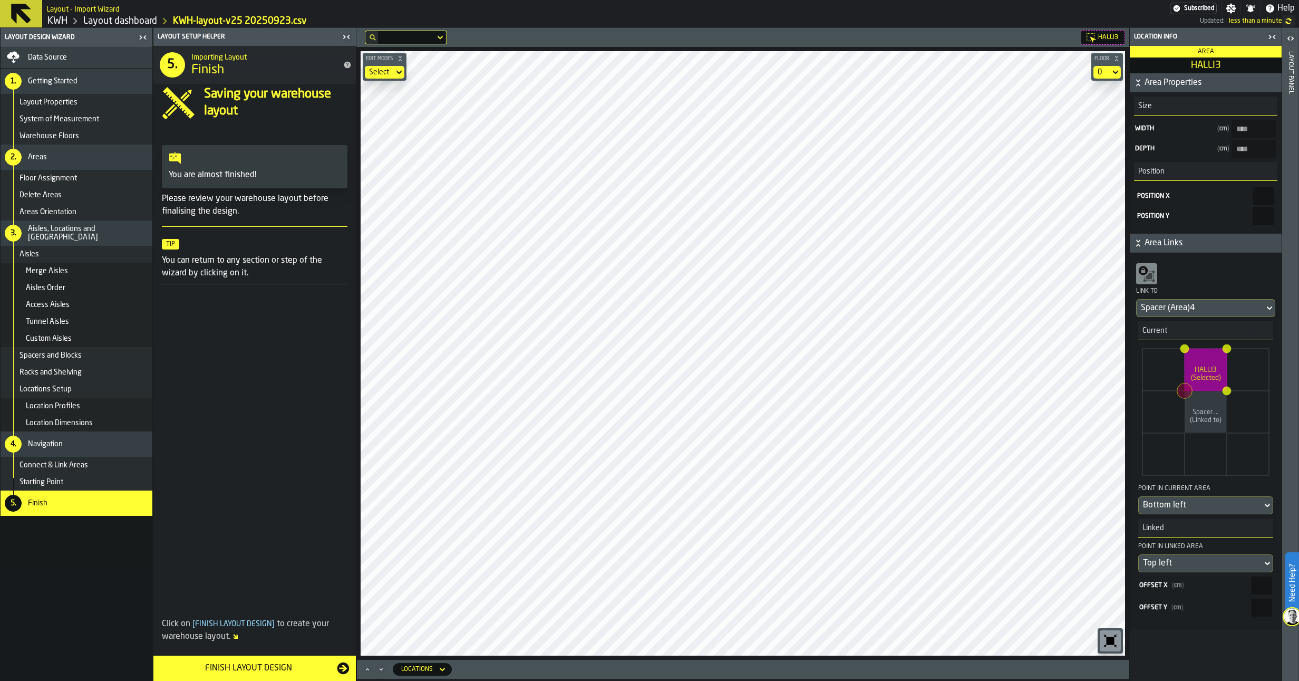
click at [246, 645] on button "Finish Layout Design" at bounding box center [254, 667] width 202 height 25
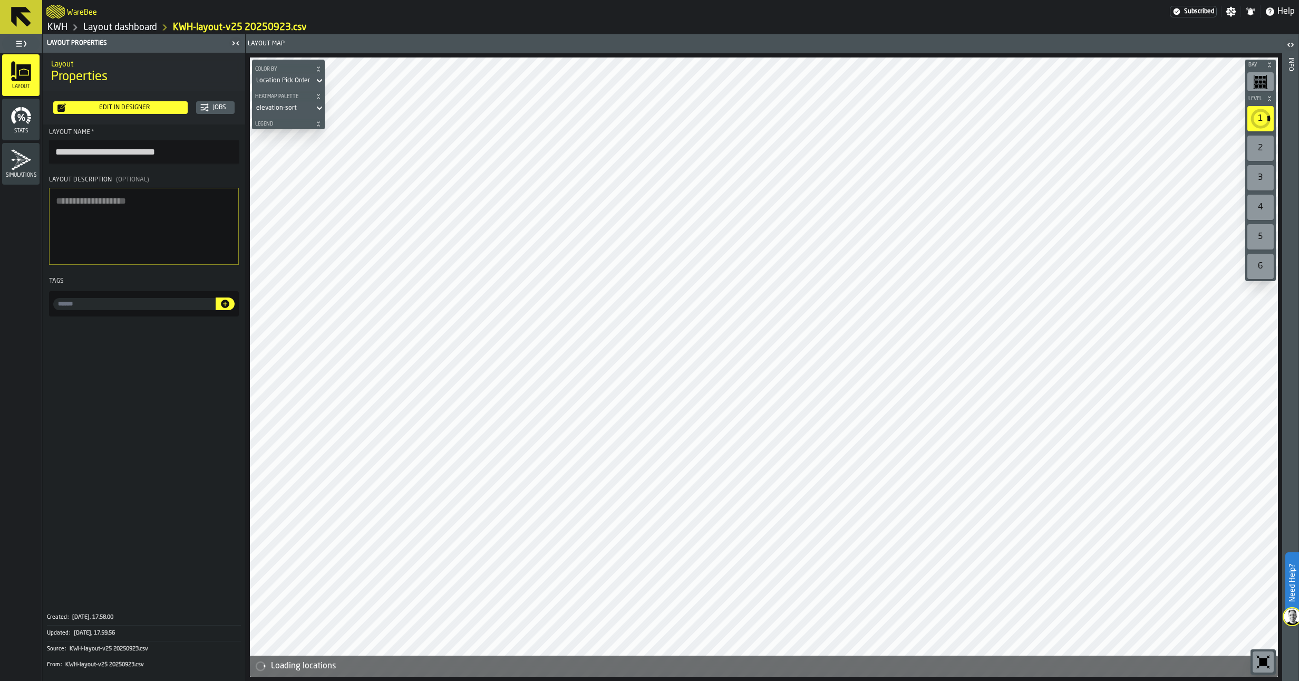
click at [71, 203] on textarea "Layout Description (Optional)" at bounding box center [144, 226] width 190 height 77
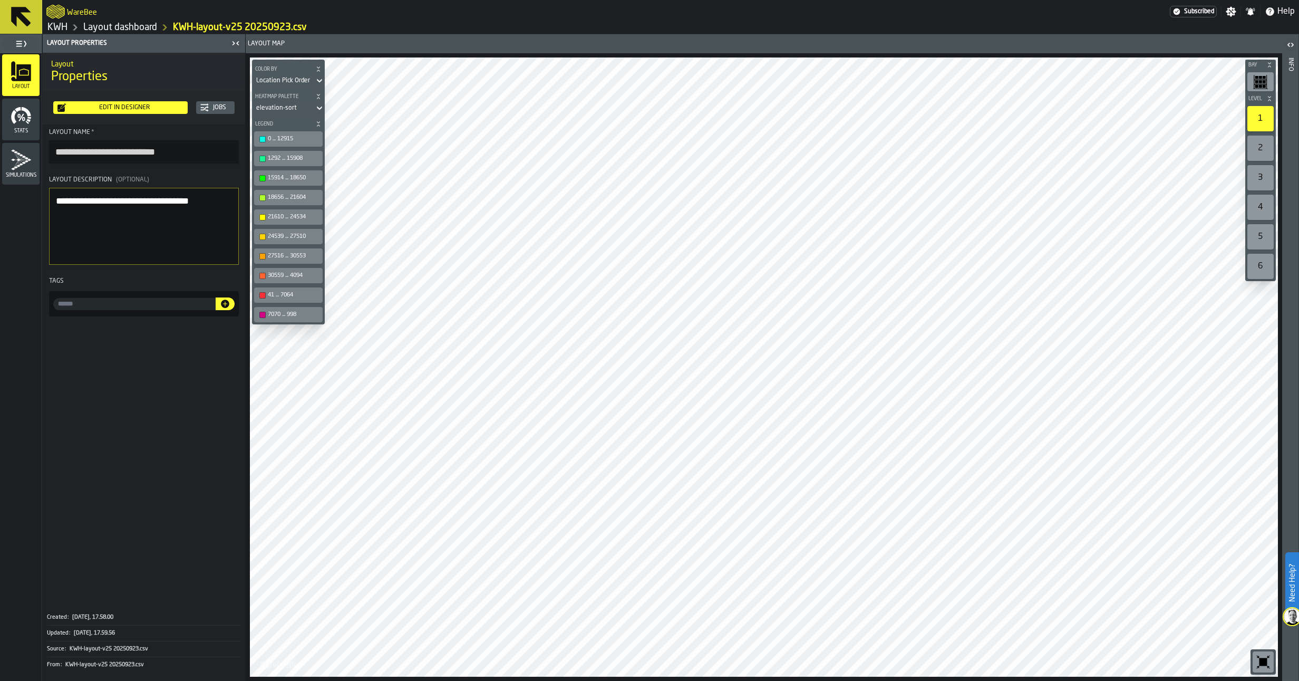
type textarea "**********"
click at [14, 118] on icon "menu Stats" at bounding box center [13, 117] width 5 height 14
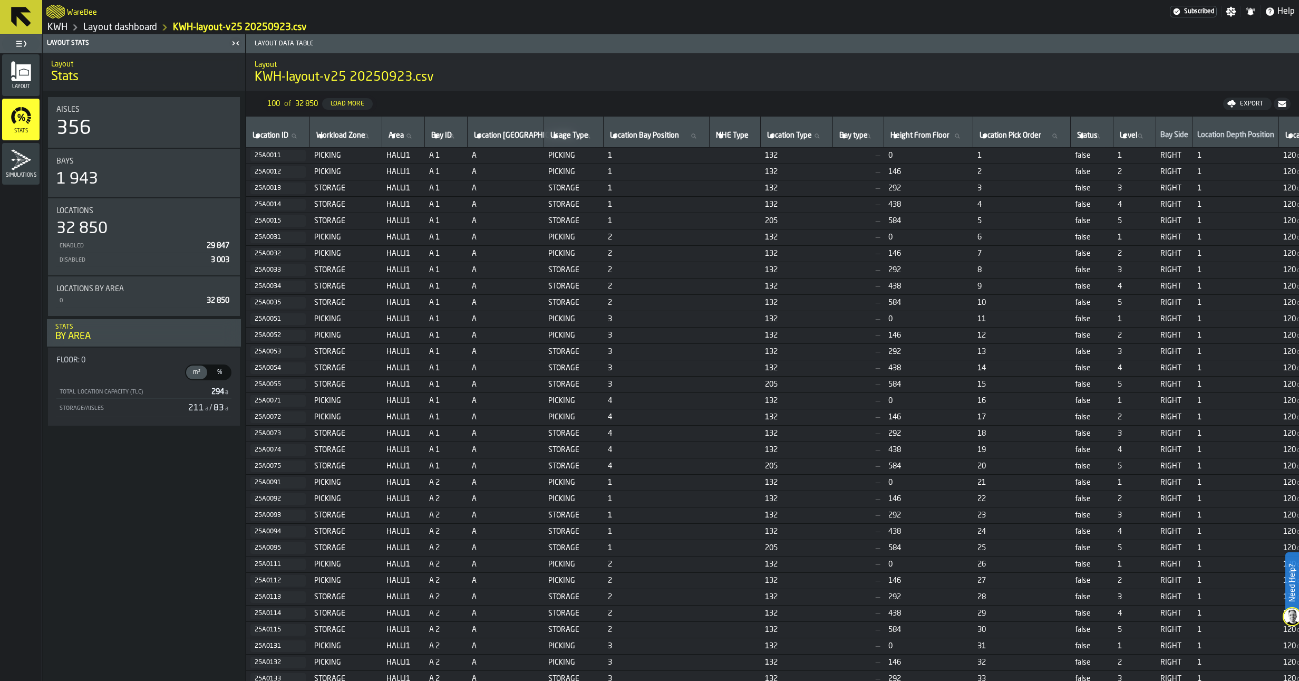
click at [121, 28] on link "Layout dashboard" at bounding box center [120, 28] width 74 height 12
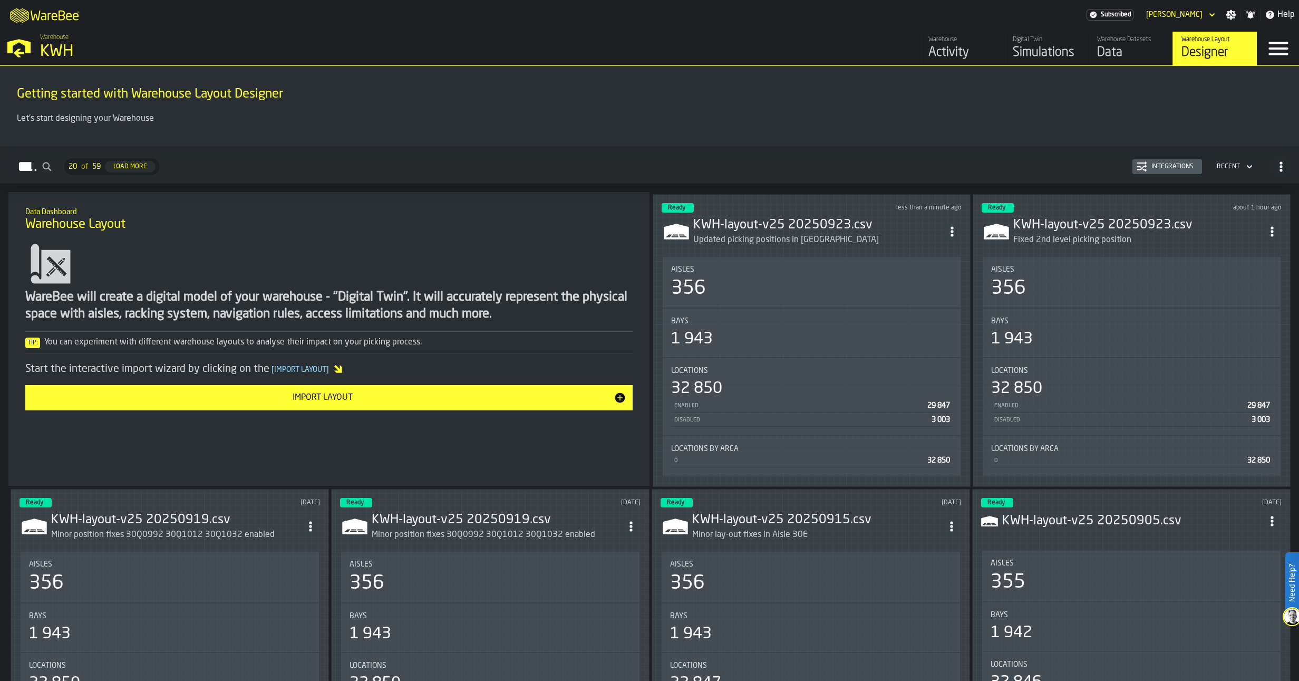
click at [1043, 52] on div "Simulations" at bounding box center [1046, 52] width 67 height 17
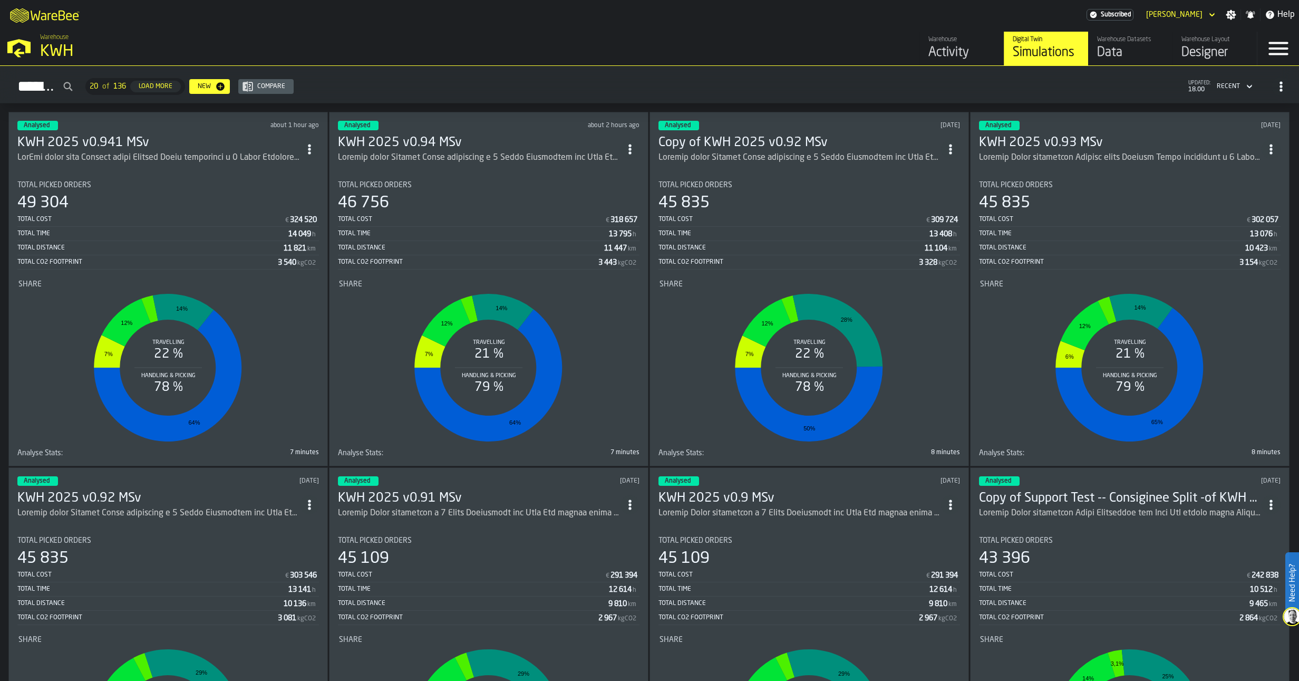
click at [310, 144] on circle "ItemListCard-DashboardItemContainer" at bounding box center [309, 145] width 3 height 3
click at [290, 216] on div "Duplicate" at bounding box center [288, 219] width 55 height 13
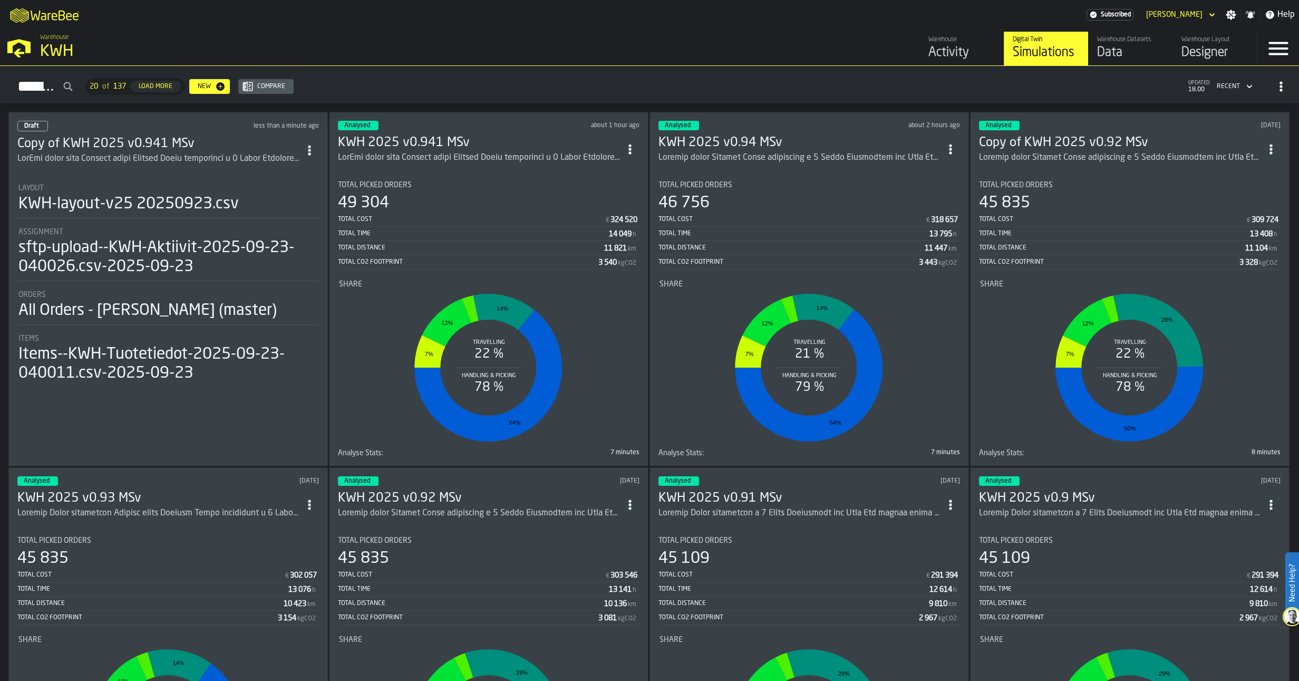
click at [179, 147] on h3 "Copy of KWH 2025 v0.941 MSv" at bounding box center [158, 143] width 283 height 17
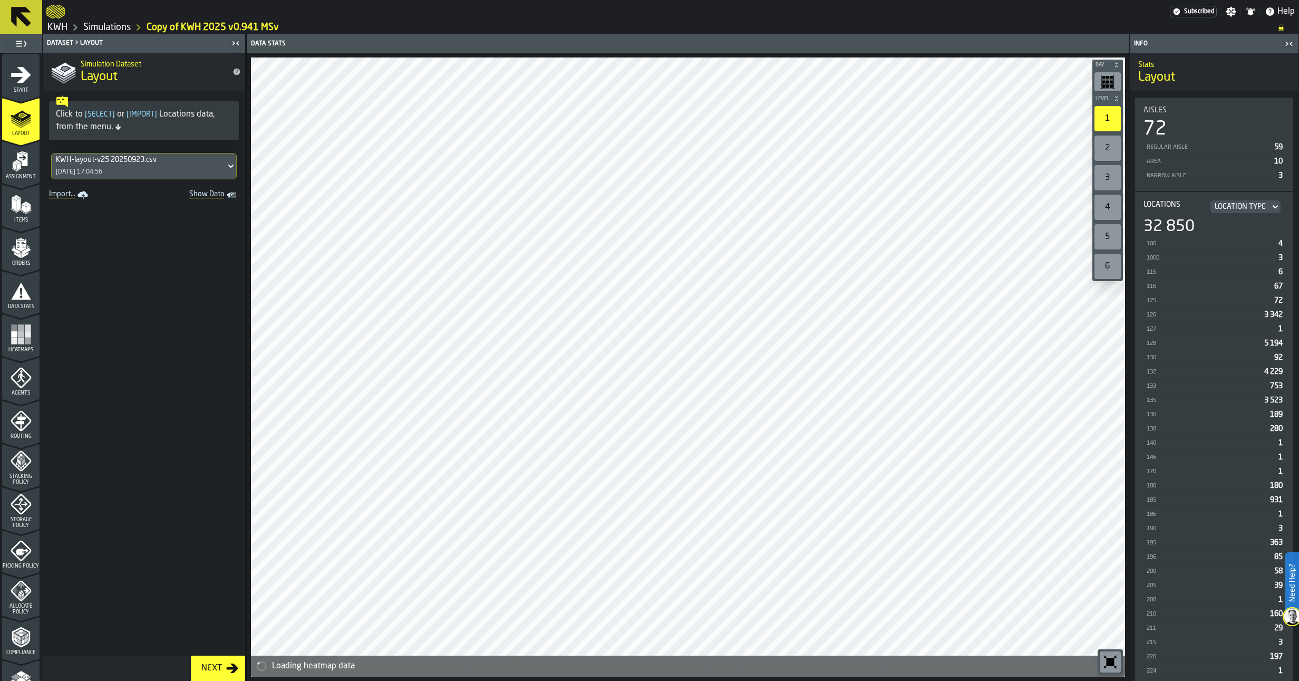
click at [121, 164] on div "KWH-layout-v25 20250923.csv" at bounding box center [139, 160] width 166 height 8
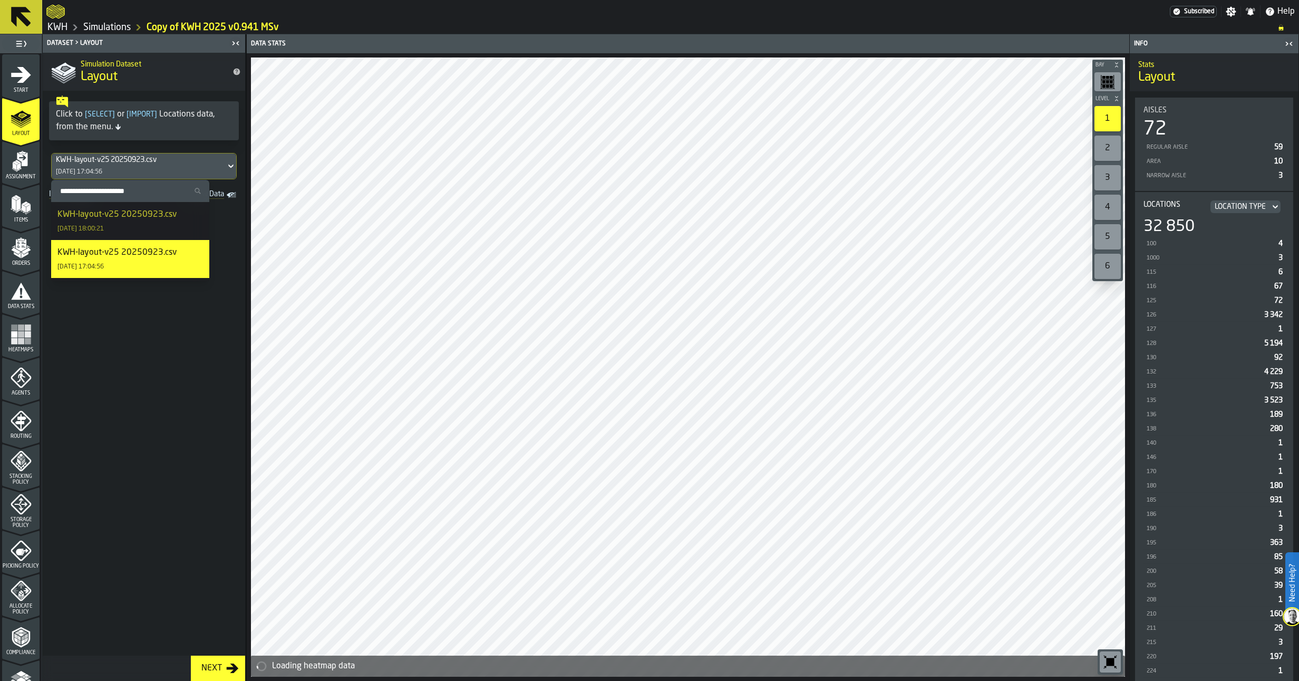
click at [127, 220] on div "KWH-layout-v25 20250923.csv" at bounding box center [116, 214] width 119 height 13
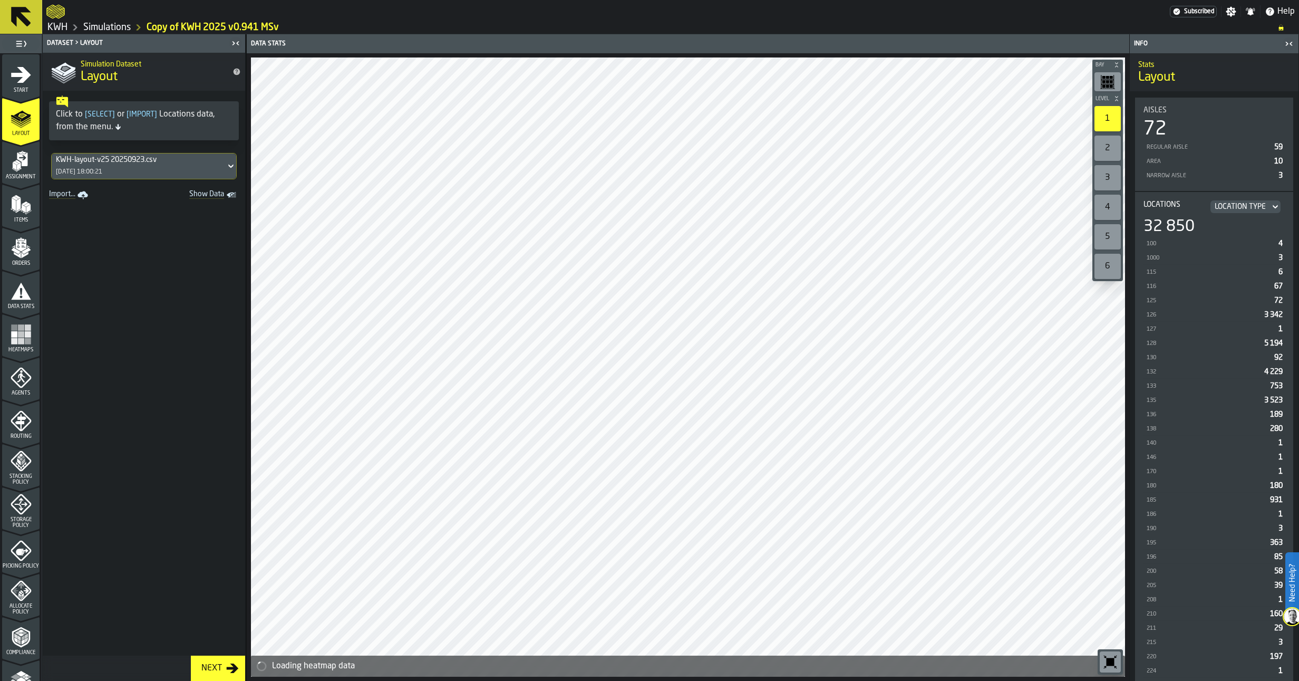
click at [17, 169] on polygon "menu Assignment" at bounding box center [19, 165] width 4 height 7
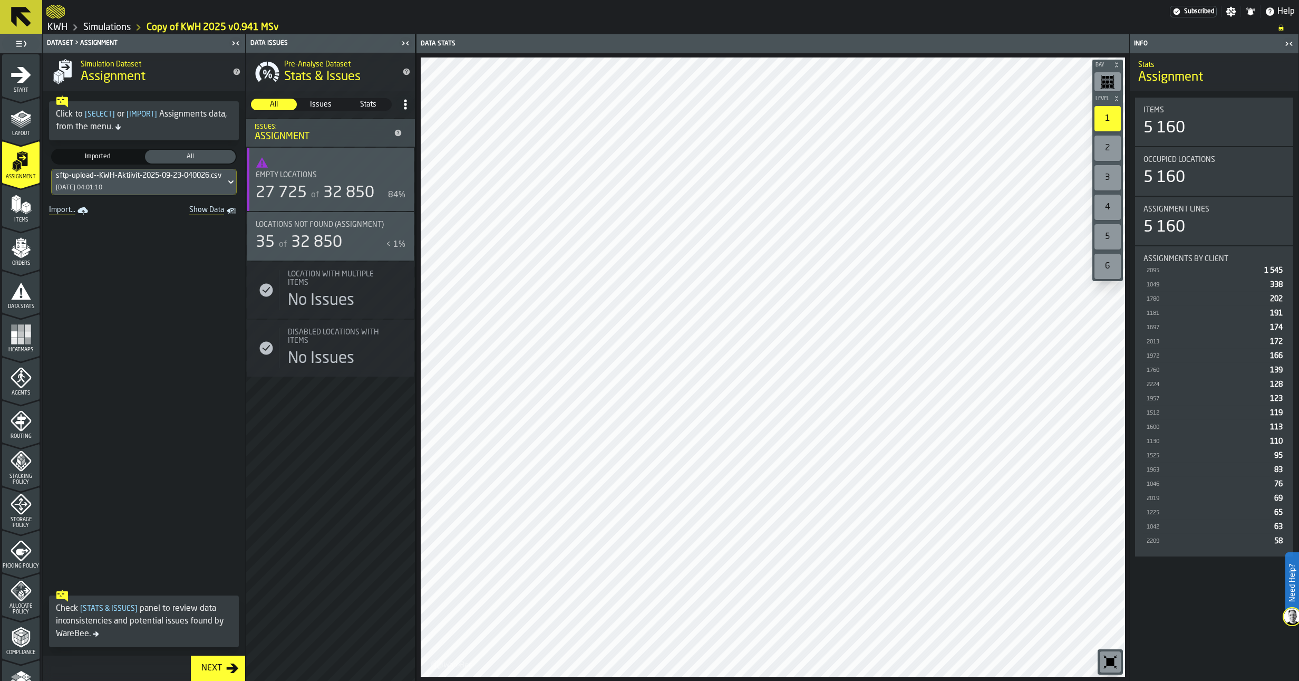
click at [24, 204] on polygon "menu Items" at bounding box center [27, 204] width 7 height 4
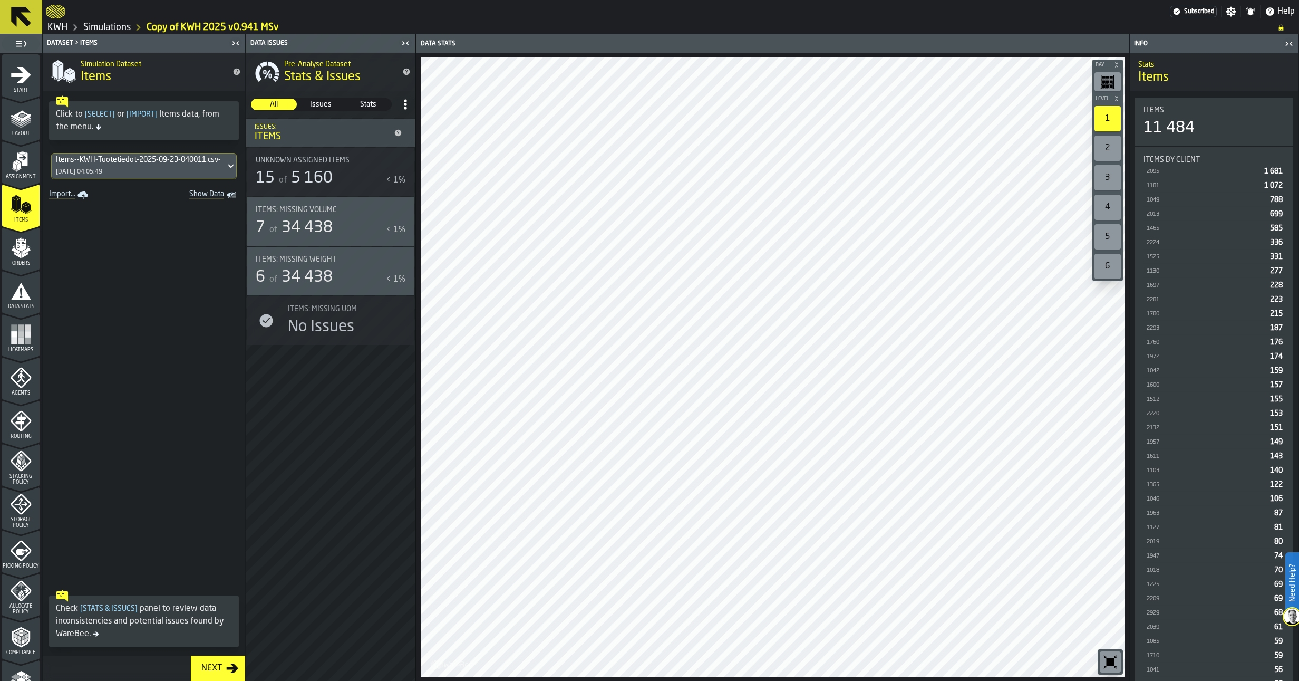
click at [23, 255] on polygon "menu Orders" at bounding box center [24, 254] width 7 height 6
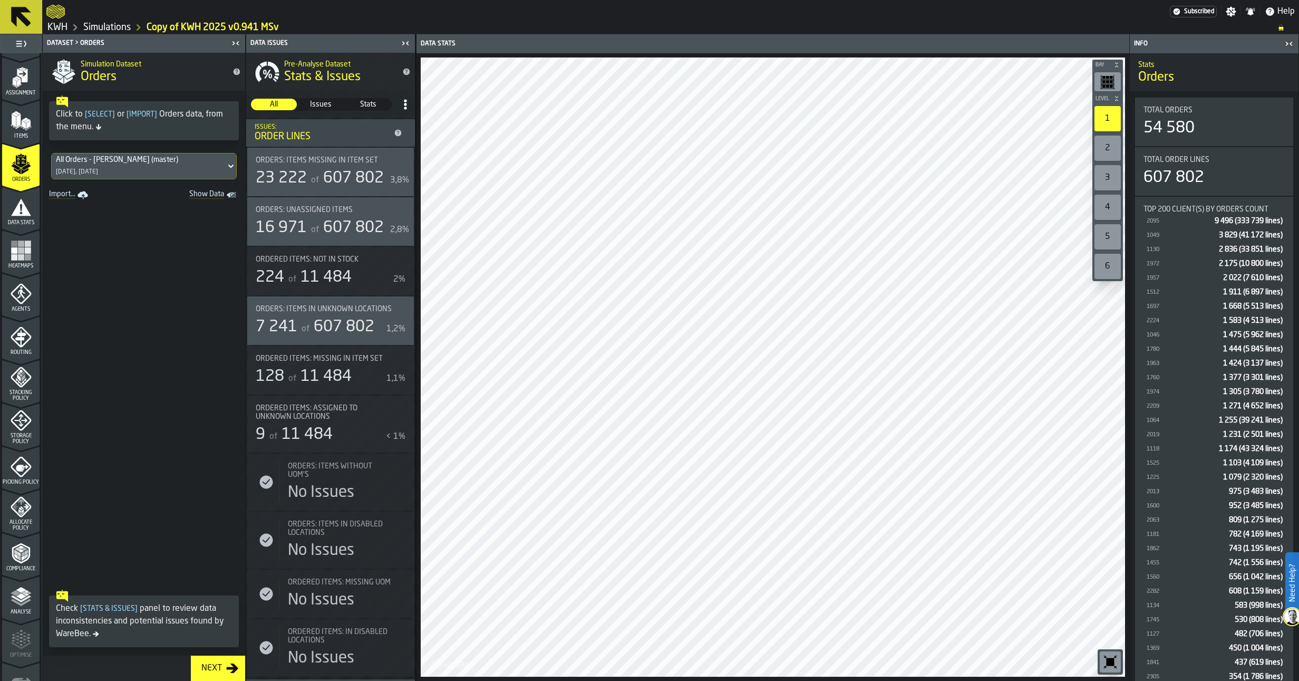
scroll to position [151, 0]
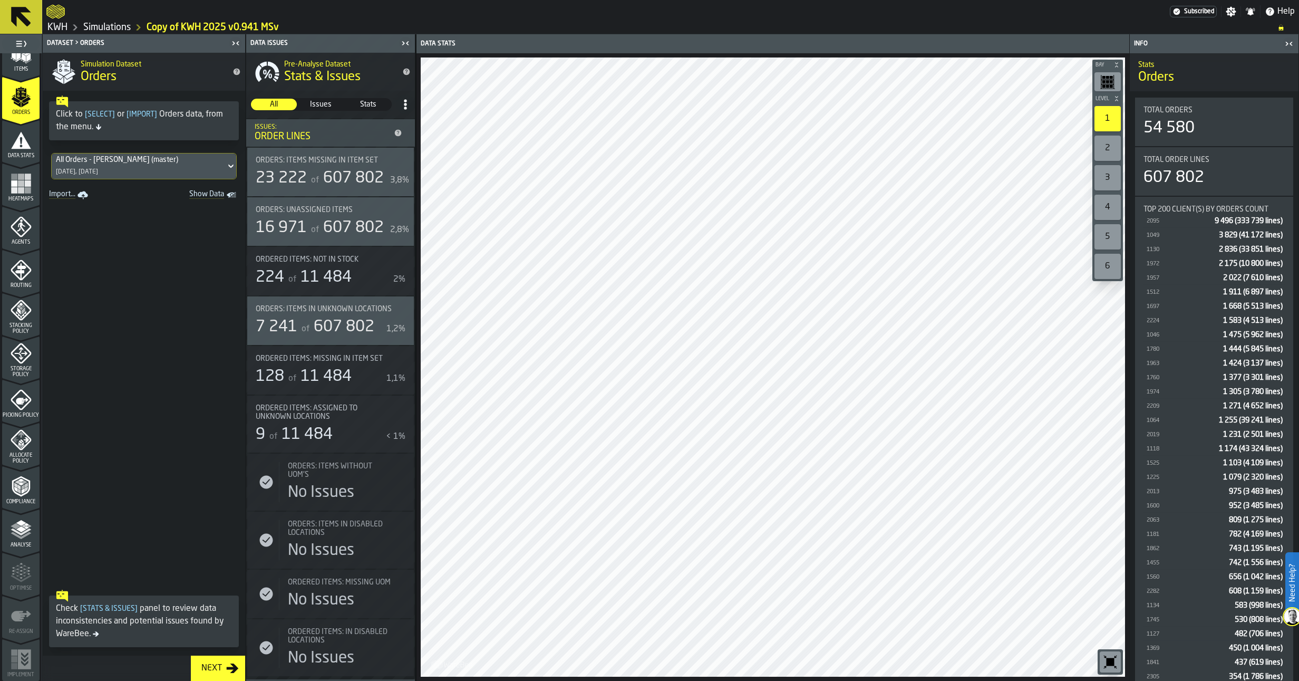
click at [23, 533] on polyline "menu Analyse" at bounding box center [21, 531] width 21 height 7
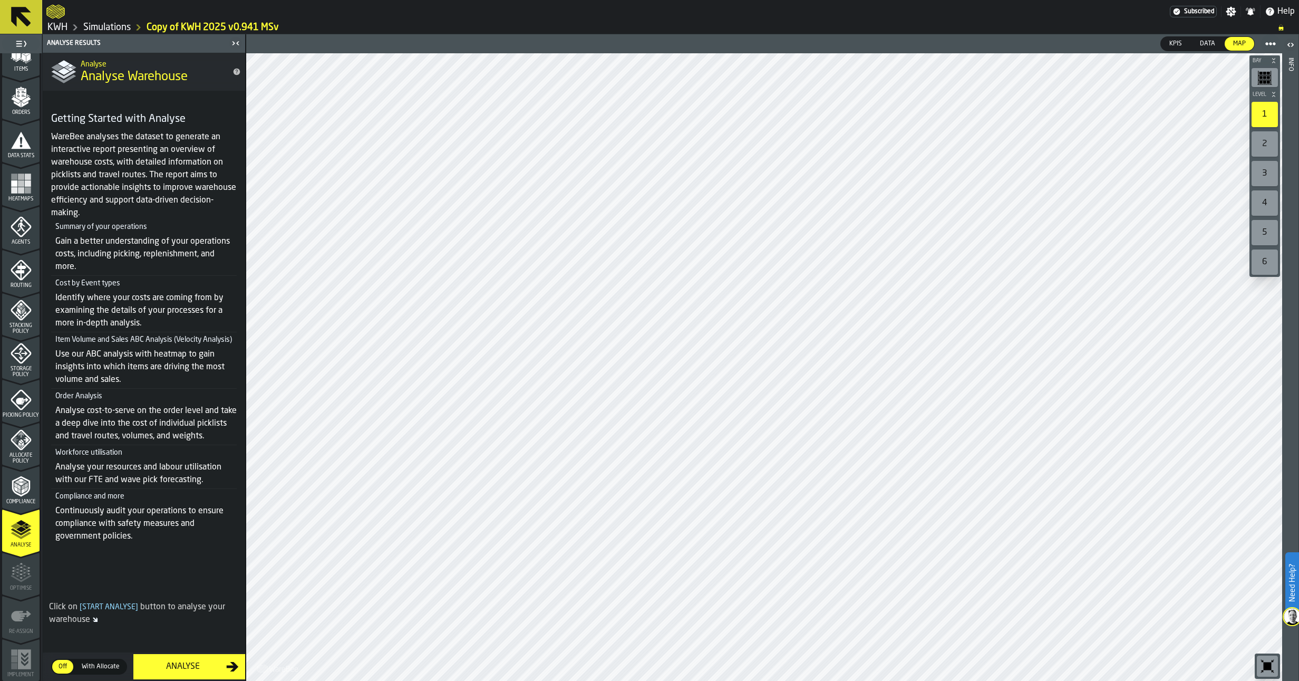
click at [193, 645] on div "Analyse" at bounding box center [183, 666] width 86 height 13
